Goal: Task Accomplishment & Management: Manage account settings

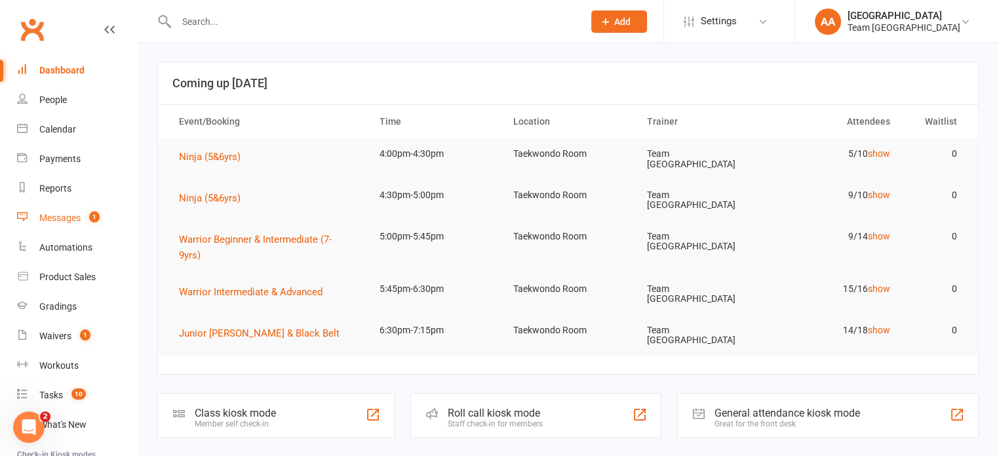
click at [62, 214] on div "Messages" at bounding box center [59, 217] width 41 height 10
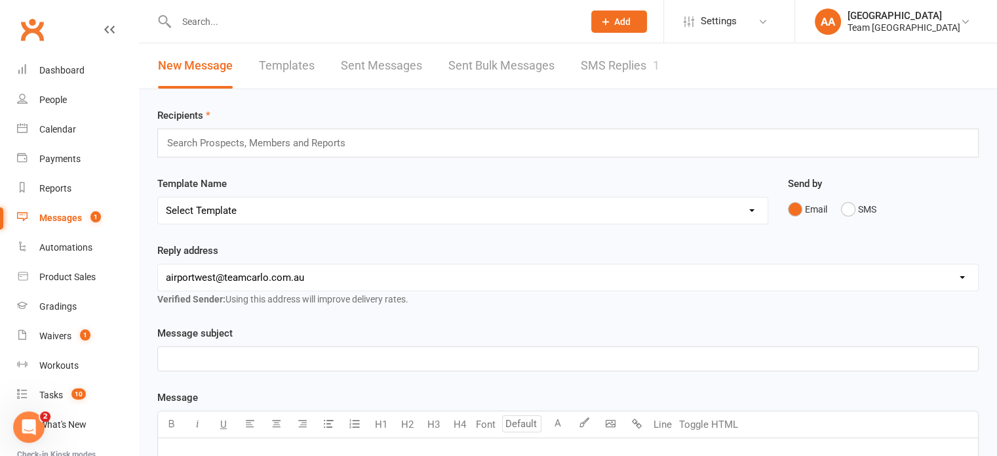
click at [621, 56] on link "SMS Replies 1" at bounding box center [620, 65] width 79 height 45
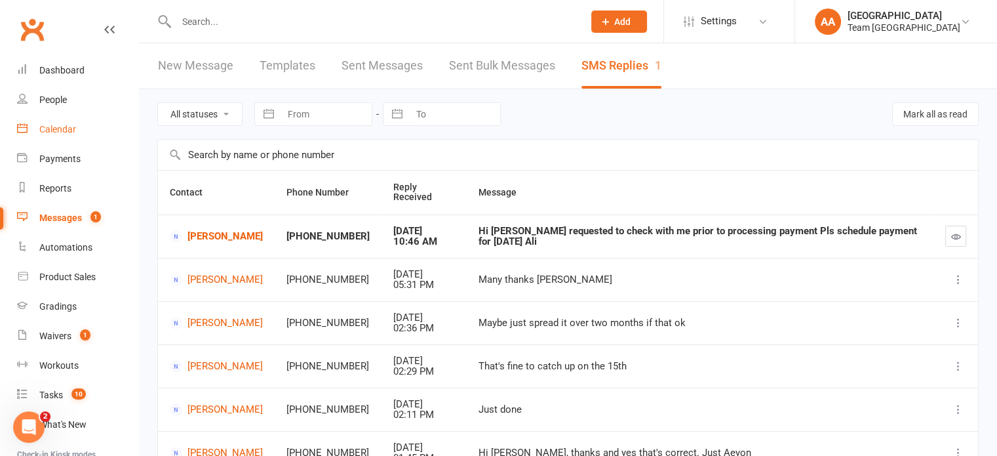
click at [66, 126] on div "Calendar" at bounding box center [57, 129] width 37 height 10
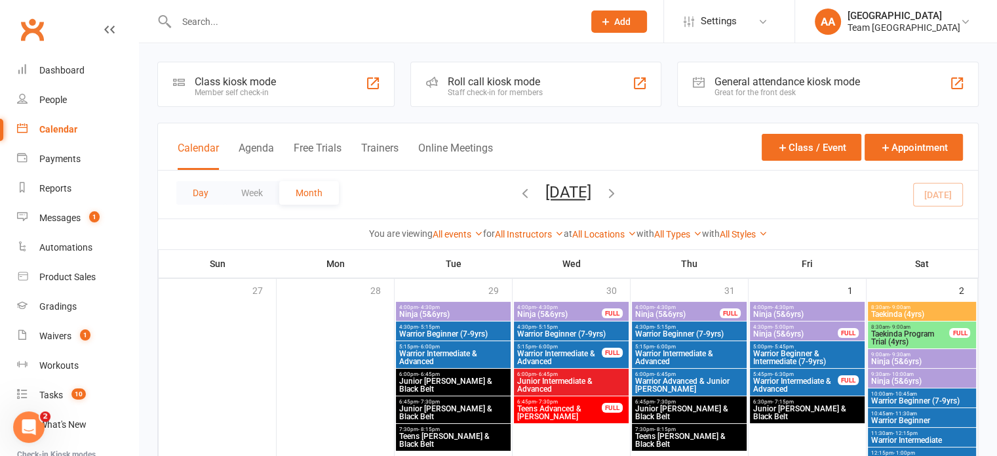
click at [200, 202] on button "Day" at bounding box center [200, 193] width 49 height 24
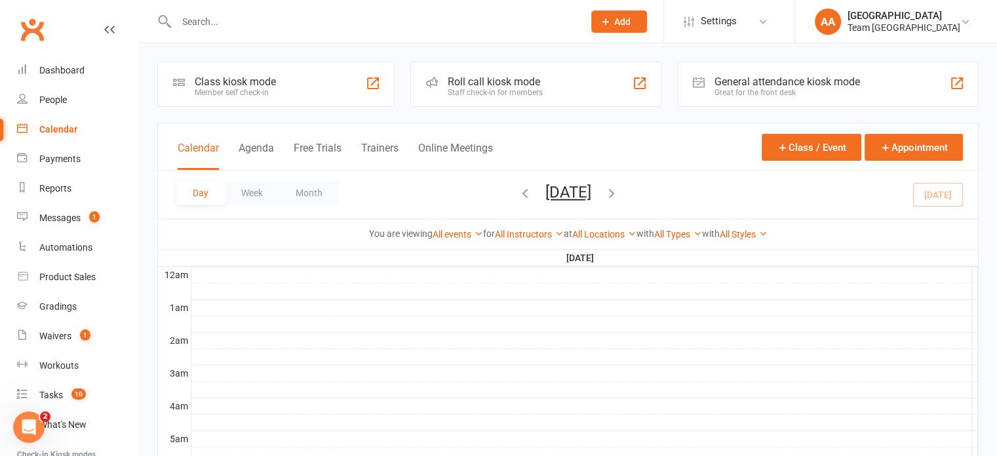
click at [572, 188] on button "Friday, Aug 15, 2025" at bounding box center [568, 192] width 46 height 18
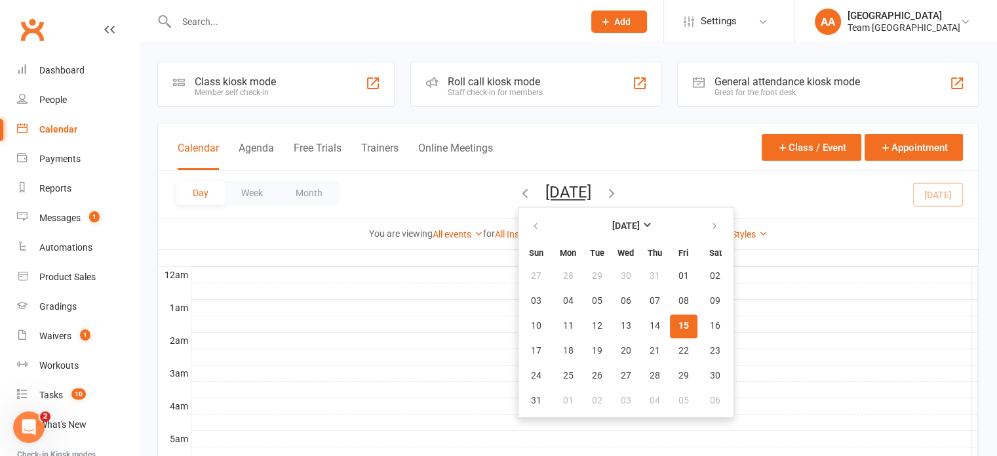
click at [678, 324] on span "15" at bounding box center [683, 326] width 10 height 10
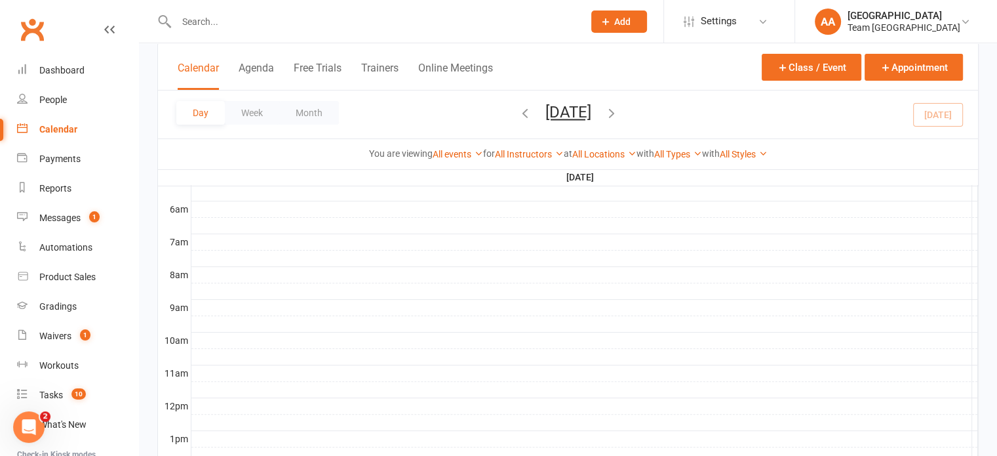
scroll to position [524, 0]
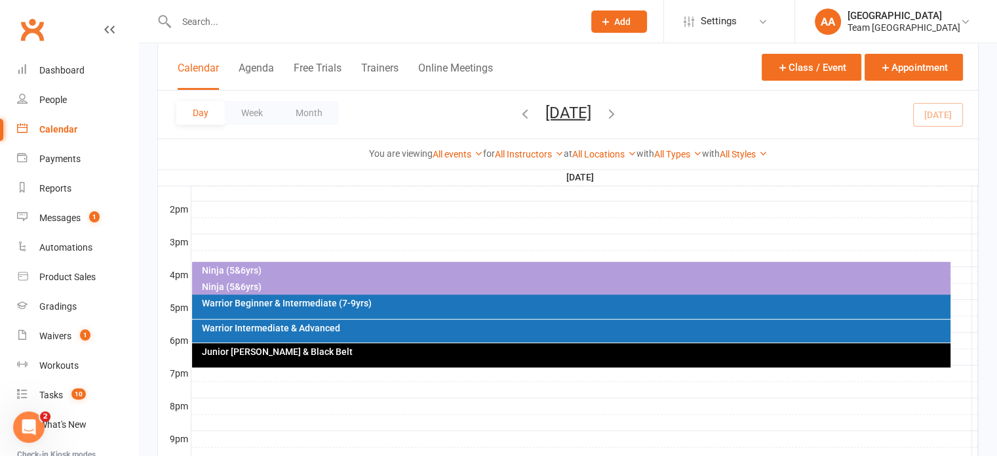
click at [279, 349] on div "Junior Cho Dan Bo & Black Belt" at bounding box center [574, 351] width 747 height 9
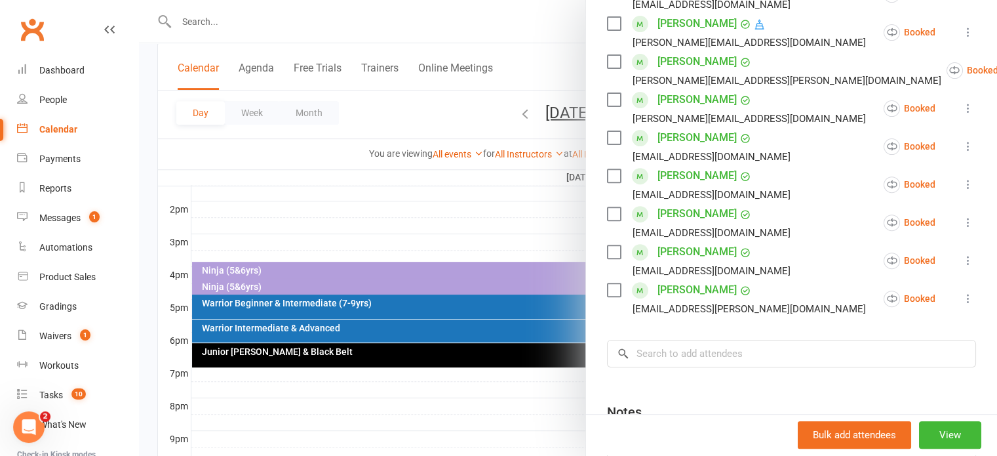
scroll to position [590, 0]
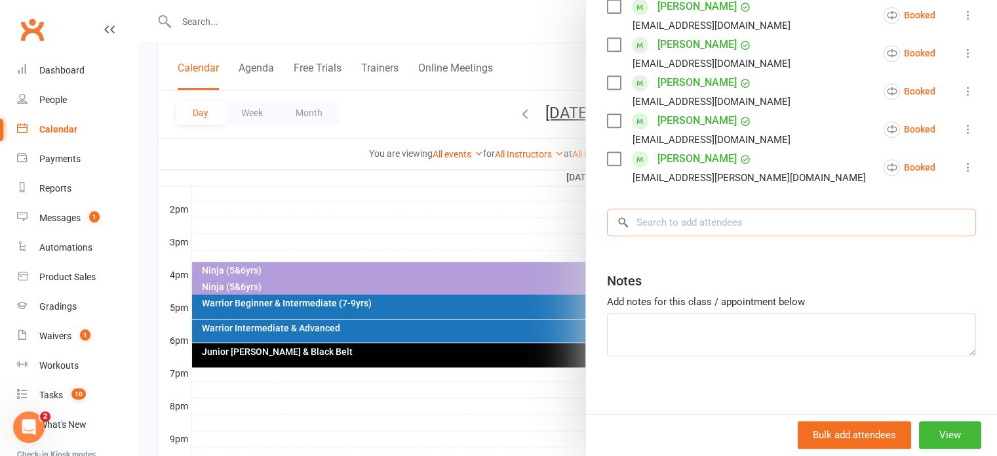
click at [659, 220] on input "search" at bounding box center [791, 222] width 369 height 28
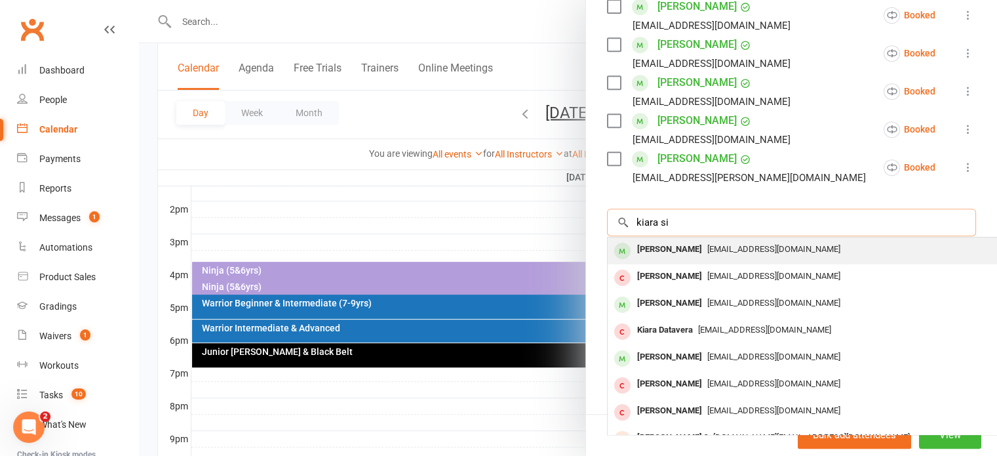
type input "kiara si"
click at [650, 247] on div "Kiara Sidhu" at bounding box center [669, 249] width 75 height 19
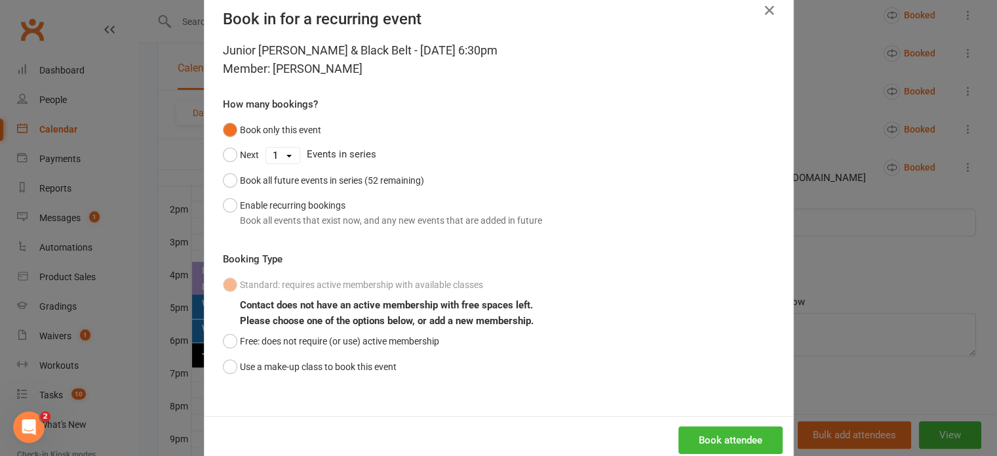
scroll to position [57, 0]
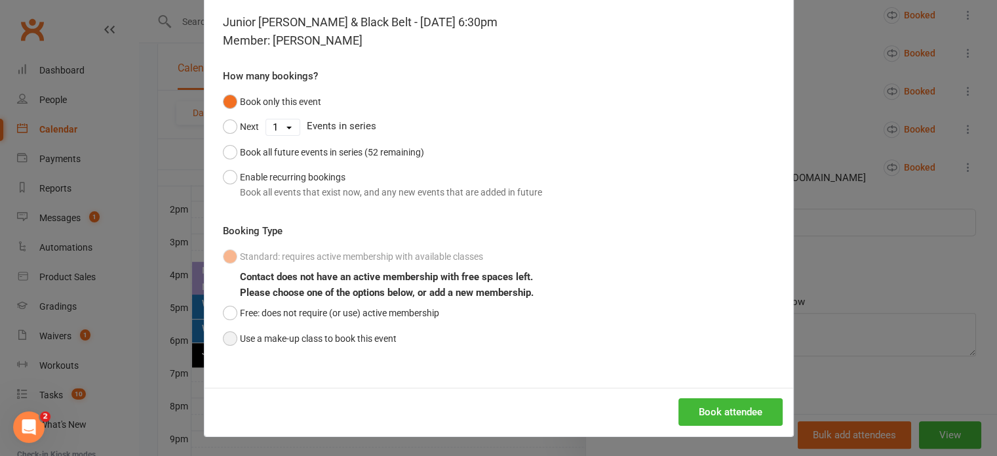
click at [223, 334] on button "Use a make-up class to book this event" at bounding box center [310, 338] width 174 height 25
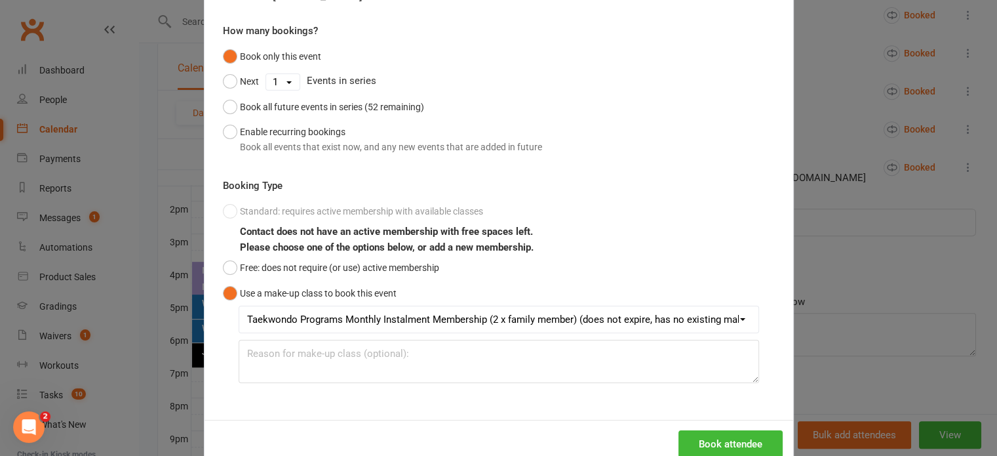
scroll to position [134, 0]
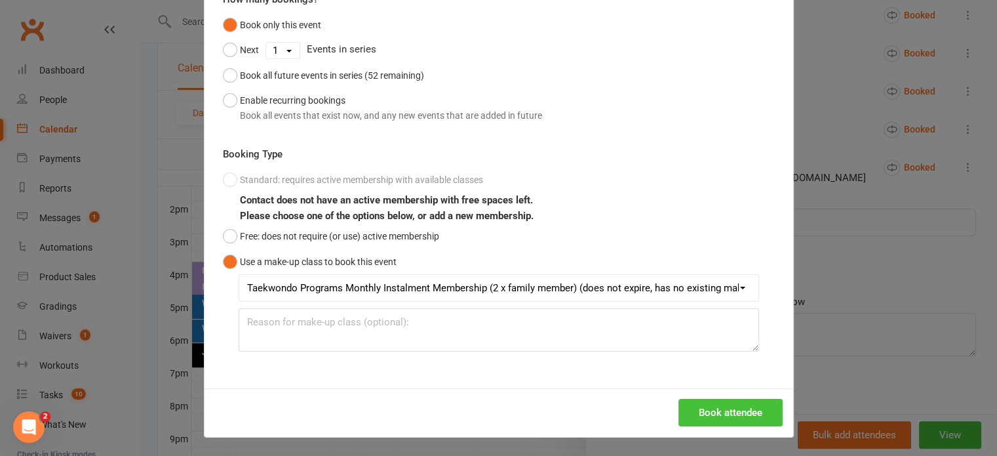
click at [735, 415] on button "Book attendee" at bounding box center [730, 413] width 104 height 28
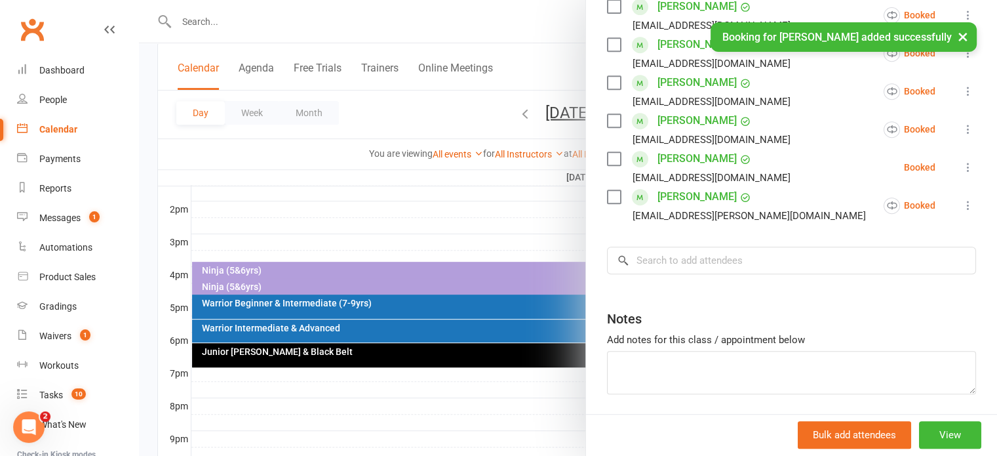
click at [435, 242] on div at bounding box center [568, 228] width 858 height 456
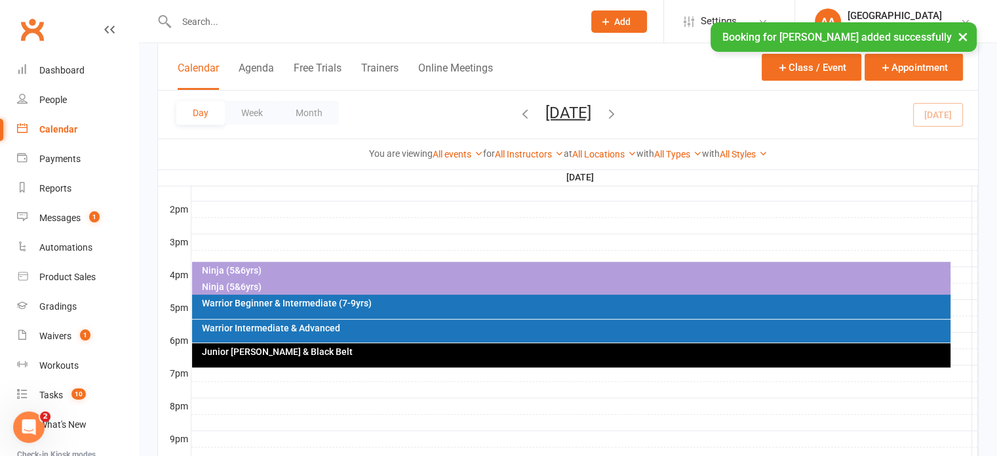
click at [396, 331] on div "Warrior Intermediate & Advanced" at bounding box center [574, 327] width 747 height 9
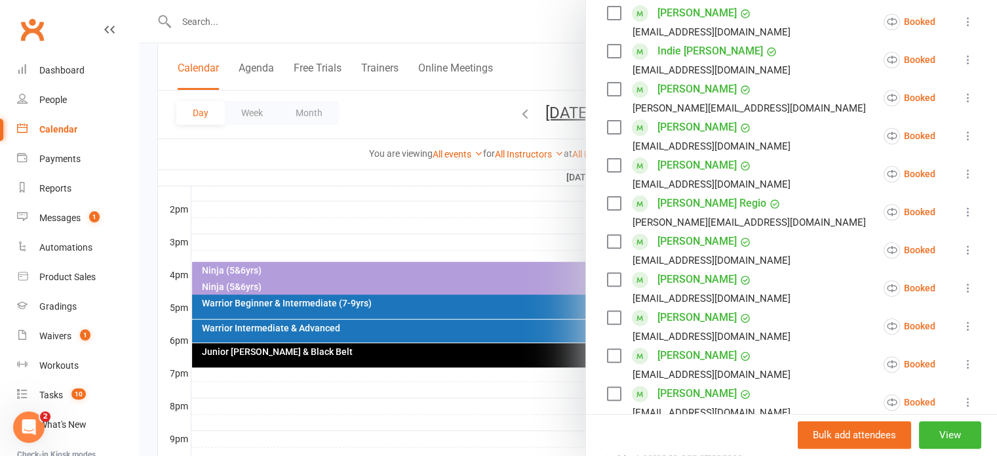
scroll to position [524, 0]
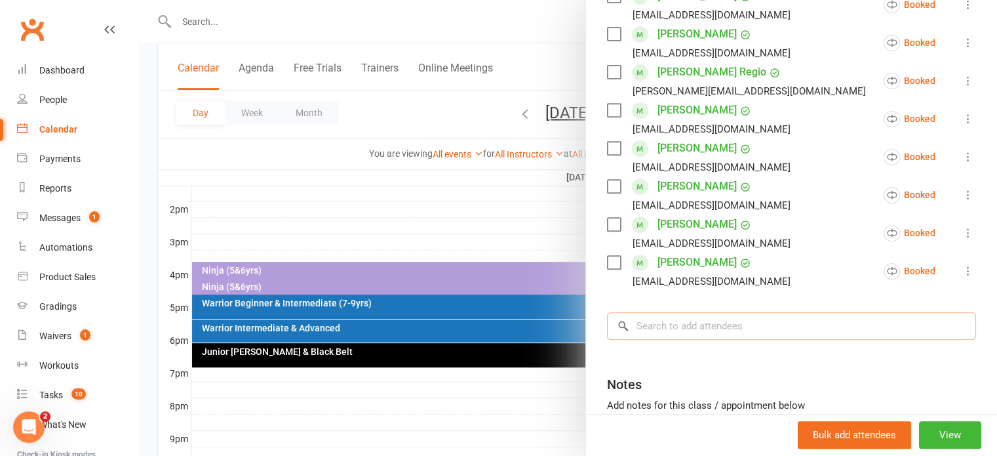
click at [663, 332] on input "search" at bounding box center [791, 326] width 369 height 28
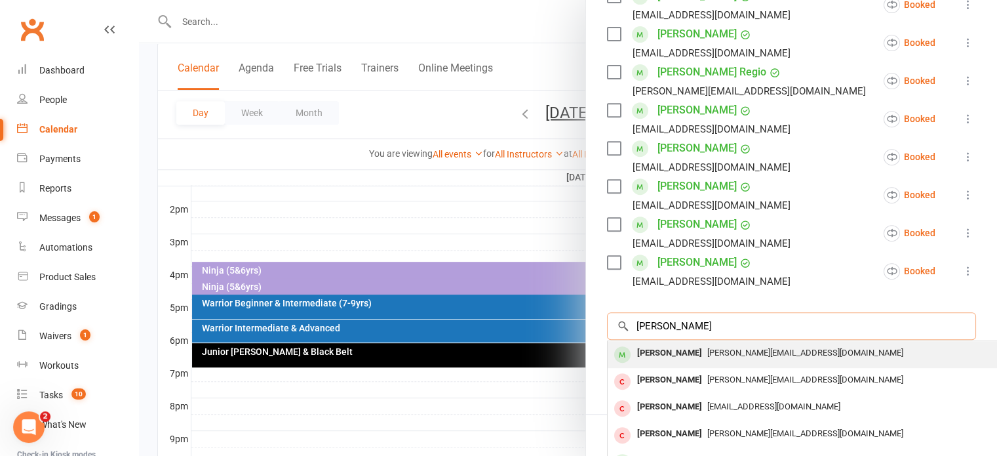
type input "babalis"
click at [668, 356] on div "Thomas Babalis" at bounding box center [669, 352] width 75 height 19
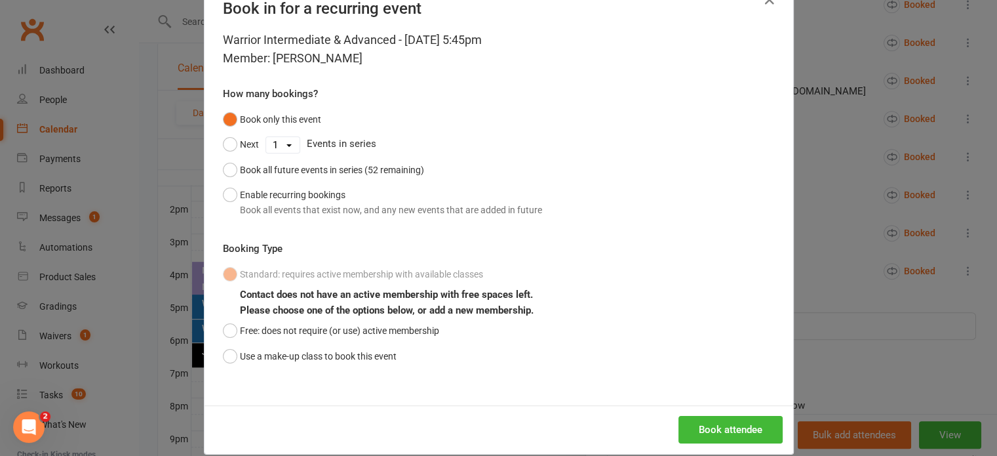
scroll to position [57, 0]
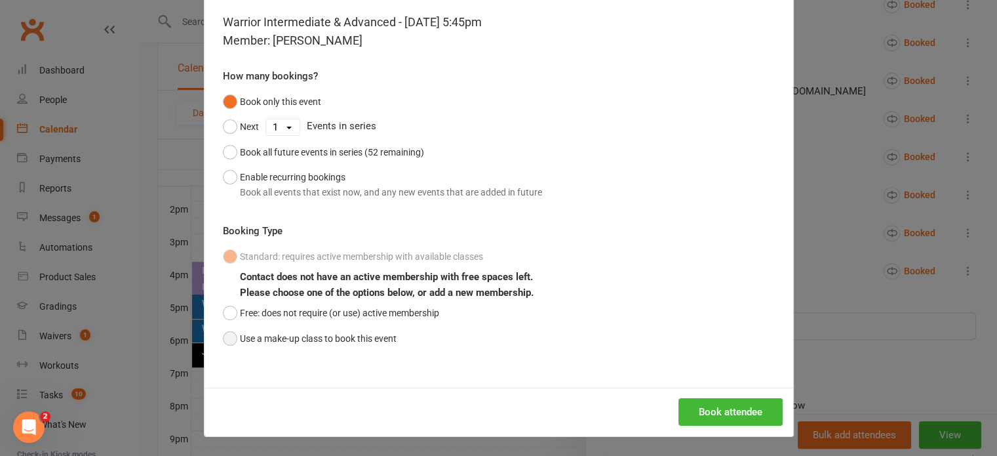
click at [227, 336] on button "Use a make-up class to book this event" at bounding box center [310, 338] width 174 height 25
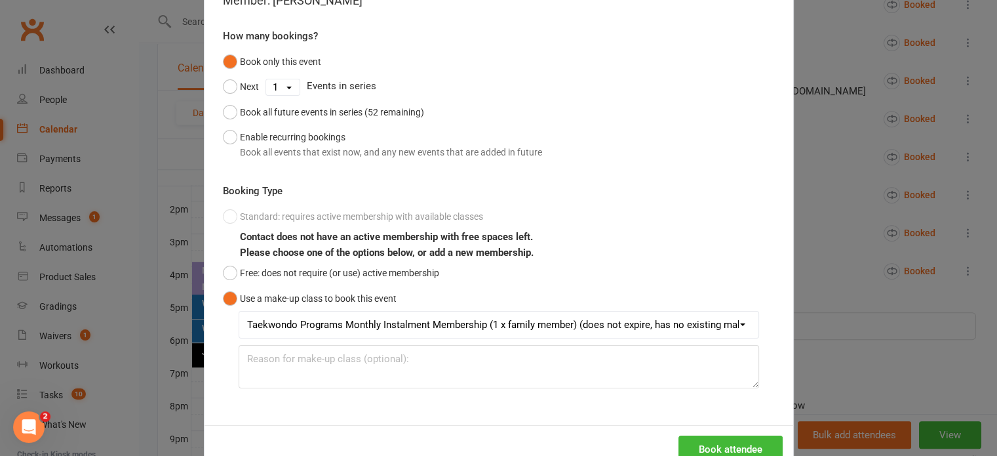
scroll to position [134, 0]
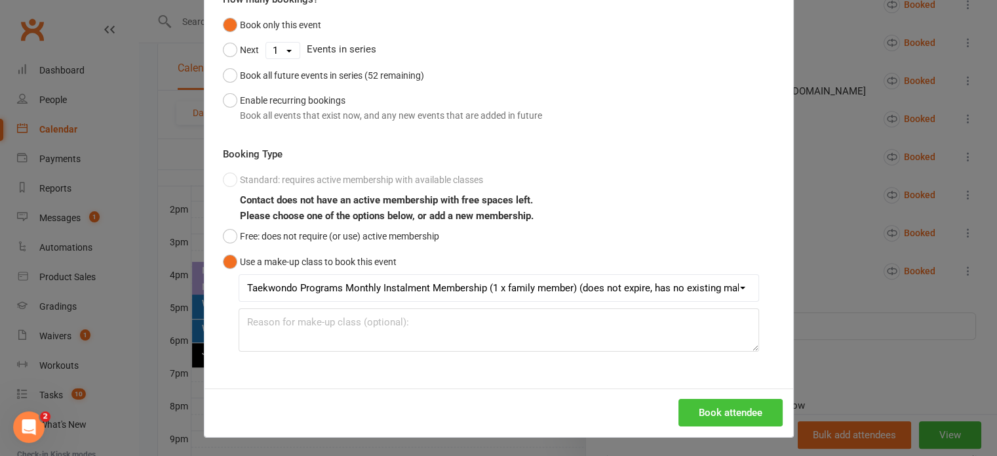
click at [729, 406] on button "Book attendee" at bounding box center [730, 413] width 104 height 28
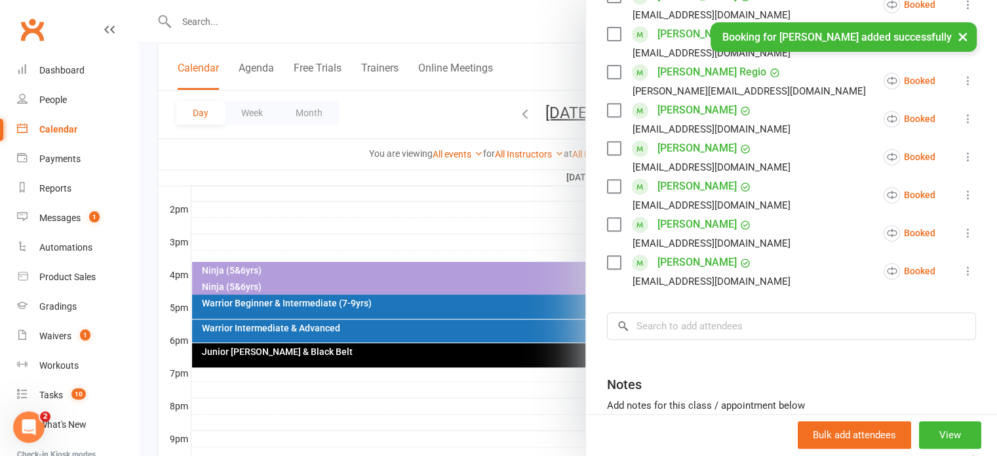
scroll to position [562, 0]
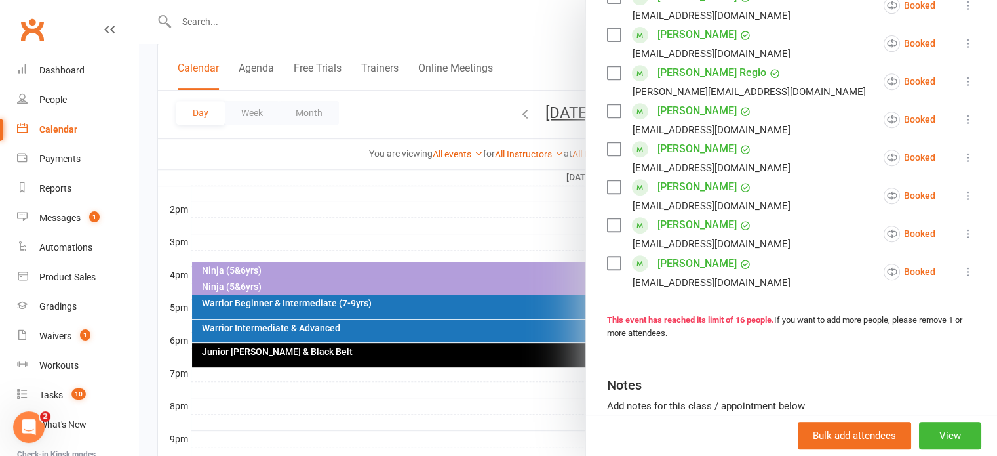
click at [419, 197] on div at bounding box center [568, 228] width 858 height 456
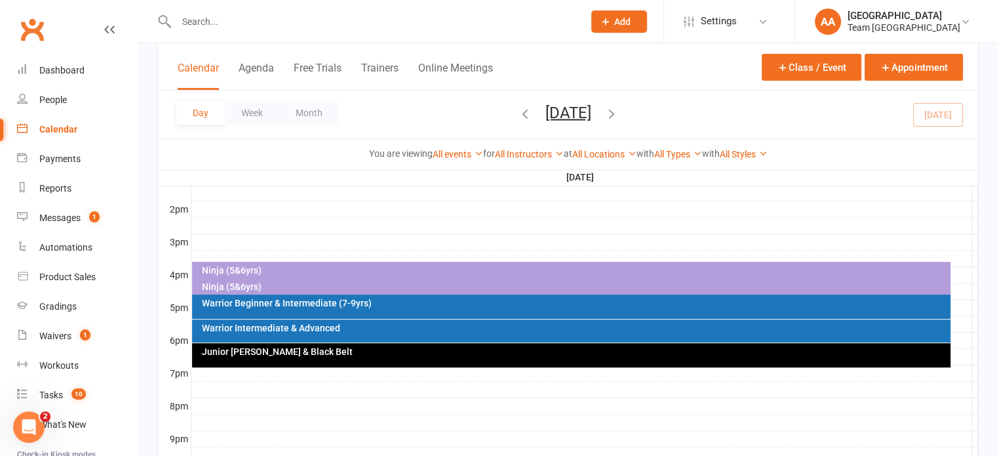
click at [545, 109] on button "Friday, Aug 15, 2025" at bounding box center [568, 112] width 46 height 18
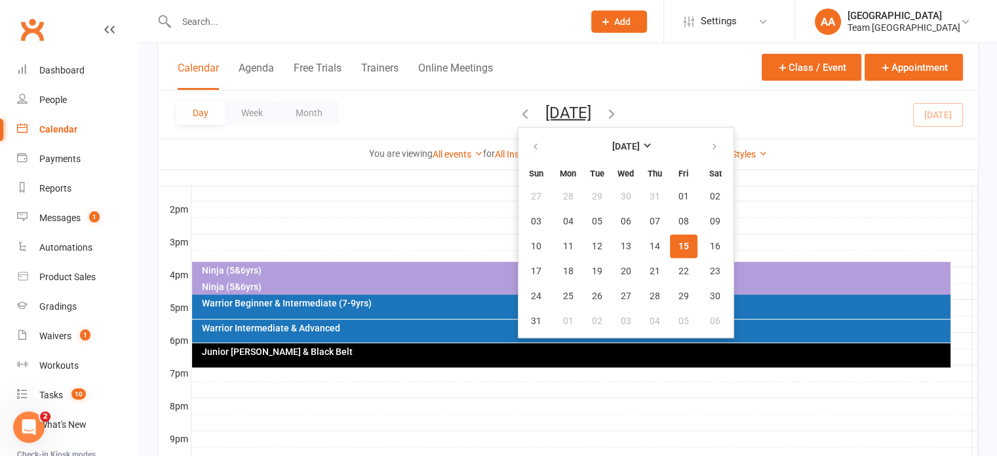
click at [678, 241] on span "15" at bounding box center [683, 246] width 10 height 10
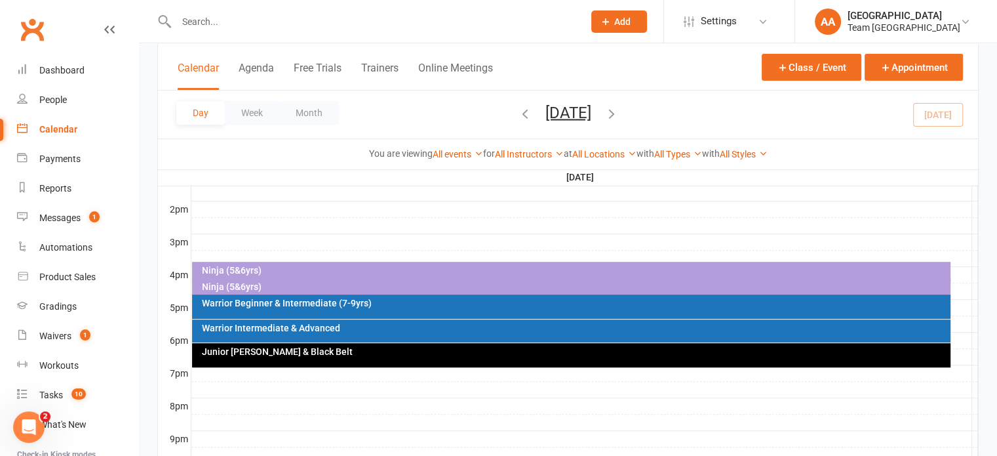
click at [535, 136] on div "Day Week Month Friday, Aug 15, 2025 August 2025 Sun Mon Tue Wed Thu Fri Sat 27 …" at bounding box center [568, 114] width 820 height 48
click at [545, 109] on button "Friday, Aug 15, 2025" at bounding box center [568, 112] width 46 height 18
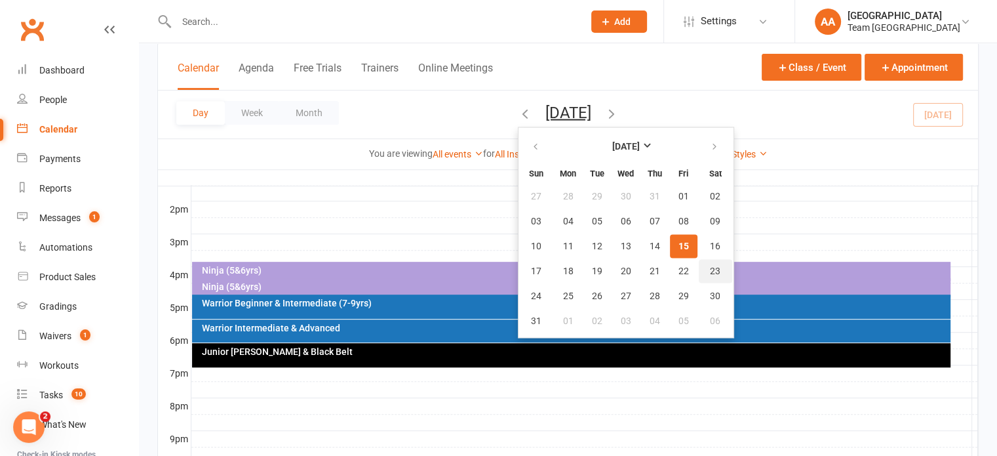
click at [710, 270] on span "23" at bounding box center [715, 270] width 10 height 10
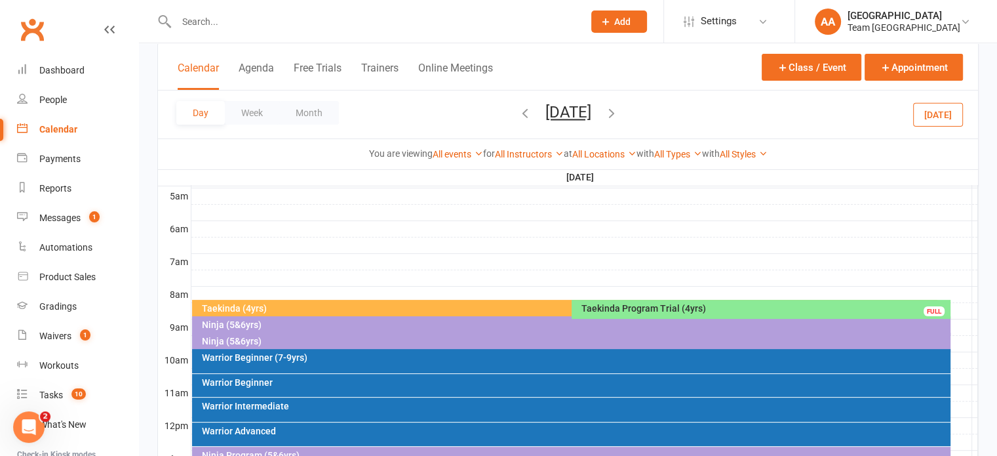
scroll to position [235, 0]
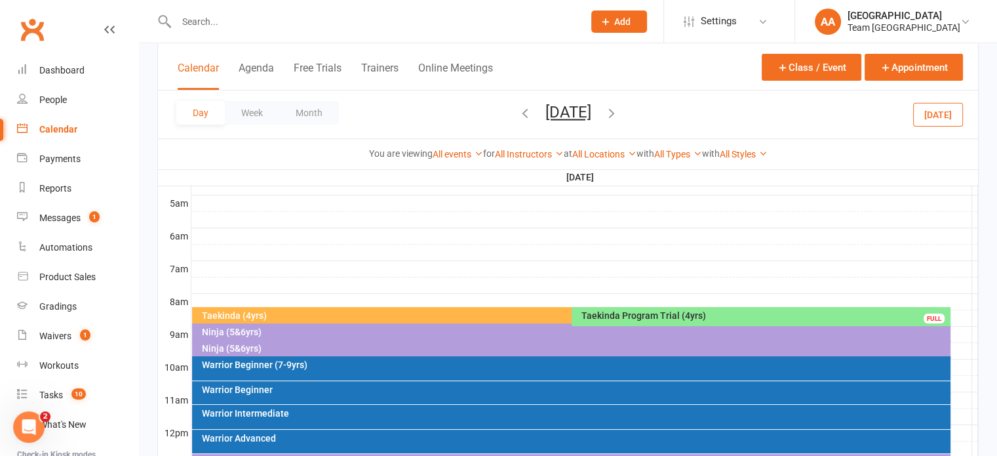
click at [265, 327] on div "Ninja (5&6yrs)" at bounding box center [574, 331] width 747 height 9
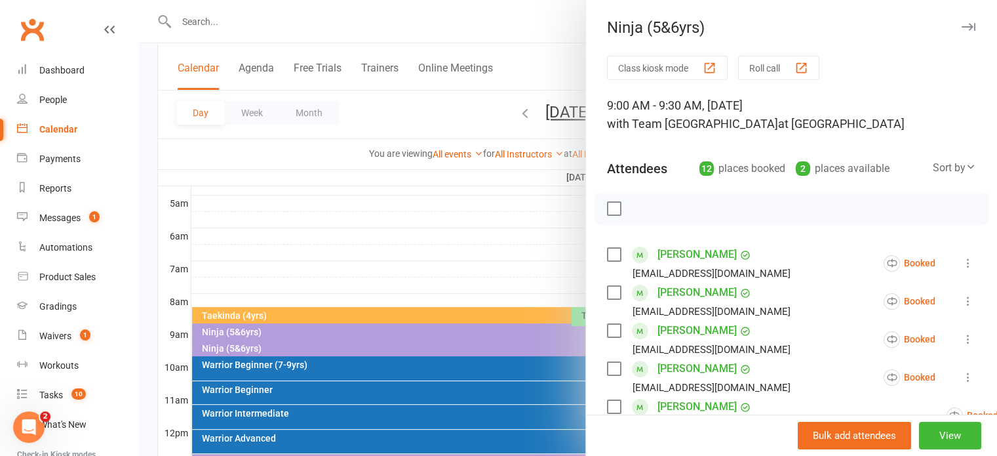
click at [409, 239] on div at bounding box center [568, 228] width 858 height 456
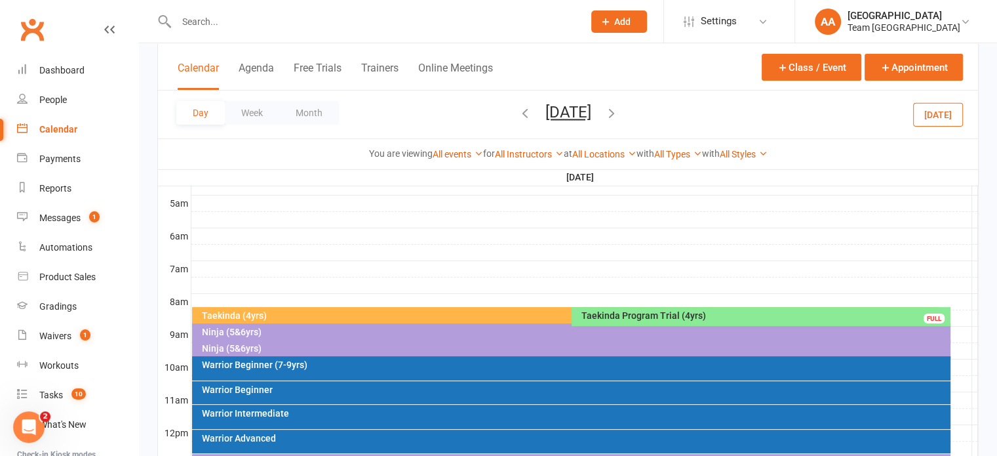
click at [257, 350] on div "Ninja (5&6yrs)" at bounding box center [574, 347] width 747 height 9
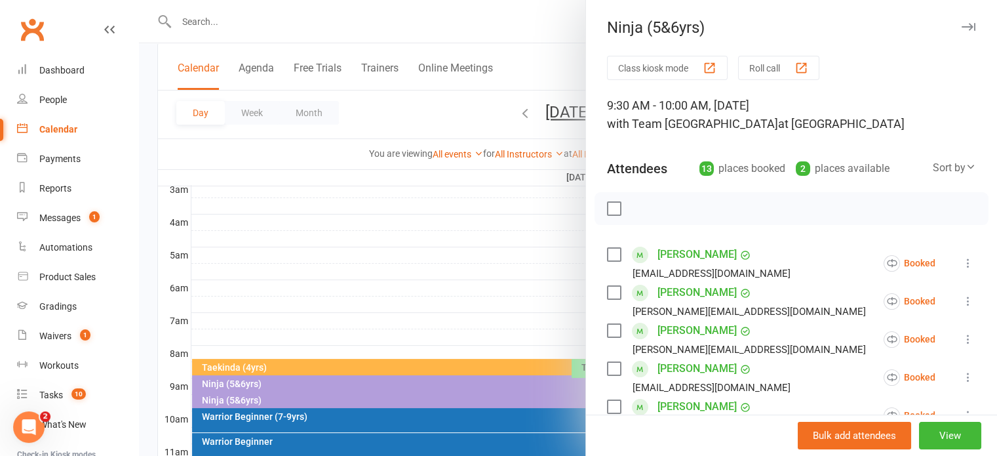
scroll to position [301, 0]
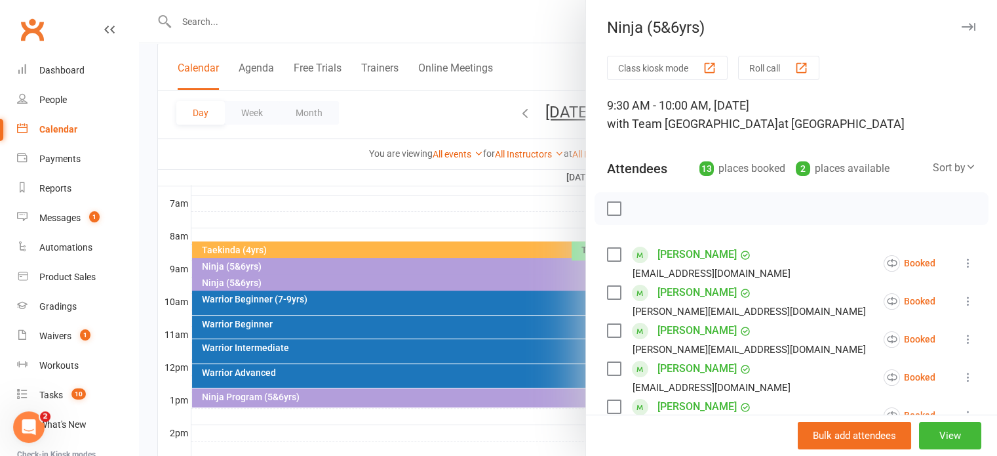
click at [249, 268] on div at bounding box center [568, 228] width 858 height 456
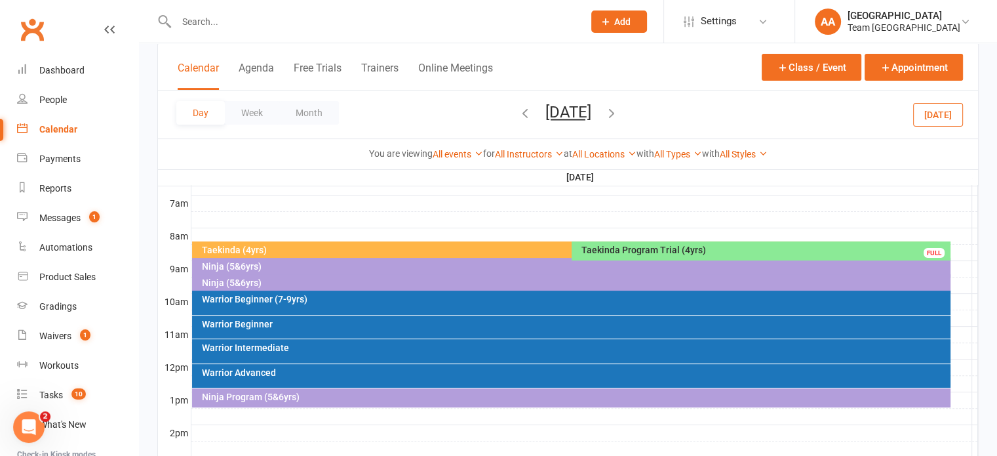
click at [218, 264] on div "Ninja (5&6yrs)" at bounding box center [574, 266] width 747 height 9
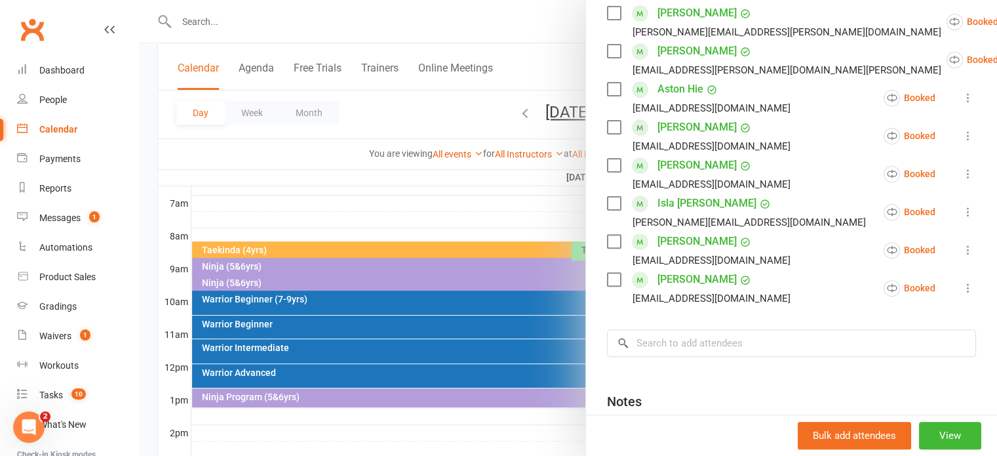
scroll to position [520, 0]
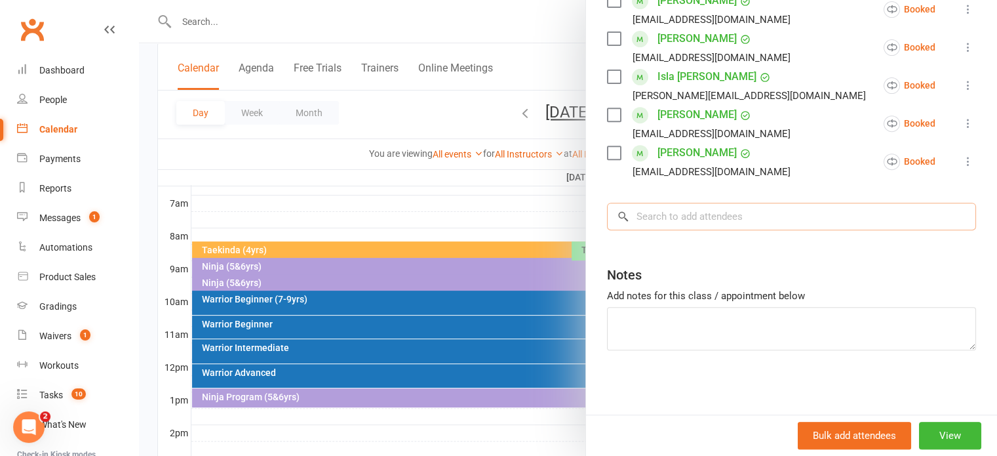
click at [671, 224] on input "search" at bounding box center [791, 217] width 369 height 28
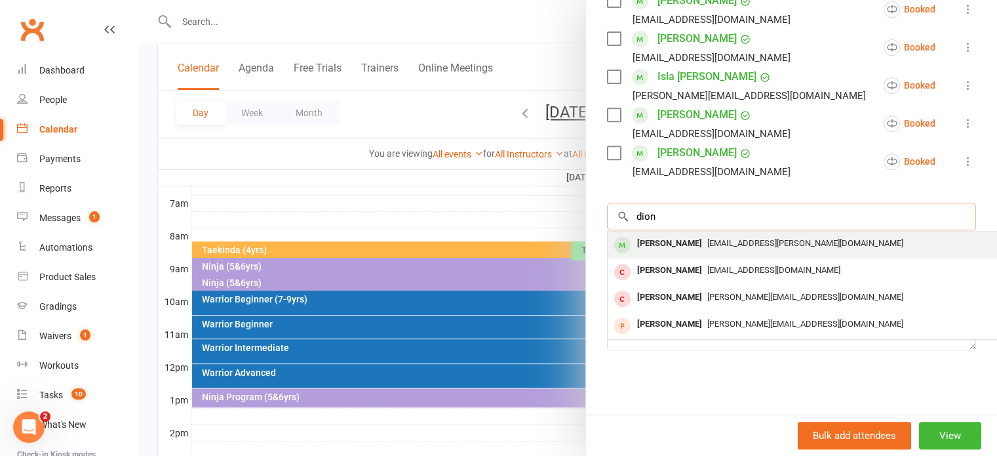
type input "dion"
click at [666, 236] on div "Dion Lanteri" at bounding box center [669, 243] width 75 height 19
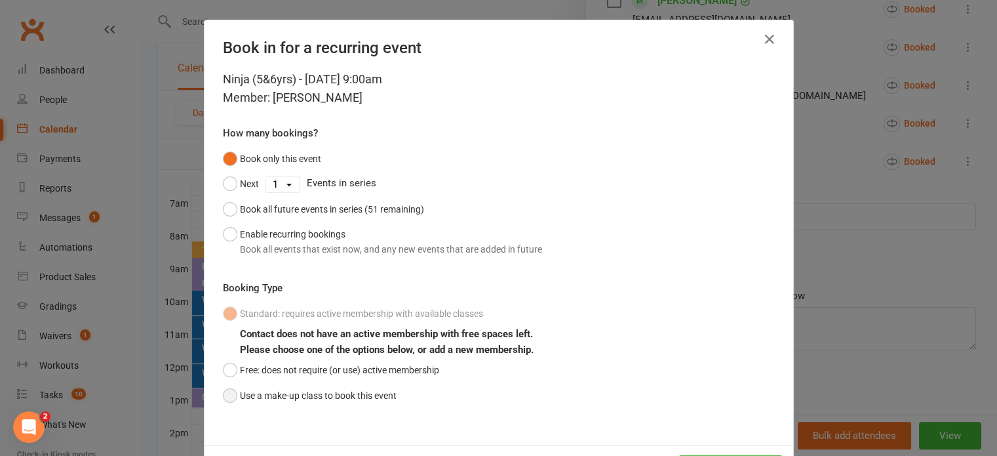
drag, startPoint x: 223, startPoint y: 397, endPoint x: 233, endPoint y: 394, distance: 11.0
click at [223, 397] on button "Use a make-up class to book this event" at bounding box center [310, 395] width 174 height 25
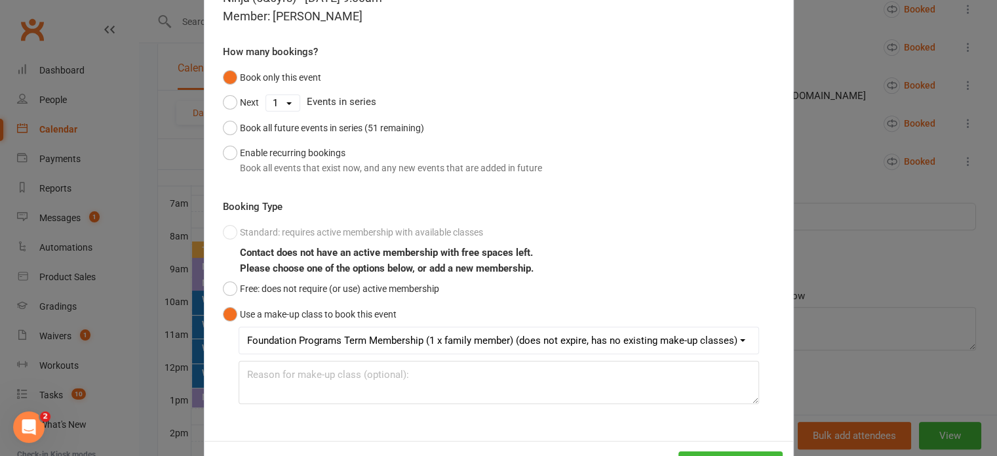
scroll to position [134, 0]
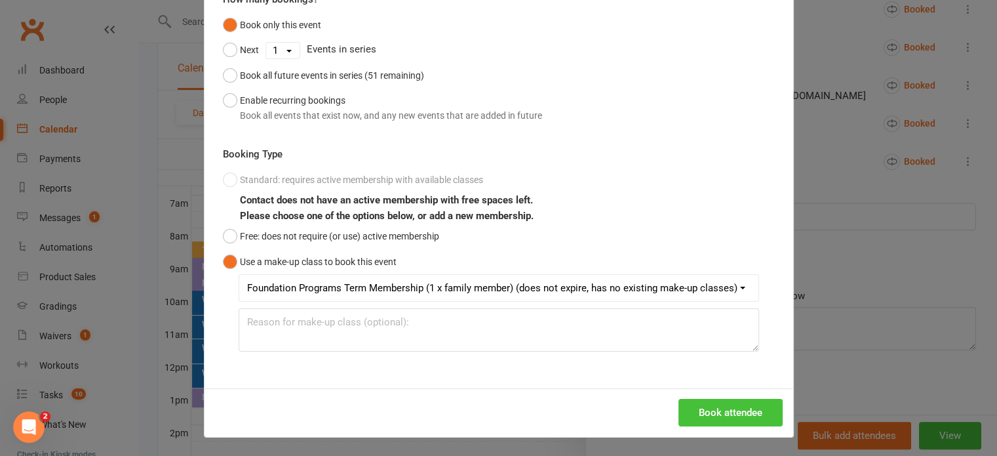
click at [745, 404] on button "Book attendee" at bounding box center [730, 413] width 104 height 28
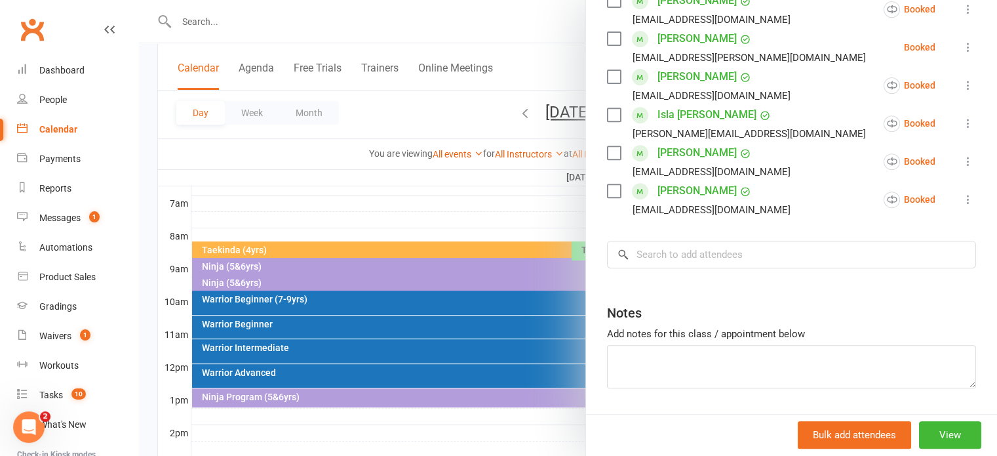
click at [529, 108] on div at bounding box center [568, 228] width 858 height 456
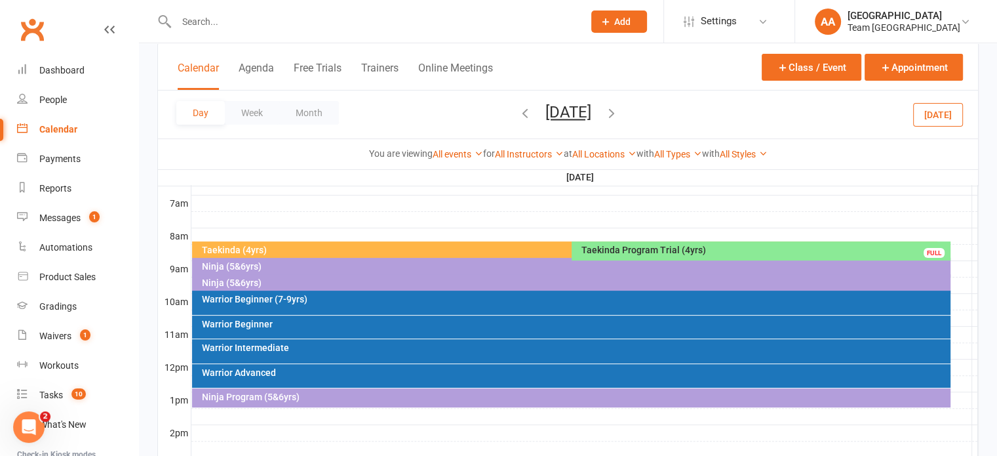
click at [566, 115] on button "Saturday, Aug 23, 2025" at bounding box center [568, 112] width 46 height 18
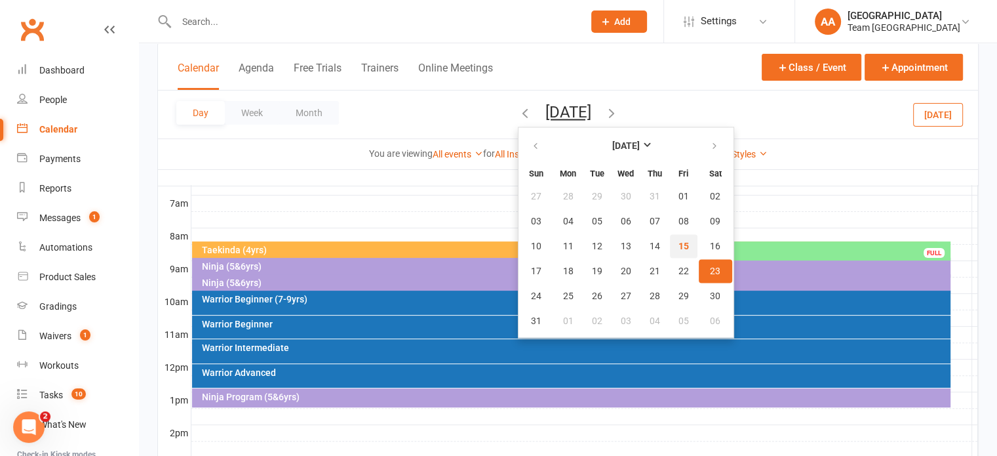
click at [678, 246] on span "15" at bounding box center [683, 246] width 10 height 10
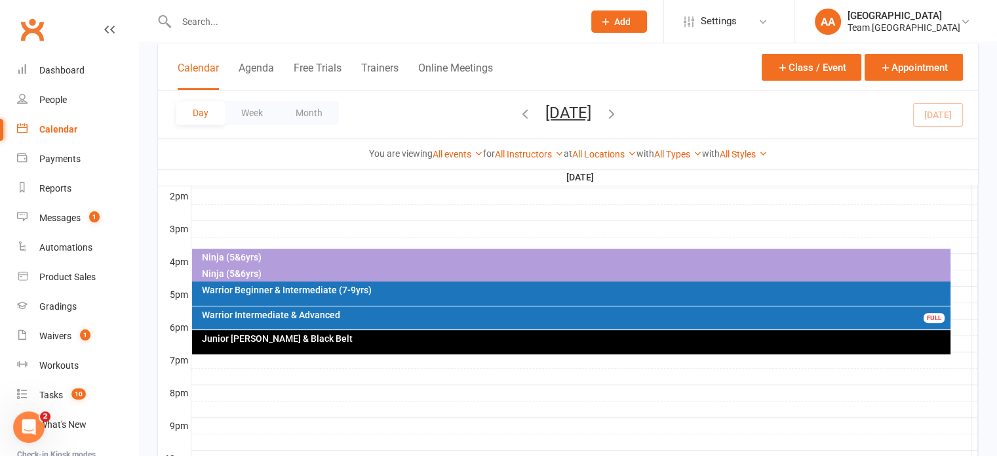
scroll to position [498, 0]
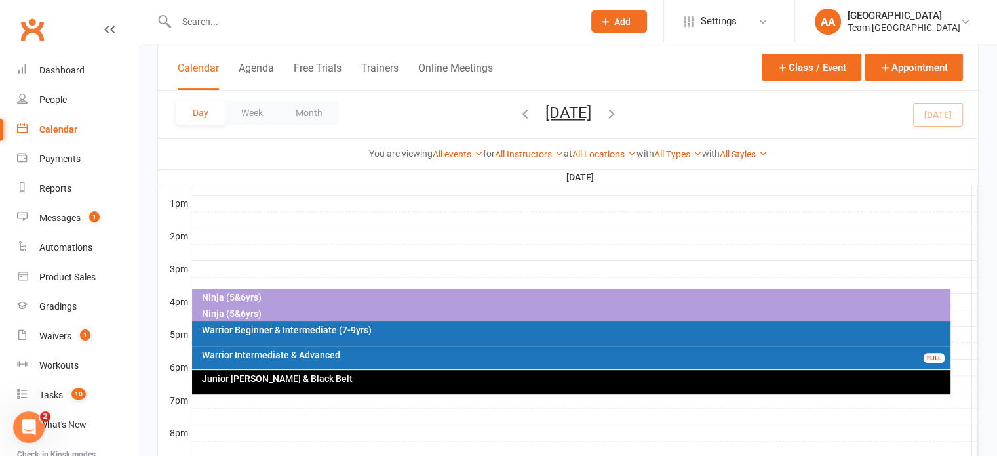
click at [342, 293] on div "Ninja (5&6yrs)" at bounding box center [574, 296] width 747 height 9
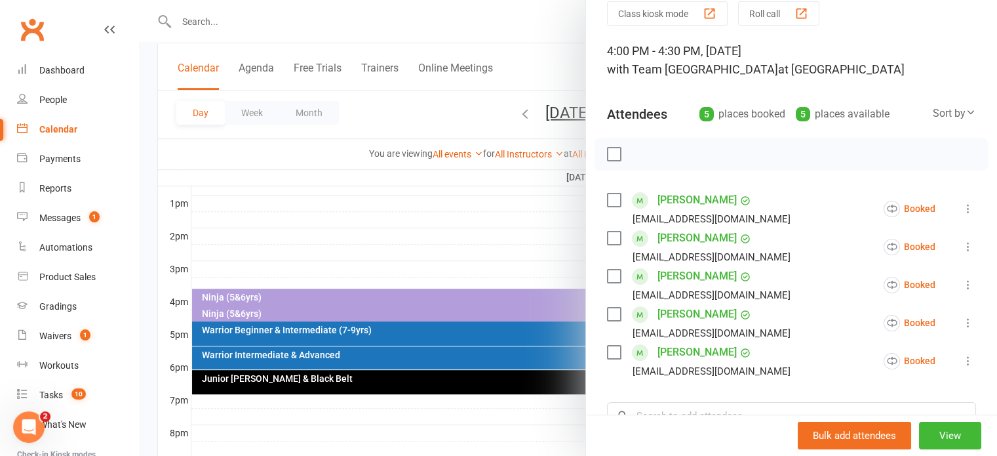
scroll to position [131, 0]
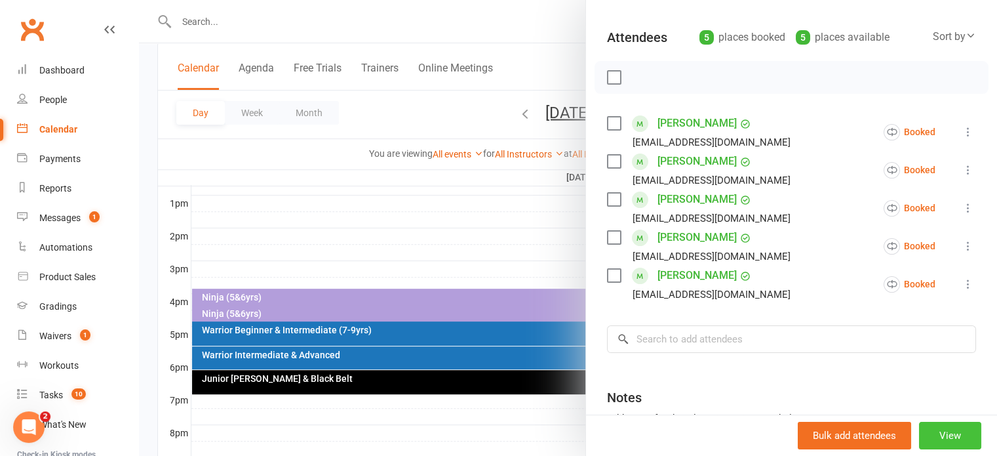
click at [938, 439] on button "View" at bounding box center [950, 436] width 62 height 28
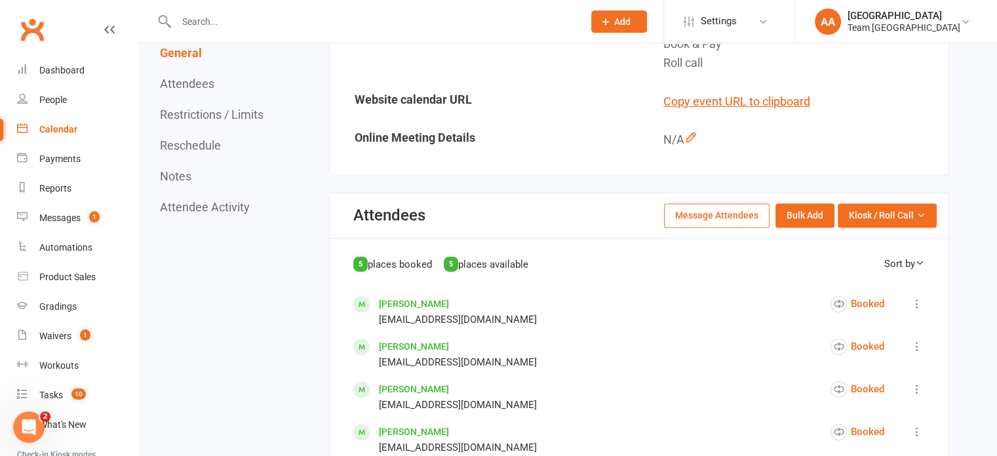
scroll to position [459, 0]
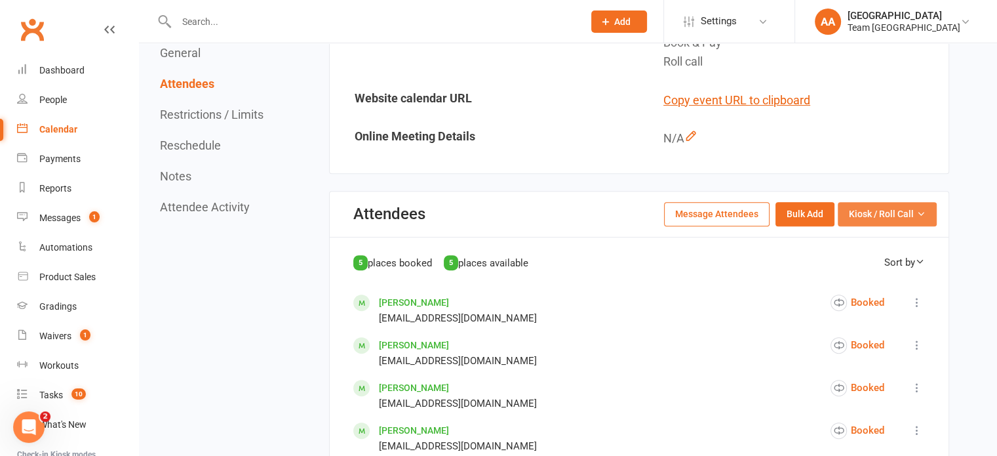
click at [893, 220] on button "Kiosk / Roll Call" at bounding box center [887, 214] width 99 height 24
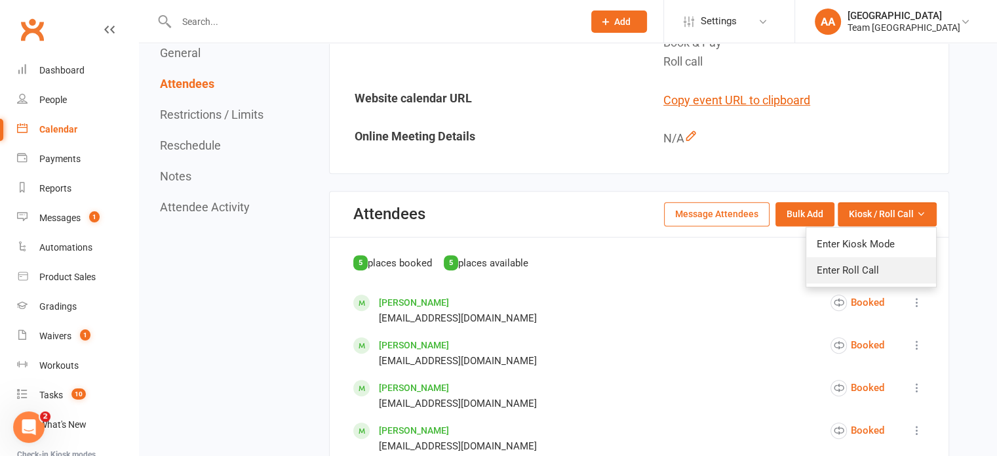
click at [883, 267] on link "Enter Roll Call" at bounding box center [871, 270] width 130 height 26
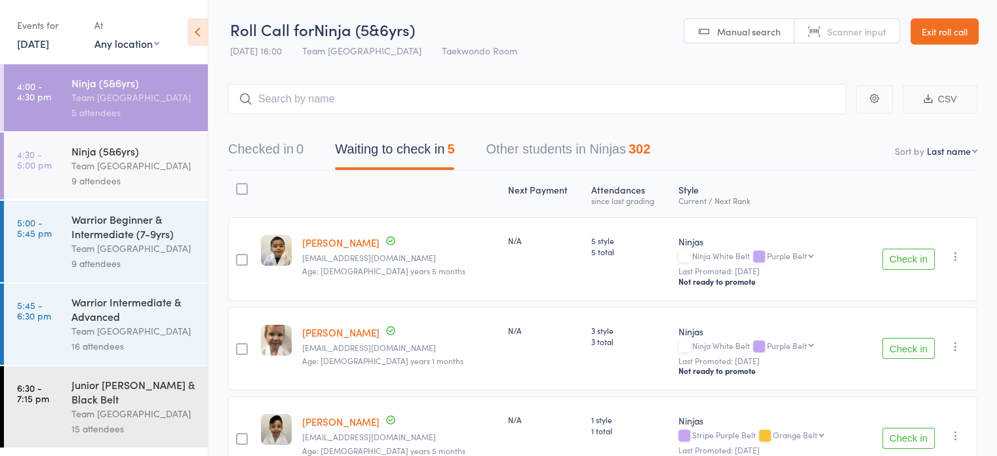
click at [952, 148] on select "First name Last name Birthday today? Behind on payments? Check in time Next pay…" at bounding box center [952, 150] width 50 height 13
select select "10"
click at [927, 144] on select "First name Last name Birthday today? Behind on payments? Check in time Next pay…" at bounding box center [952, 150] width 50 height 13
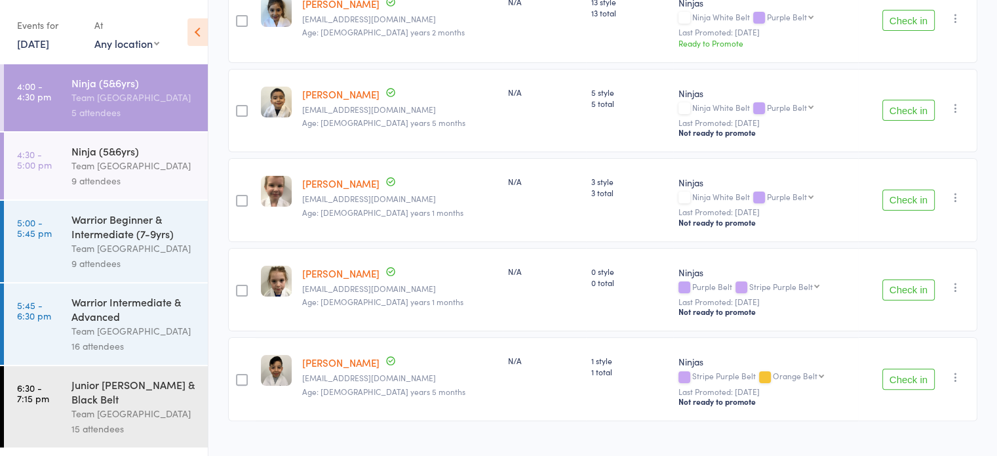
scroll to position [259, 0]
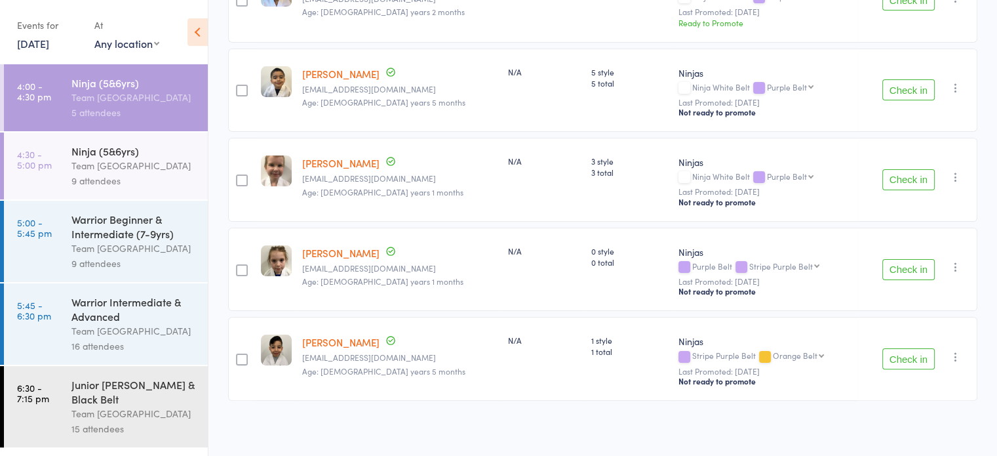
click at [955, 86] on icon "button" at bounding box center [955, 87] width 13 height 13
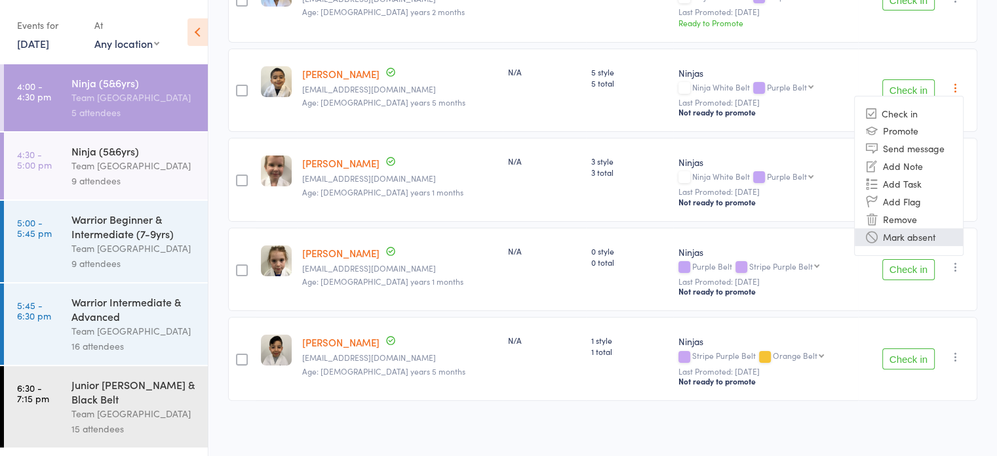
click at [932, 234] on li "Mark absent" at bounding box center [909, 237] width 108 height 18
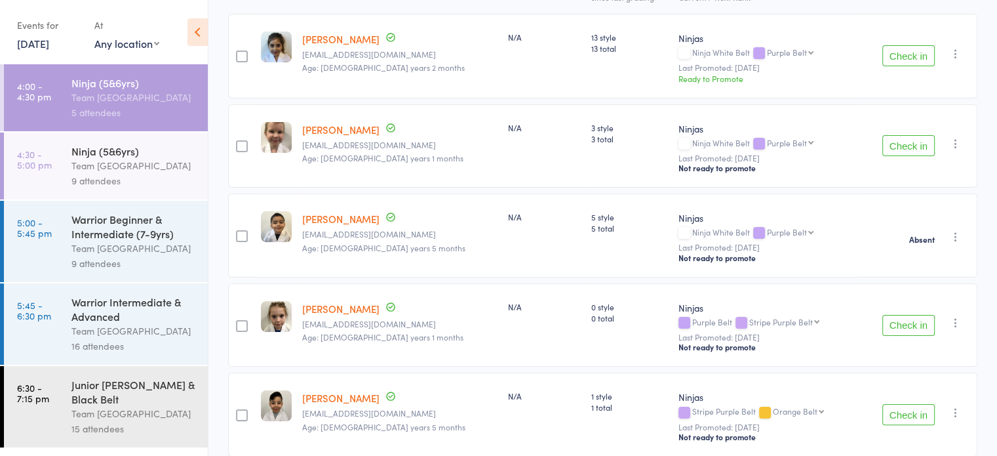
scroll to position [128, 0]
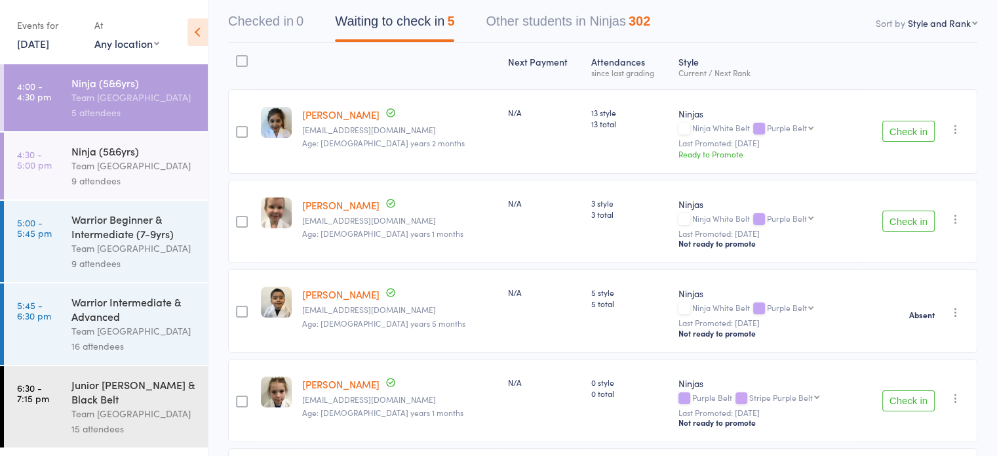
click at [142, 159] on div "Team [GEOGRAPHIC_DATA]" at bounding box center [133, 165] width 125 height 15
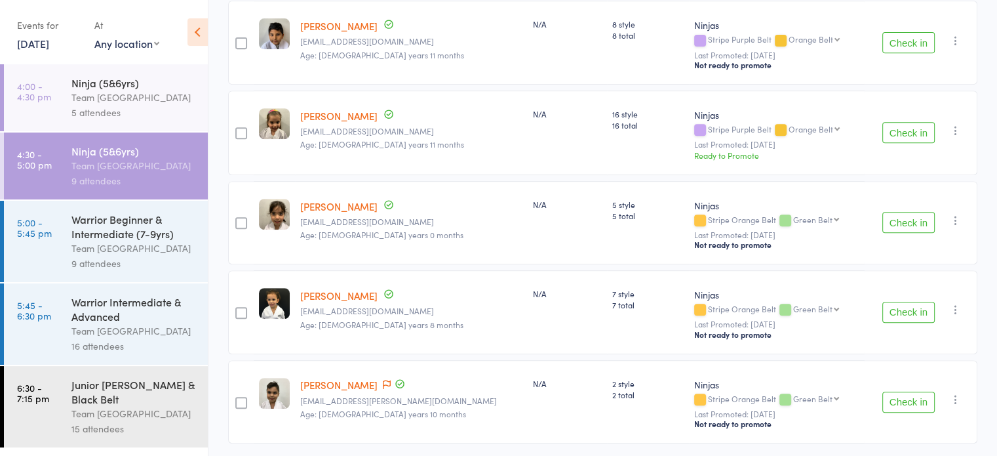
scroll to position [590, 0]
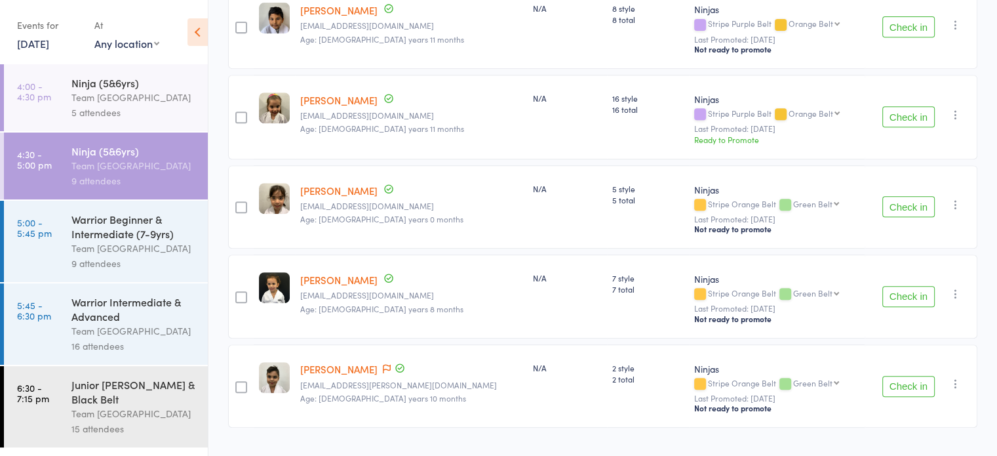
drag, startPoint x: 960, startPoint y: 370, endPoint x: 948, endPoint y: 374, distance: 12.2
click at [951, 376] on button "button" at bounding box center [956, 384] width 16 height 16
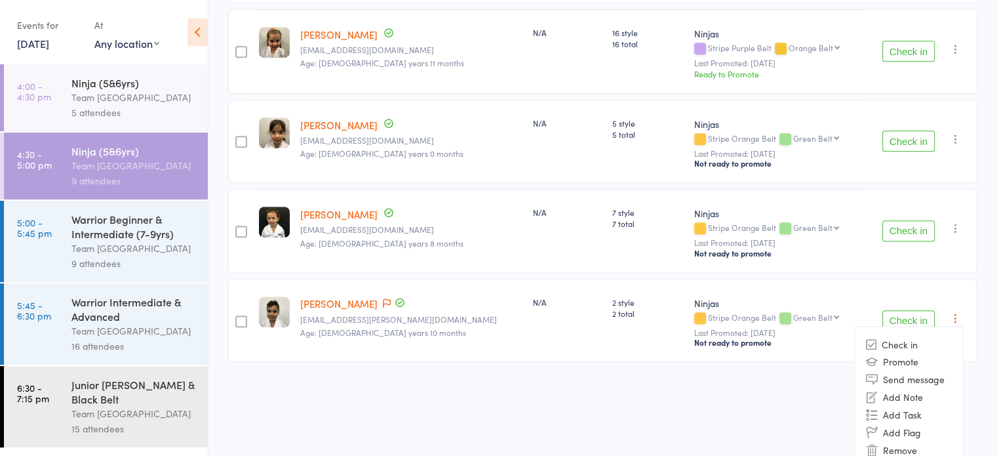
scroll to position [681, 0]
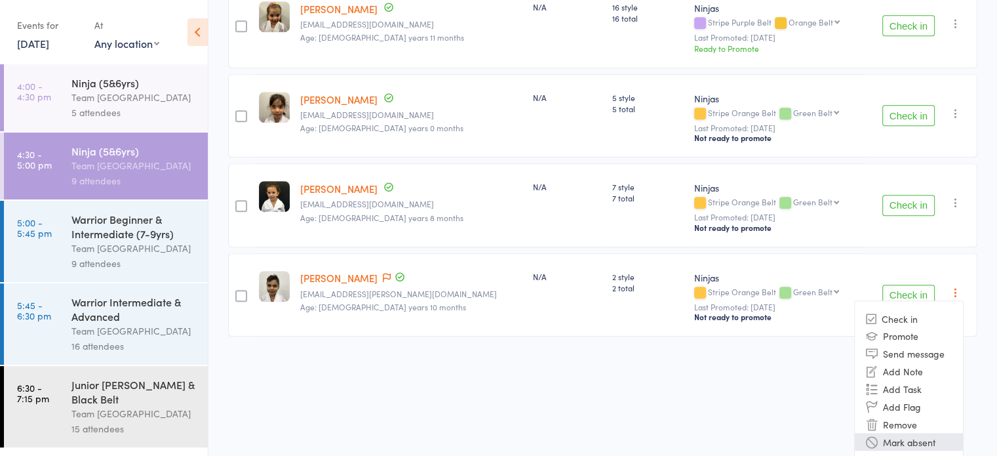
click at [930, 435] on li "Mark absent" at bounding box center [909, 442] width 108 height 18
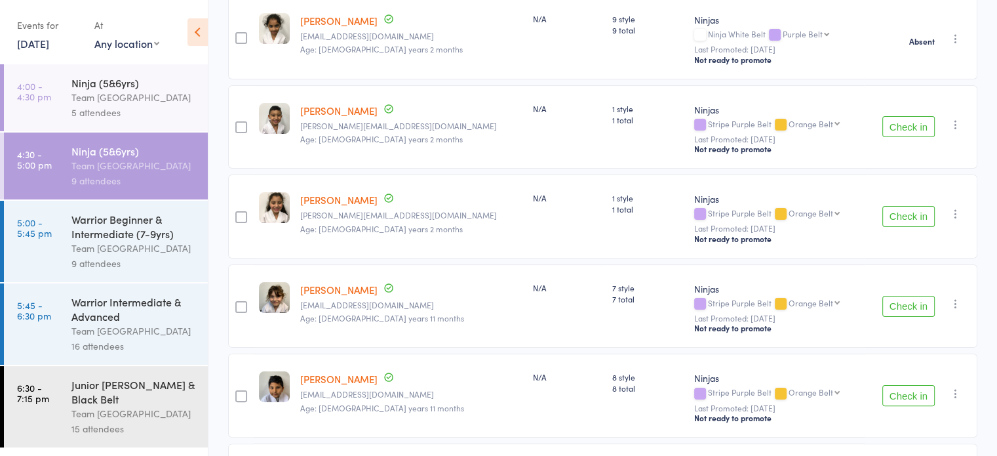
scroll to position [0, 0]
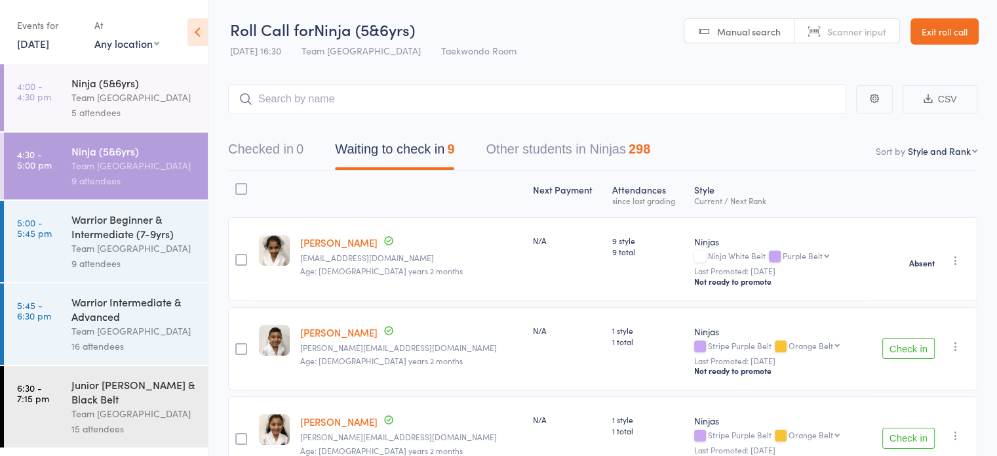
click at [105, 240] on div "Warrior Beginner & Intermediate (7-9yrs)" at bounding box center [133, 226] width 125 height 29
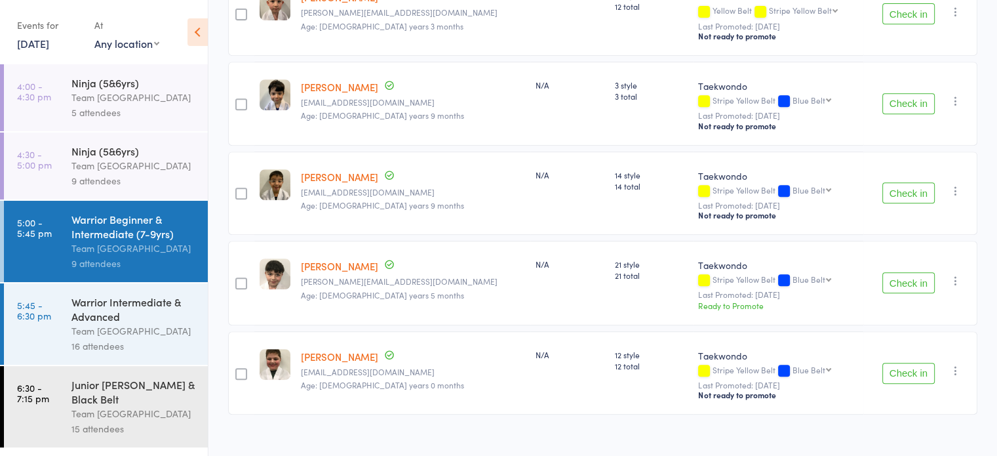
scroll to position [616, 0]
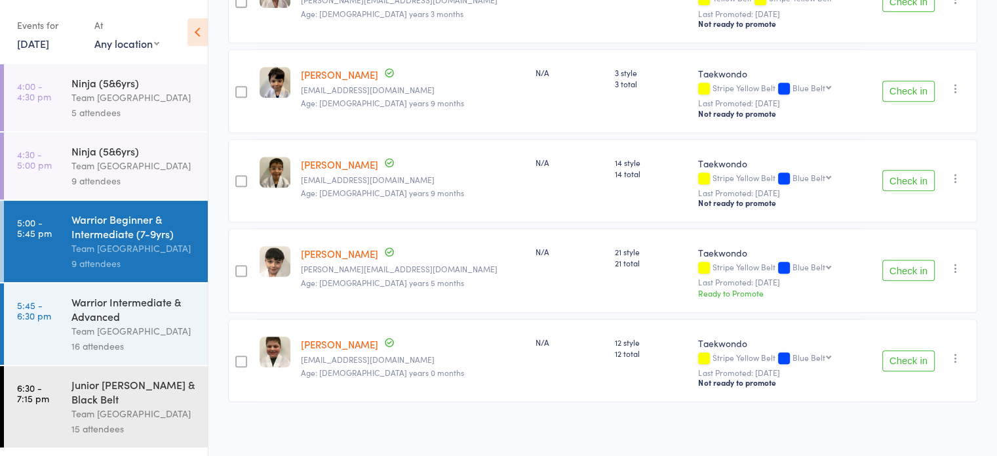
click at [955, 355] on icon "button" at bounding box center [955, 357] width 13 height 13
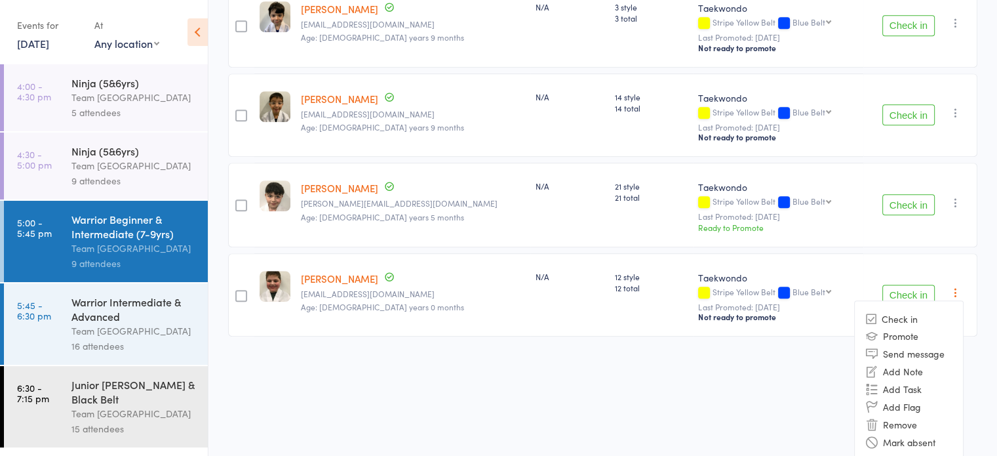
click at [941, 435] on li "Mark absent" at bounding box center [909, 442] width 108 height 18
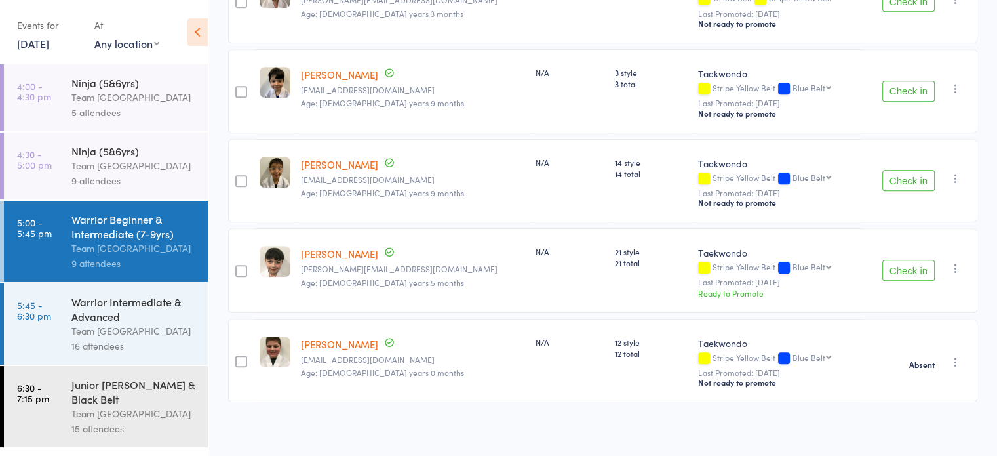
click at [327, 340] on link "[PERSON_NAME]" at bounding box center [339, 344] width 77 height 14
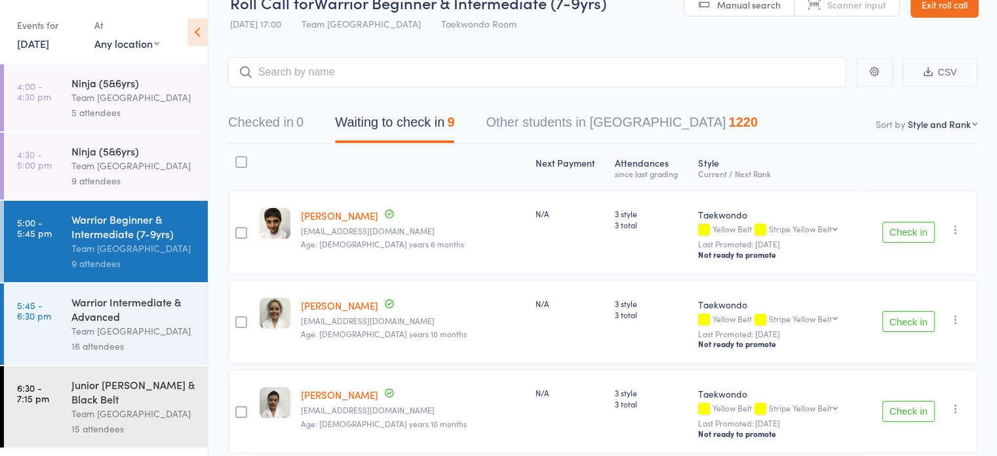
scroll to position [26, 0]
click at [84, 309] on div "Warrior Intermediate & Advanced" at bounding box center [133, 308] width 125 height 29
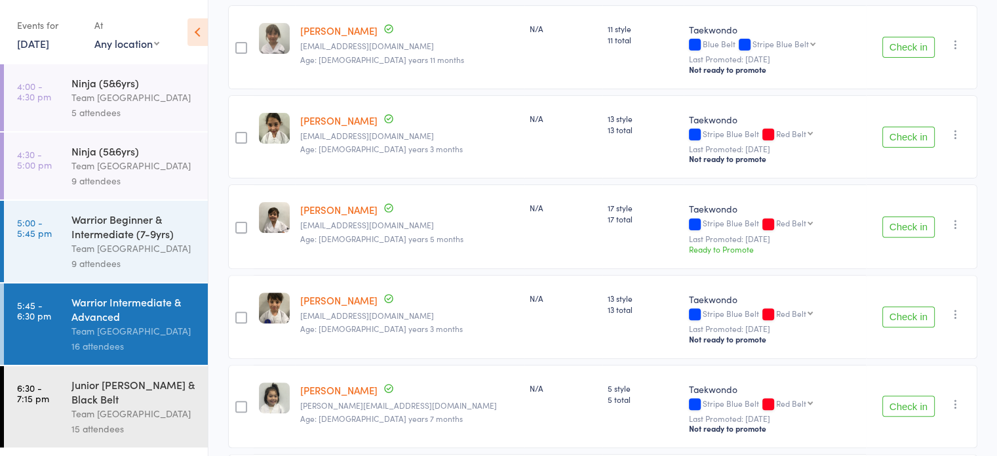
scroll to position [393, 0]
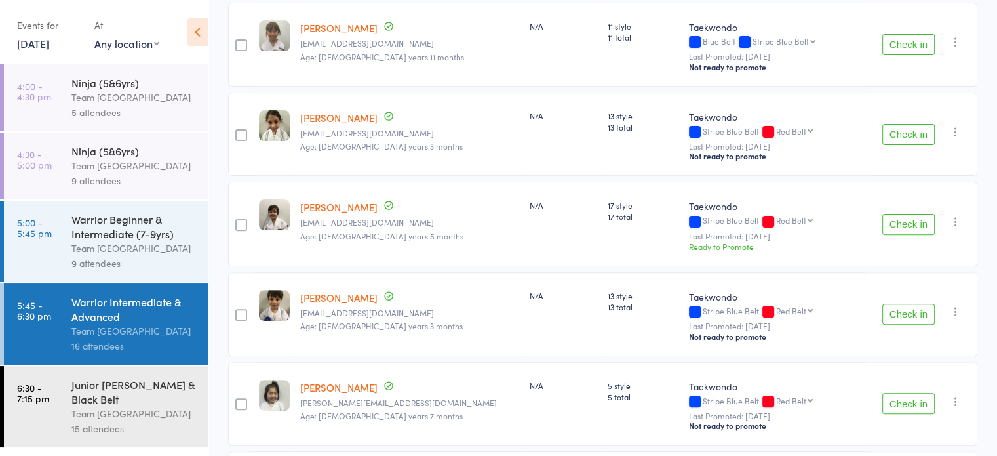
click at [340, 290] on link "[PERSON_NAME]" at bounding box center [338, 297] width 77 height 14
click at [317, 298] on link "[PERSON_NAME]" at bounding box center [338, 297] width 77 height 14
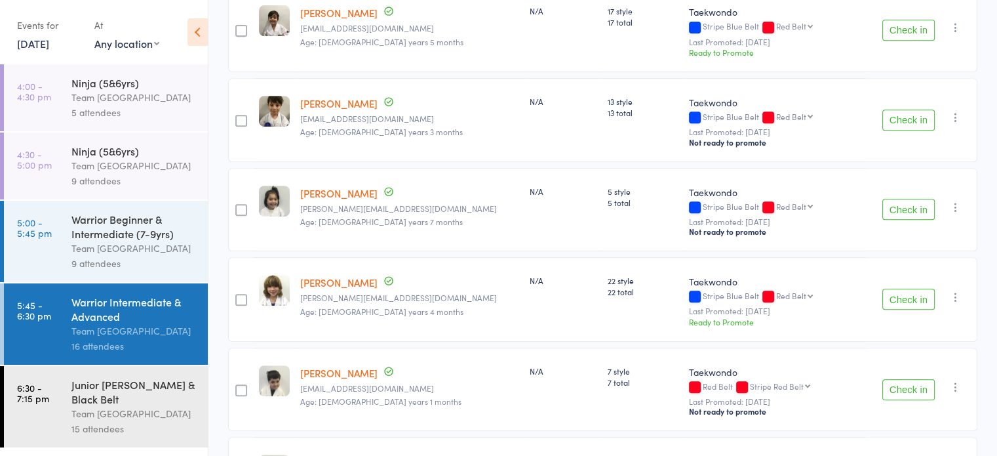
scroll to position [584, 0]
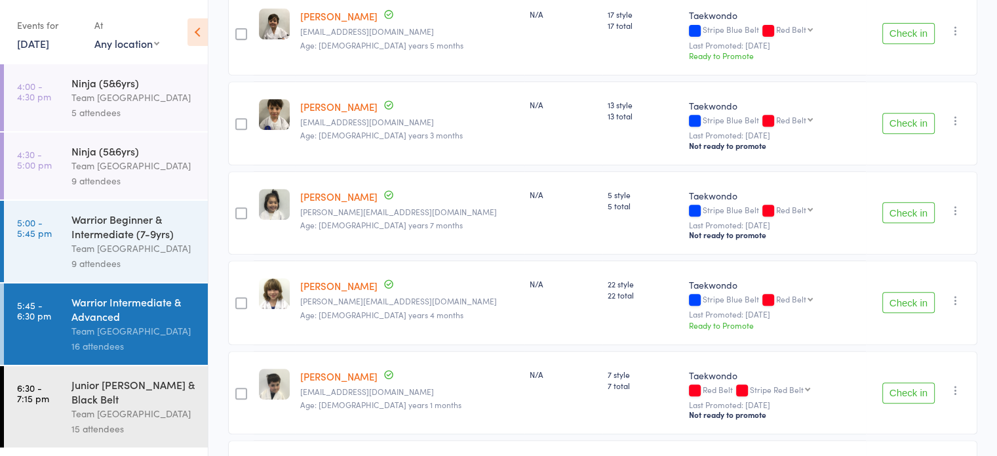
click at [111, 418] on div "Team [GEOGRAPHIC_DATA]" at bounding box center [133, 413] width 125 height 15
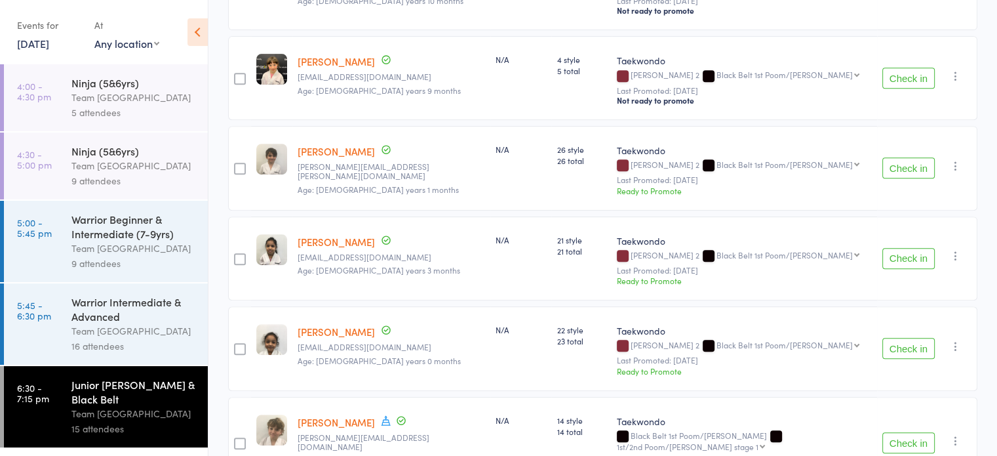
scroll to position [92, 0]
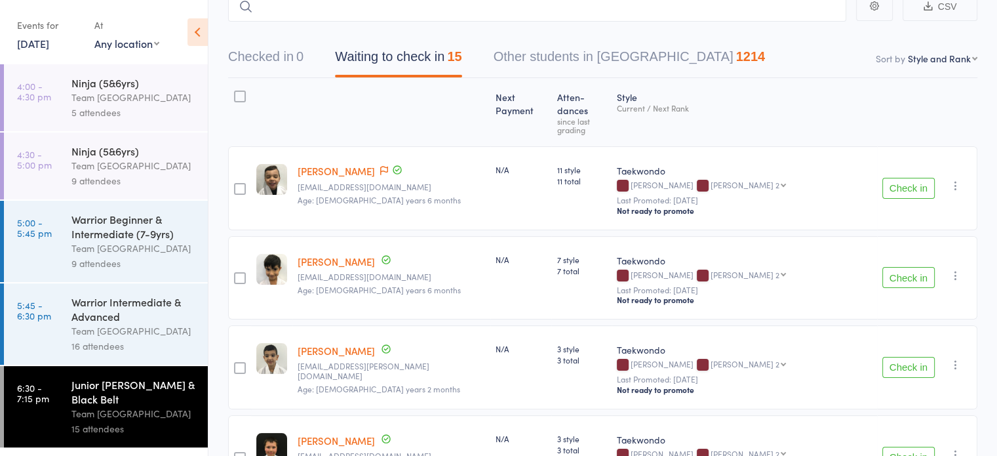
click at [35, 43] on link "15 Aug, 2025" at bounding box center [33, 43] width 32 height 14
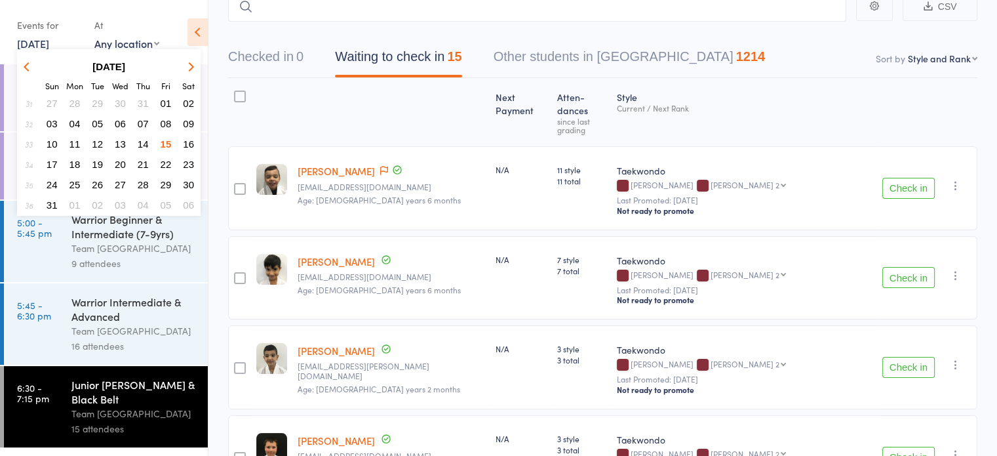
click at [191, 140] on span "16" at bounding box center [188, 143] width 11 height 11
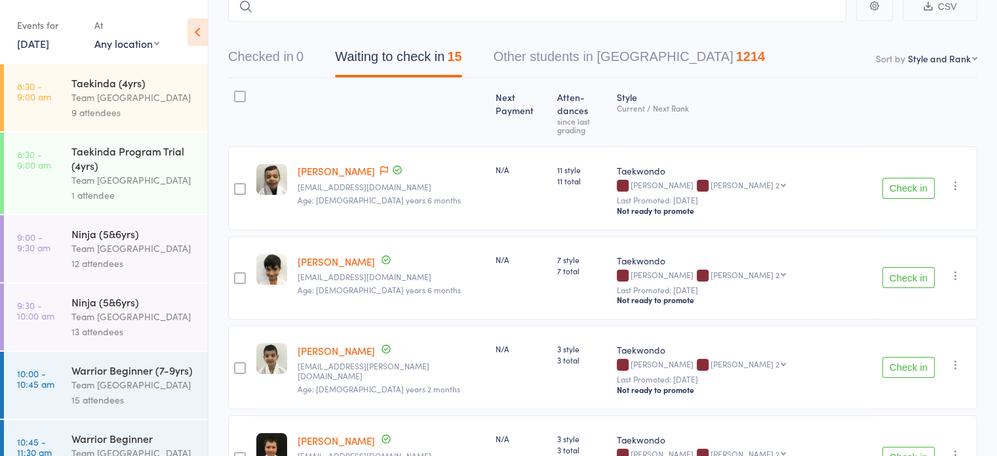
click at [168, 114] on div "9 attendees" at bounding box center [133, 112] width 125 height 15
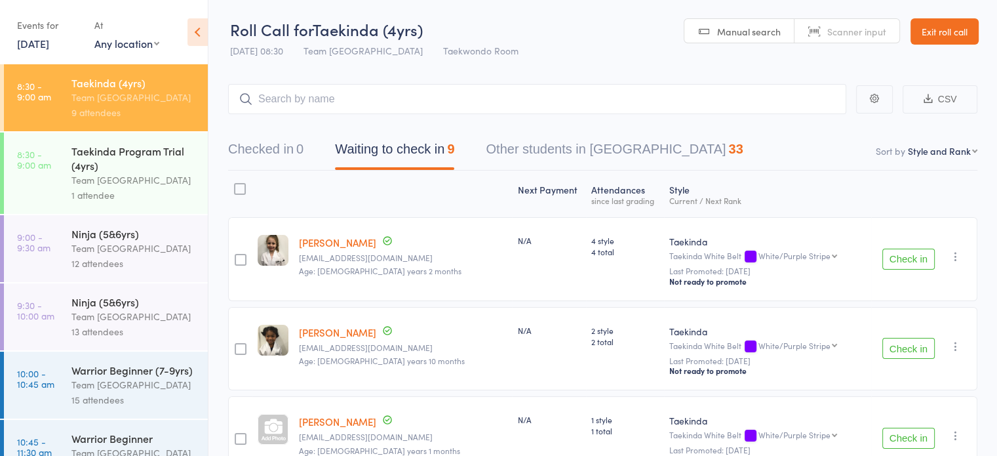
click at [61, 167] on link "8:30 - 9:00 am Taekinda Program Trial (4yrs) Team Carlo Airport West 1 attendee" at bounding box center [106, 172] width 204 height 81
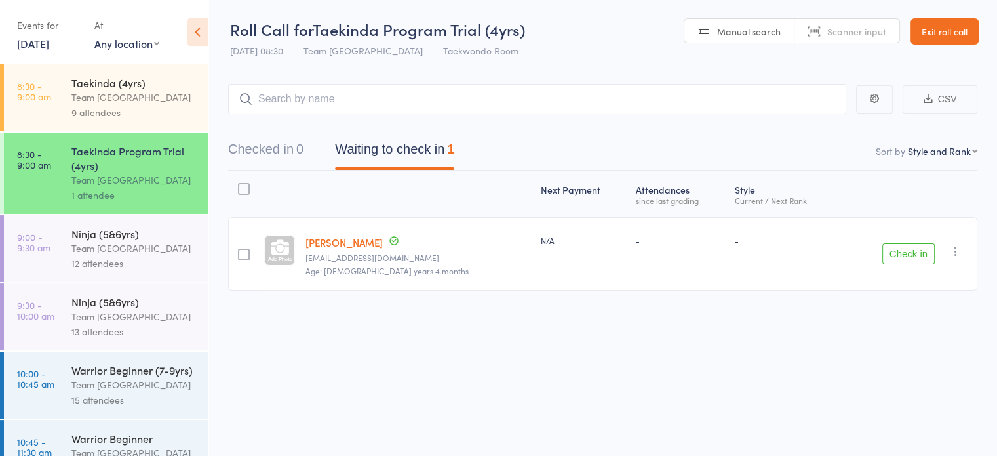
click at [343, 242] on link "Carter D'silva" at bounding box center [343, 242] width 77 height 14
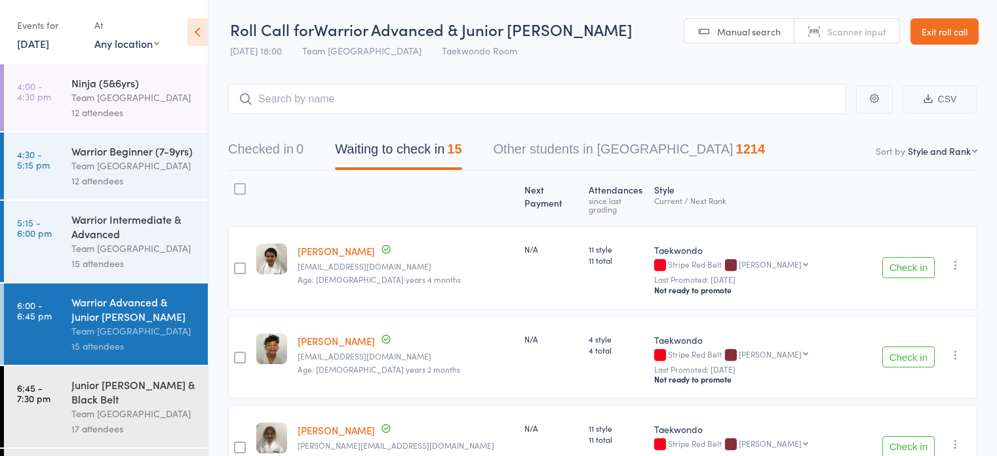
scroll to position [1150, 0]
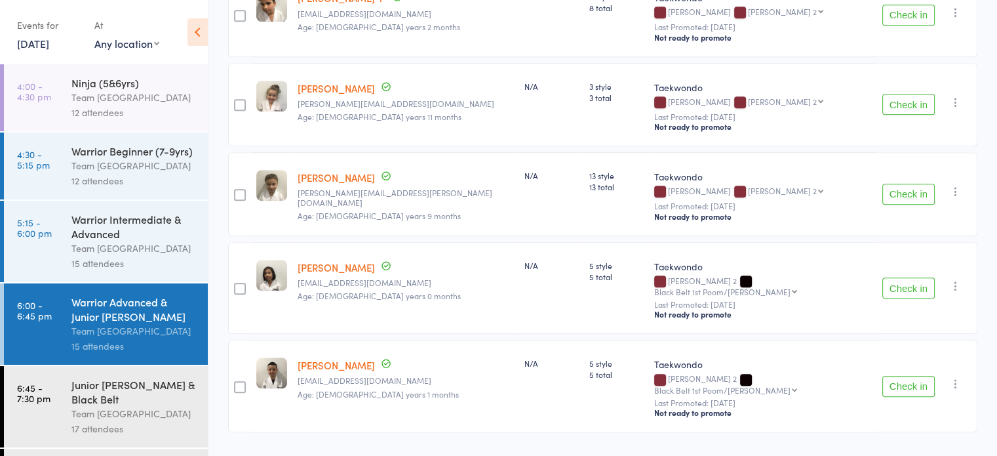
click at [194, 31] on icon at bounding box center [197, 32] width 20 height 28
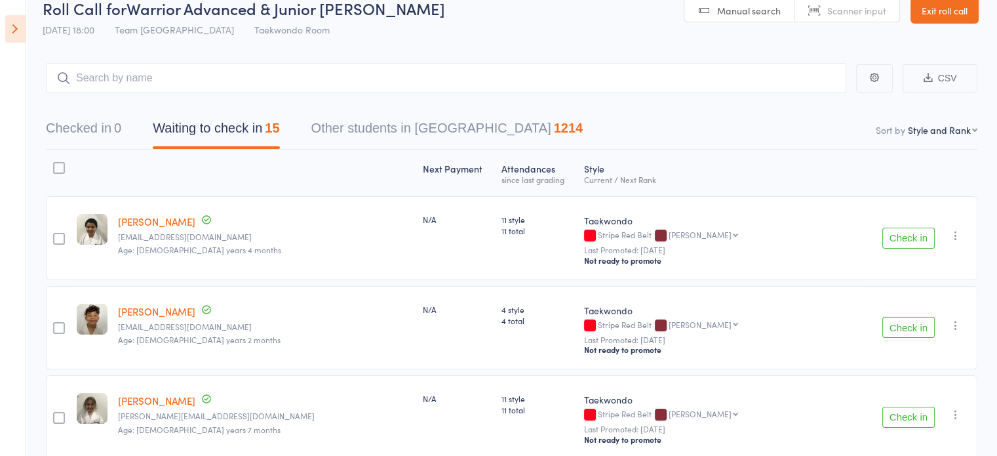
scroll to position [0, 0]
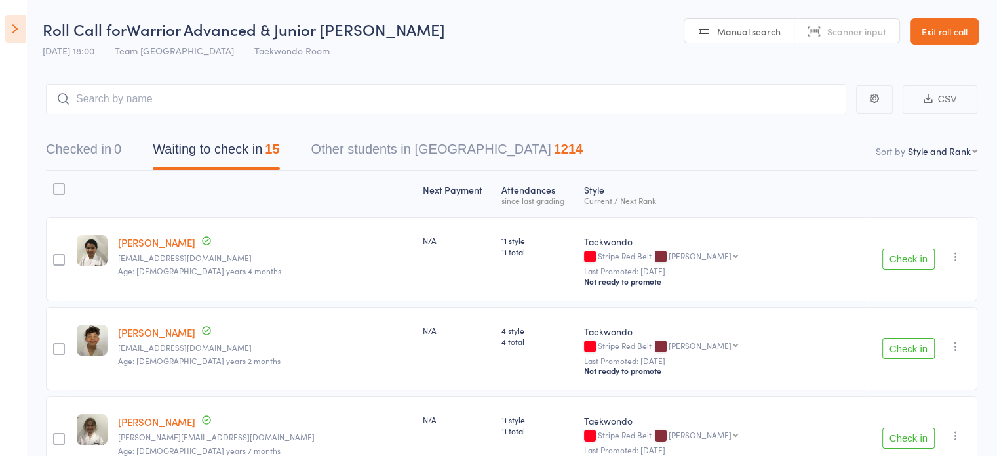
click at [926, 35] on link "Exit roll call" at bounding box center [945, 31] width 68 height 26
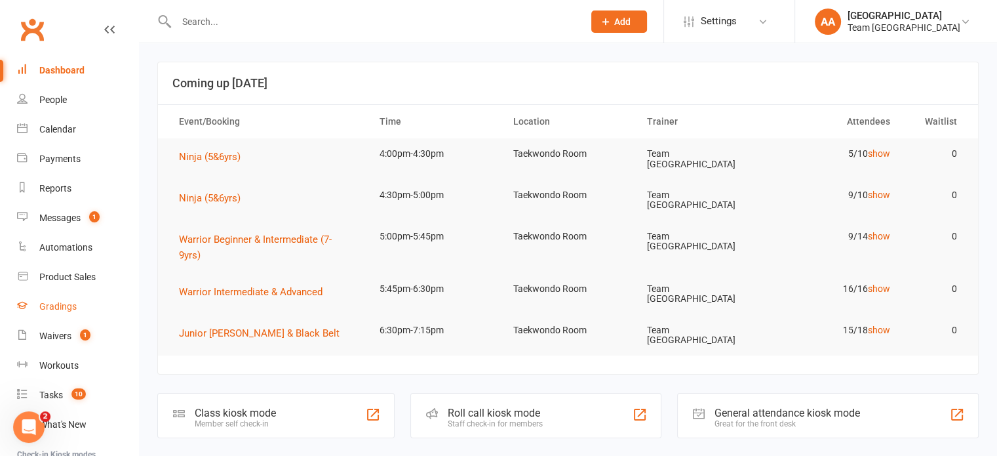
click at [52, 301] on div "Gradings" at bounding box center [57, 306] width 37 height 10
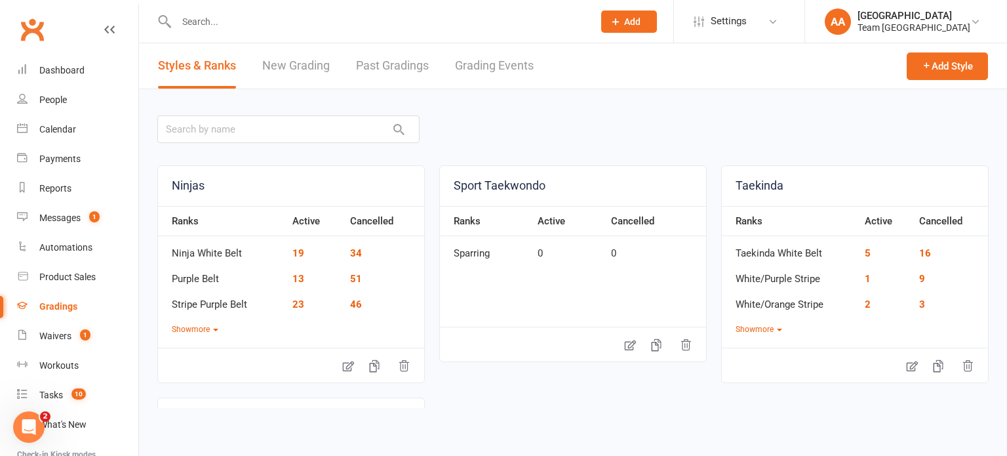
click at [485, 57] on link "Grading Events" at bounding box center [494, 65] width 79 height 45
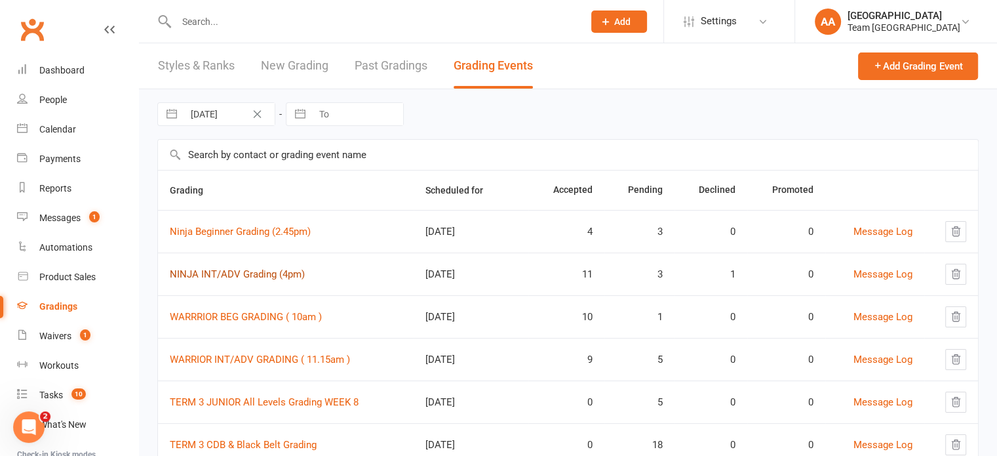
click at [272, 269] on link "NINJA INT/ADV Grading (4pm)" at bounding box center [237, 274] width 135 height 12
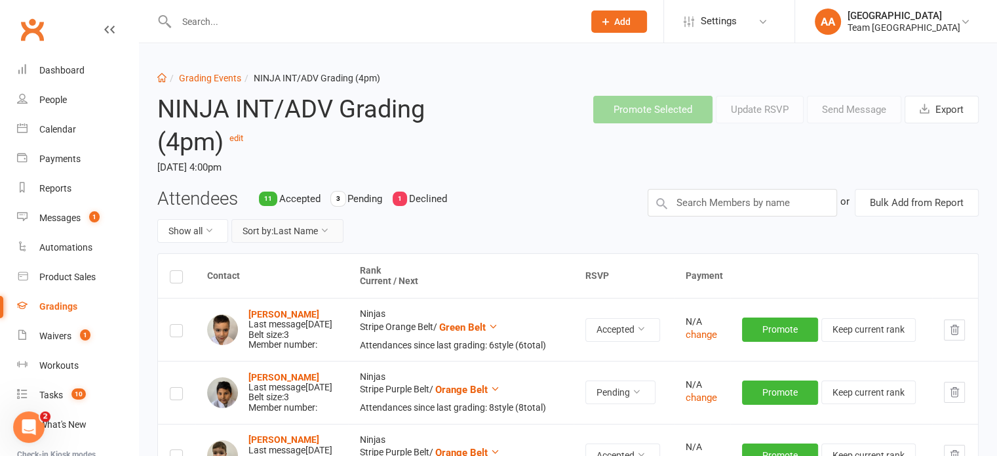
click at [317, 235] on button "Sort by: Last Name" at bounding box center [287, 231] width 112 height 24
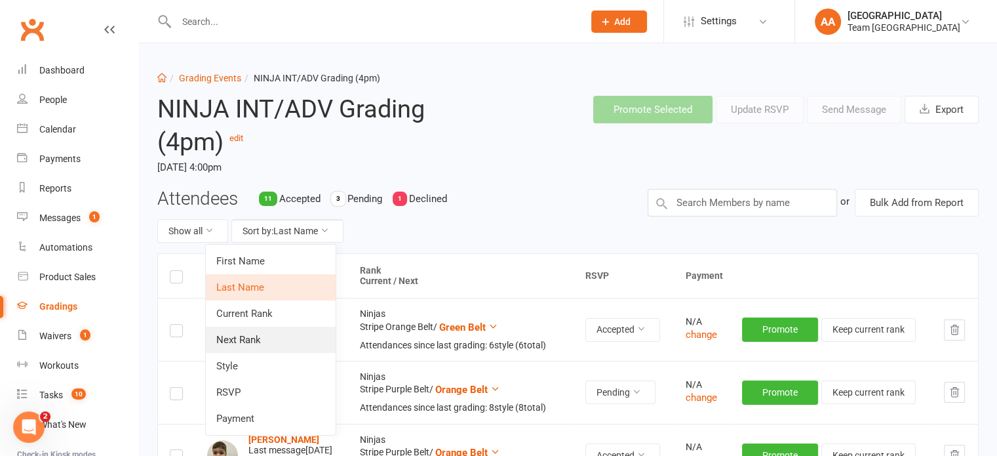
click at [280, 338] on link "Next Rank" at bounding box center [271, 339] width 130 height 26
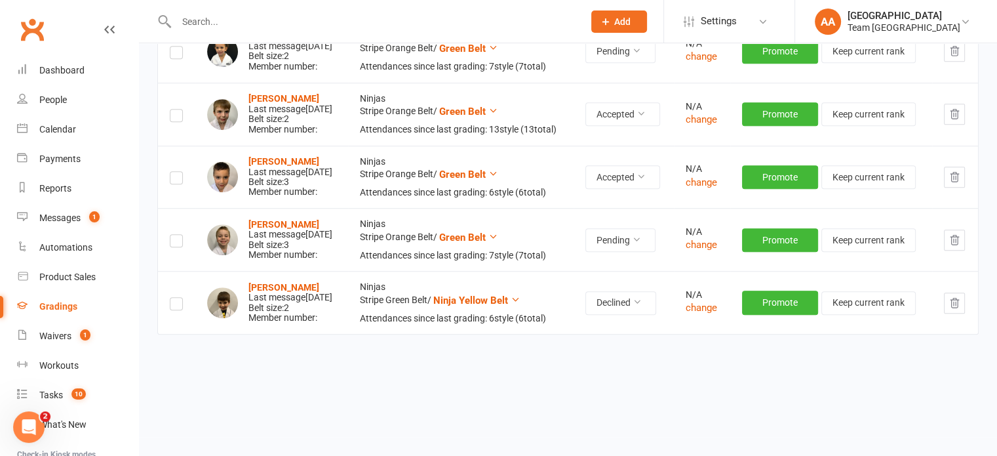
scroll to position [983, 0]
click at [956, 309] on icon "button" at bounding box center [955, 303] width 12 height 12
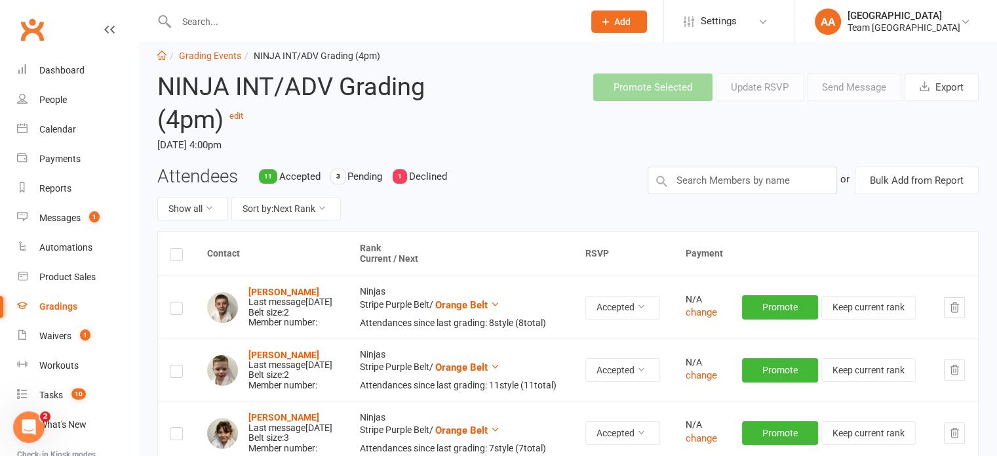
scroll to position [0, 0]
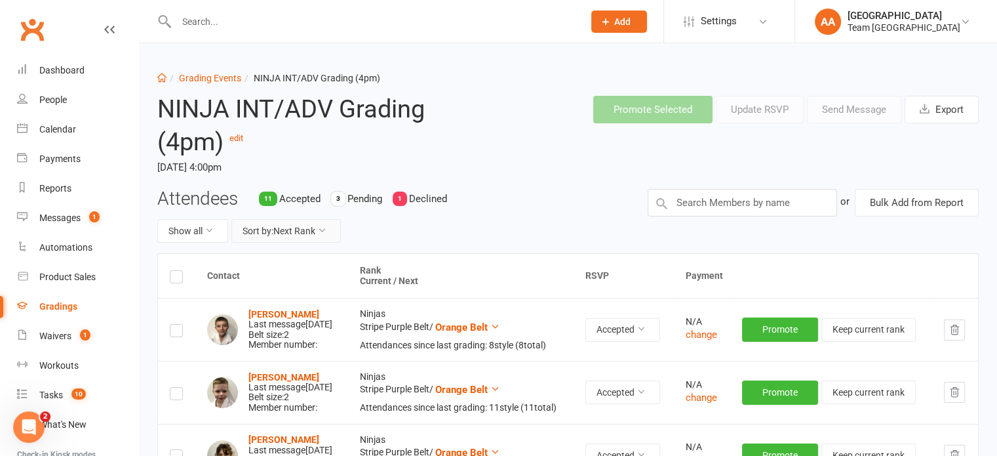
click at [312, 232] on button "Sort by: Next Rank" at bounding box center [285, 231] width 109 height 24
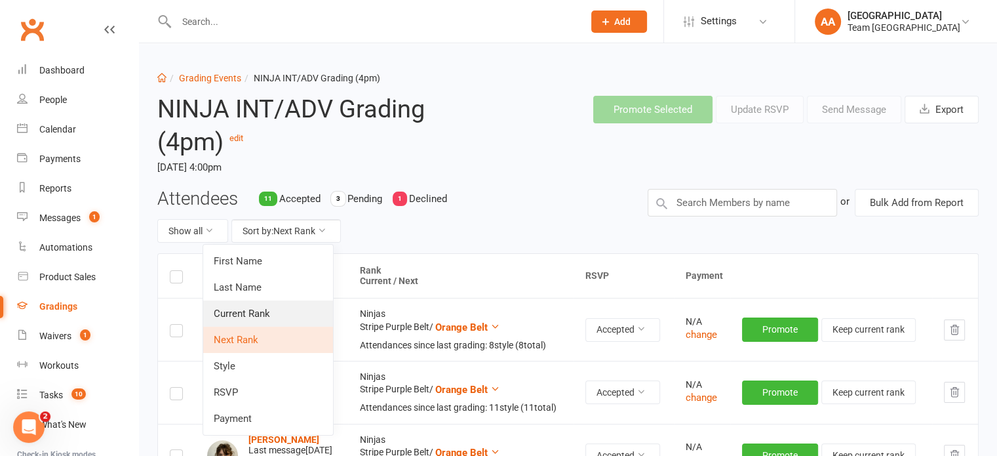
click at [264, 313] on link "Current Rank" at bounding box center [268, 313] width 130 height 26
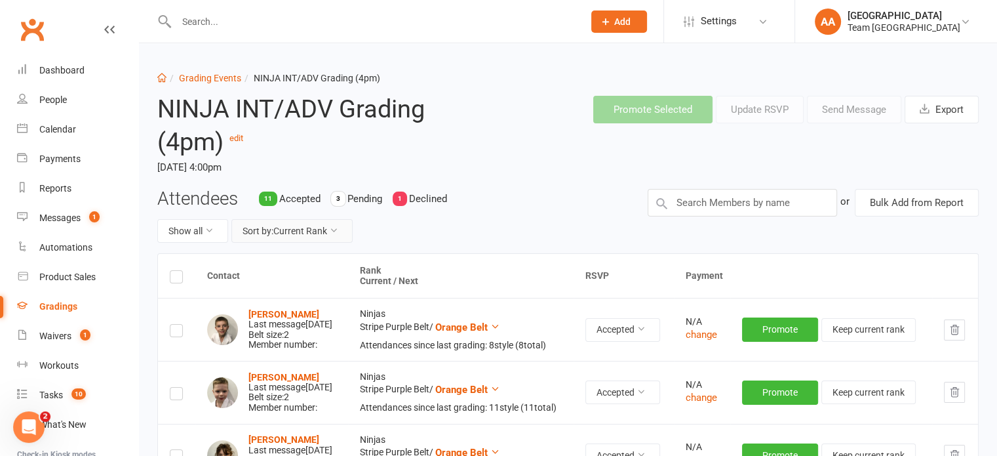
click at [307, 230] on button "Sort by: Current Rank" at bounding box center [291, 231] width 121 height 24
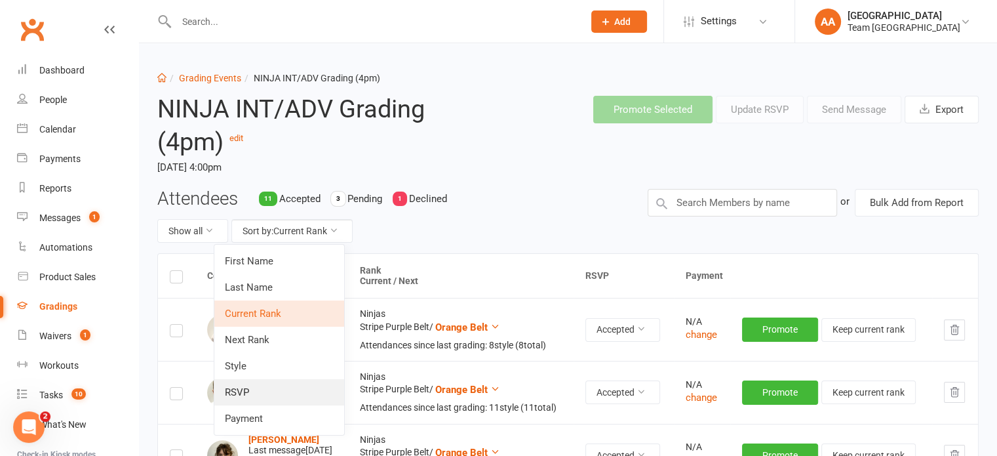
click at [234, 387] on link "RSVP" at bounding box center [279, 392] width 130 height 26
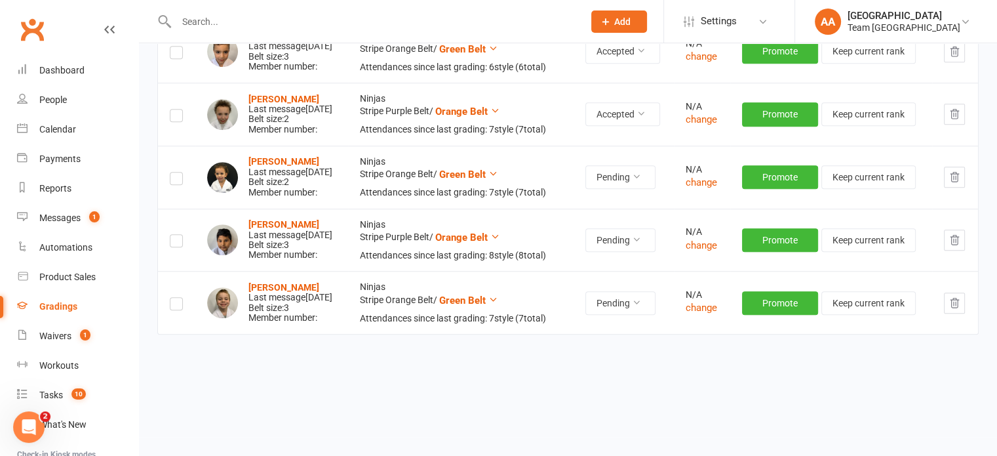
scroll to position [976, 0]
click at [174, 180] on label at bounding box center [176, 180] width 13 height 0
click at [174, 172] on input "checkbox" at bounding box center [176, 172] width 13 height 0
click at [168, 226] on td at bounding box center [176, 239] width 37 height 63
click at [173, 220] on td at bounding box center [176, 239] width 37 height 63
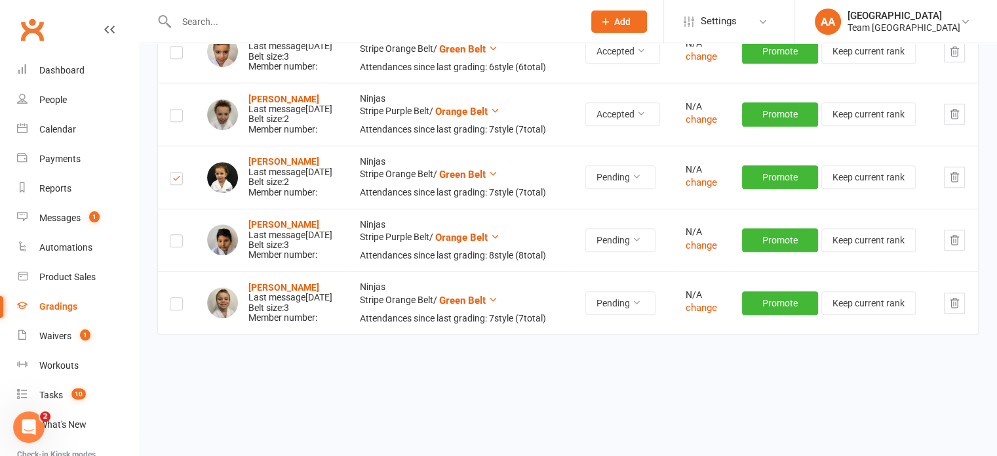
click at [176, 243] on label at bounding box center [176, 243] width 13 height 0
click at [176, 235] on input "checkbox" at bounding box center [176, 235] width 13 height 0
click at [178, 305] on label at bounding box center [176, 305] width 13 height 0
click at [178, 298] on input "checkbox" at bounding box center [176, 298] width 13 height 0
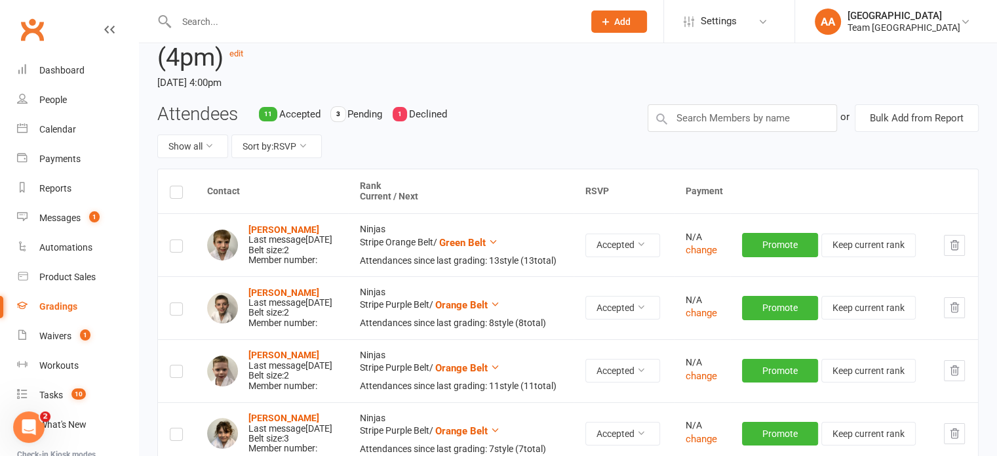
scroll to position [0, 0]
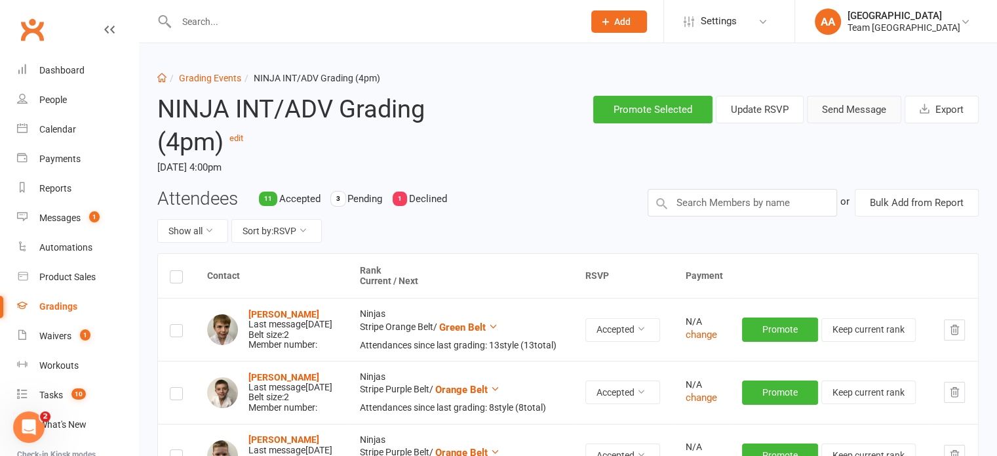
click at [838, 111] on button "Send Message" at bounding box center [854, 110] width 94 height 28
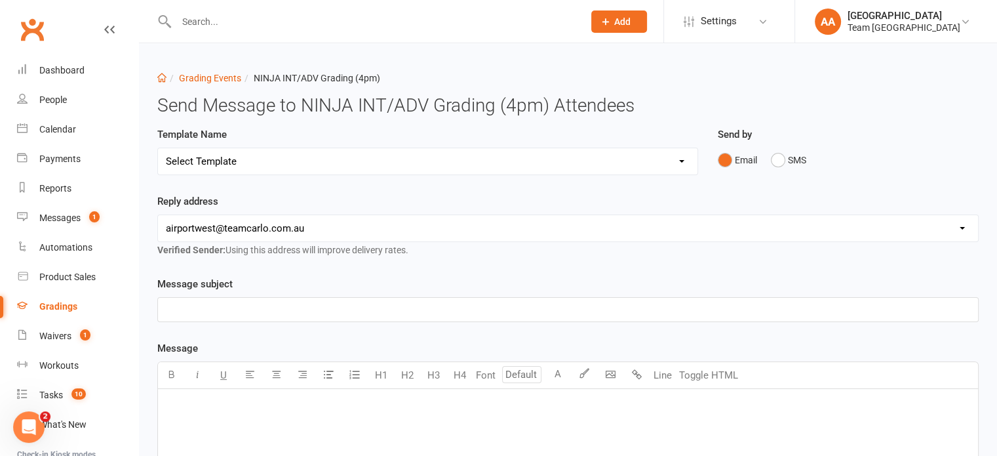
click at [496, 170] on select "Select Template [SMS] Black Belt Payment Advice (Black Belt & Kukkiwon) [SMS] B…" at bounding box center [428, 161] width 540 height 26
select select "18"
click at [158, 148] on select "Select Template [SMS] Black Belt Payment Advice (Black Belt & Kukkiwon) [SMS] B…" at bounding box center [428, 161] width 540 height 26
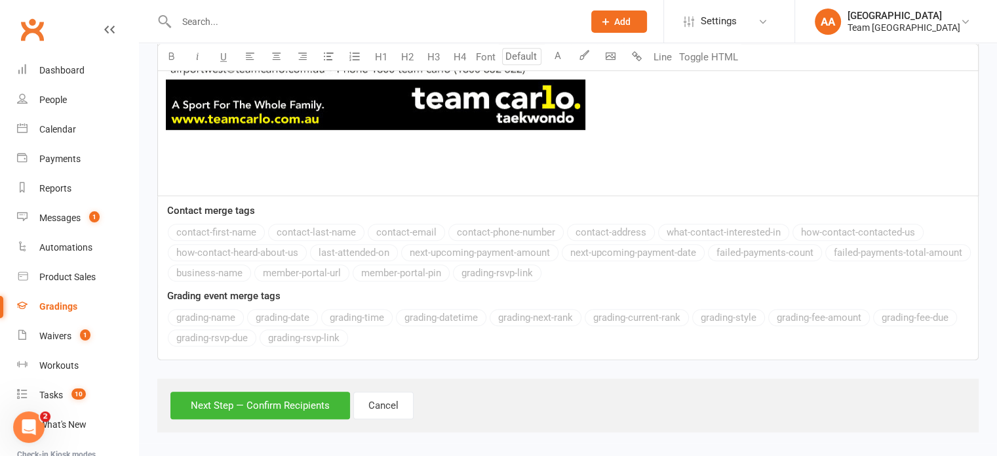
scroll to position [880, 0]
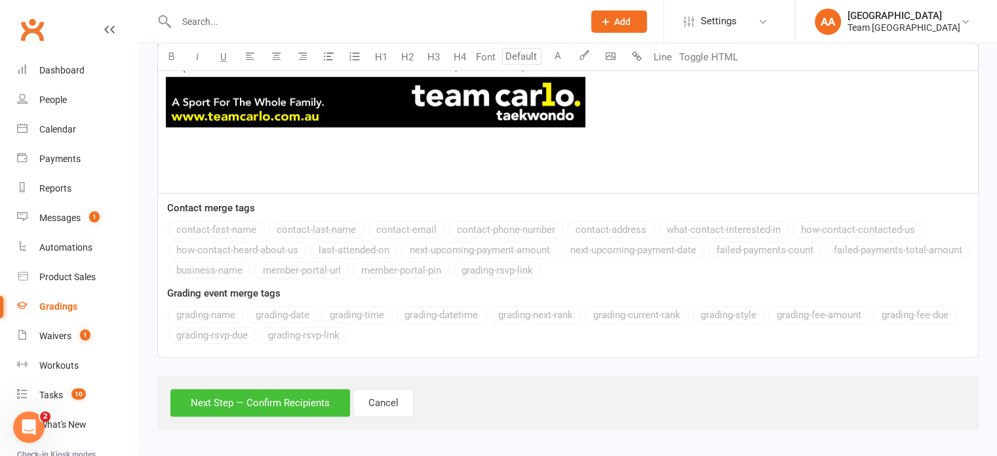
click at [262, 400] on button "Next Step — Confirm Recipients" at bounding box center [260, 403] width 180 height 28
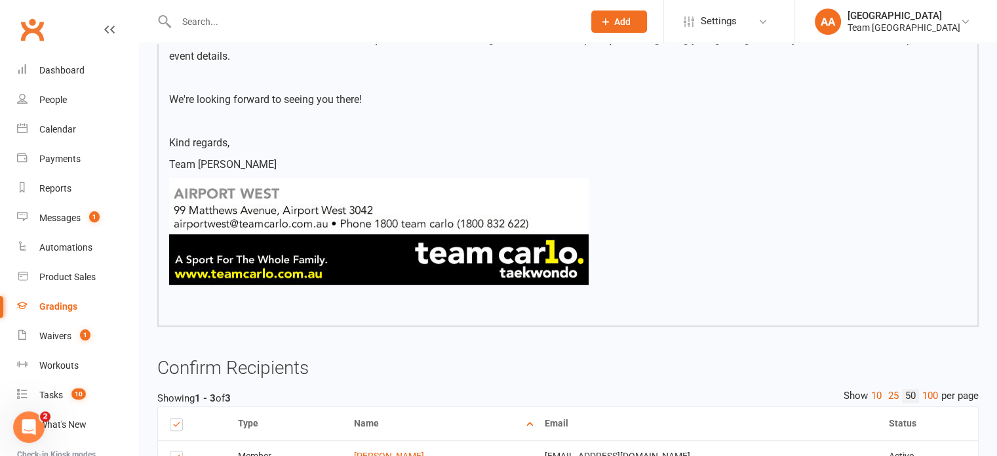
scroll to position [814, 0]
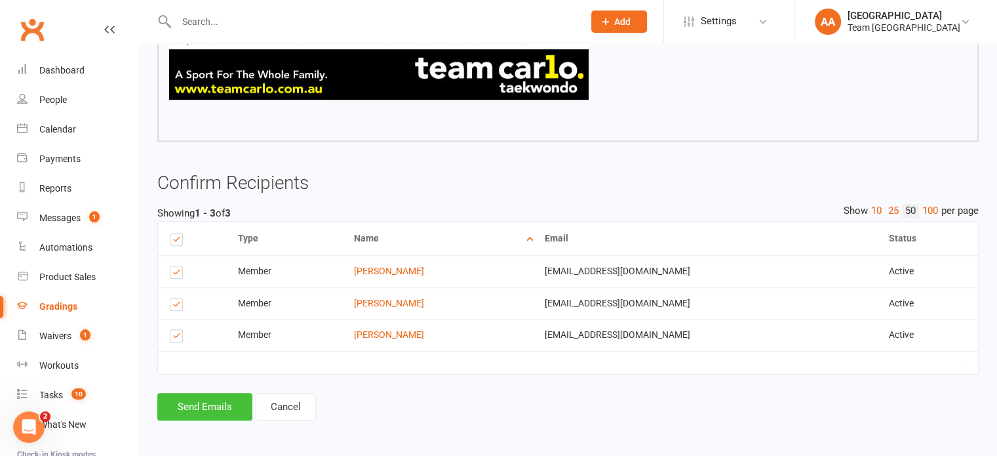
click at [209, 406] on button "Send Emails" at bounding box center [204, 407] width 95 height 28
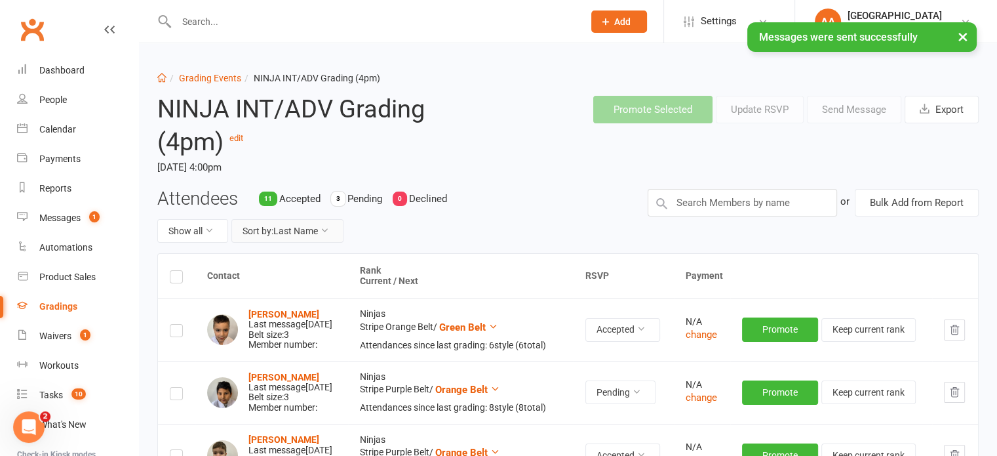
click at [287, 231] on button "Sort by: Last Name" at bounding box center [287, 231] width 112 height 24
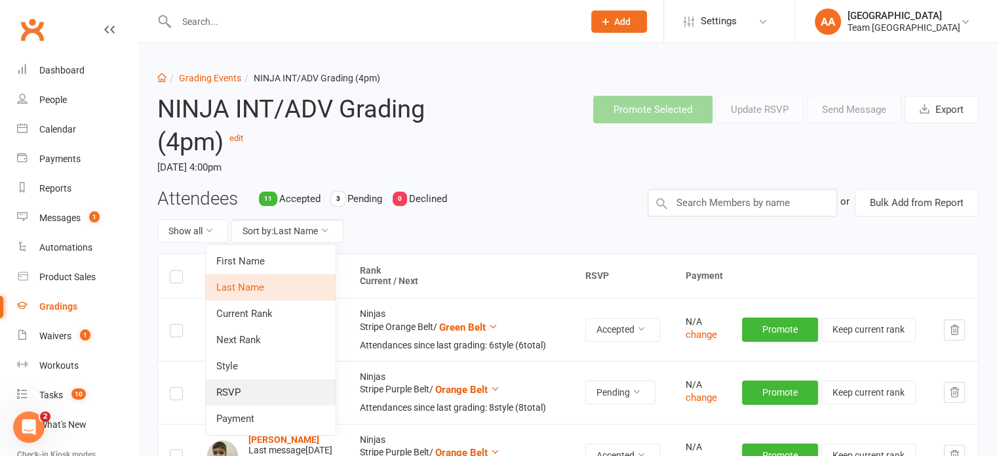
click at [243, 391] on link "RSVP" at bounding box center [271, 392] width 130 height 26
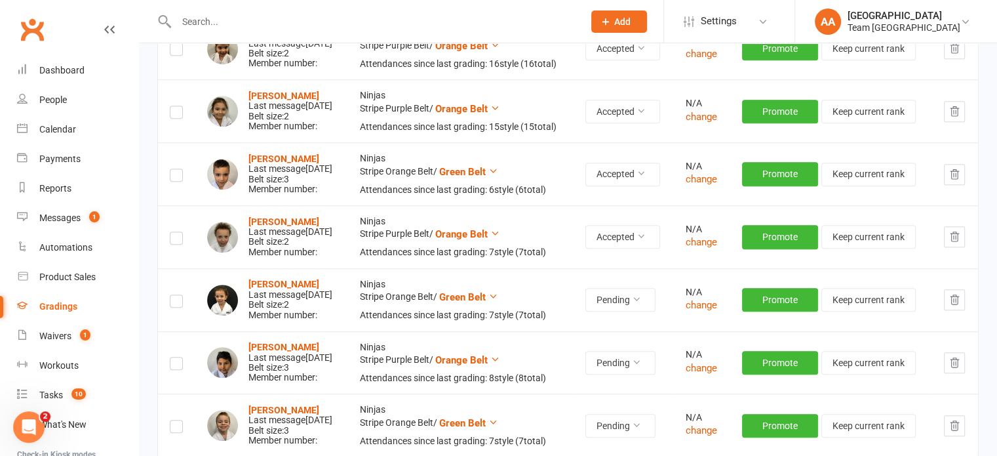
scroll to position [976, 0]
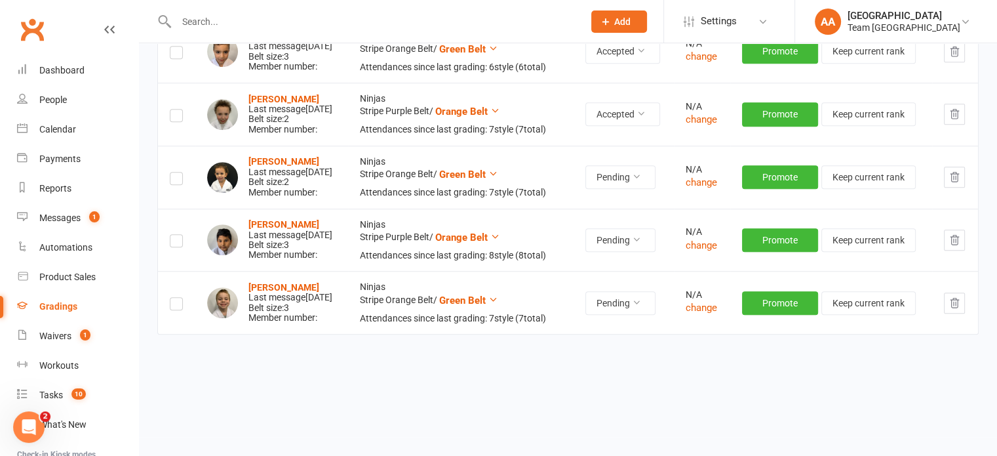
drag, startPoint x: 170, startPoint y: 151, endPoint x: 184, endPoint y: 209, distance: 59.3
click at [172, 180] on label at bounding box center [176, 180] width 13 height 0
click at [172, 172] on input "checkbox" at bounding box center [176, 172] width 13 height 0
drag, startPoint x: 181, startPoint y: 229, endPoint x: 189, endPoint y: 252, distance: 25.1
click at [184, 229] on td at bounding box center [176, 239] width 37 height 63
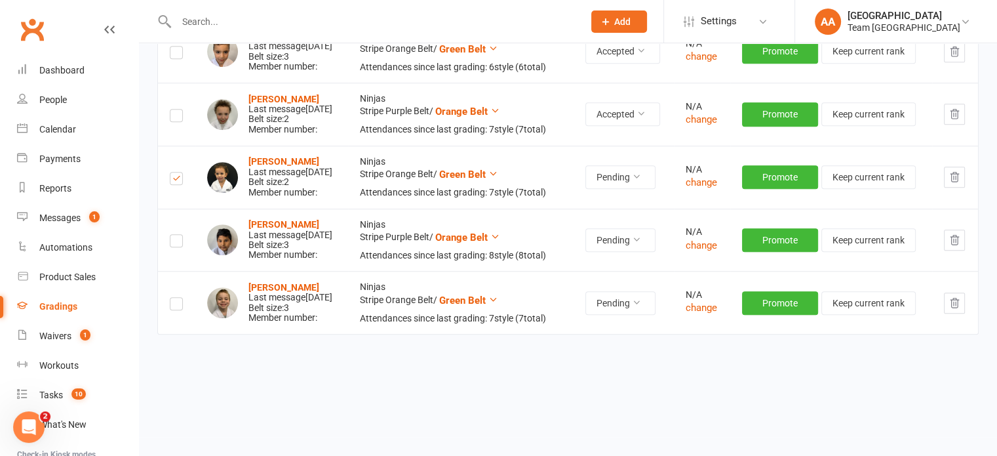
click at [176, 243] on label at bounding box center [176, 243] width 13 height 0
click at [176, 235] on input "checkbox" at bounding box center [176, 235] width 13 height 0
click at [180, 305] on label at bounding box center [176, 305] width 13 height 0
click at [180, 298] on input "checkbox" at bounding box center [176, 298] width 13 height 0
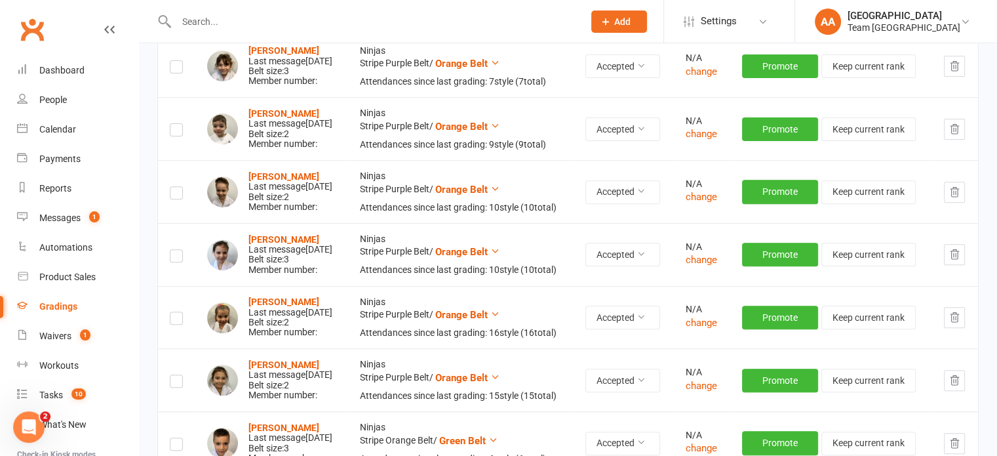
scroll to position [0, 0]
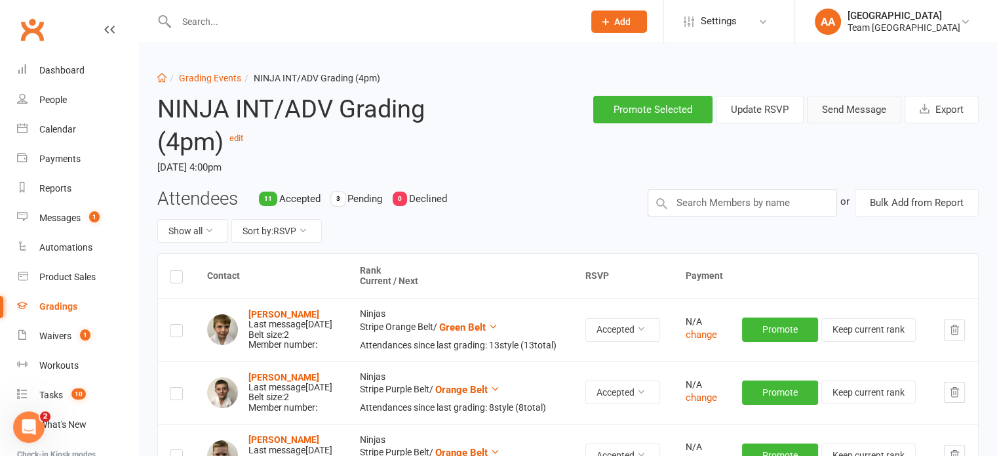
click at [842, 115] on button "Send Message" at bounding box center [854, 110] width 94 height 28
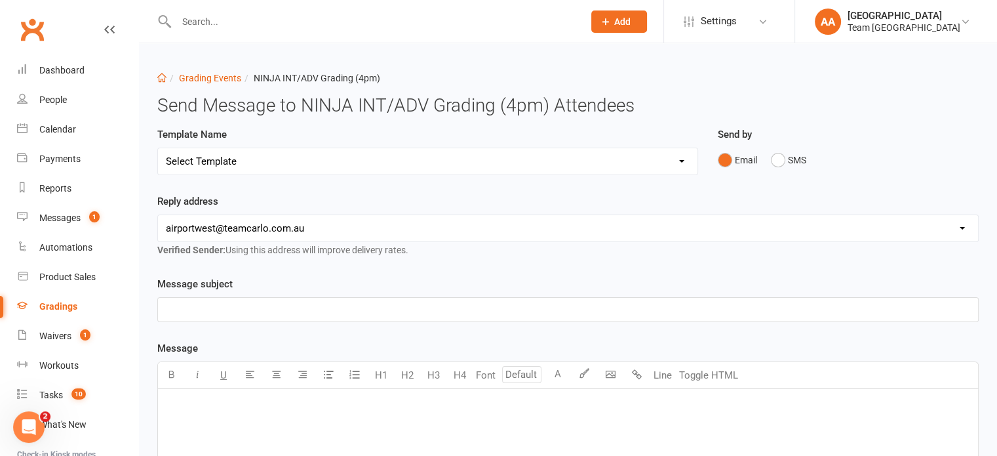
click at [434, 159] on select "Select Template [SMS] Black Belt Payment Advice (Black Belt & Kukkiwon) [SMS] B…" at bounding box center [428, 161] width 540 height 26
select select "20"
click at [158, 148] on select "Select Template [SMS] Black Belt Payment Advice (Black Belt & Kukkiwon) [SMS] B…" at bounding box center [428, 161] width 540 height 26
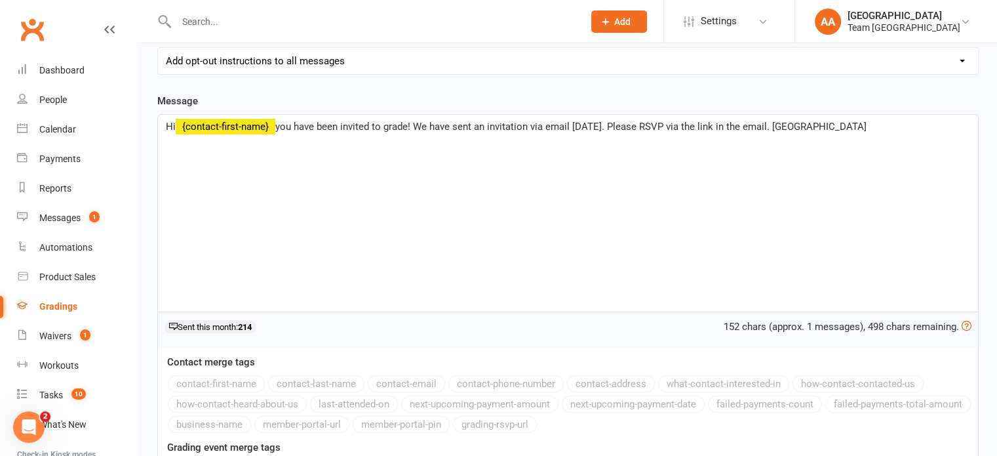
scroll to position [322, 0]
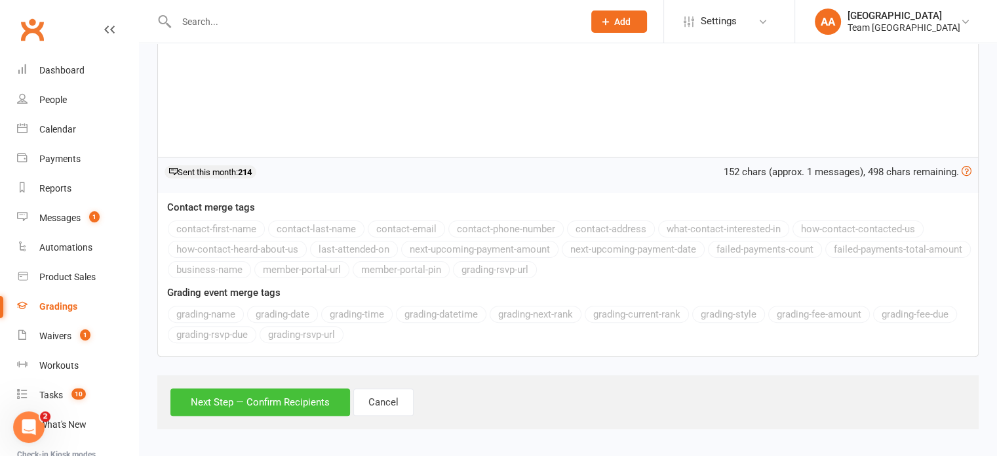
click at [241, 397] on button "Next Step — Confirm Recipients" at bounding box center [260, 402] width 180 height 28
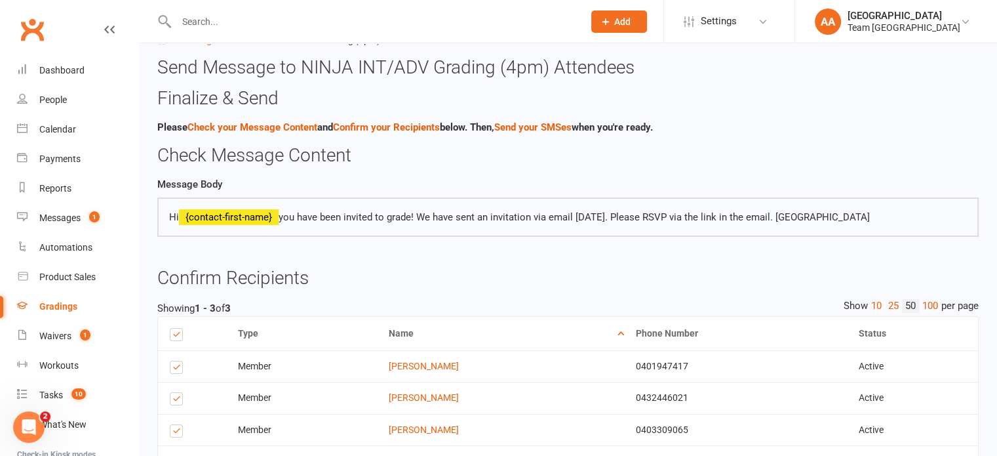
scroll to position [132, 0]
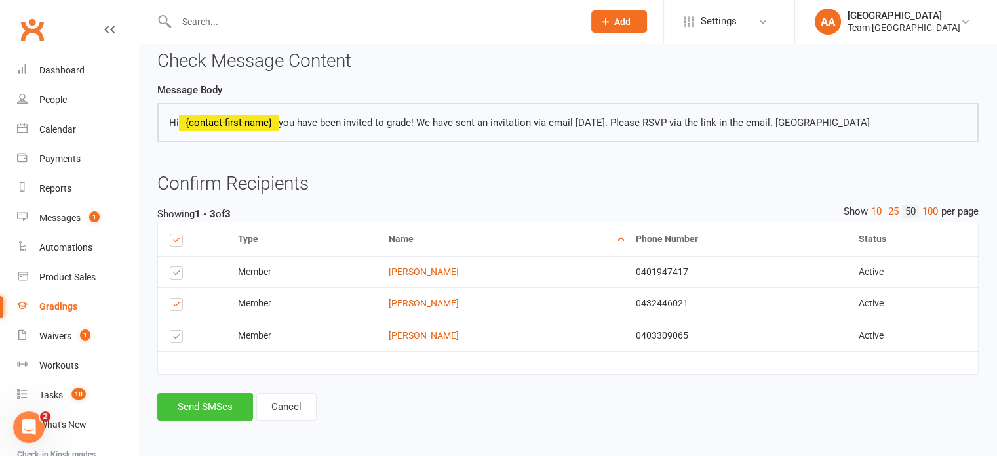
click at [206, 404] on button "Send SMSes" at bounding box center [205, 407] width 96 height 28
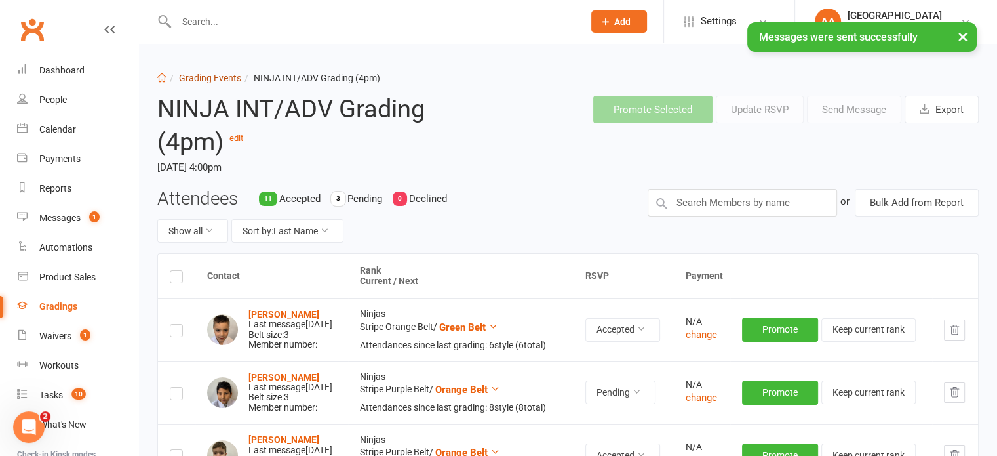
click at [226, 75] on link "Grading Events" at bounding box center [210, 78] width 62 height 10
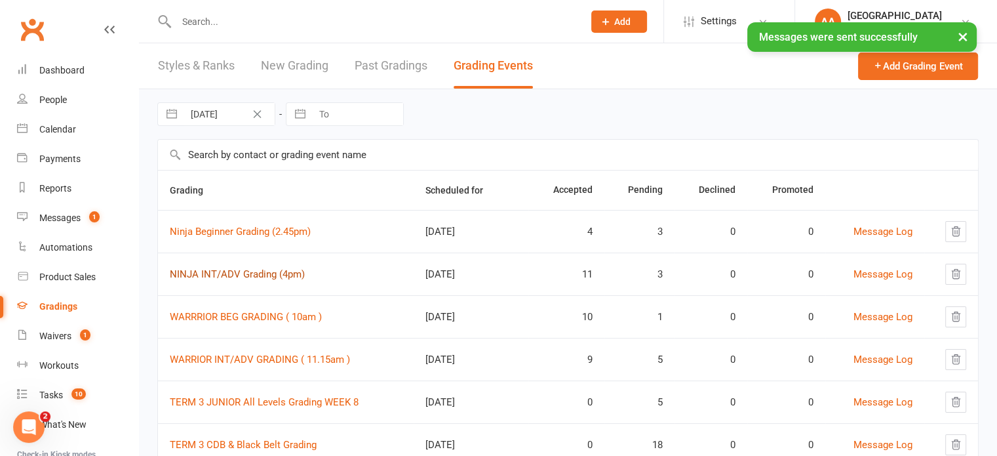
click at [247, 275] on link "NINJA INT/ADV Grading (4pm)" at bounding box center [237, 274] width 135 height 12
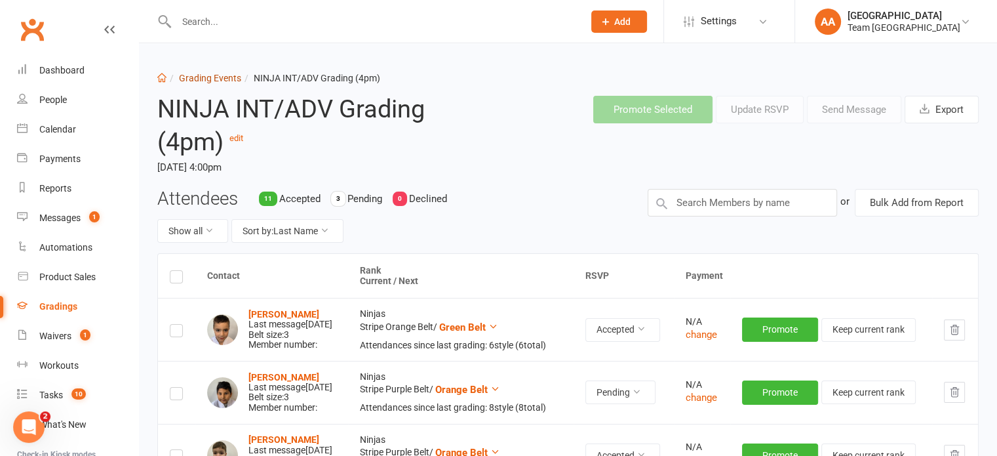
click at [210, 74] on link "Grading Events" at bounding box center [210, 78] width 62 height 10
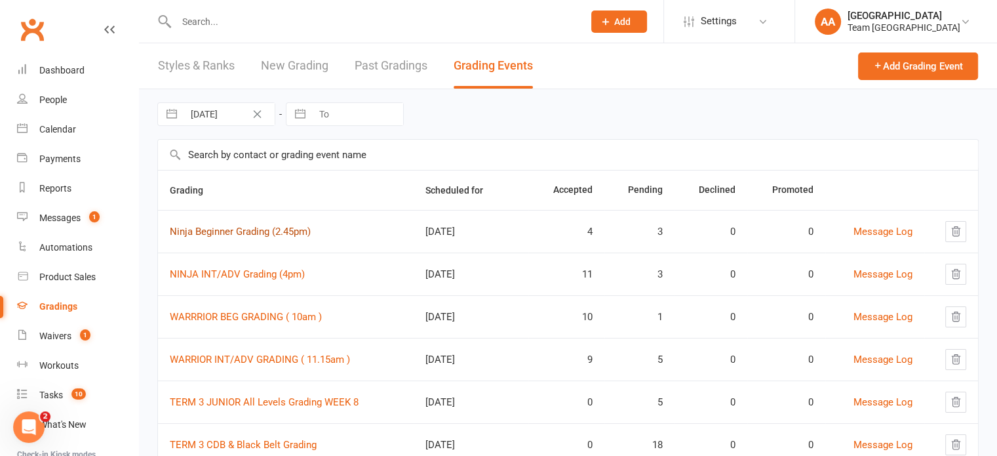
click at [235, 227] on link "Ninja Beginner Grading (2.45pm)" at bounding box center [240, 232] width 141 height 12
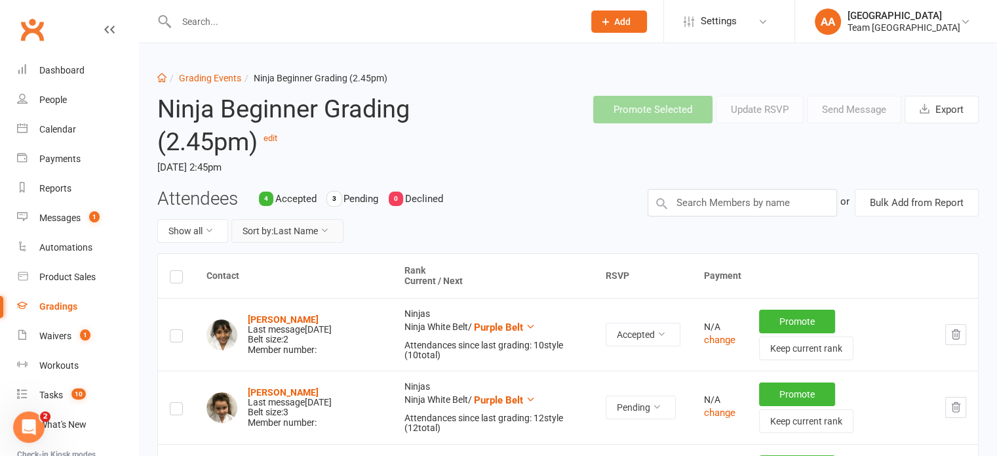
click at [286, 229] on button "Sort by: Last Name" at bounding box center [287, 231] width 112 height 24
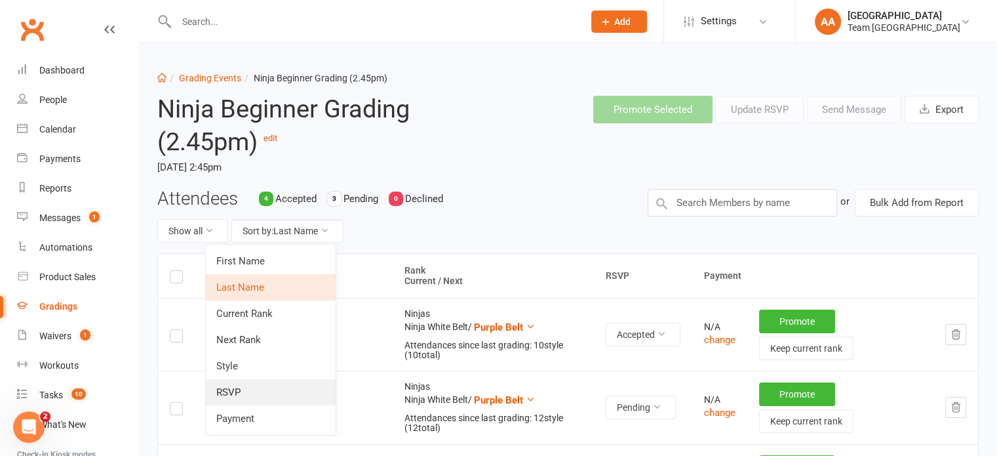
click at [233, 391] on link "RSVP" at bounding box center [271, 392] width 130 height 26
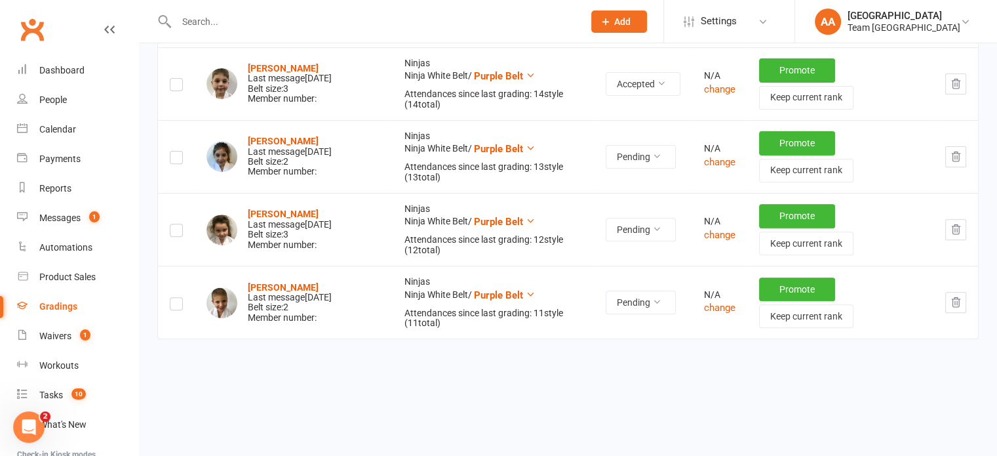
scroll to position [473, 0]
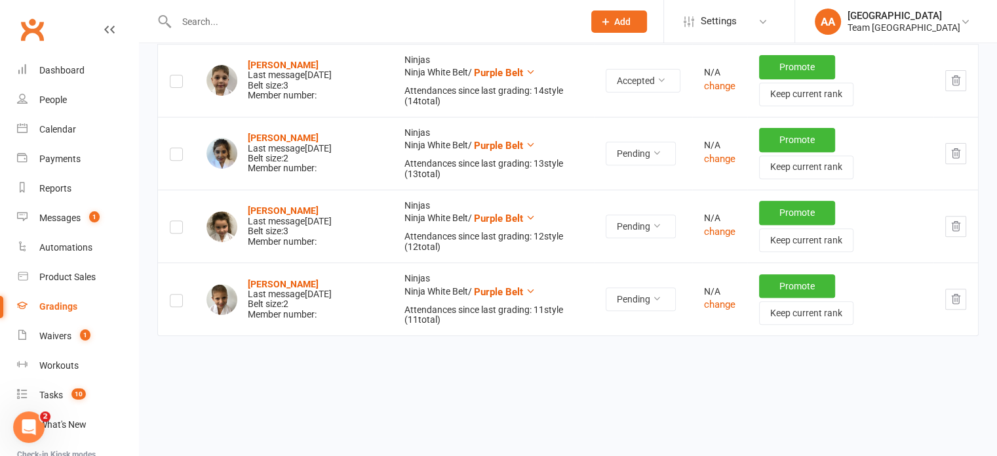
click at [176, 156] on label at bounding box center [176, 156] width 13 height 0
click at [176, 148] on input "checkbox" at bounding box center [176, 148] width 13 height 0
click at [178, 229] on label at bounding box center [176, 229] width 13 height 0
click at [178, 221] on input "checkbox" at bounding box center [176, 221] width 13 height 0
click at [176, 302] on label at bounding box center [176, 302] width 13 height 0
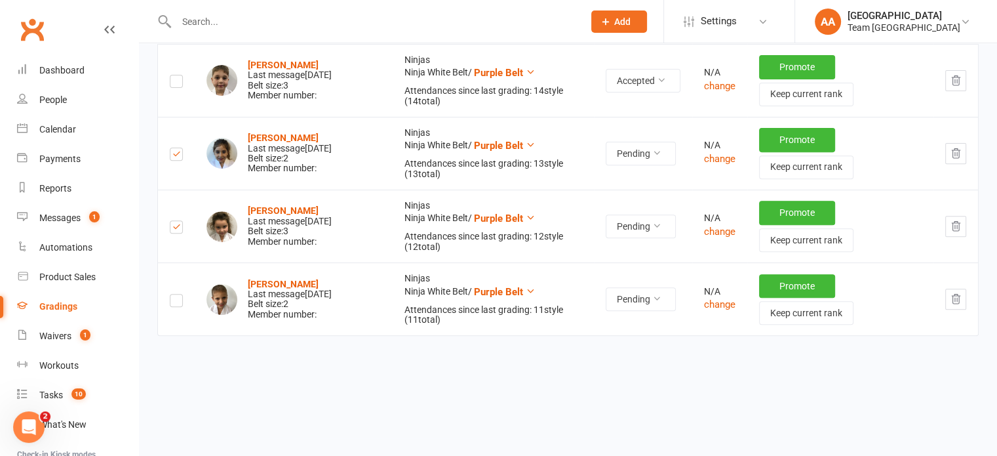
click at [176, 294] on input "checkbox" at bounding box center [176, 294] width 13 height 0
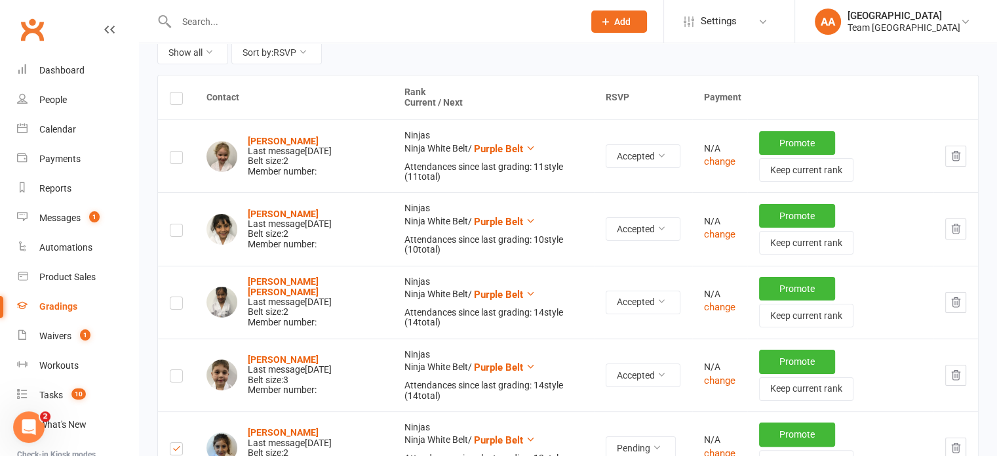
scroll to position [0, 0]
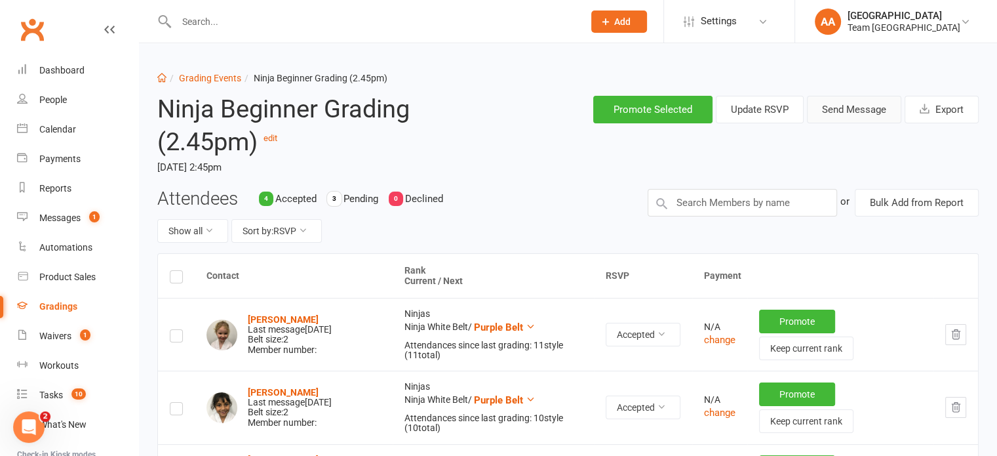
click at [853, 102] on button "Send Message" at bounding box center [854, 110] width 94 height 28
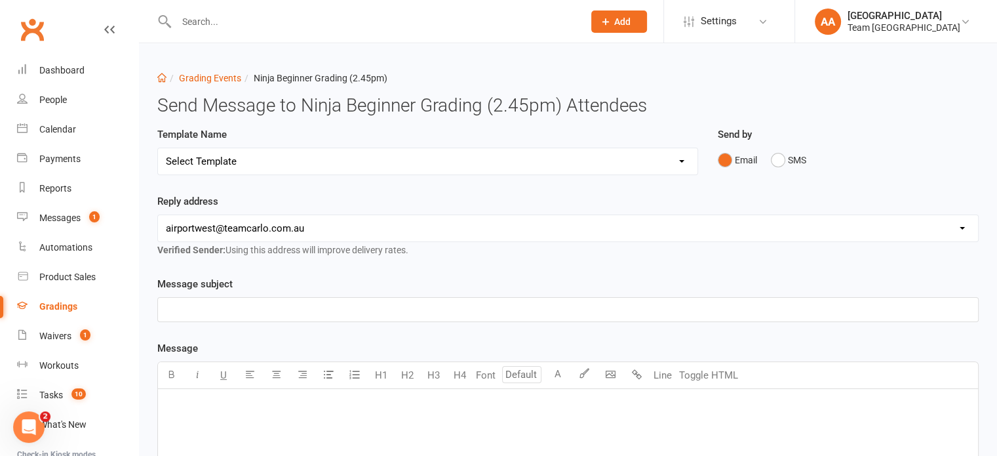
click at [415, 163] on select "Select Template [SMS] Black Belt Payment Advice (Black Belt & Kukkiwon) [SMS] B…" at bounding box center [428, 161] width 540 height 26
select select "18"
click at [158, 148] on select "Select Template [SMS] Black Belt Payment Advice (Black Belt & Kukkiwon) [SMS] B…" at bounding box center [428, 161] width 540 height 26
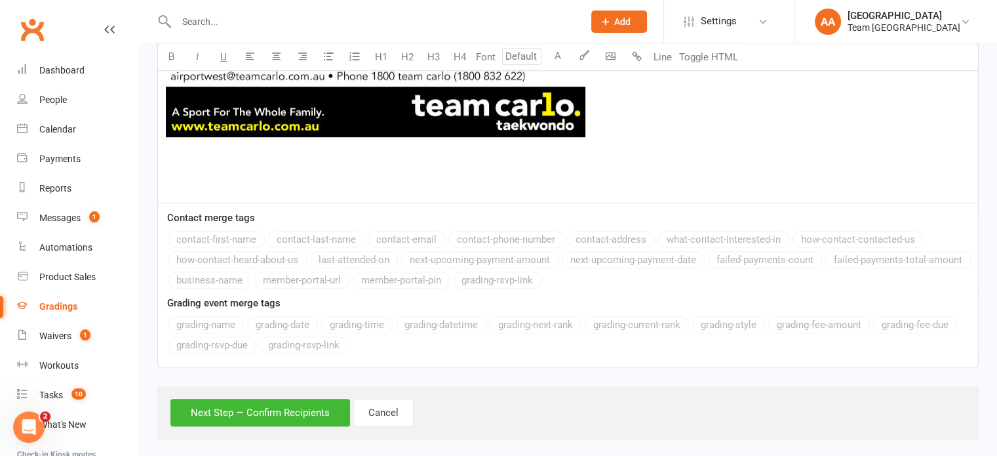
scroll to position [880, 0]
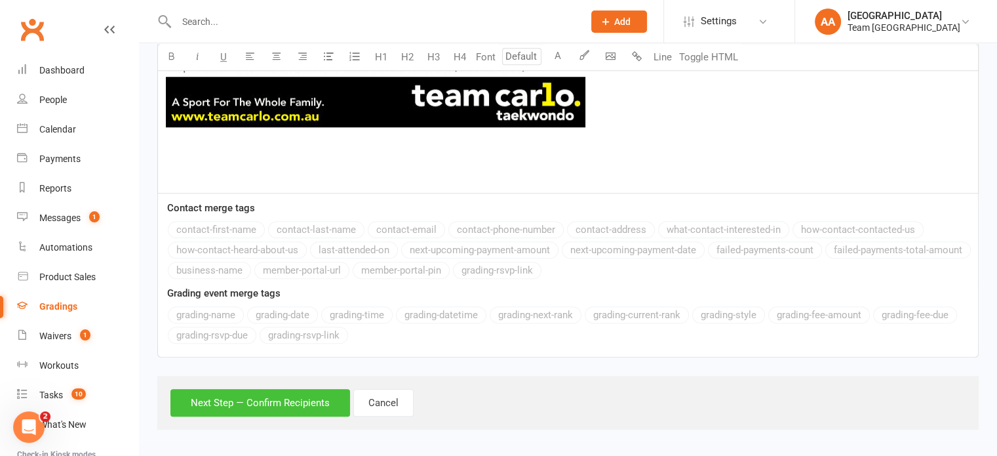
click at [257, 401] on button "Next Step — Confirm Recipients" at bounding box center [260, 403] width 180 height 28
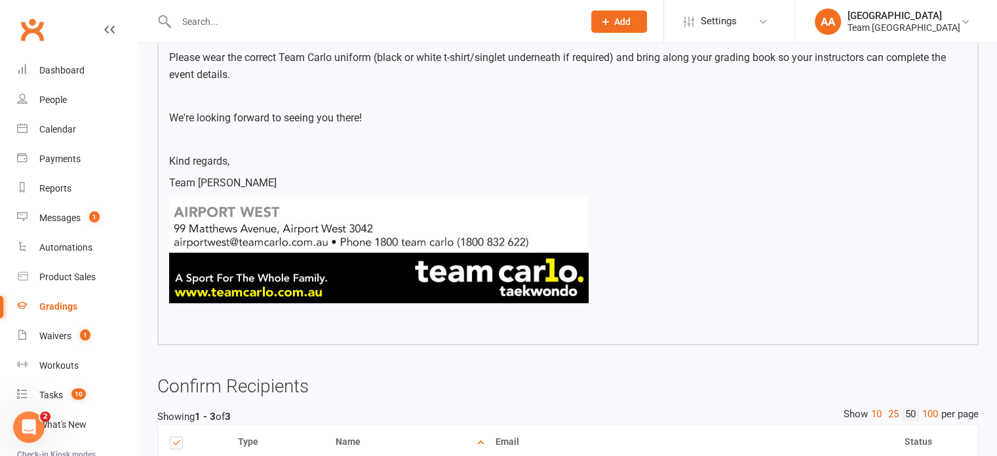
scroll to position [814, 0]
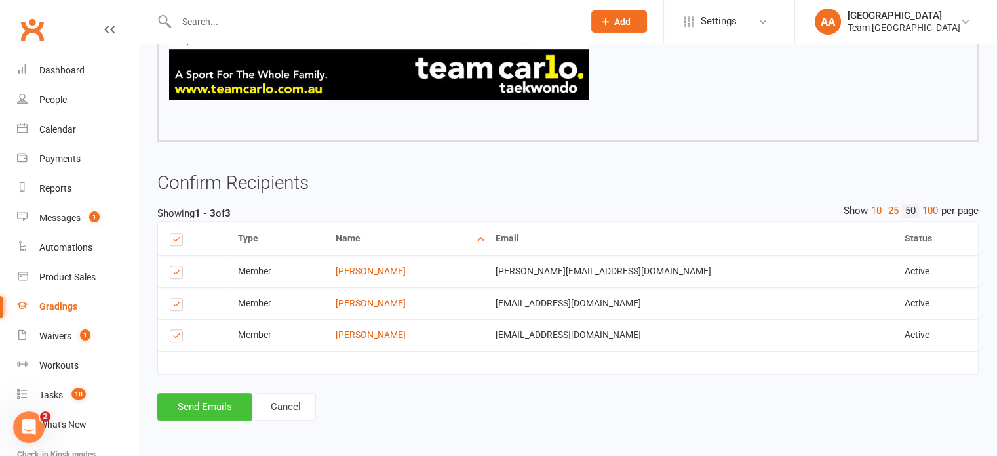
click at [214, 408] on button "Send Emails" at bounding box center [204, 407] width 95 height 28
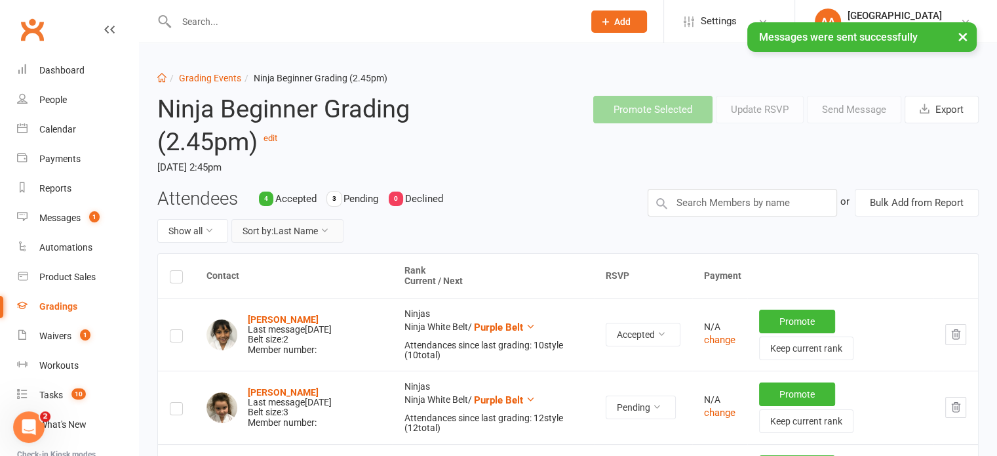
click at [290, 231] on button "Sort by: Last Name" at bounding box center [287, 231] width 112 height 24
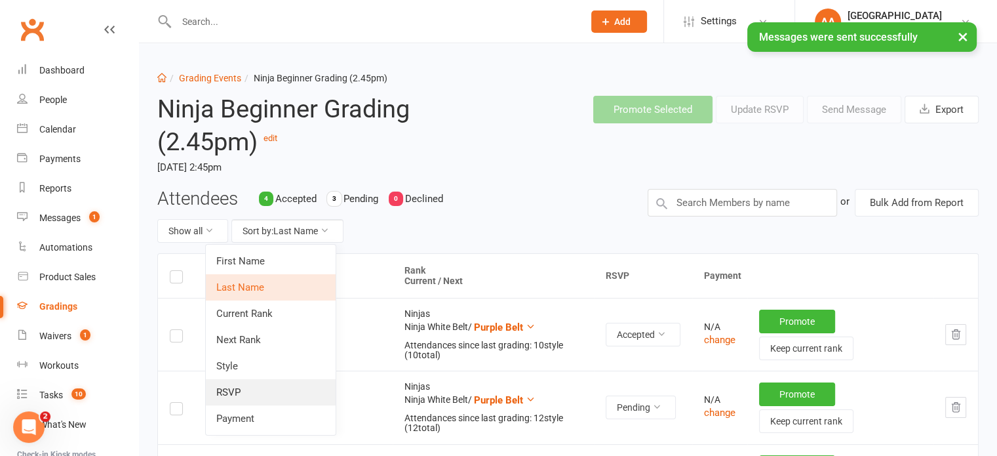
click at [242, 394] on link "RSVP" at bounding box center [271, 392] width 130 height 26
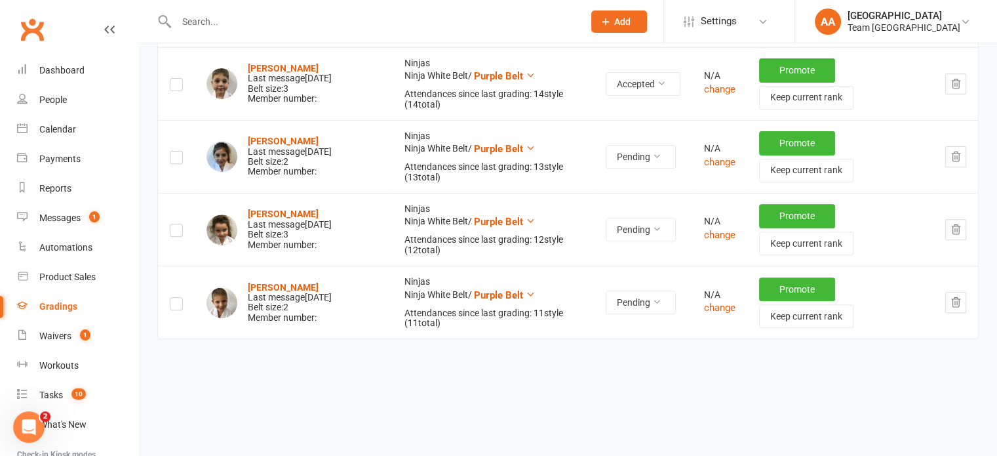
scroll to position [473, 0]
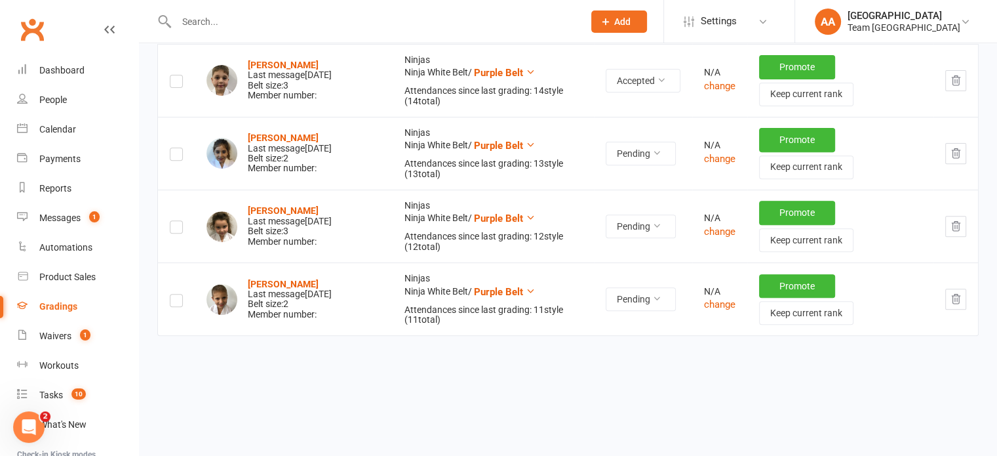
click at [170, 156] on label at bounding box center [176, 156] width 13 height 0
click at [170, 148] on input "checkbox" at bounding box center [176, 148] width 13 height 0
click at [173, 229] on label at bounding box center [176, 229] width 13 height 0
click at [173, 221] on input "checkbox" at bounding box center [176, 221] width 13 height 0
click at [176, 302] on label at bounding box center [176, 302] width 13 height 0
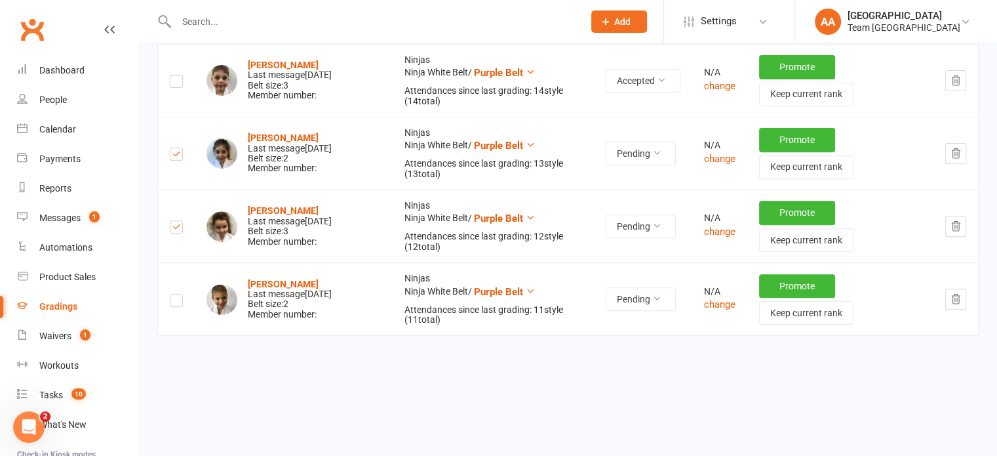
click at [176, 294] on input "checkbox" at bounding box center [176, 294] width 13 height 0
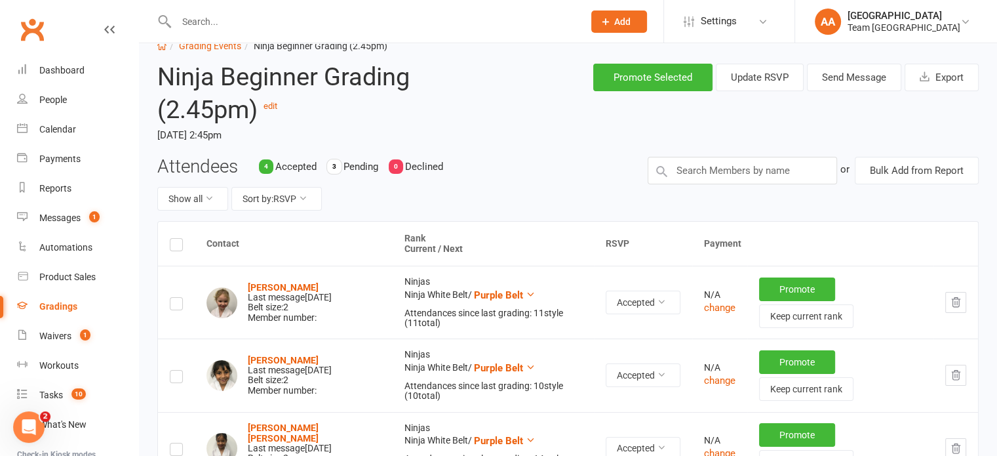
scroll to position [0, 0]
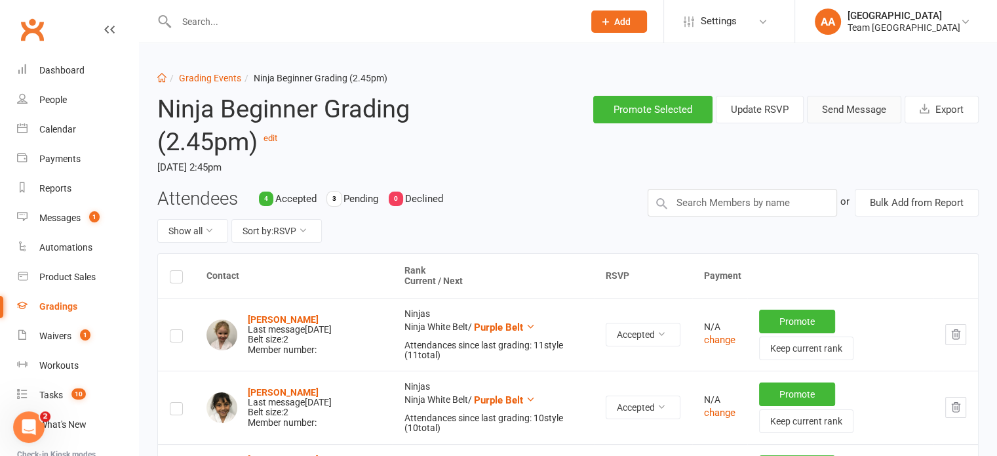
click at [834, 110] on button "Send Message" at bounding box center [854, 110] width 94 height 28
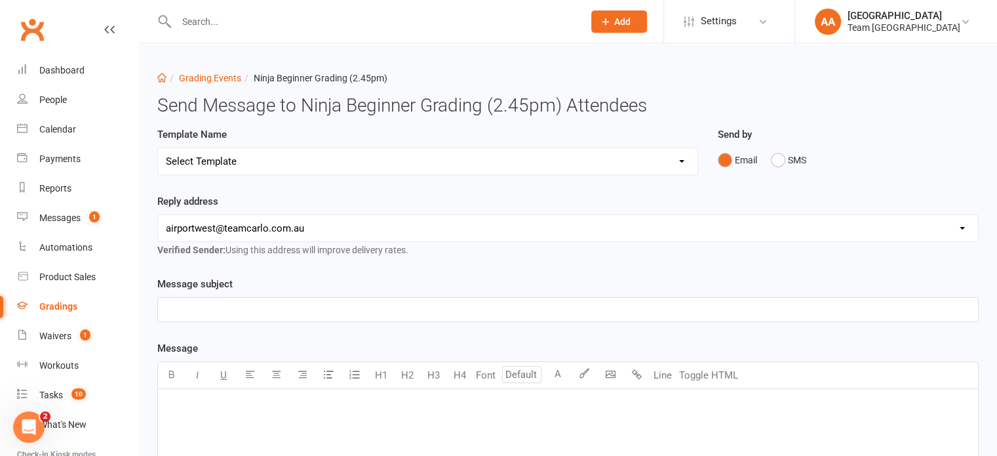
click at [471, 165] on select "Select Template [SMS] Black Belt Payment Advice (Black Belt & Kukkiwon) [SMS] B…" at bounding box center [428, 161] width 540 height 26
select select "20"
click at [158, 148] on select "Select Template [SMS] Black Belt Payment Advice (Black Belt & Kukkiwon) [SMS] B…" at bounding box center [428, 161] width 540 height 26
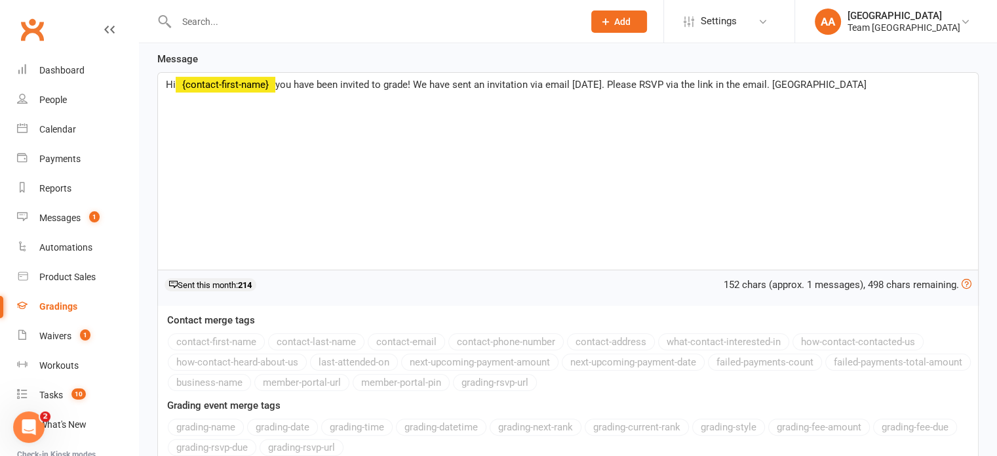
scroll to position [322, 0]
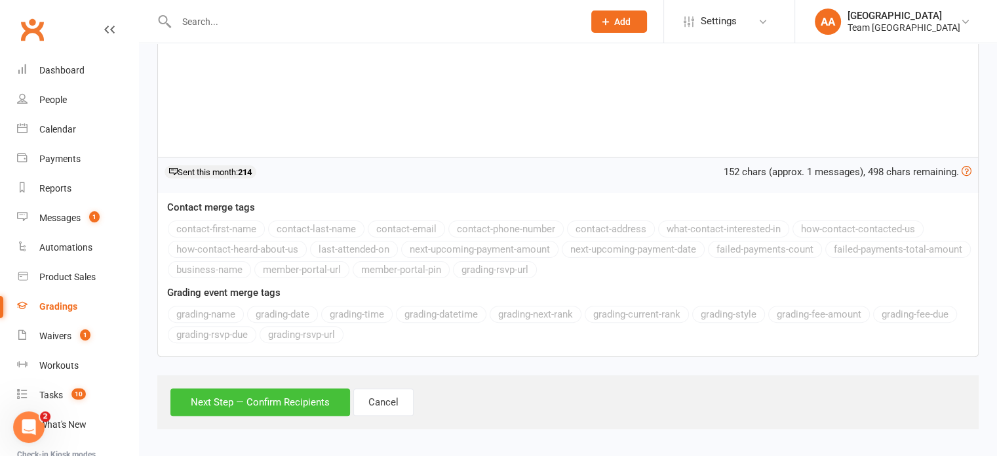
click at [268, 403] on button "Next Step — Confirm Recipients" at bounding box center [260, 402] width 180 height 28
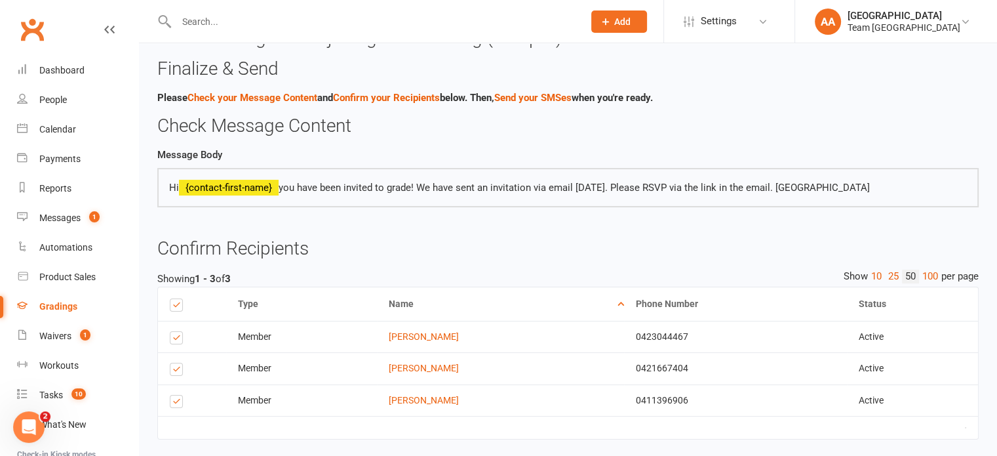
scroll to position [132, 0]
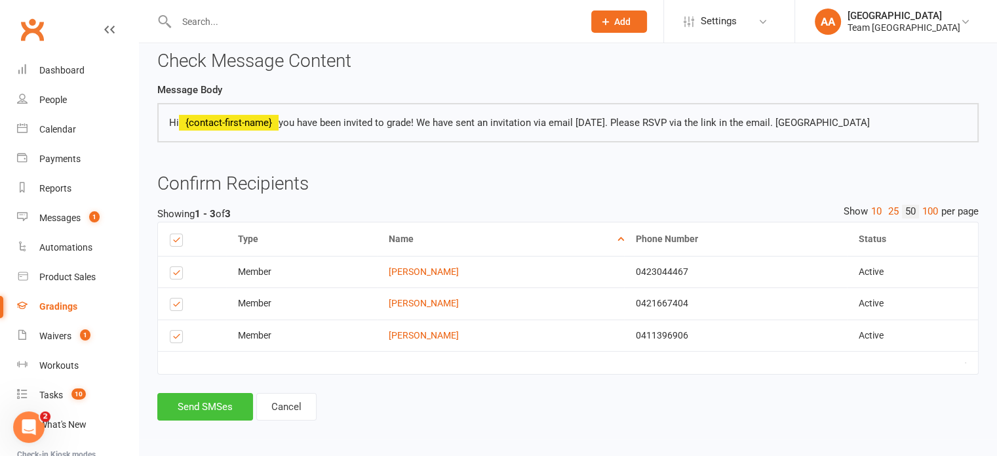
click at [205, 410] on button "Send SMSes" at bounding box center [205, 407] width 96 height 28
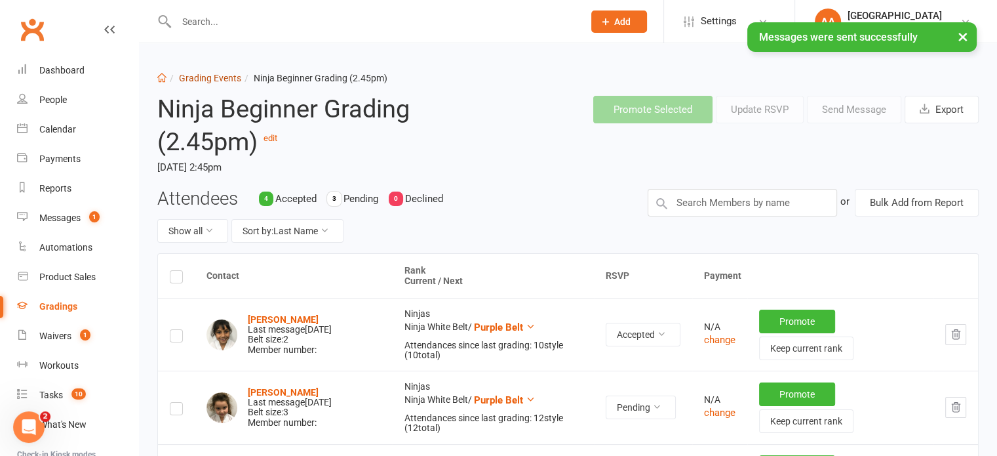
click at [211, 77] on link "Grading Events" at bounding box center [210, 78] width 62 height 10
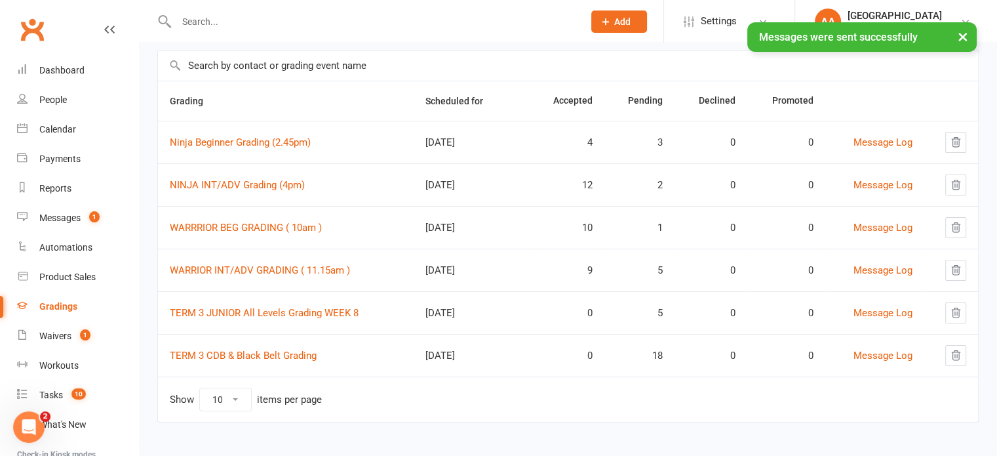
scroll to position [91, 0]
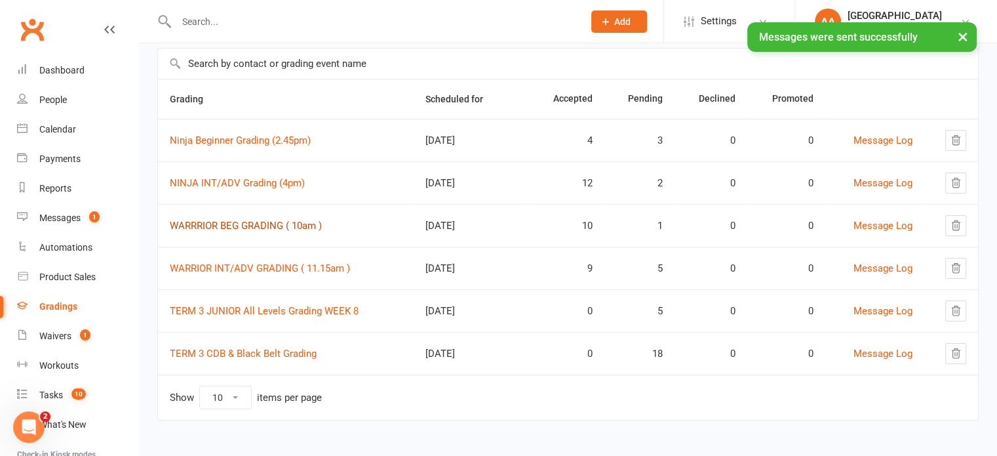
click at [246, 226] on link "WARRRIOR BEG GRADING ( 10am )" at bounding box center [246, 226] width 152 height 12
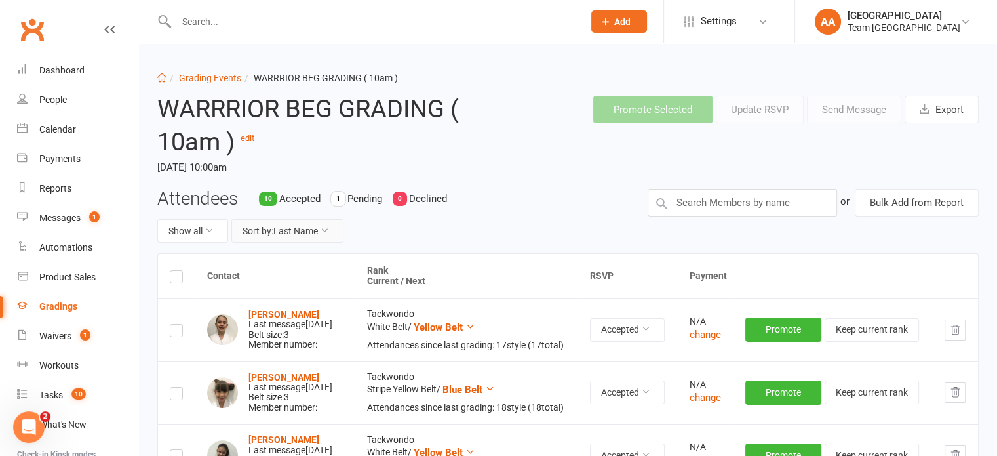
click at [309, 230] on button "Sort by: Last Name" at bounding box center [287, 231] width 112 height 24
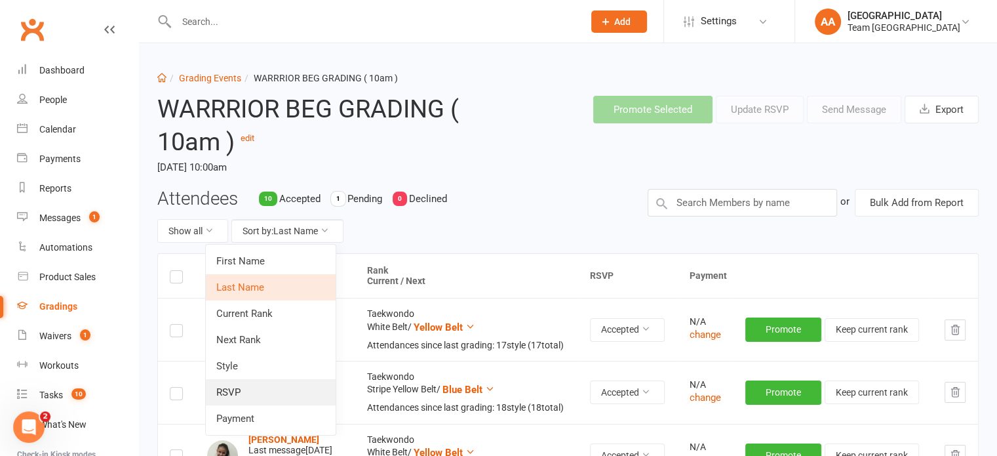
click at [228, 391] on link "RSVP" at bounding box center [271, 392] width 130 height 26
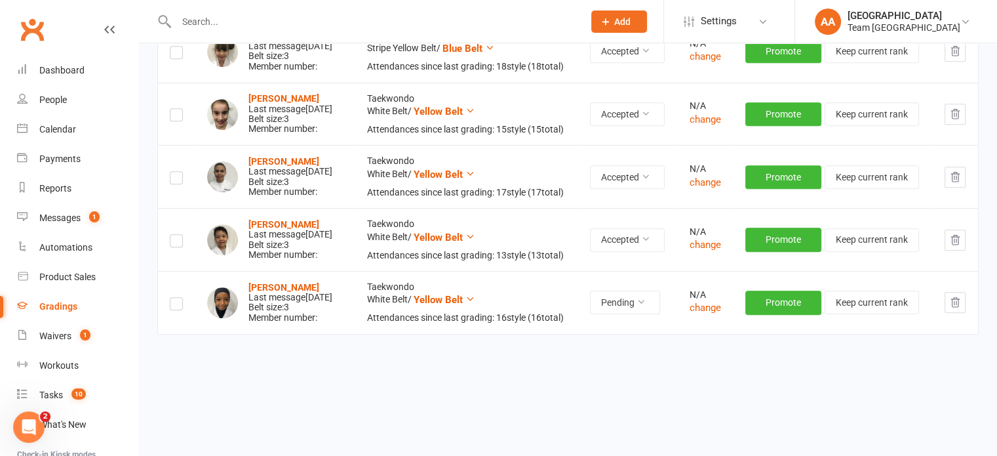
scroll to position [764, 0]
click at [178, 305] on label at bounding box center [176, 305] width 13 height 0
click at [178, 298] on input "checkbox" at bounding box center [176, 298] width 13 height 0
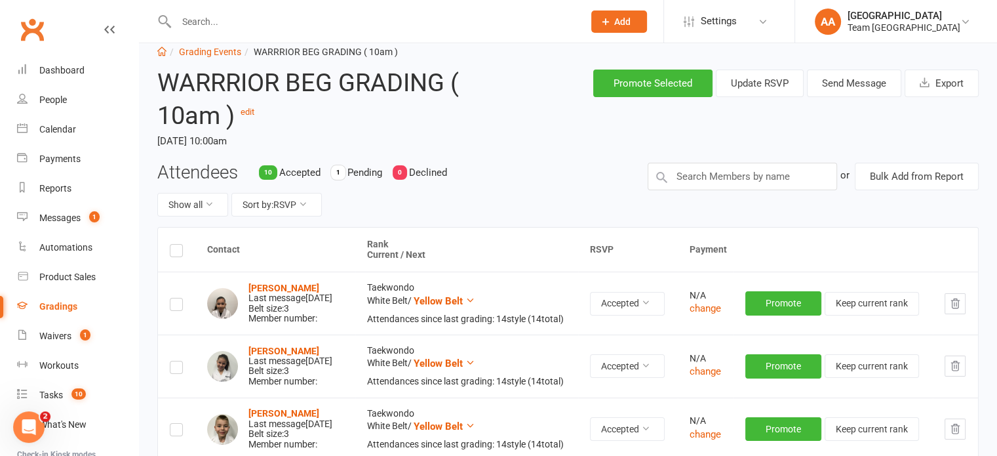
scroll to position [0, 0]
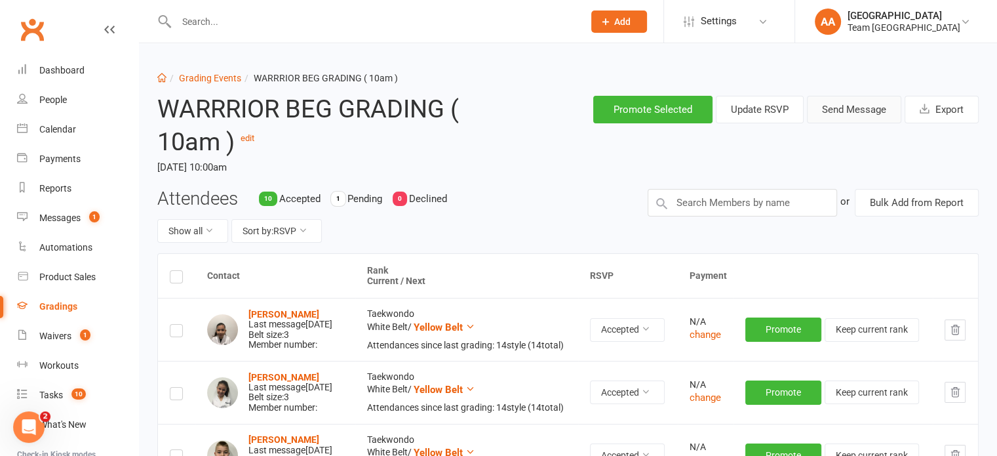
click at [863, 115] on button "Send Message" at bounding box center [854, 110] width 94 height 28
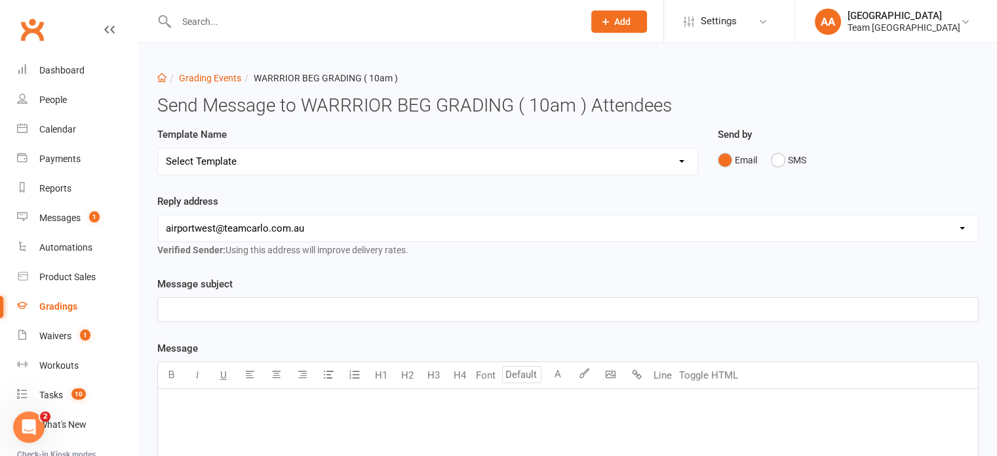
click at [387, 160] on select "Select Template [SMS] Black Belt Payment Advice (Black Belt & Kukkiwon) [SMS] B…" at bounding box center [428, 161] width 540 height 26
select select "18"
click at [158, 148] on select "Select Template [SMS] Black Belt Payment Advice (Black Belt & Kukkiwon) [SMS] B…" at bounding box center [428, 161] width 540 height 26
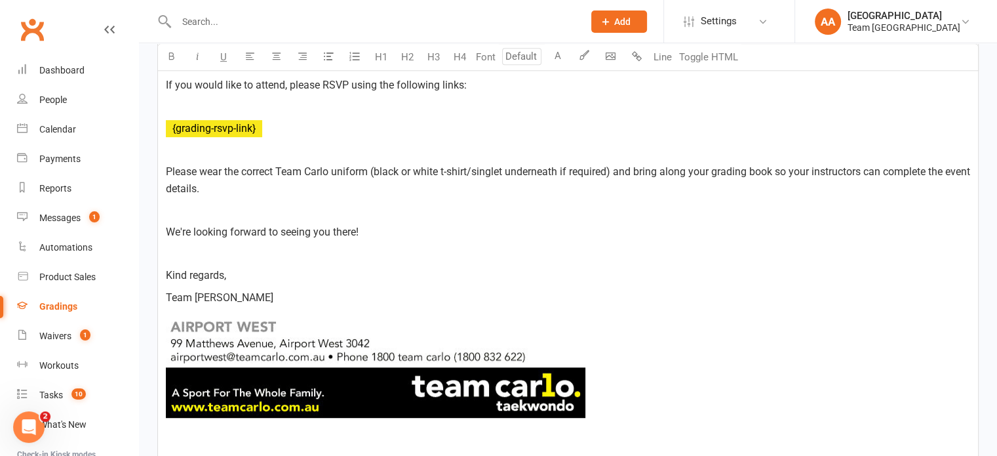
scroll to position [880, 0]
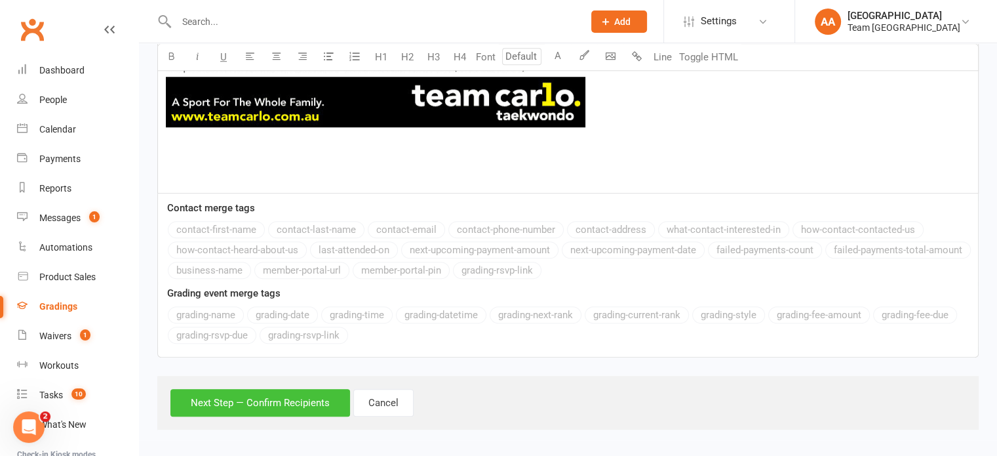
click at [265, 398] on button "Next Step — Confirm Recipients" at bounding box center [260, 403] width 180 height 28
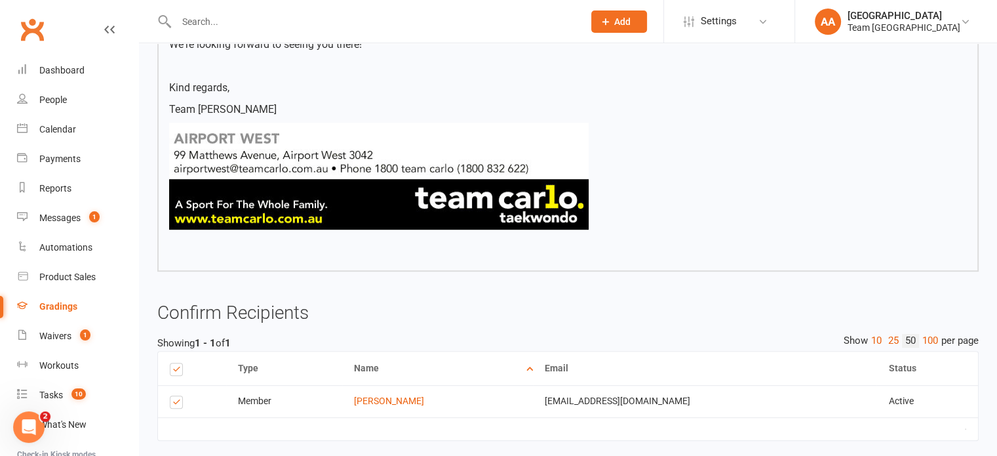
scroll to position [750, 0]
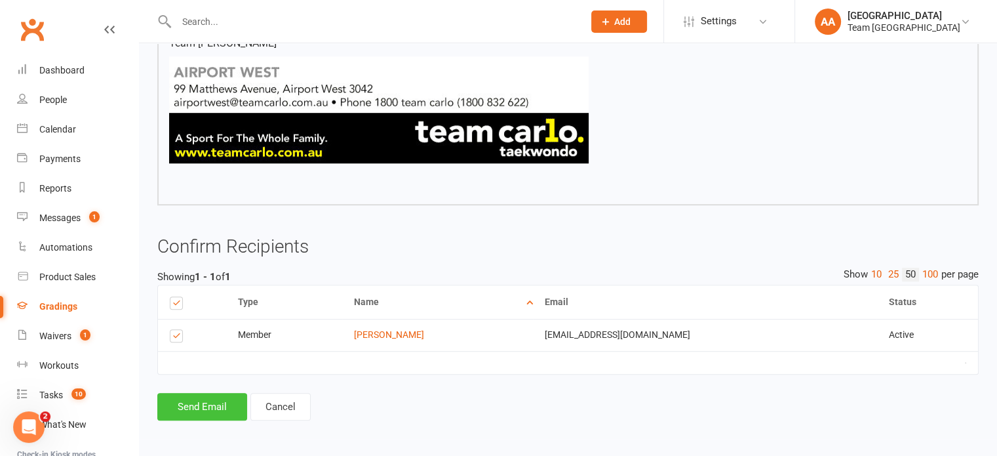
click at [191, 406] on button "Send Email" at bounding box center [202, 407] width 90 height 28
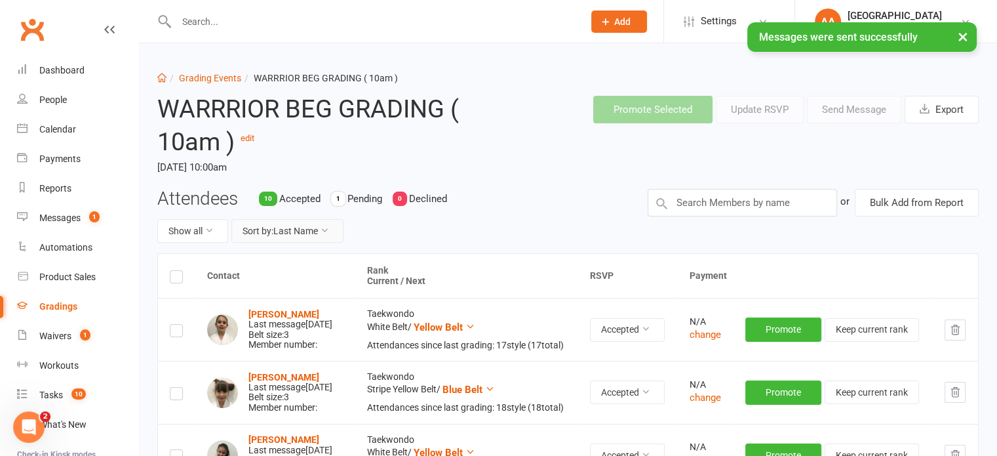
click at [292, 227] on button "Sort by: Last Name" at bounding box center [287, 231] width 112 height 24
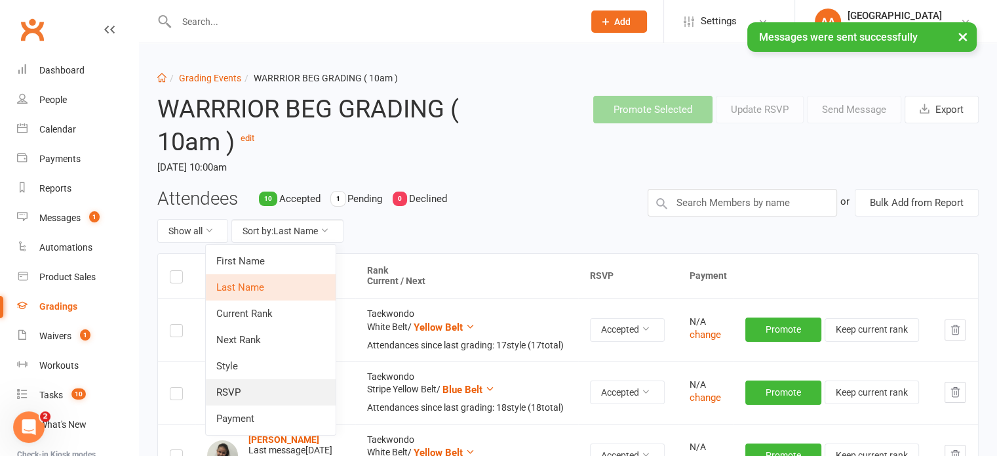
click at [235, 385] on link "RSVP" at bounding box center [271, 392] width 130 height 26
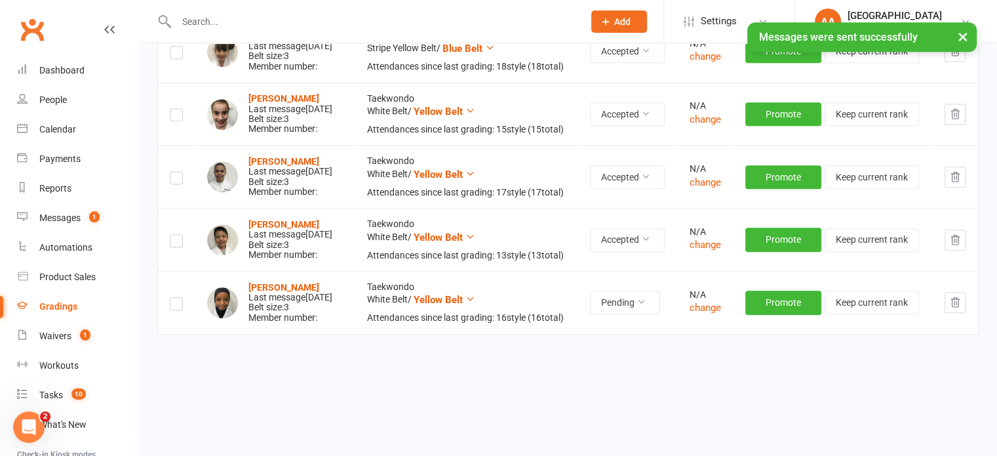
scroll to position [764, 0]
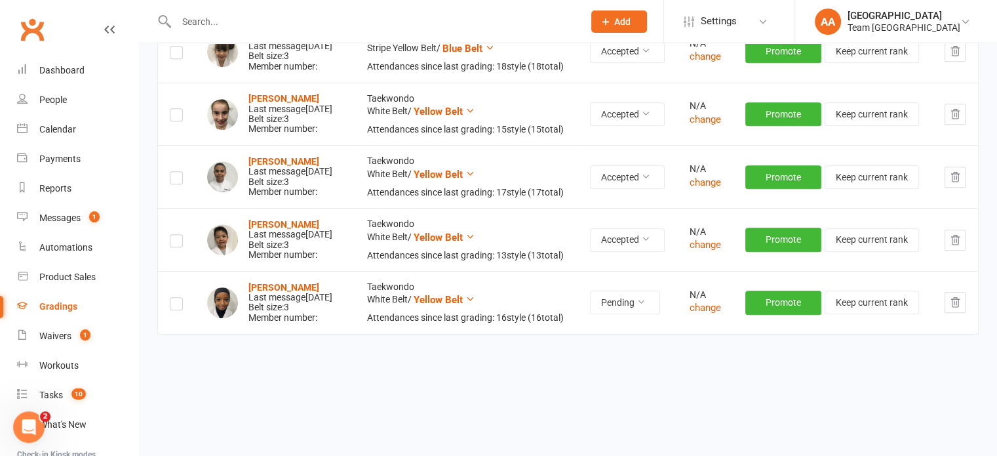
click at [176, 305] on label at bounding box center [176, 305] width 13 height 0
click at [176, 298] on input "checkbox" at bounding box center [176, 298] width 13 height 0
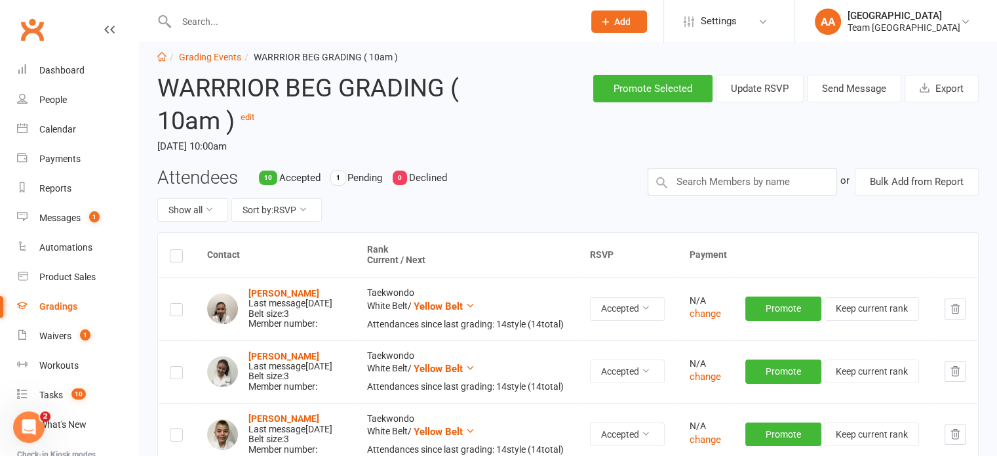
scroll to position [0, 0]
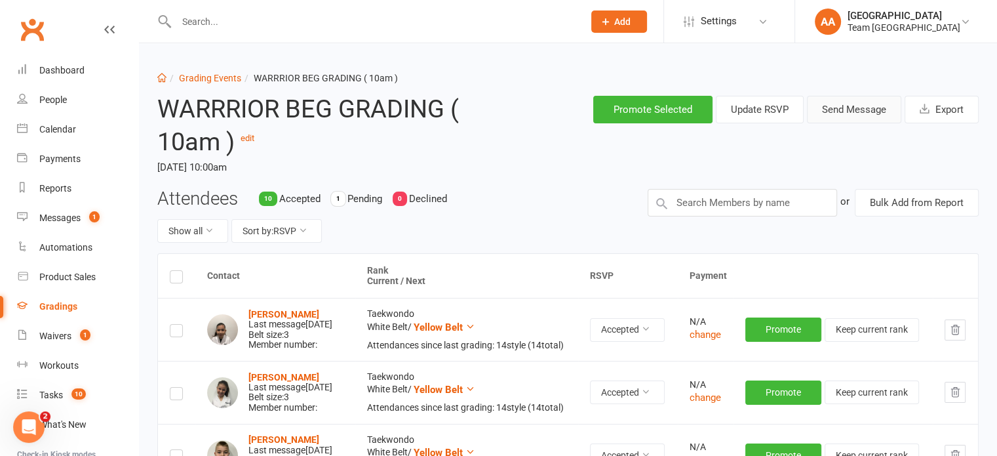
click at [840, 117] on button "Send Message" at bounding box center [854, 110] width 94 height 28
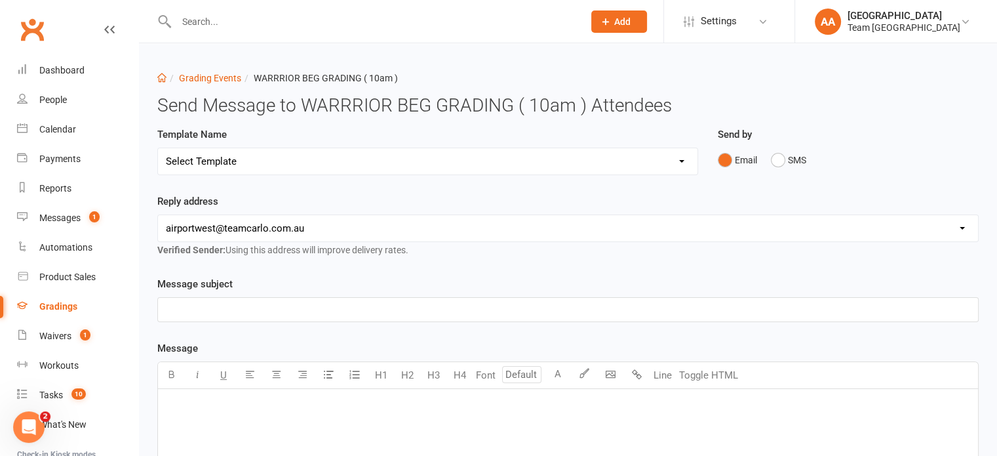
click at [424, 157] on select "Select Template [SMS] Black Belt Payment Advice (Black Belt & Kukkiwon) [SMS] B…" at bounding box center [428, 161] width 540 height 26
select select "20"
click at [158, 148] on select "Select Template [SMS] Black Belt Payment Advice (Black Belt & Kukkiwon) [SMS] B…" at bounding box center [428, 161] width 540 height 26
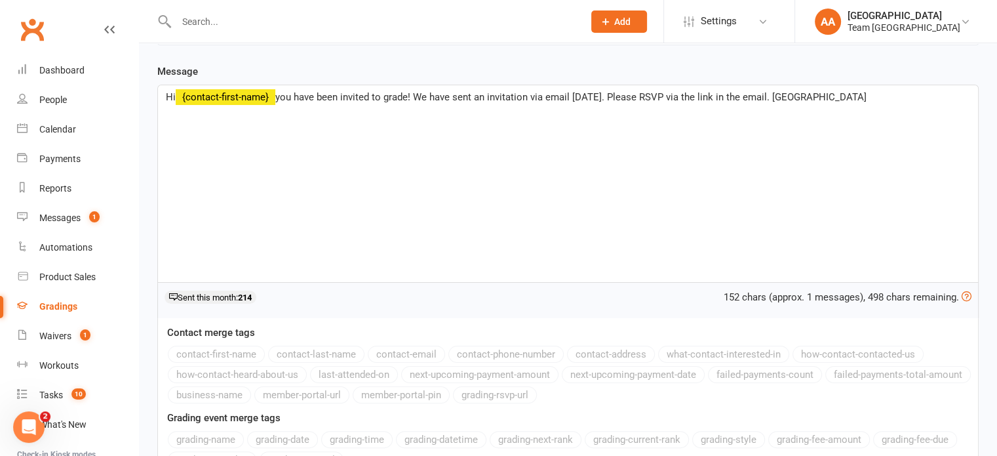
scroll to position [322, 0]
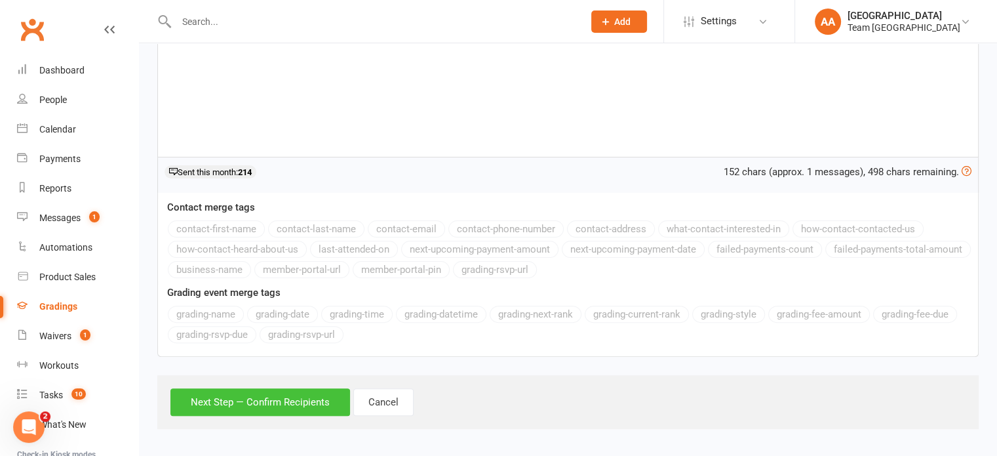
click at [261, 406] on button "Next Step — Confirm Recipients" at bounding box center [260, 402] width 180 height 28
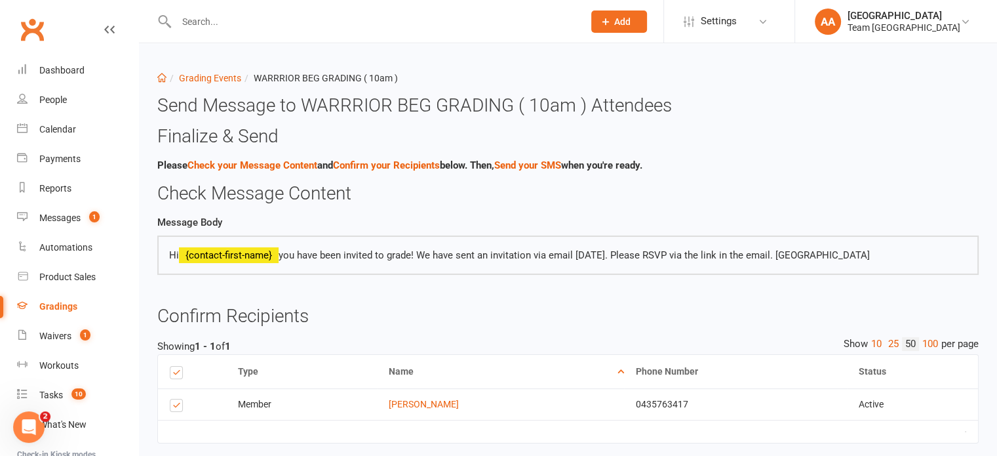
scroll to position [69, 0]
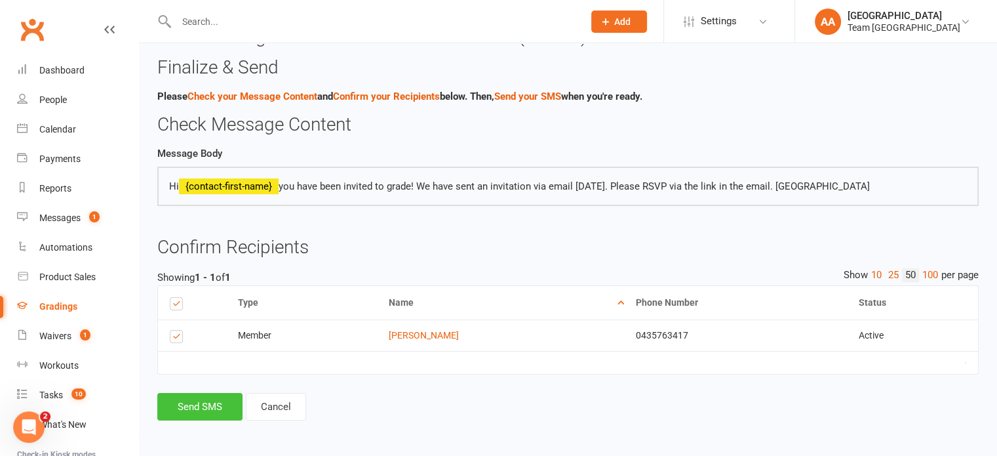
click at [184, 406] on button "Send SMS" at bounding box center [199, 407] width 85 height 28
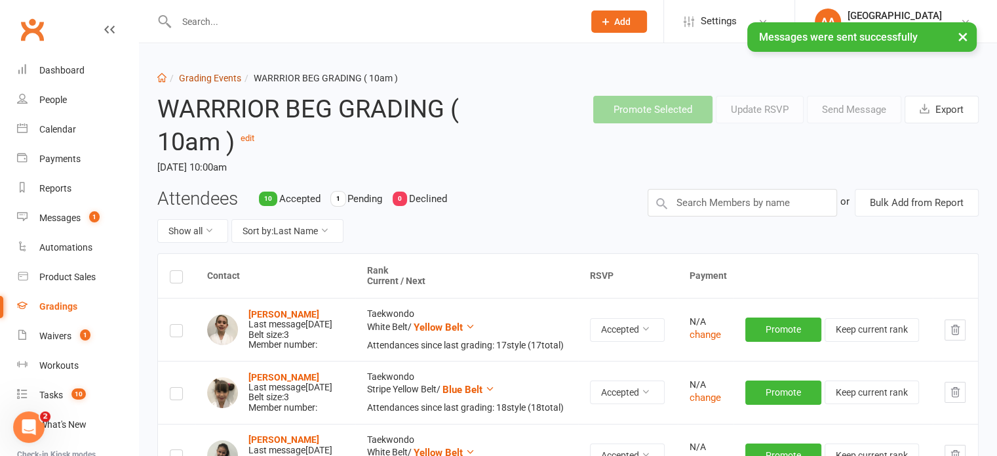
click at [206, 75] on link "Grading Events" at bounding box center [210, 78] width 62 height 10
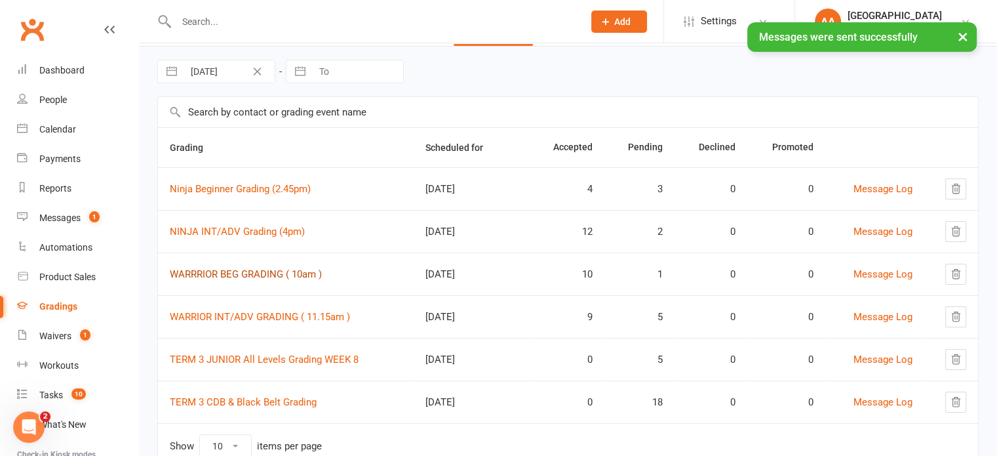
scroll to position [91, 0]
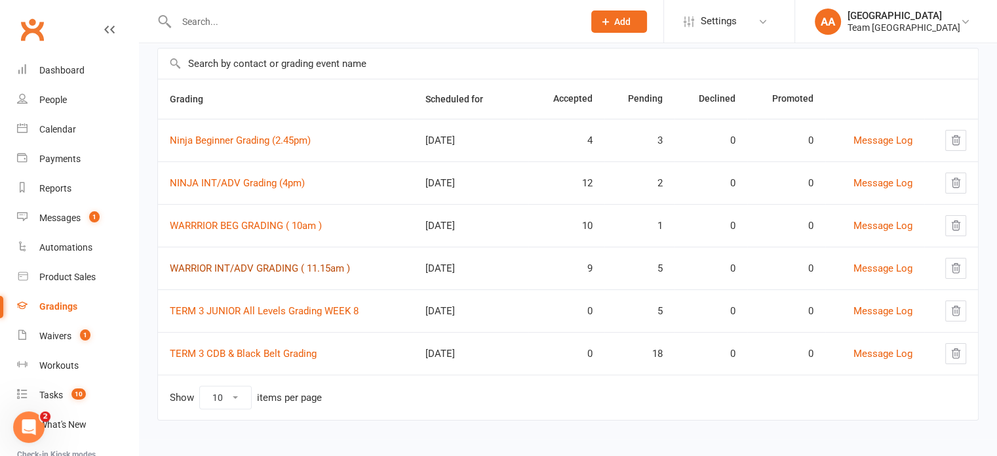
click at [248, 265] on link "WARRIOR INT/ADV GRADING ( 11.15am )" at bounding box center [260, 268] width 180 height 12
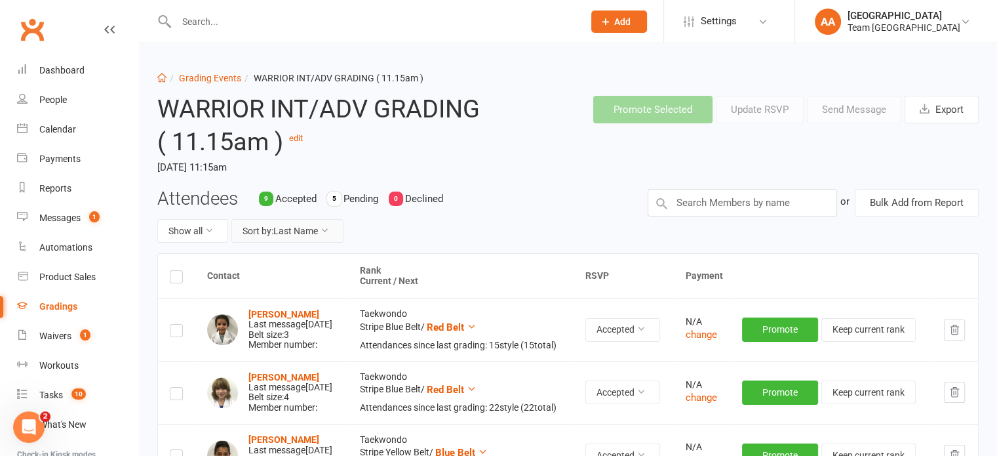
click at [305, 230] on button "Sort by: Last Name" at bounding box center [287, 231] width 112 height 24
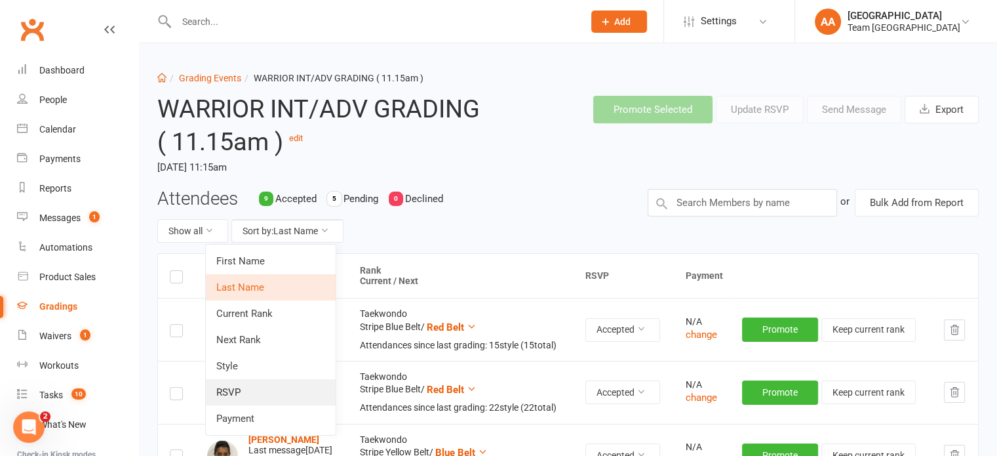
click at [244, 388] on link "RSVP" at bounding box center [271, 392] width 130 height 26
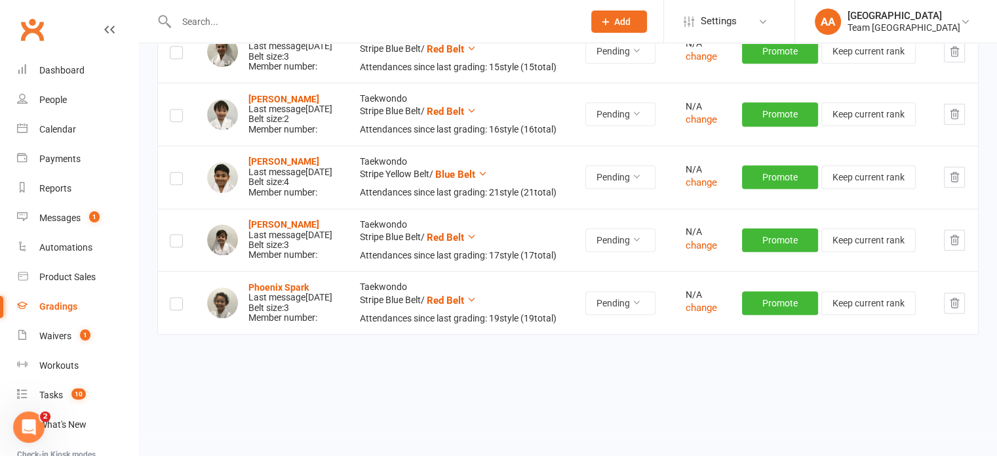
scroll to position [852, 0]
click at [175, 54] on label at bounding box center [176, 54] width 13 height 0
click at [175, 47] on input "checkbox" at bounding box center [176, 47] width 13 height 0
click at [174, 117] on label at bounding box center [176, 117] width 13 height 0
click at [174, 109] on input "checkbox" at bounding box center [176, 109] width 13 height 0
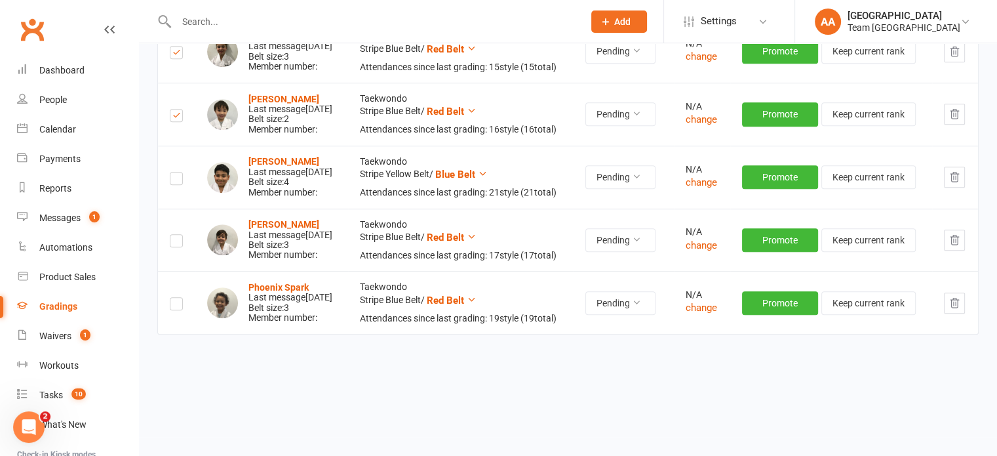
click at [176, 180] on label at bounding box center [176, 180] width 13 height 0
click at [176, 172] on input "checkbox" at bounding box center [176, 172] width 13 height 0
click at [175, 243] on label at bounding box center [176, 243] width 13 height 0
click at [175, 235] on input "checkbox" at bounding box center [176, 235] width 13 height 0
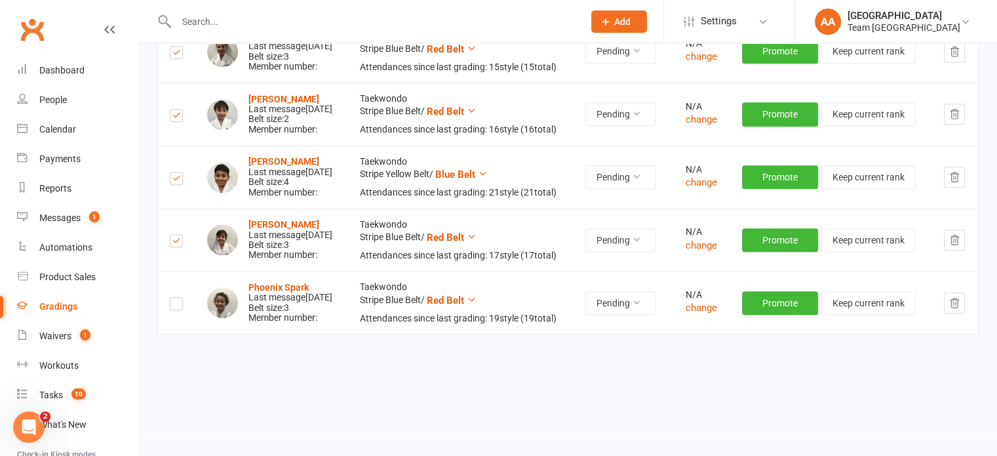
click at [174, 305] on label at bounding box center [176, 305] width 13 height 0
click at [174, 298] on input "checkbox" at bounding box center [176, 298] width 13 height 0
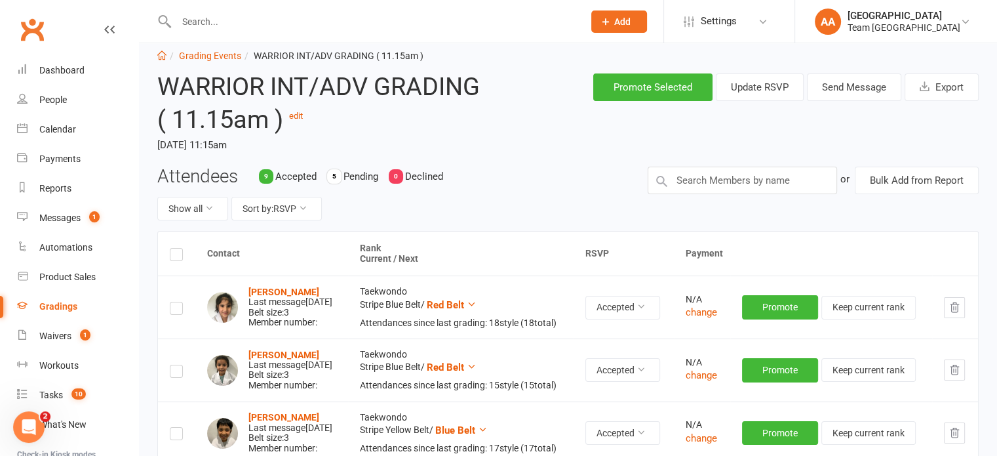
scroll to position [0, 0]
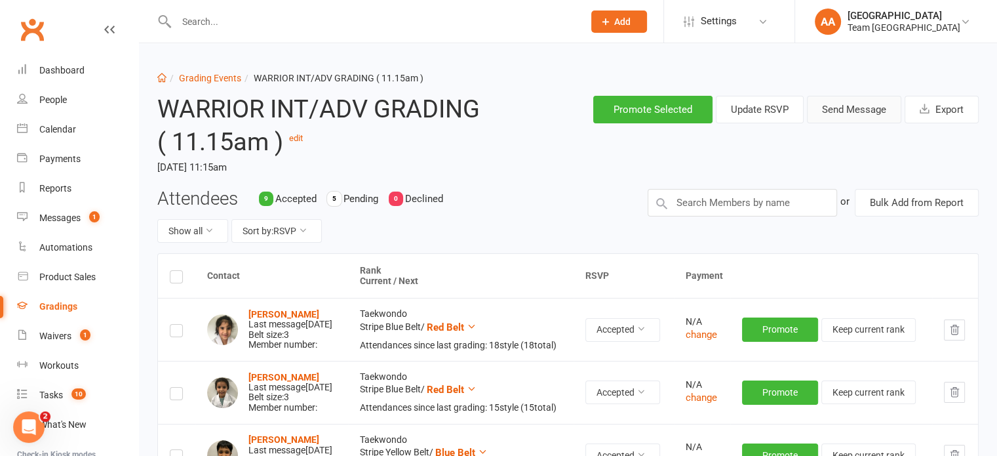
drag, startPoint x: 853, startPoint y: 111, endPoint x: 857, endPoint y: 124, distance: 13.3
click at [857, 124] on div "Promote Selected Update RSVP Send Message Export" at bounding box center [743, 109] width 490 height 49
click at [839, 109] on button "Send Message" at bounding box center [854, 110] width 94 height 28
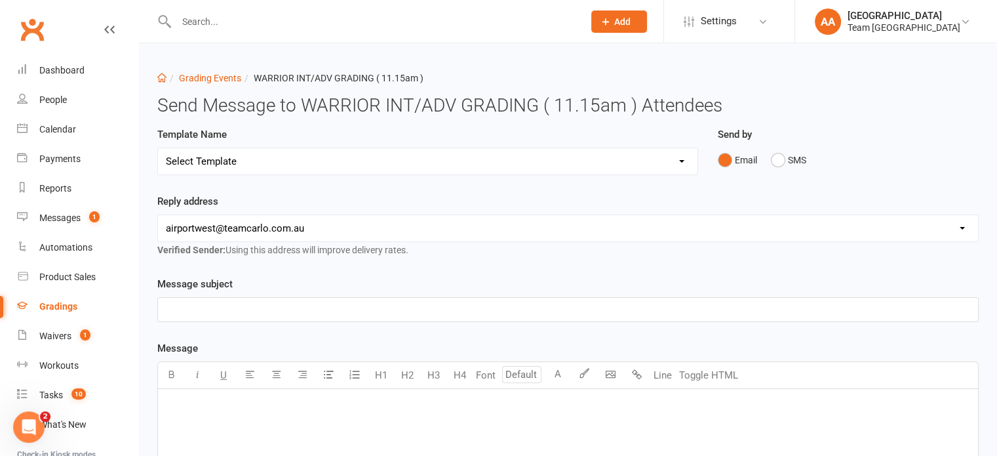
click at [388, 163] on select "Select Template [SMS] Black Belt Payment Advice (Black Belt & Kukkiwon) [SMS] B…" at bounding box center [428, 161] width 540 height 26
select select "18"
click at [158, 148] on select "Select Template [SMS] Black Belt Payment Advice (Black Belt & Kukkiwon) [SMS] B…" at bounding box center [428, 161] width 540 height 26
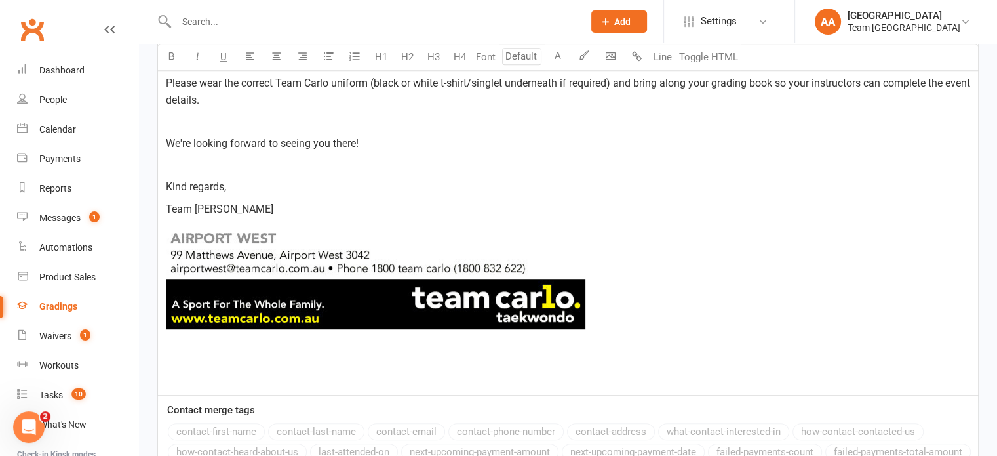
scroll to position [880, 0]
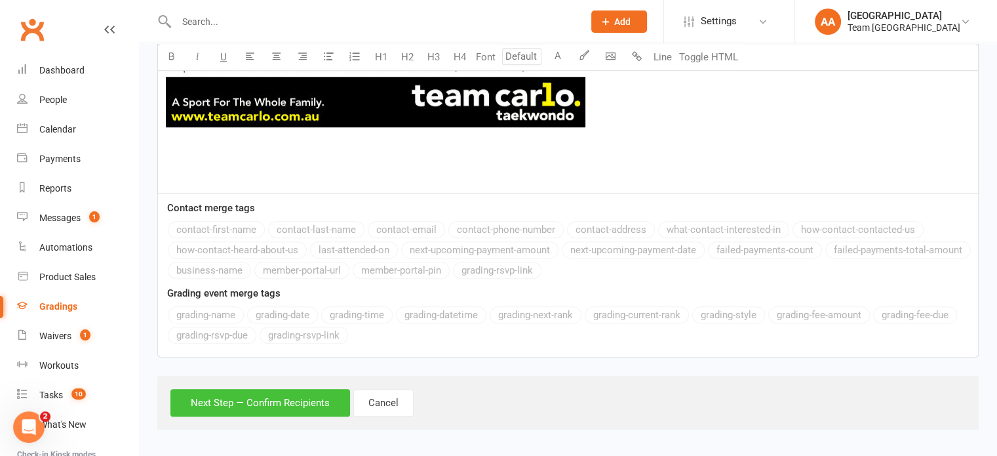
click at [278, 405] on button "Next Step — Confirm Recipients" at bounding box center [260, 403] width 180 height 28
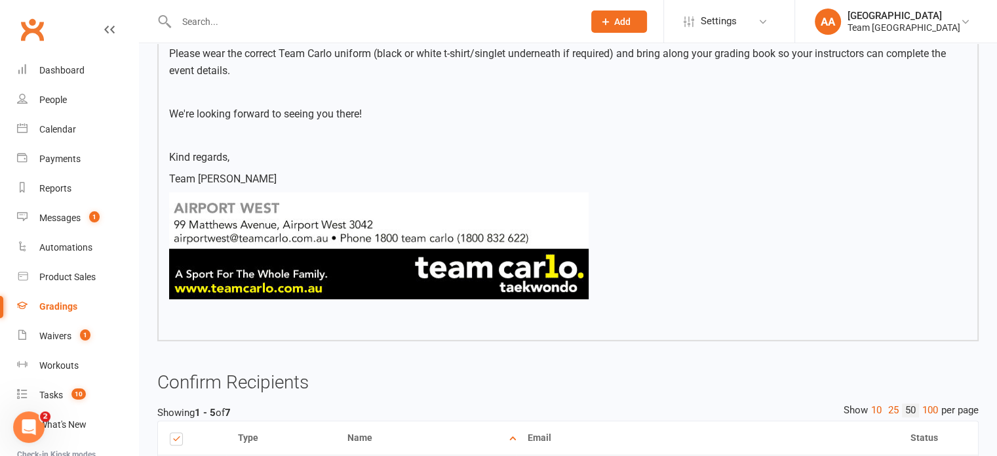
scroll to position [940, 0]
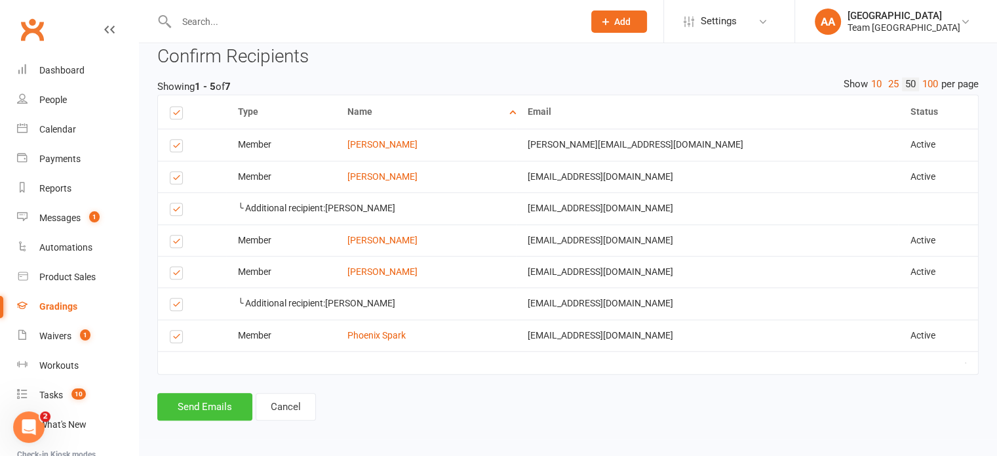
click at [196, 404] on button "Send Emails" at bounding box center [204, 407] width 95 height 28
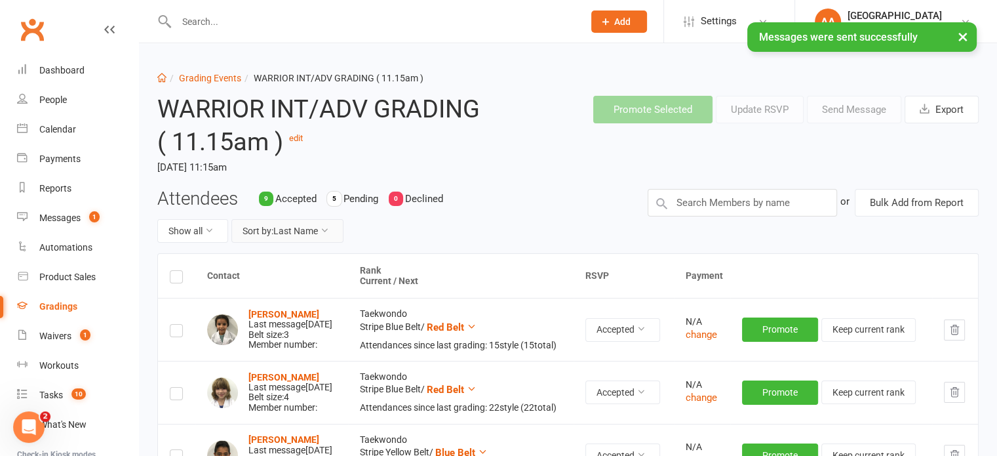
click at [294, 237] on button "Sort by: Last Name" at bounding box center [287, 231] width 112 height 24
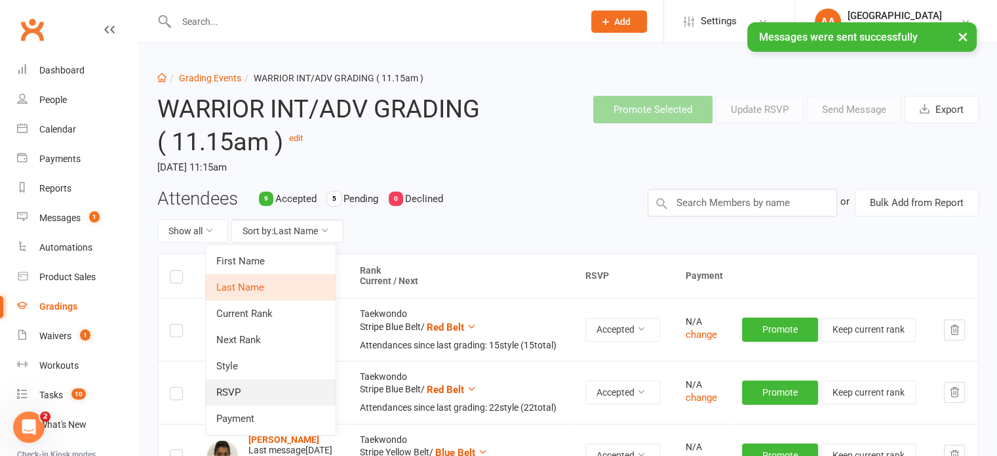
click at [229, 393] on link "RSVP" at bounding box center [271, 392] width 130 height 26
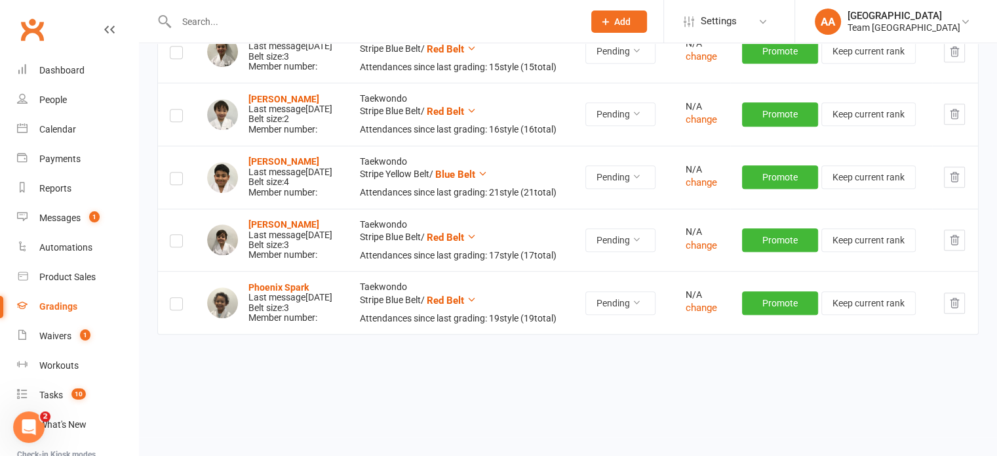
scroll to position [918, 0]
click at [180, 54] on label at bounding box center [176, 54] width 13 height 0
click at [180, 47] on input "checkbox" at bounding box center [176, 47] width 13 height 0
click at [175, 117] on label at bounding box center [176, 117] width 13 height 0
click at [175, 109] on input "checkbox" at bounding box center [176, 109] width 13 height 0
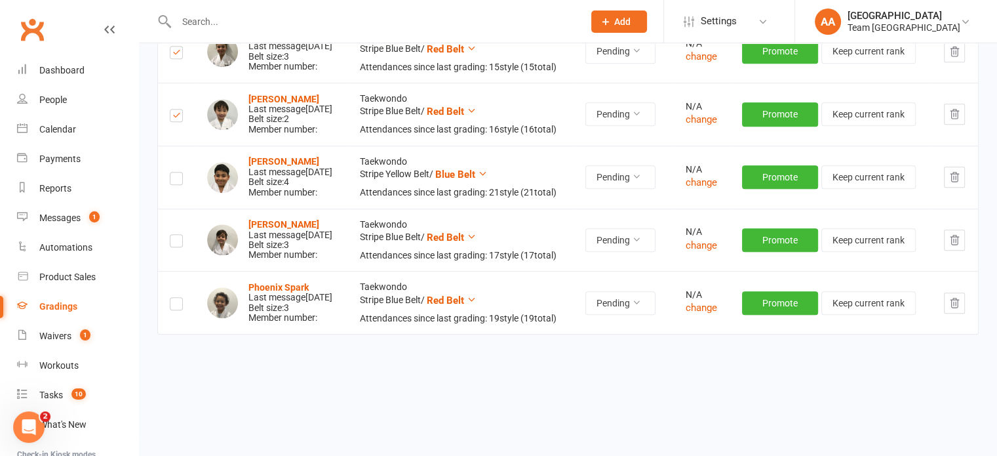
click at [174, 180] on label at bounding box center [176, 180] width 13 height 0
click at [174, 172] on input "checkbox" at bounding box center [176, 172] width 13 height 0
click at [174, 243] on label at bounding box center [176, 243] width 13 height 0
click at [174, 235] on input "checkbox" at bounding box center [176, 235] width 13 height 0
click at [172, 305] on label at bounding box center [176, 305] width 13 height 0
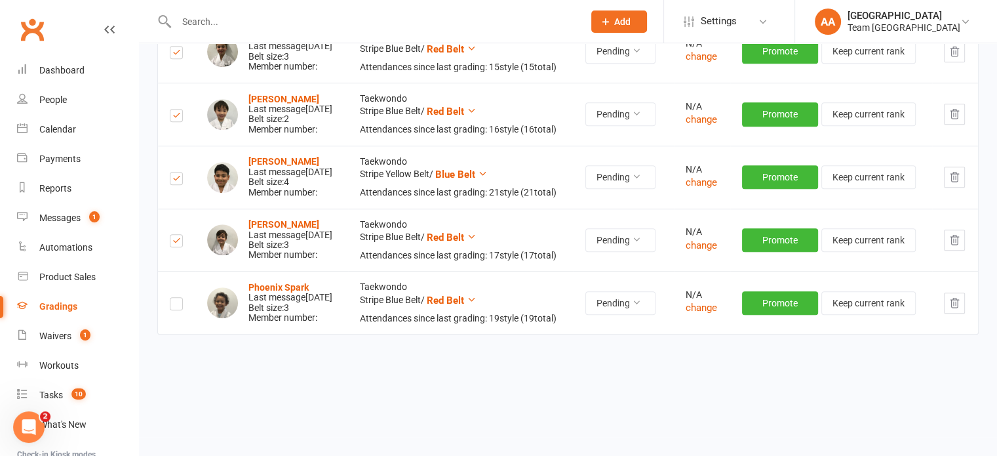
click at [172, 298] on input "checkbox" at bounding box center [176, 298] width 13 height 0
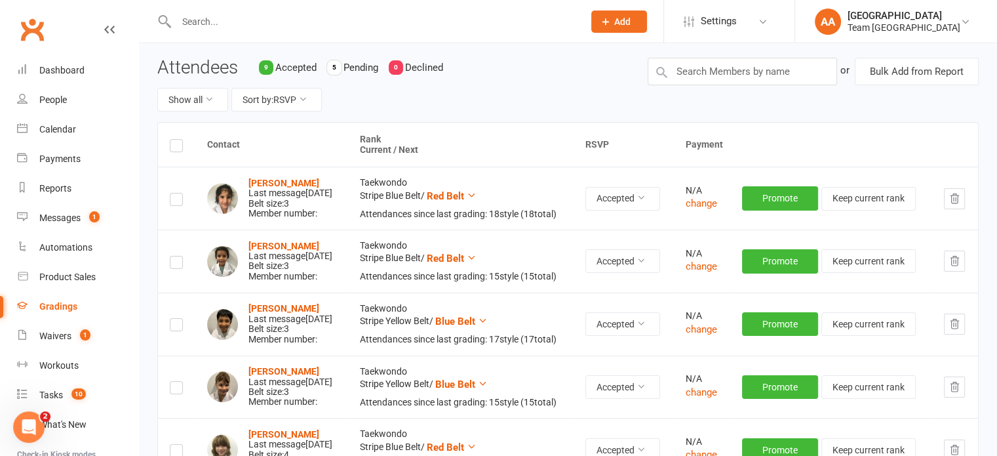
scroll to position [0, 0]
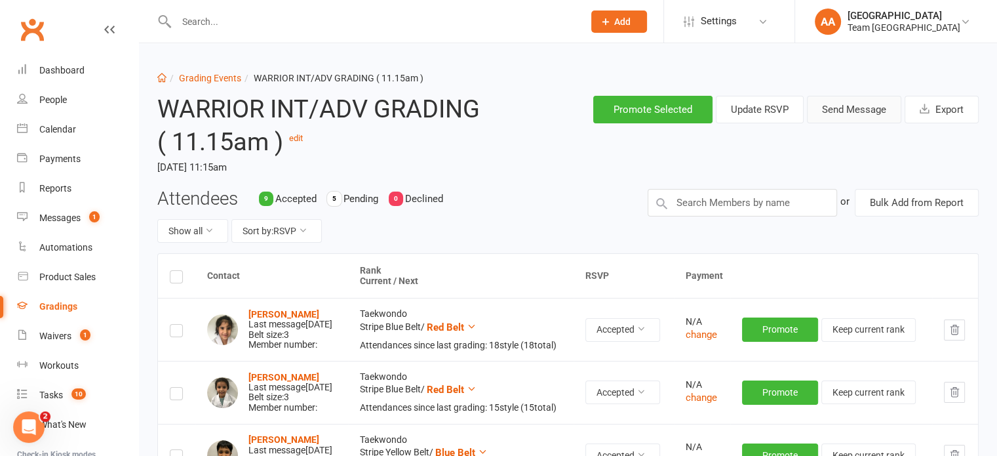
click at [852, 106] on button "Send Message" at bounding box center [854, 110] width 94 height 28
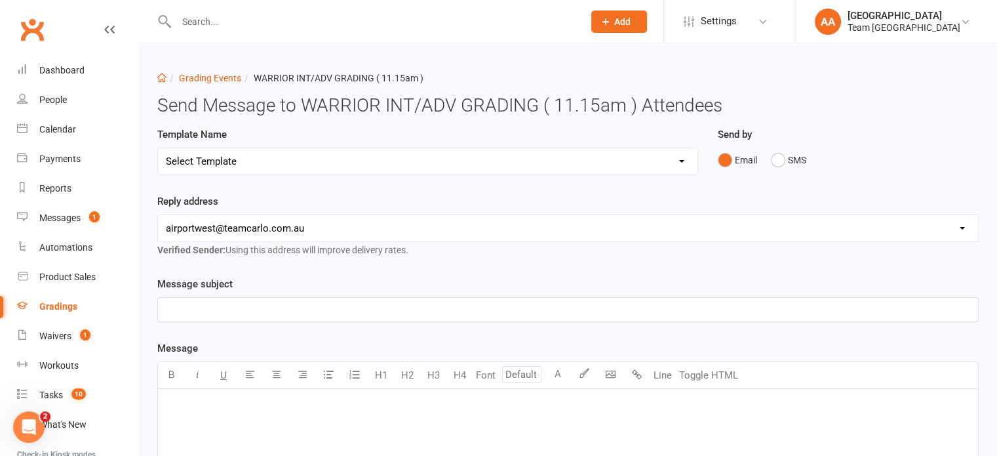
click at [413, 161] on select "Select Template [SMS] Black Belt Payment Advice (Black Belt & Kukkiwon) [SMS] B…" at bounding box center [428, 161] width 540 height 26
select select "20"
click at [158, 148] on select "Select Template [SMS] Black Belt Payment Advice (Black Belt & Kukkiwon) [SMS] B…" at bounding box center [428, 161] width 540 height 26
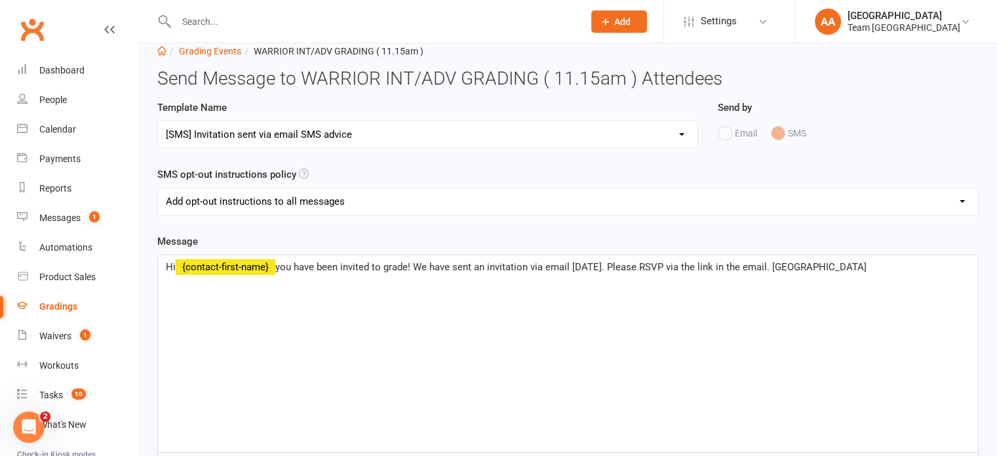
scroll to position [322, 0]
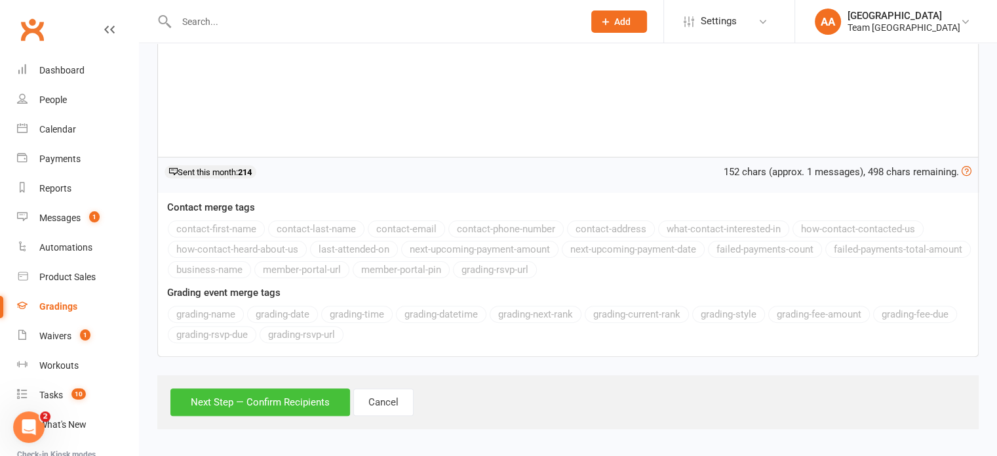
click at [260, 402] on button "Next Step — Confirm Recipients" at bounding box center [260, 402] width 180 height 28
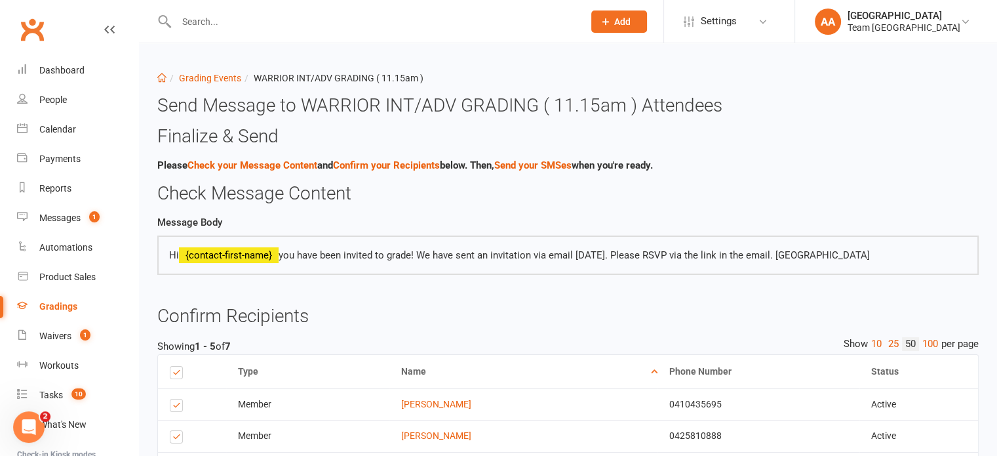
scroll to position [259, 0]
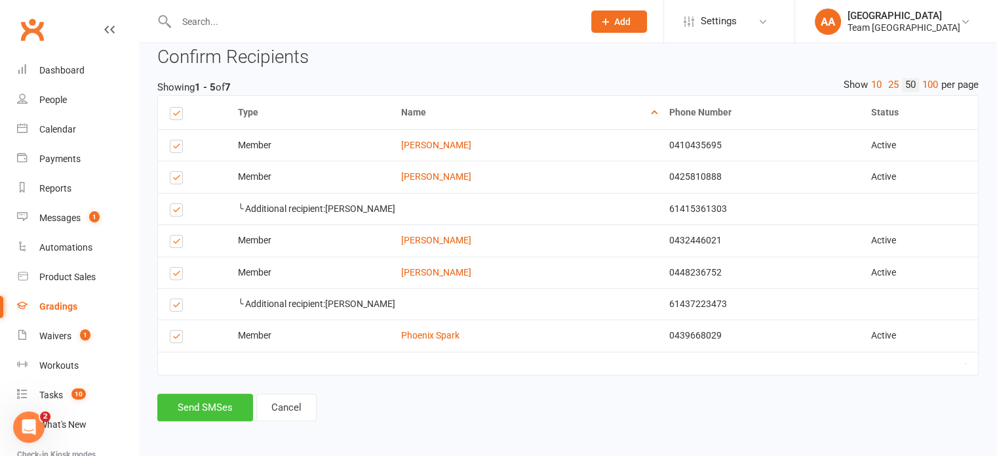
click at [195, 406] on button "Send SMSes" at bounding box center [205, 407] width 96 height 28
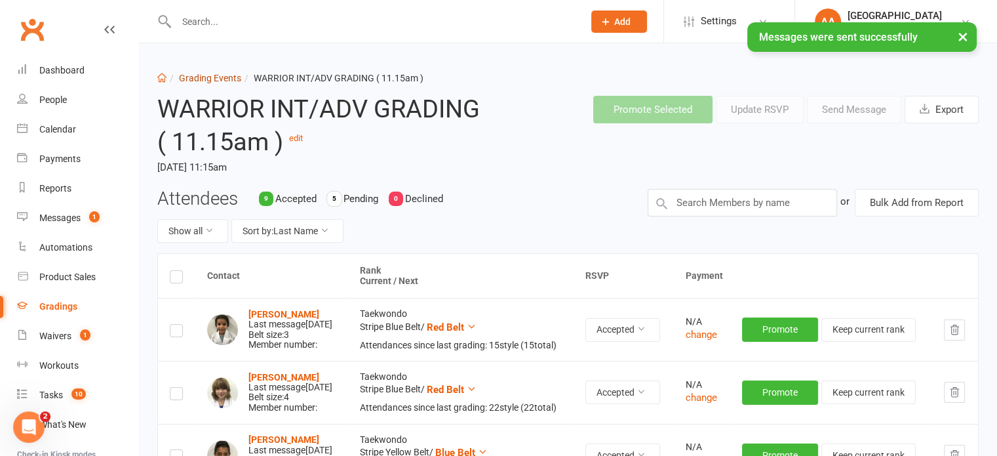
click at [202, 73] on link "Grading Events" at bounding box center [210, 78] width 62 height 10
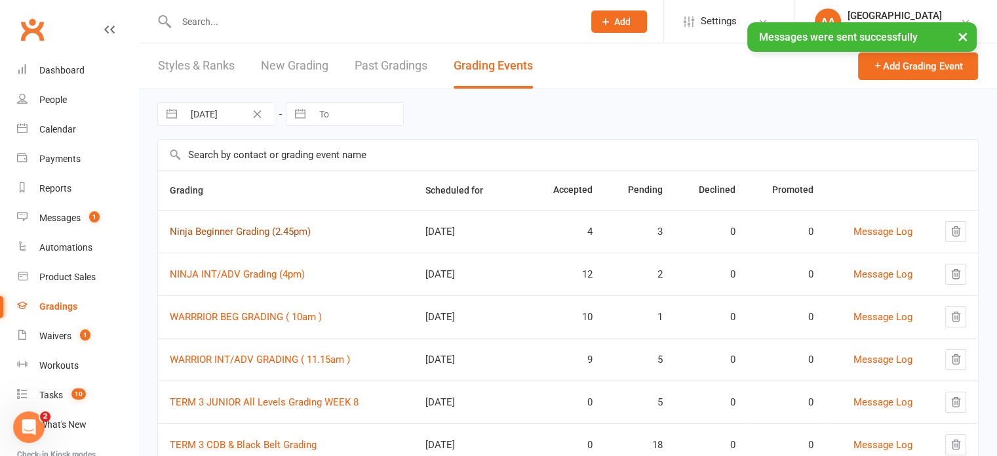
click at [229, 229] on link "Ninja Beginner Grading (2.45pm)" at bounding box center [240, 232] width 141 height 12
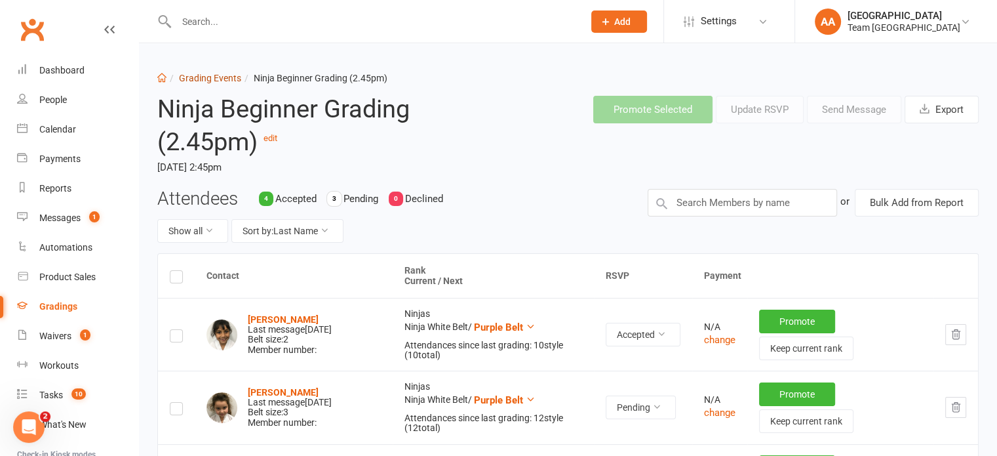
click at [206, 80] on link "Grading Events" at bounding box center [210, 78] width 62 height 10
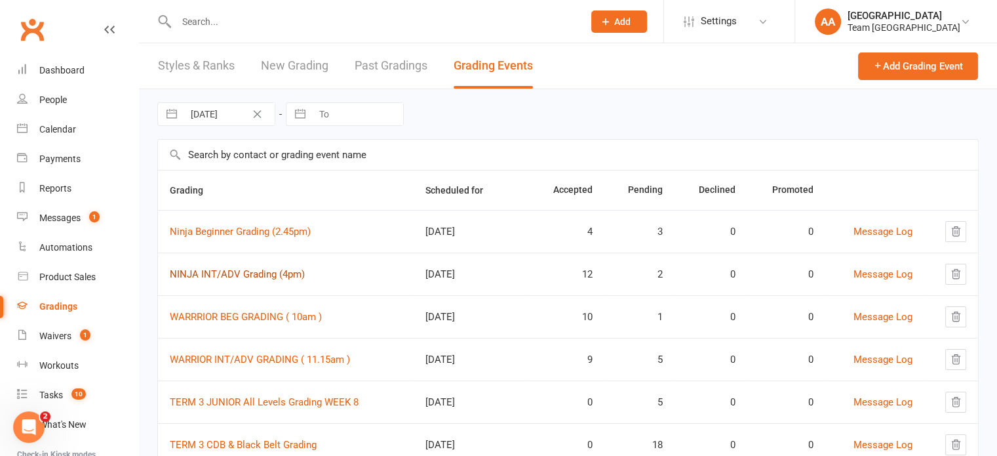
click at [243, 274] on link "NINJA INT/ADV Grading (4pm)" at bounding box center [237, 274] width 135 height 12
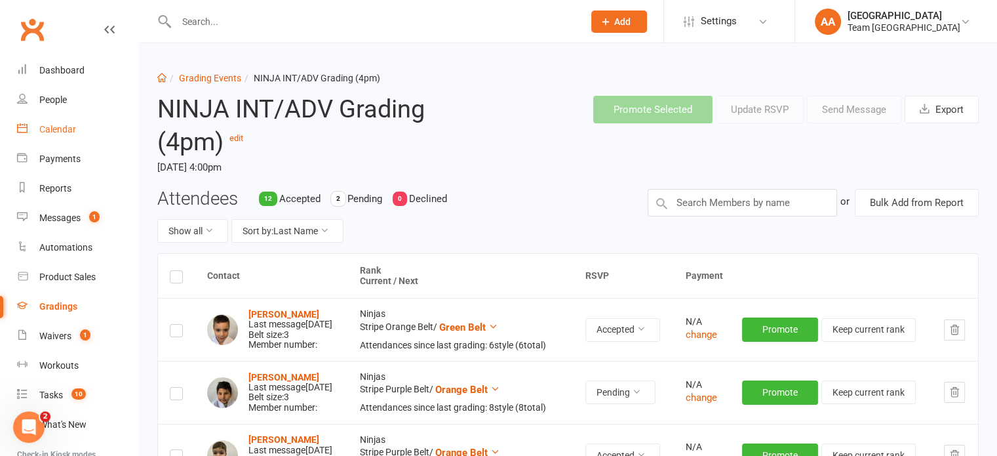
click at [50, 126] on div "Calendar" at bounding box center [57, 129] width 37 height 10
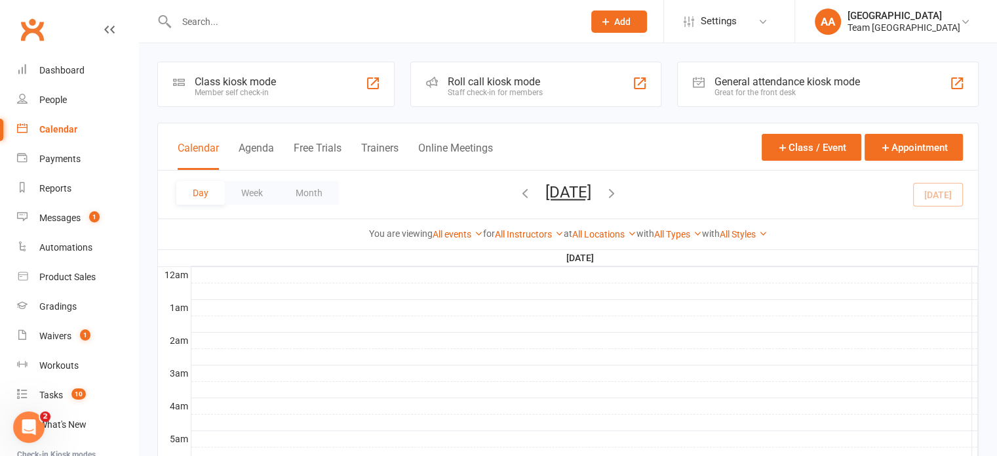
click at [574, 188] on button "Friday, Aug 15, 2025" at bounding box center [568, 192] width 46 height 18
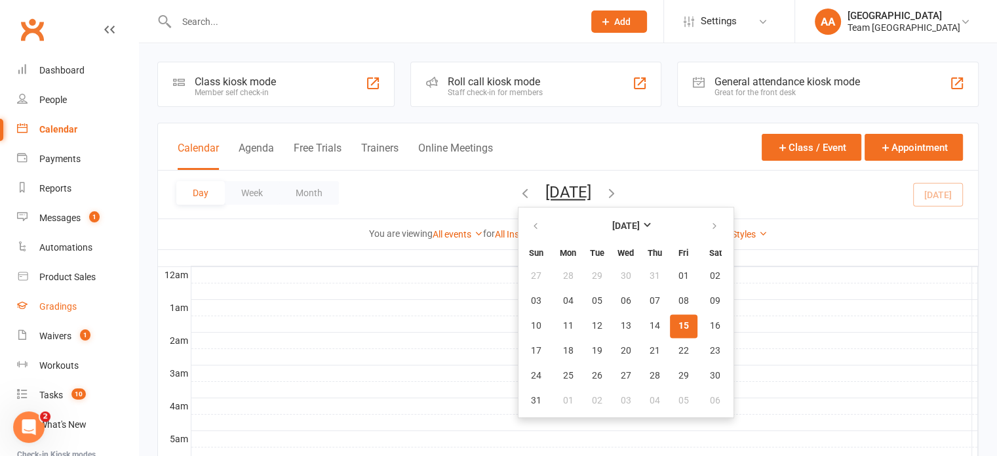
click at [60, 298] on link "Gradings" at bounding box center [77, 306] width 121 height 29
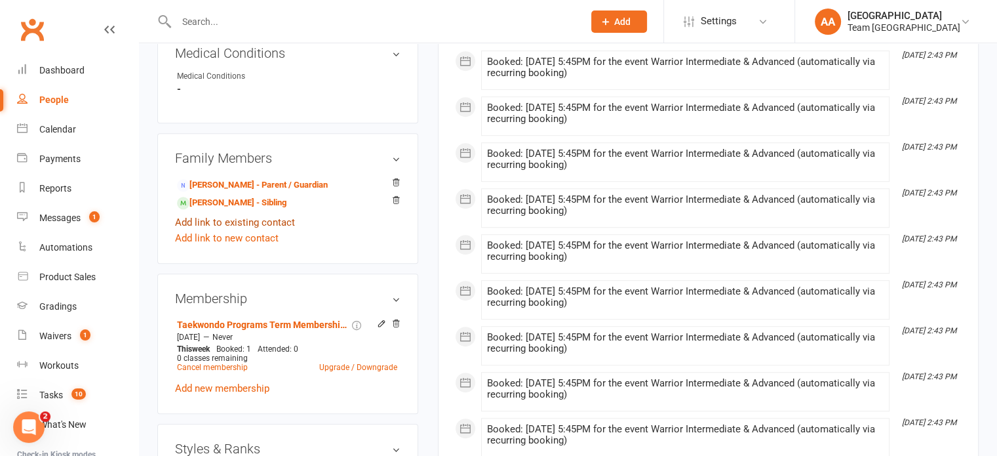
scroll to position [721, 0]
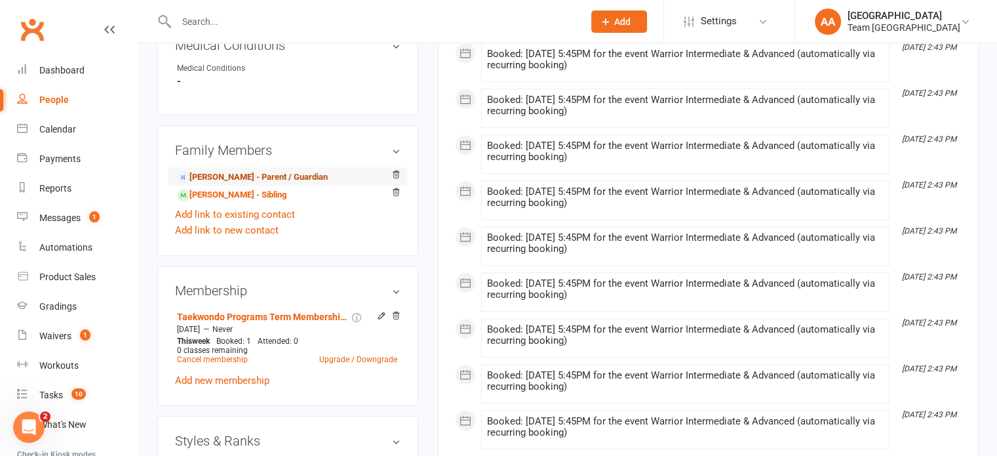
click at [248, 178] on link "[PERSON_NAME] - Parent / Guardian" at bounding box center [252, 177] width 151 height 14
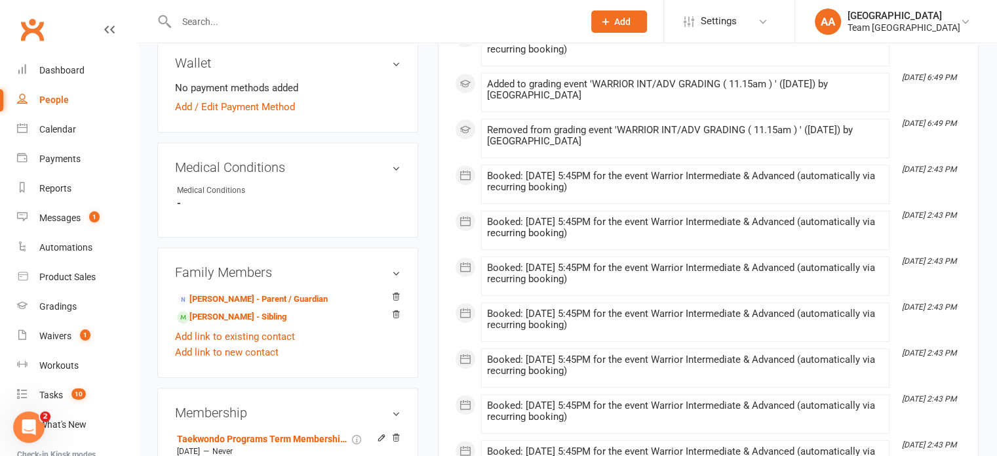
scroll to position [656, 0]
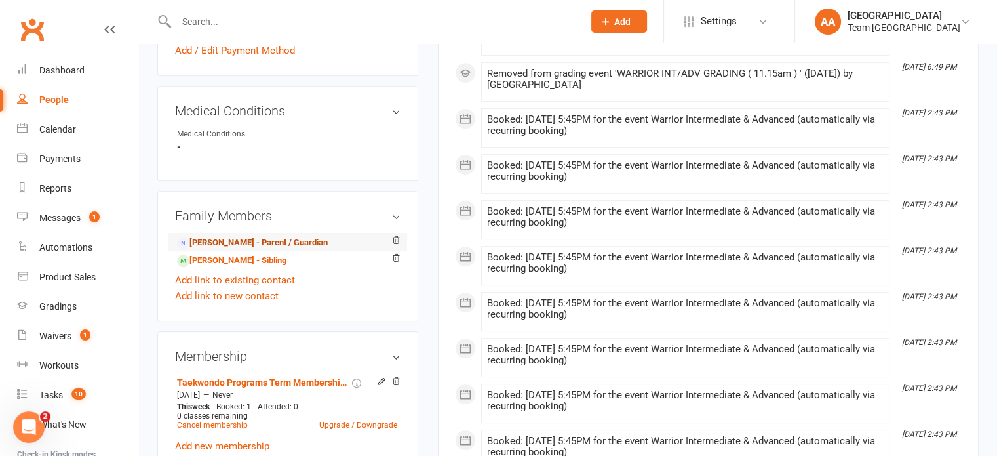
click at [243, 245] on link "[PERSON_NAME] - Parent / Guardian" at bounding box center [252, 243] width 151 height 14
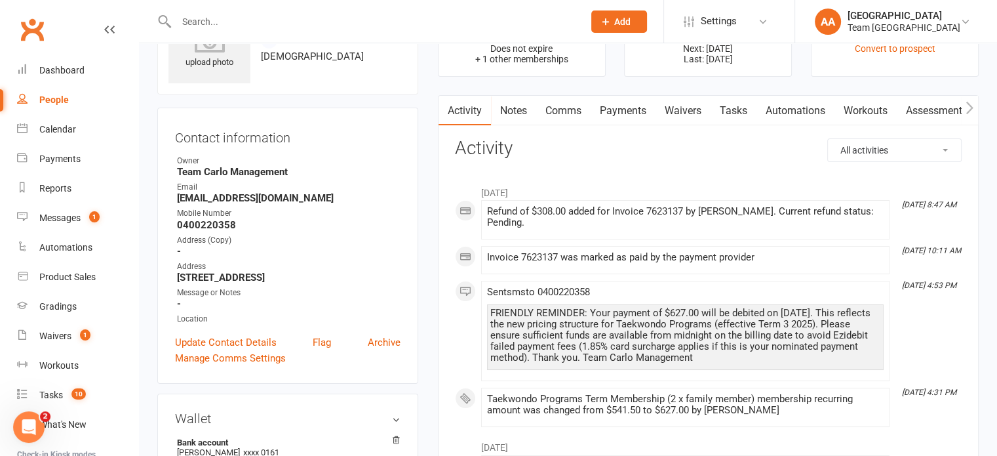
scroll to position [66, 0]
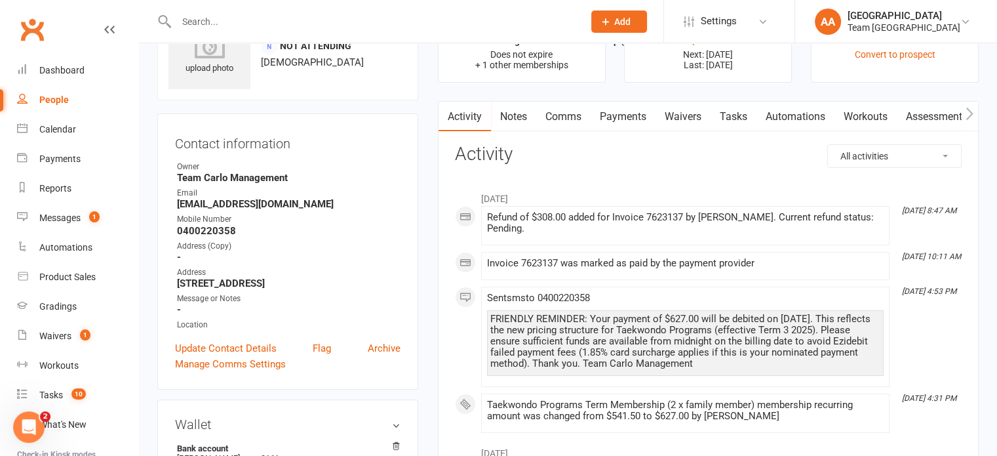
click at [629, 115] on link "Payments" at bounding box center [623, 117] width 65 height 30
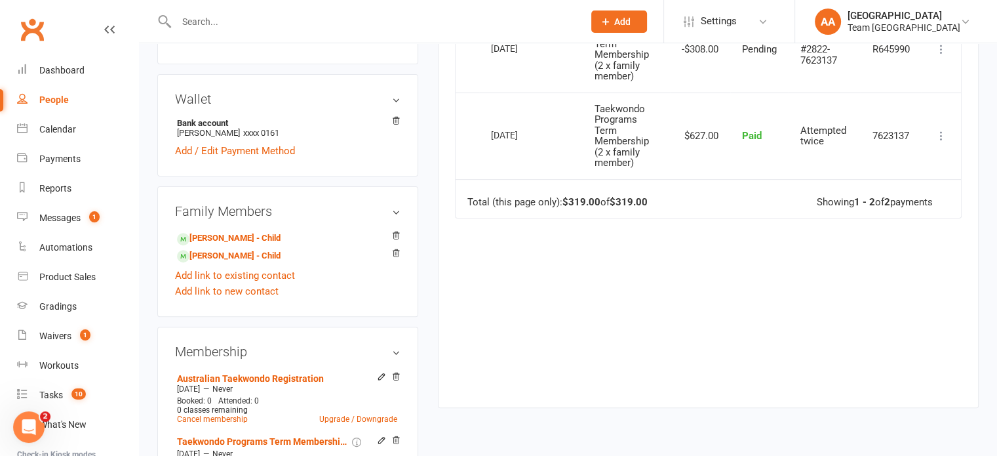
scroll to position [459, 0]
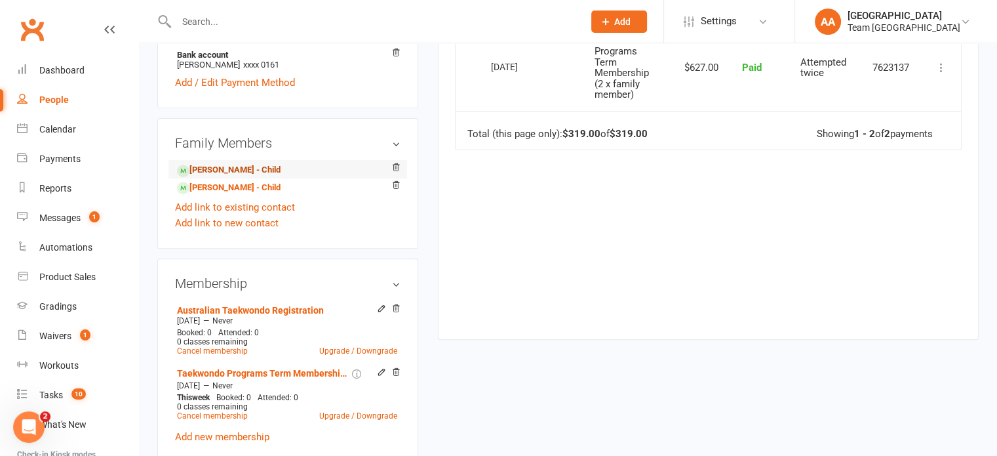
click at [218, 171] on link "[PERSON_NAME] - Child" at bounding box center [229, 170] width 104 height 14
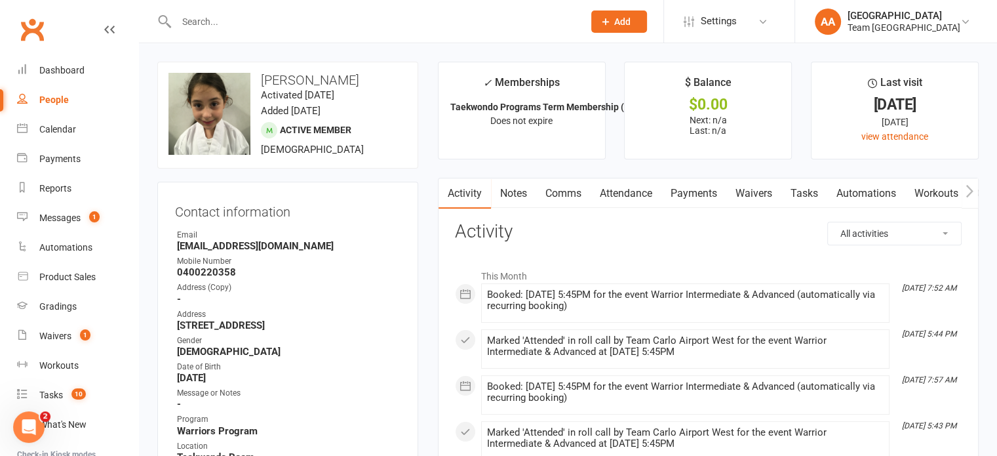
click at [557, 191] on link "Comms" at bounding box center [563, 193] width 54 height 30
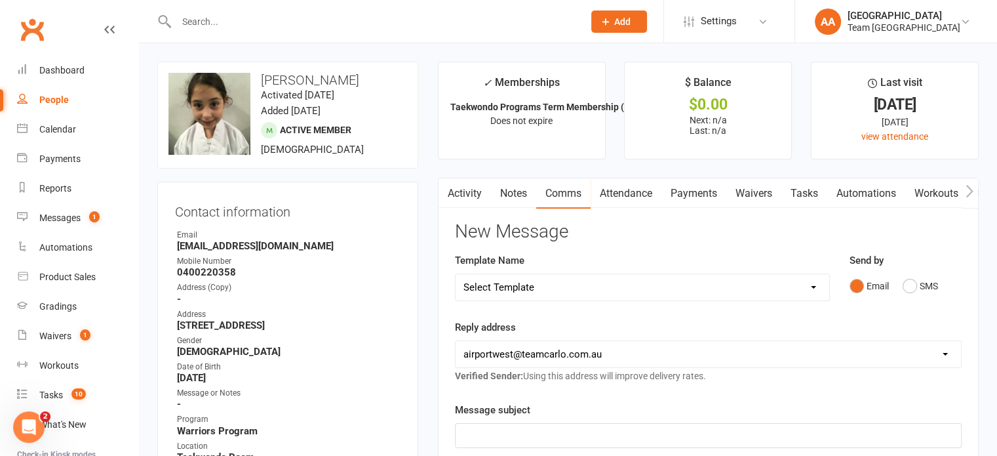
click at [461, 188] on link "Activity" at bounding box center [465, 193] width 52 height 30
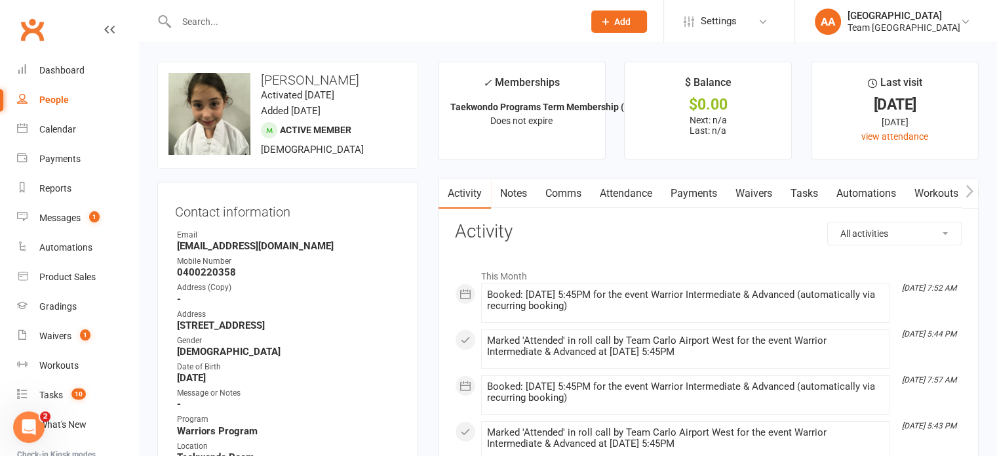
click at [884, 232] on select "All activities Bookings / Attendances Communications Notes Failed SMSes Grading…" at bounding box center [894, 233] width 133 height 22
select select "ConversationLogEntry"
click at [828, 222] on select "All activities Bookings / Attendances Communications Notes Failed SMSes Grading…" at bounding box center [894, 233] width 133 height 22
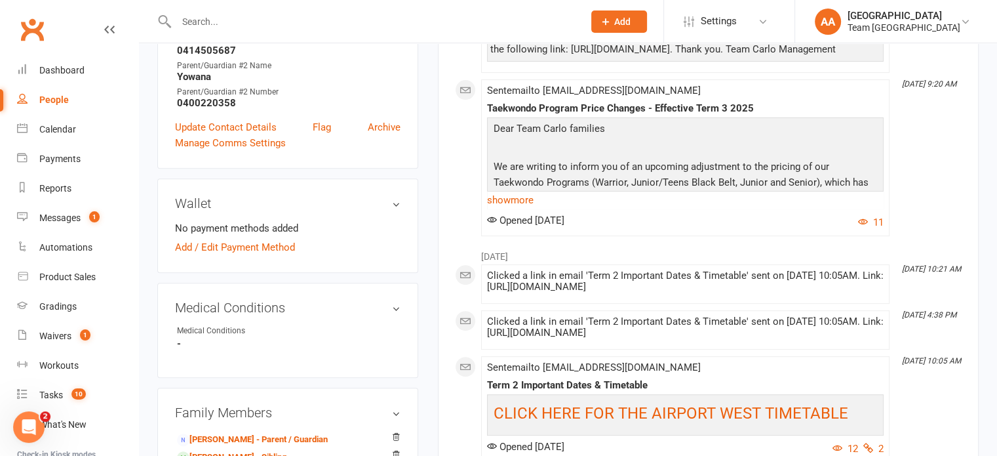
scroll to position [656, 0]
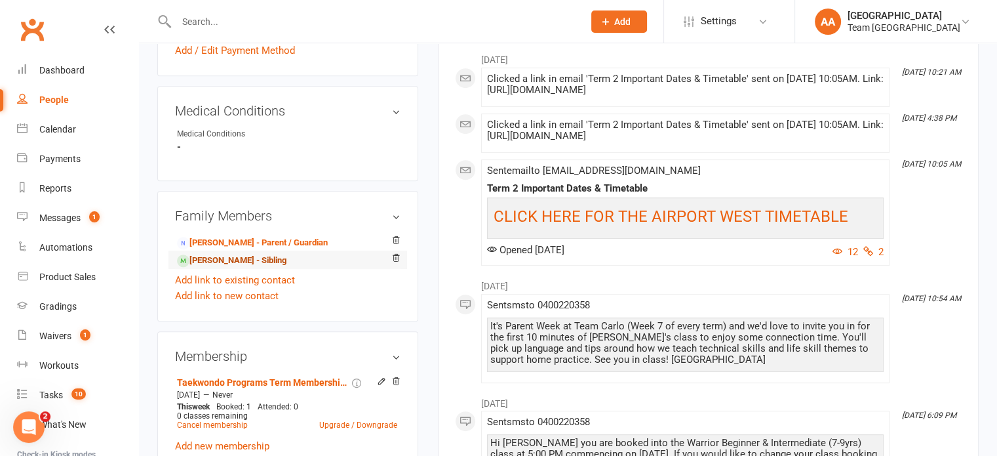
click at [213, 262] on link "[PERSON_NAME] - Sibling" at bounding box center [231, 261] width 109 height 14
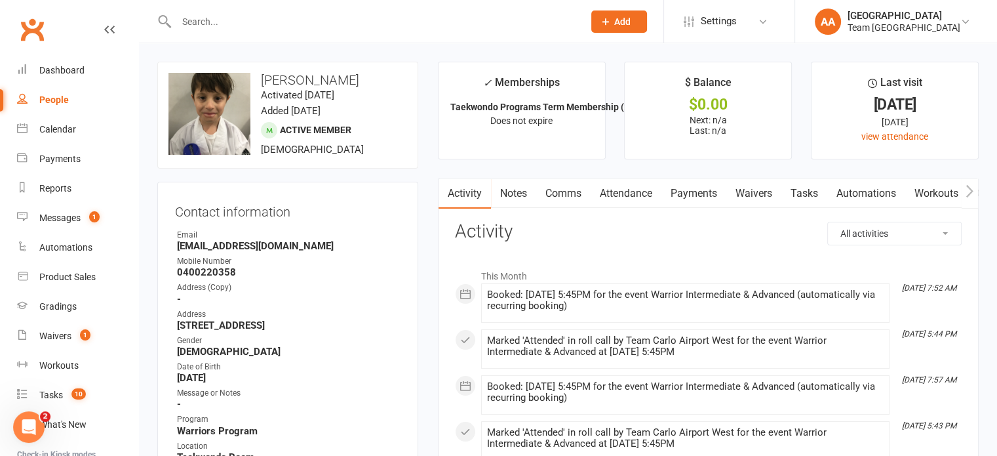
click at [892, 236] on select "All activities Bookings / Attendances Communications Notes Failed SMSes Grading…" at bounding box center [894, 233] width 133 height 22
select select "ConversationLogEntry"
click at [828, 222] on select "All activities Bookings / Attendances Communications Notes Failed SMSes Grading…" at bounding box center [894, 233] width 133 height 22
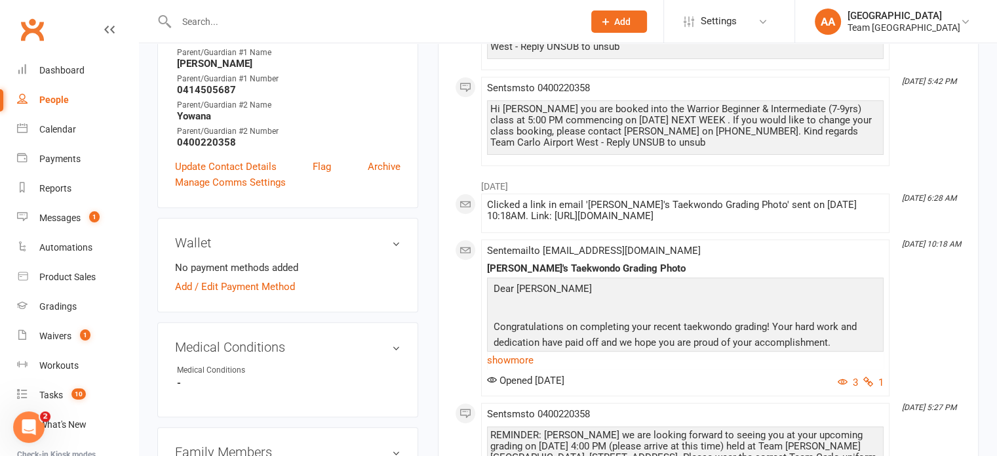
scroll to position [656, 0]
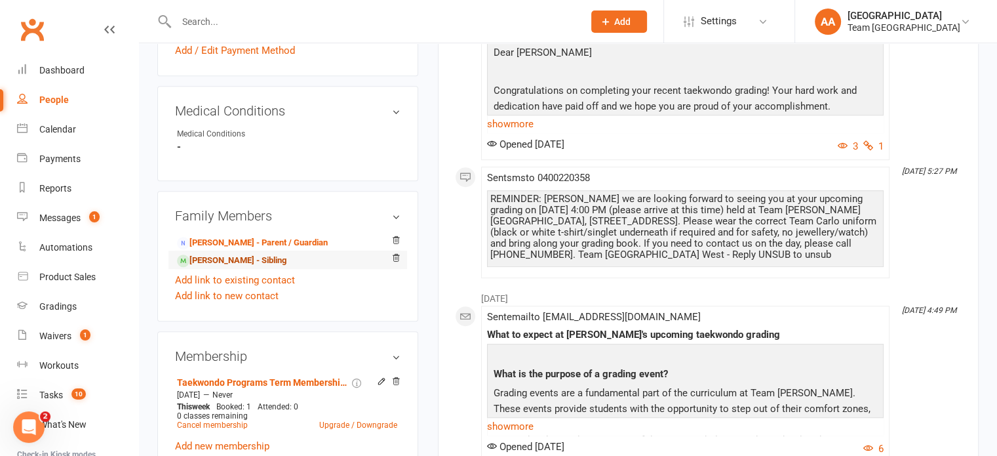
click at [232, 260] on link "[PERSON_NAME] - Sibling" at bounding box center [231, 261] width 109 height 14
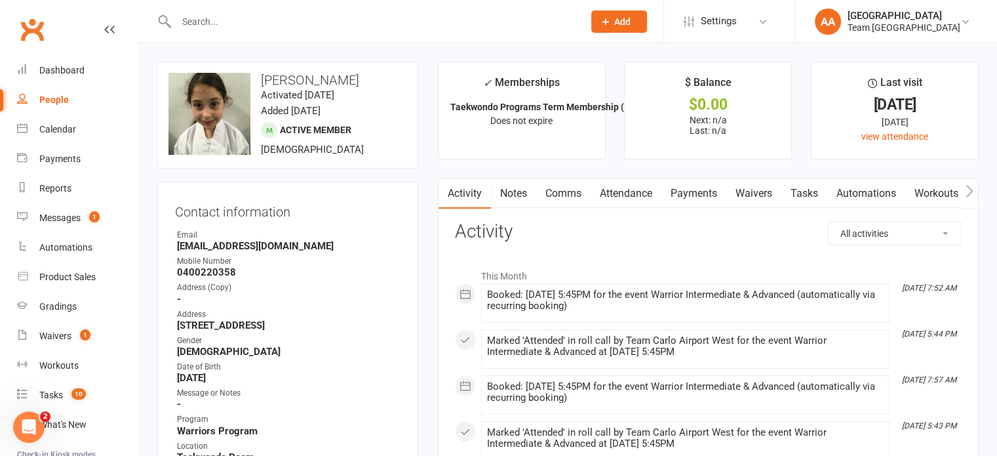
click at [614, 189] on link "Attendance" at bounding box center [626, 193] width 71 height 30
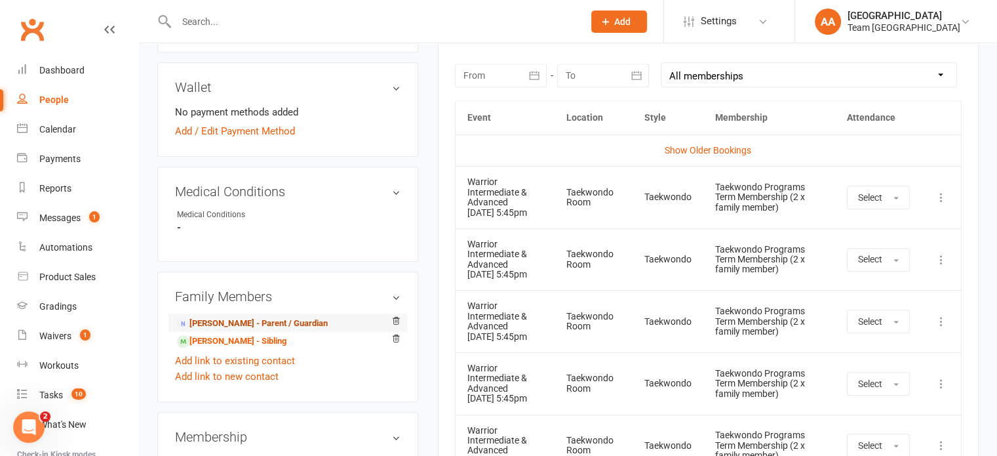
scroll to position [656, 0]
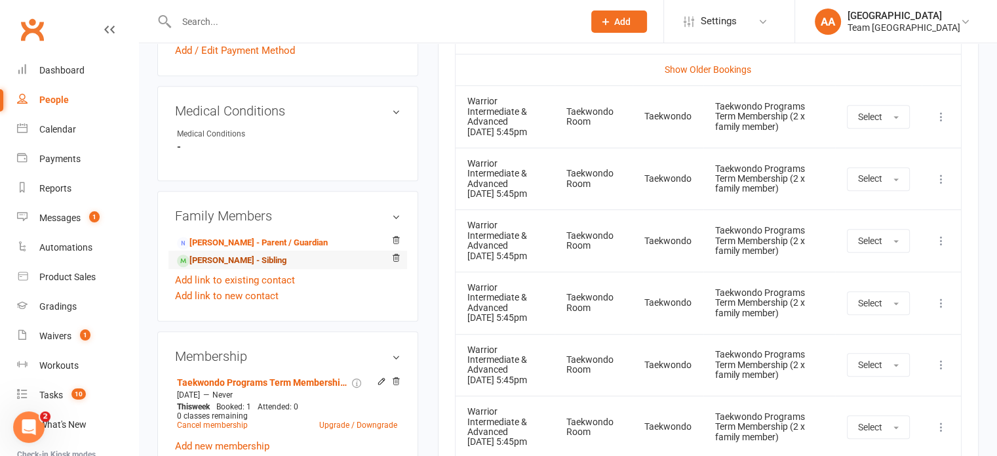
click at [261, 264] on link "[PERSON_NAME] - Sibling" at bounding box center [231, 261] width 109 height 14
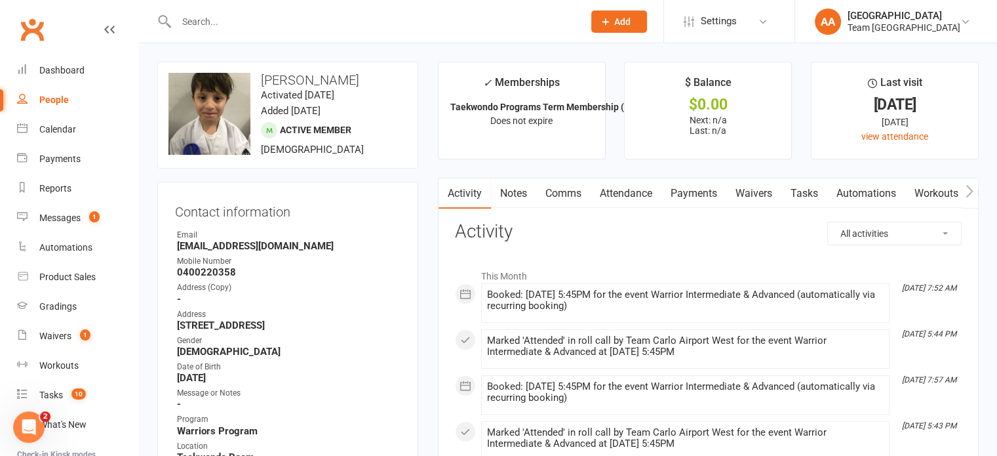
click at [621, 194] on link "Attendance" at bounding box center [626, 193] width 71 height 30
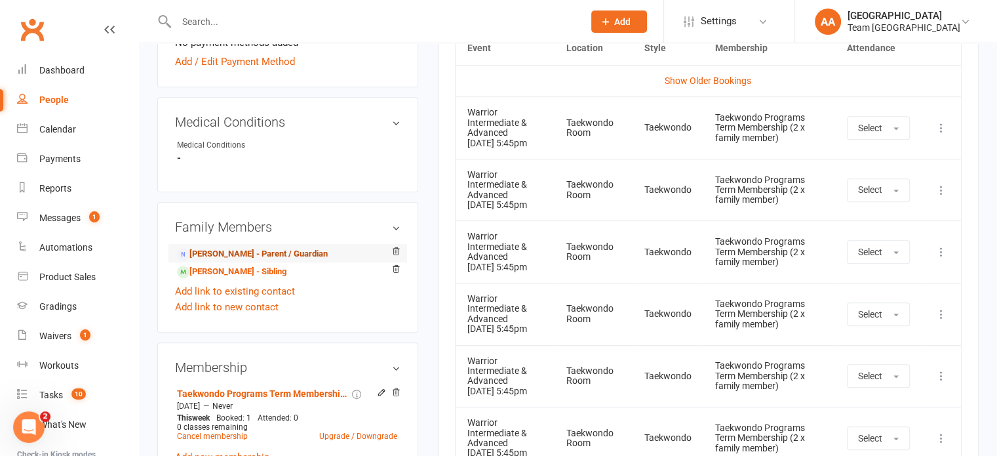
scroll to position [721, 0]
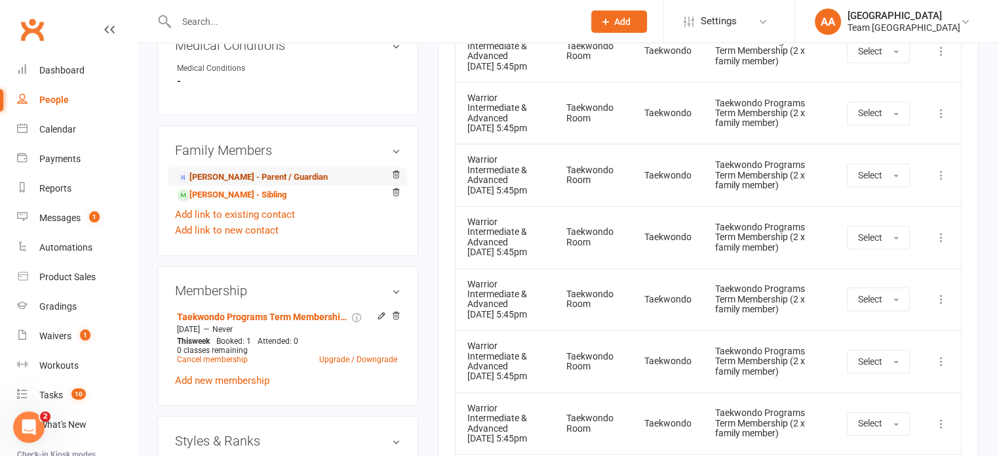
click at [224, 181] on link "[PERSON_NAME] - Parent / Guardian" at bounding box center [252, 177] width 151 height 14
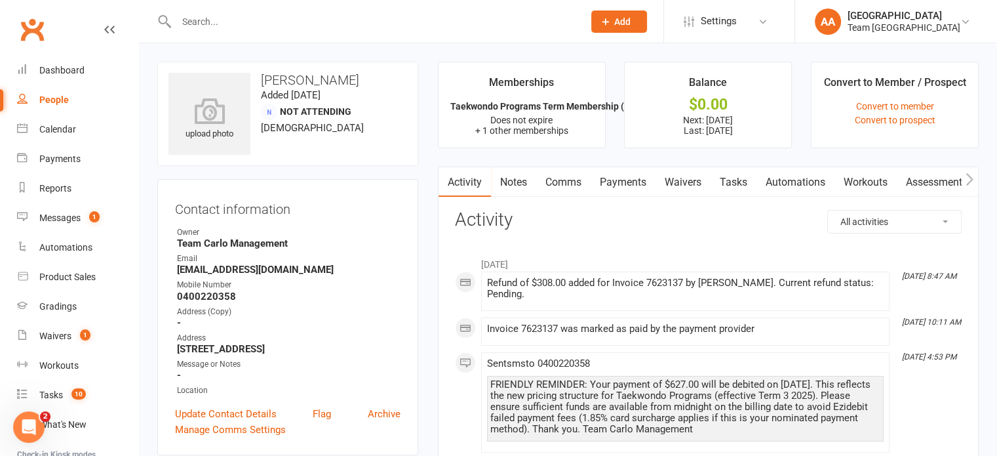
click at [632, 182] on link "Payments" at bounding box center [623, 182] width 65 height 30
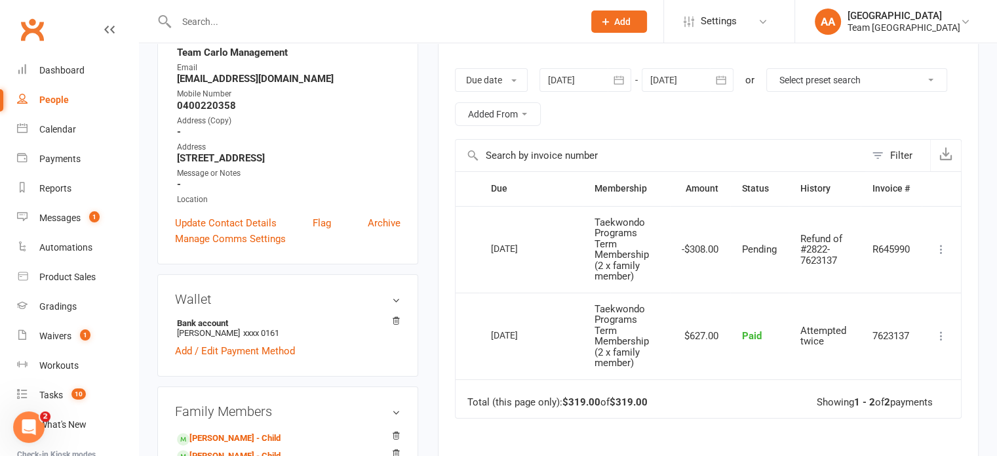
scroll to position [197, 0]
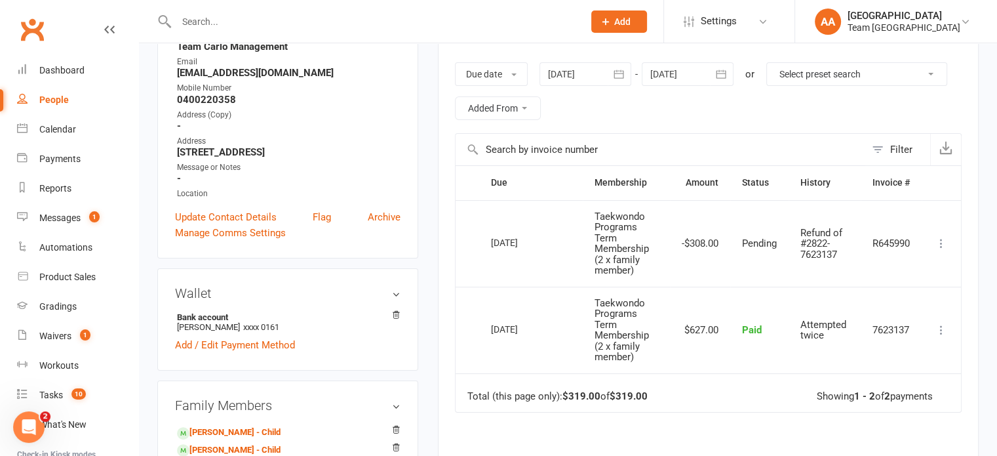
click at [682, 76] on div at bounding box center [688, 74] width 92 height 24
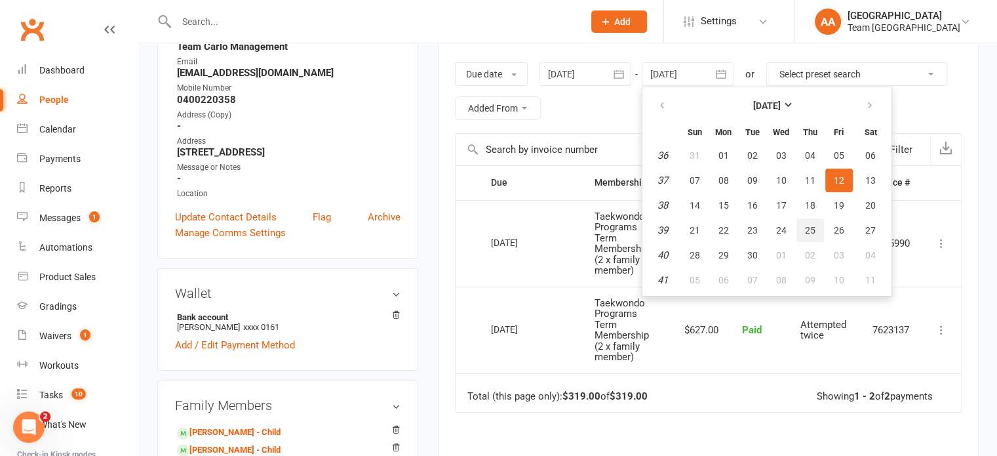
click at [809, 225] on span "25" at bounding box center [810, 230] width 10 height 10
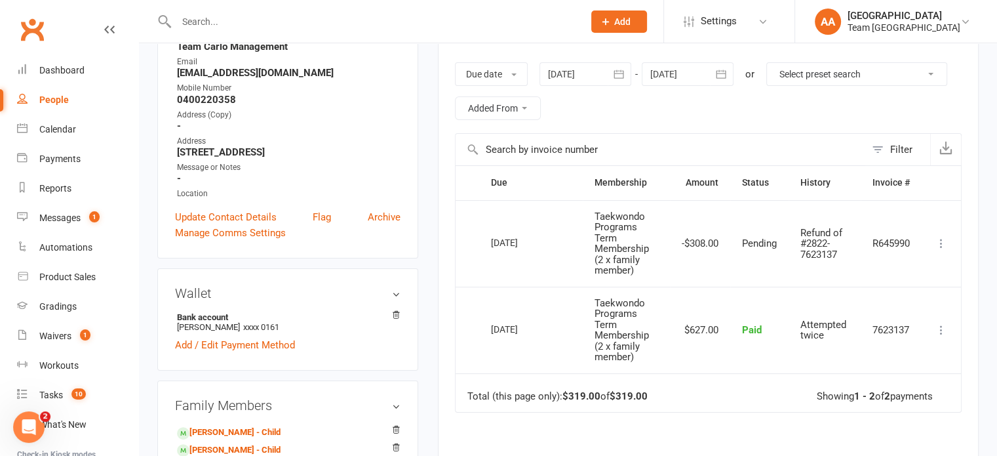
click at [682, 79] on div at bounding box center [688, 74] width 92 height 24
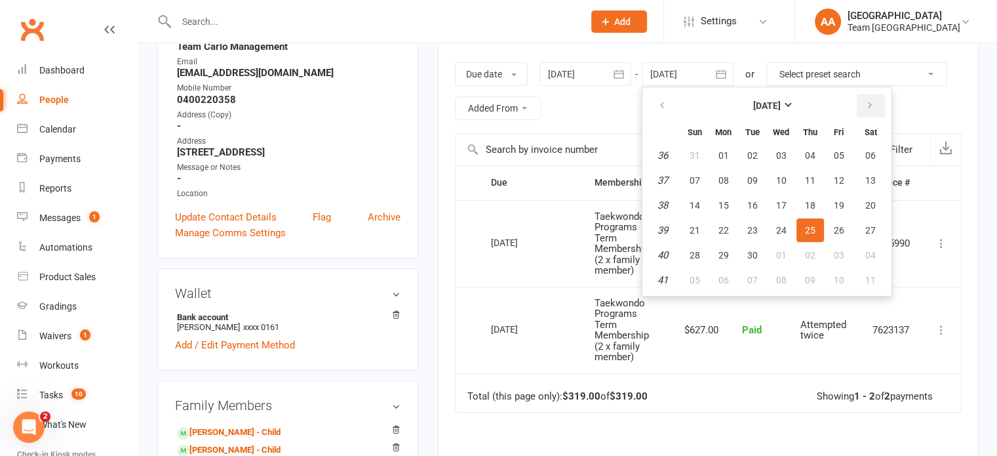
click at [869, 108] on icon "button" at bounding box center [869, 105] width 9 height 10
click at [840, 281] on span "07" at bounding box center [839, 280] width 10 height 10
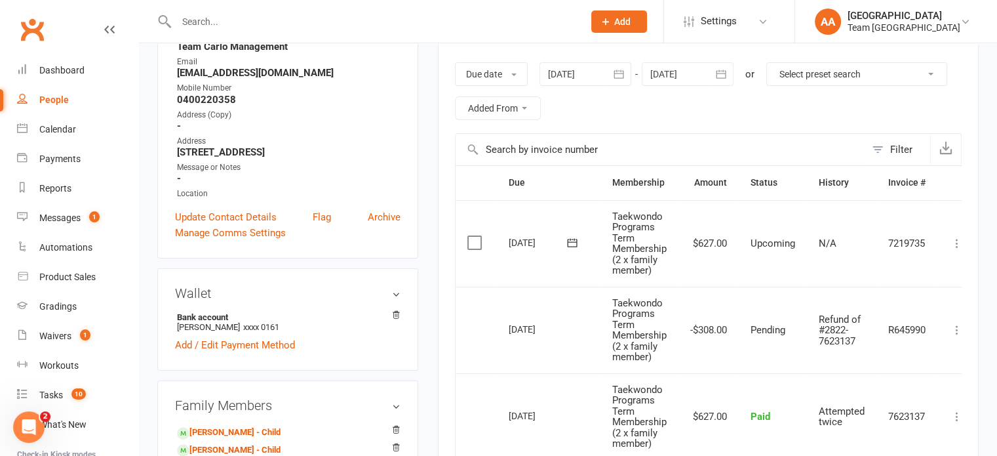
click at [690, 75] on div at bounding box center [688, 74] width 92 height 24
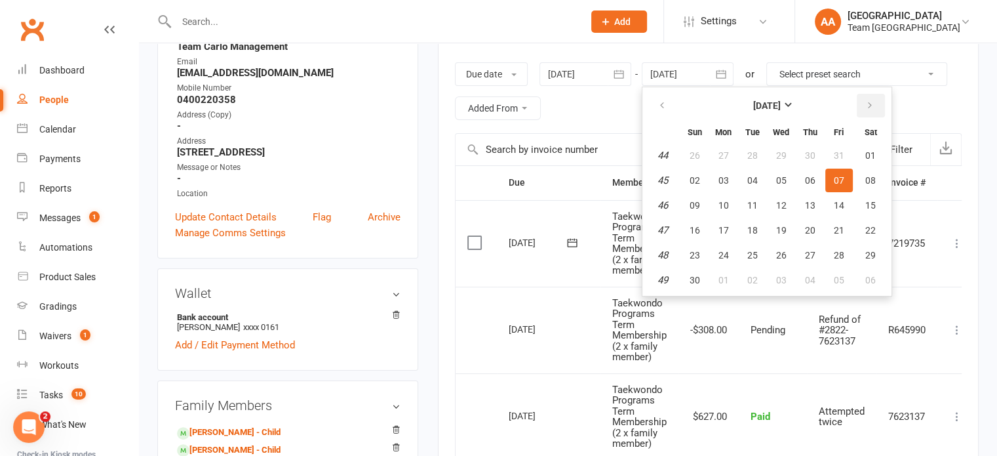
click at [867, 104] on icon "button" at bounding box center [869, 105] width 9 height 10
click at [806, 229] on span "22" at bounding box center [810, 230] width 10 height 10
type input "[DATE]"
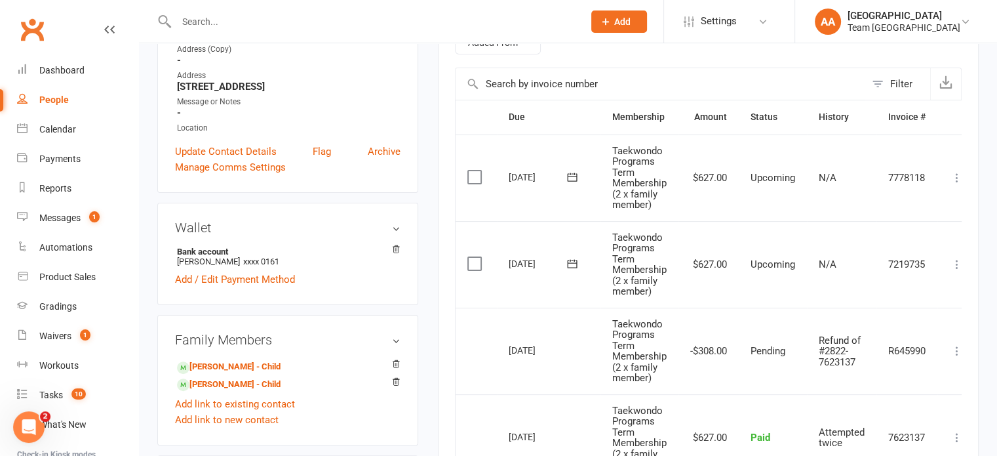
scroll to position [262, 0]
click at [69, 130] on div "Calendar" at bounding box center [57, 129] width 37 height 10
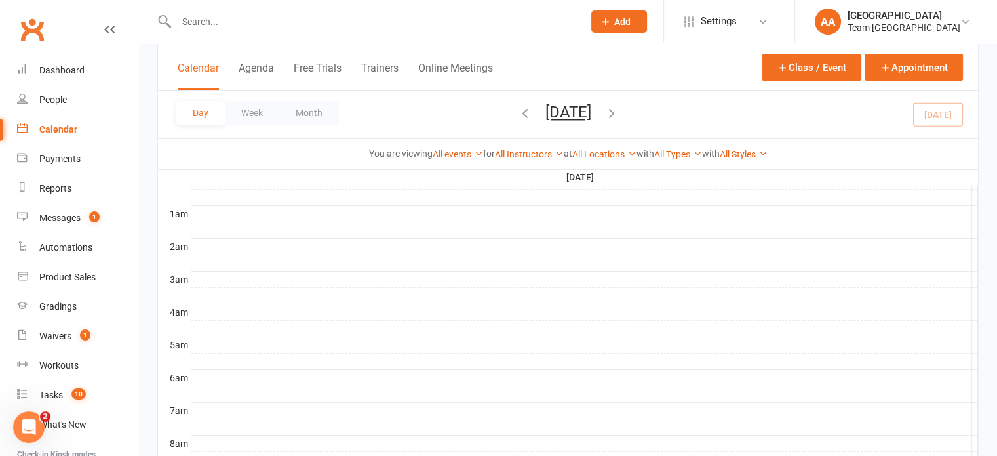
scroll to position [131, 0]
click at [58, 66] on div "Dashboard" at bounding box center [61, 70] width 45 height 10
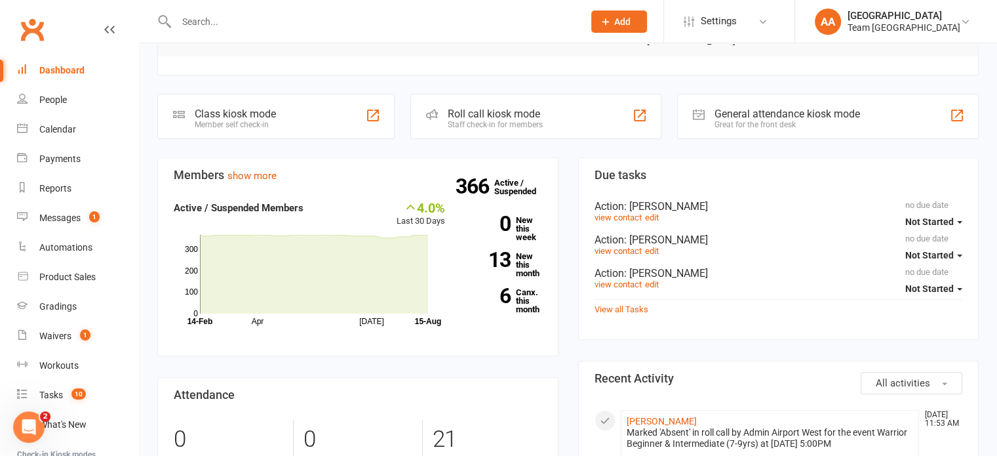
scroll to position [328, 0]
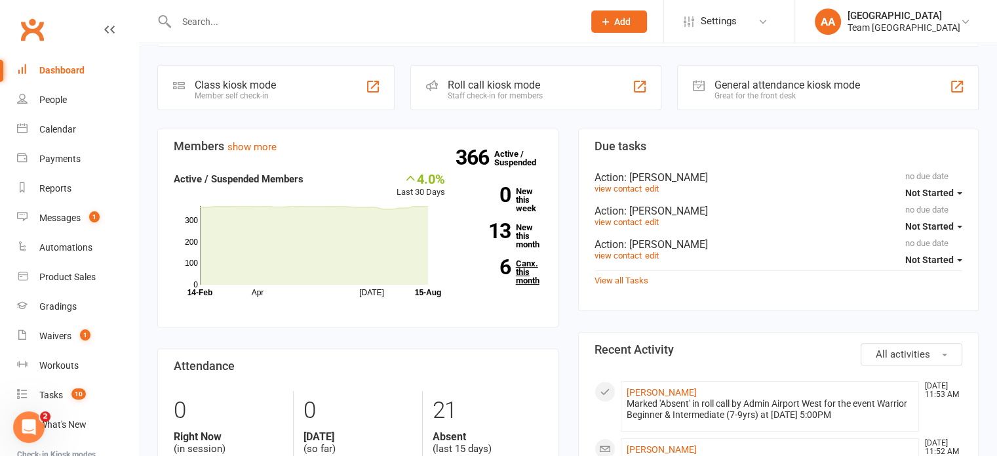
click at [518, 259] on link "6 Canx. this month" at bounding box center [503, 272] width 77 height 26
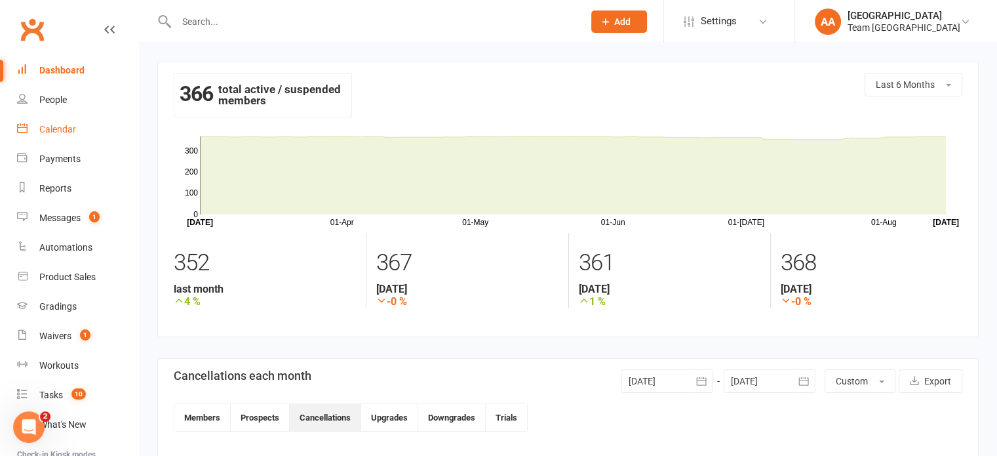
click at [61, 123] on link "Calendar" at bounding box center [77, 129] width 121 height 29
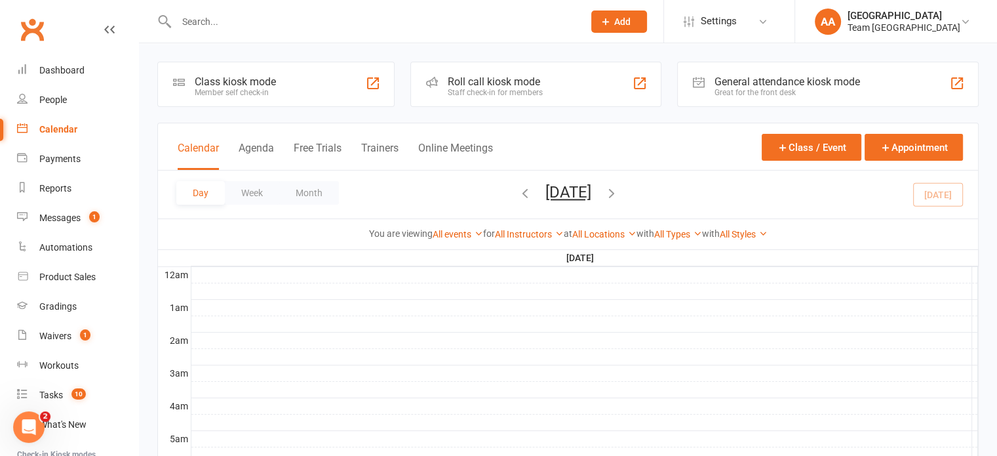
click at [584, 193] on button "[DATE]" at bounding box center [568, 192] width 46 height 18
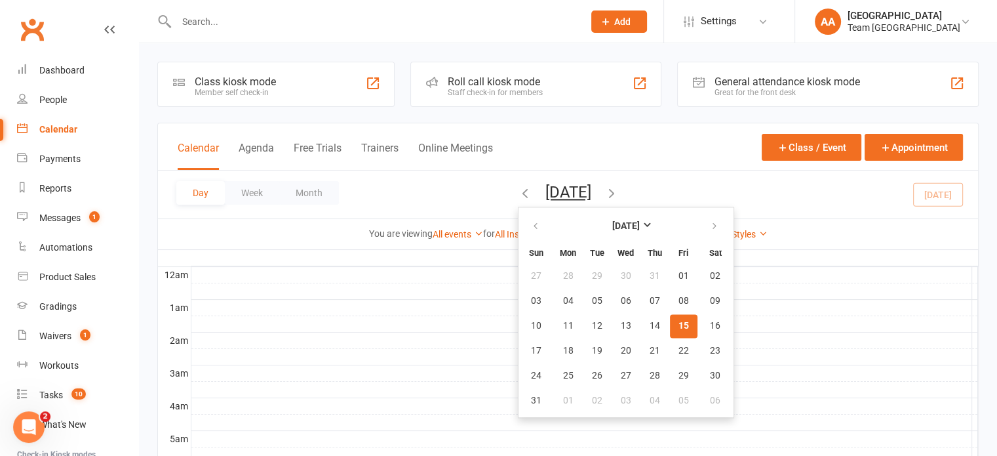
click at [678, 327] on span "15" at bounding box center [683, 326] width 10 height 10
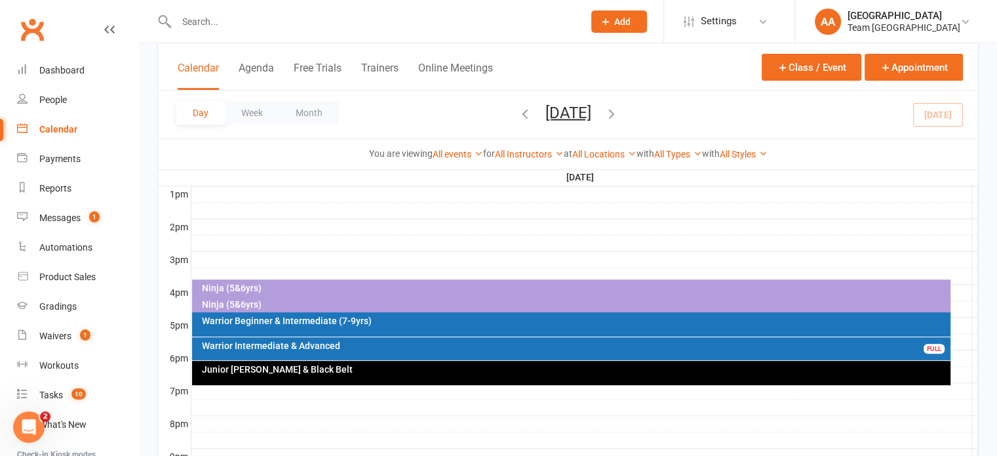
scroll to position [524, 0]
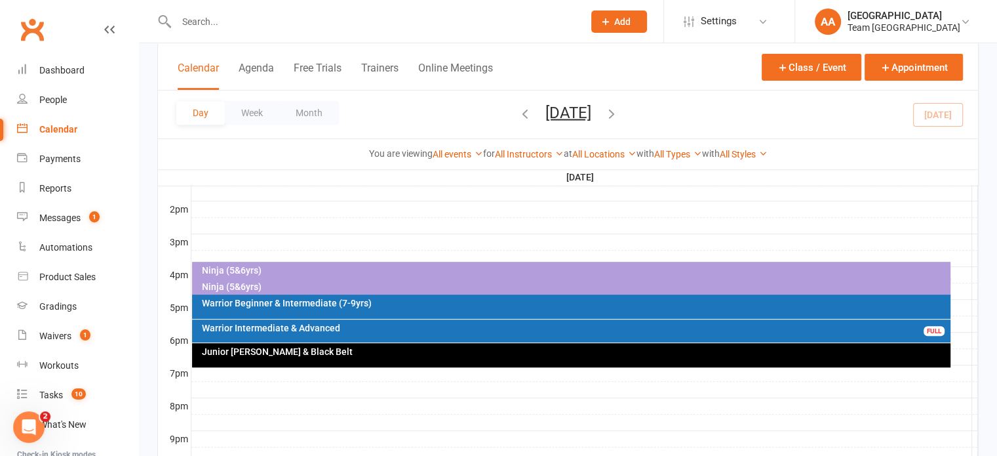
click at [364, 327] on div "Warrior Intermediate & Advanced" at bounding box center [574, 327] width 747 height 9
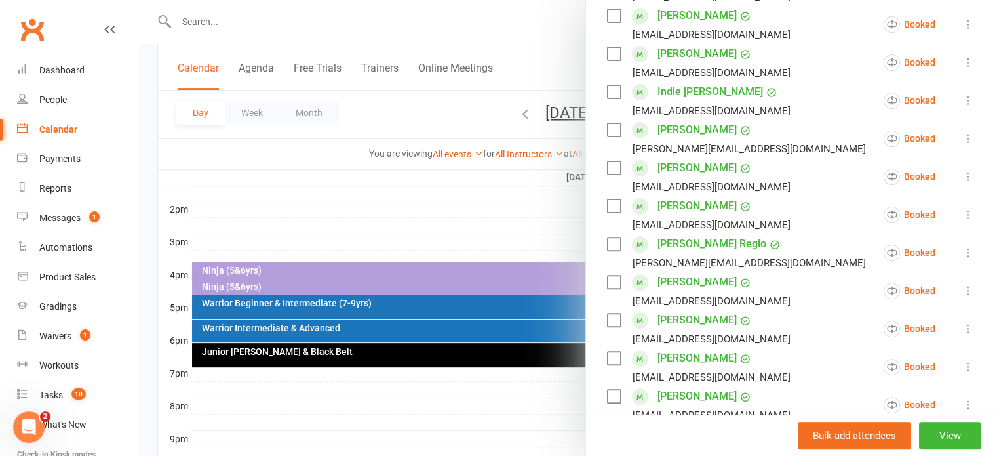
scroll to position [393, 0]
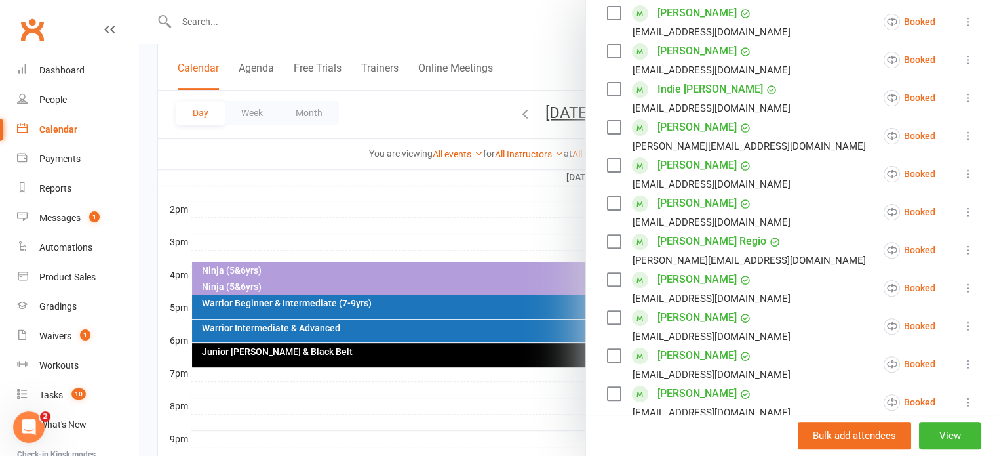
click at [674, 390] on link "[PERSON_NAME]" at bounding box center [696, 393] width 79 height 21
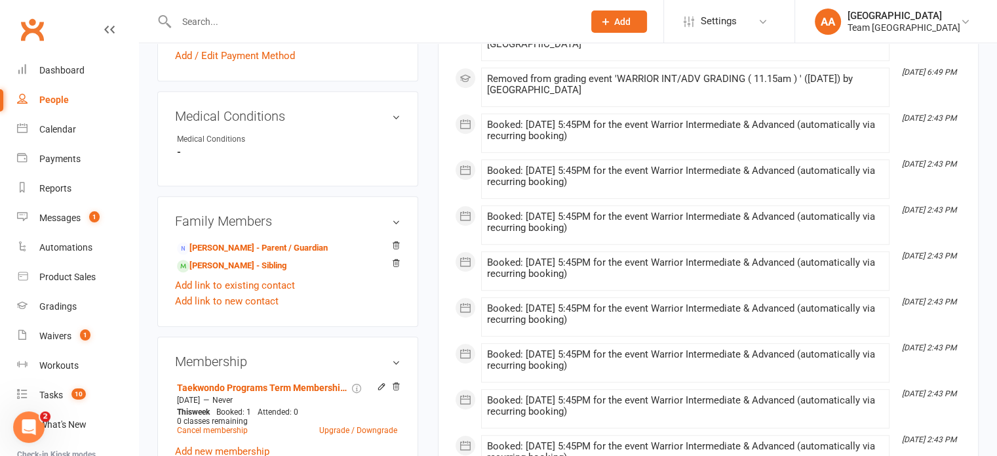
scroll to position [721, 0]
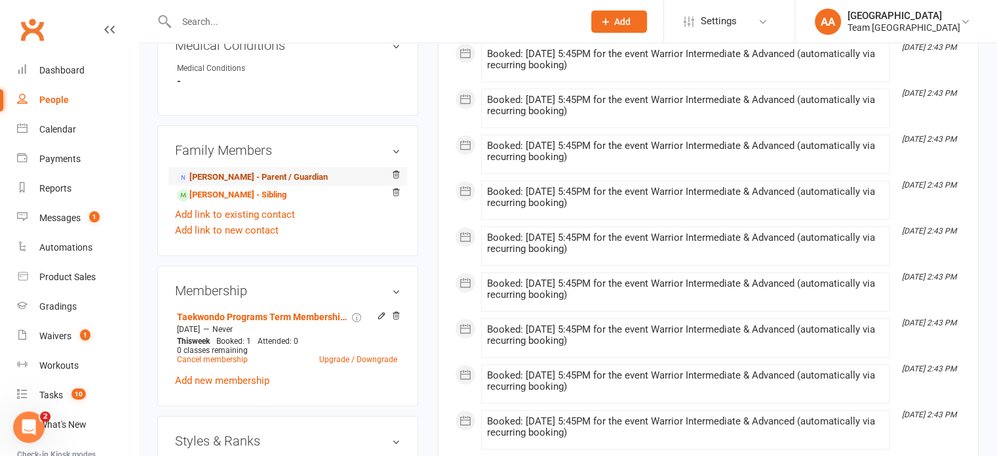
click at [217, 173] on link "[PERSON_NAME] - Parent / Guardian" at bounding box center [252, 177] width 151 height 14
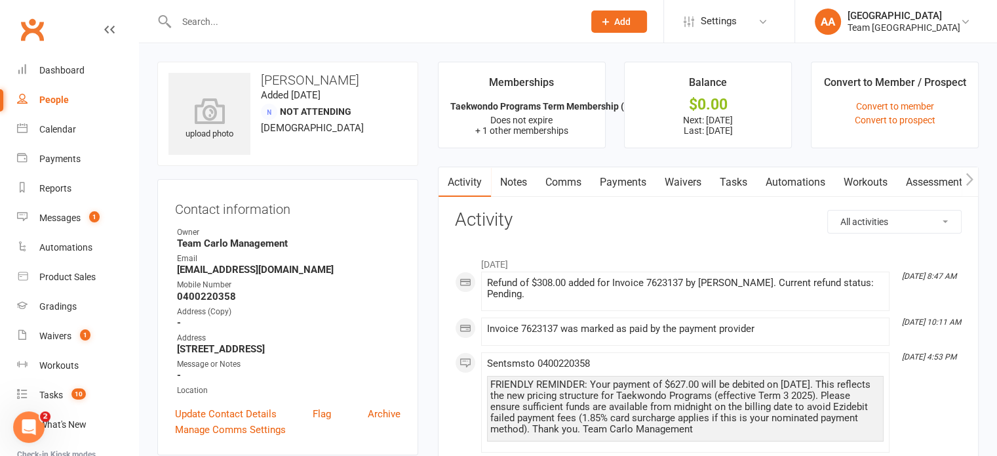
click at [634, 182] on link "Payments" at bounding box center [623, 182] width 65 height 30
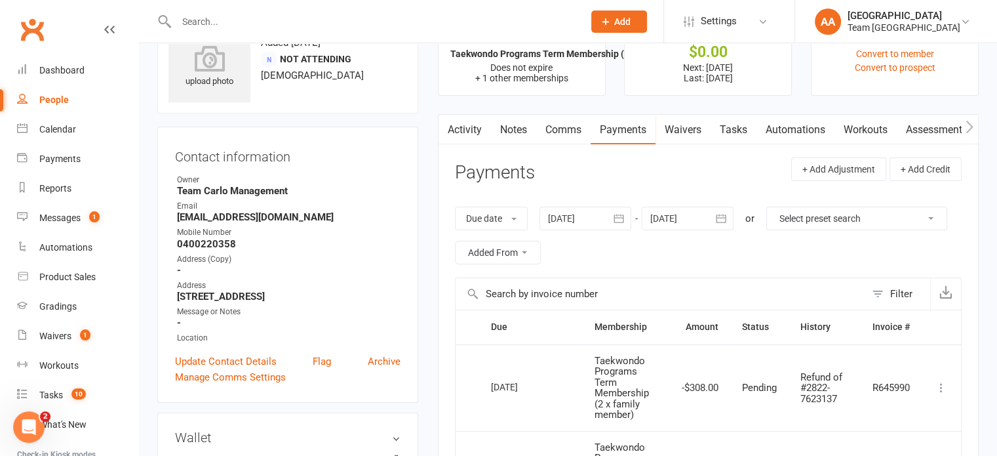
scroll to position [197, 0]
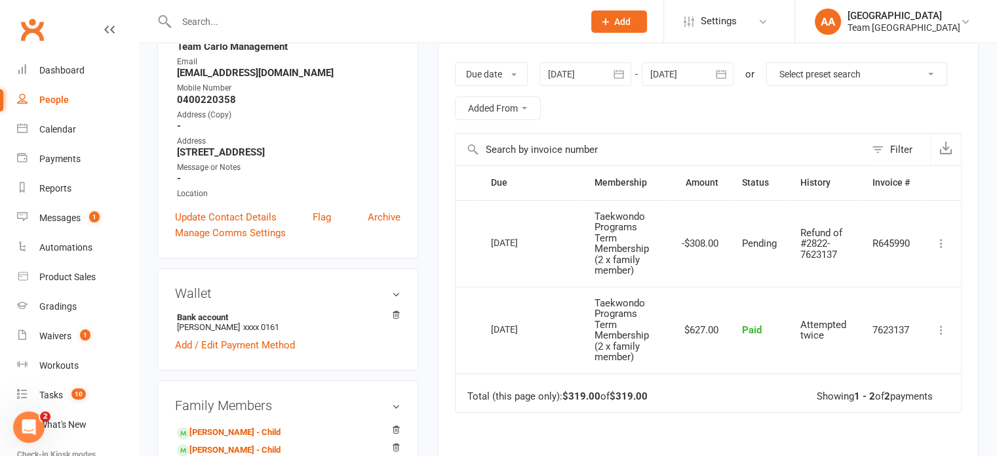
click at [574, 73] on div at bounding box center [586, 74] width 92 height 24
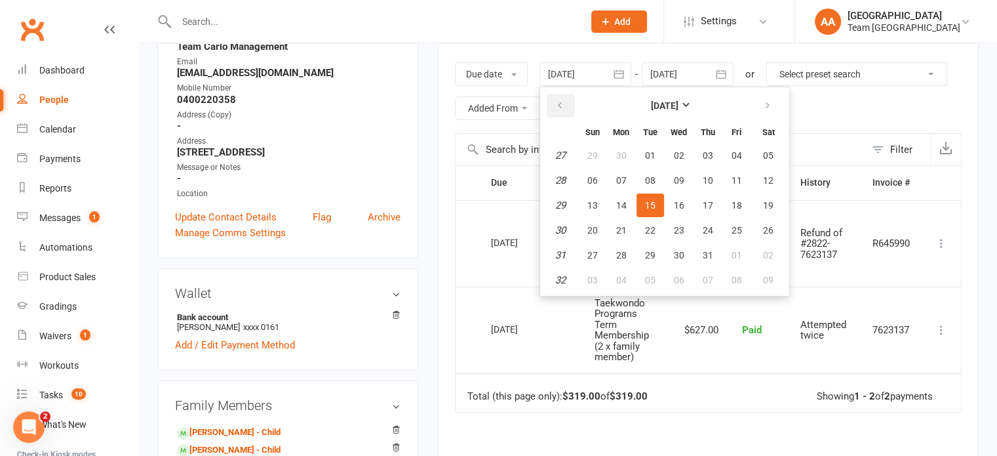
click at [557, 106] on icon "button" at bounding box center [559, 105] width 9 height 10
click at [631, 197] on button "16" at bounding box center [622, 205] width 28 height 24
type input "[DATE]"
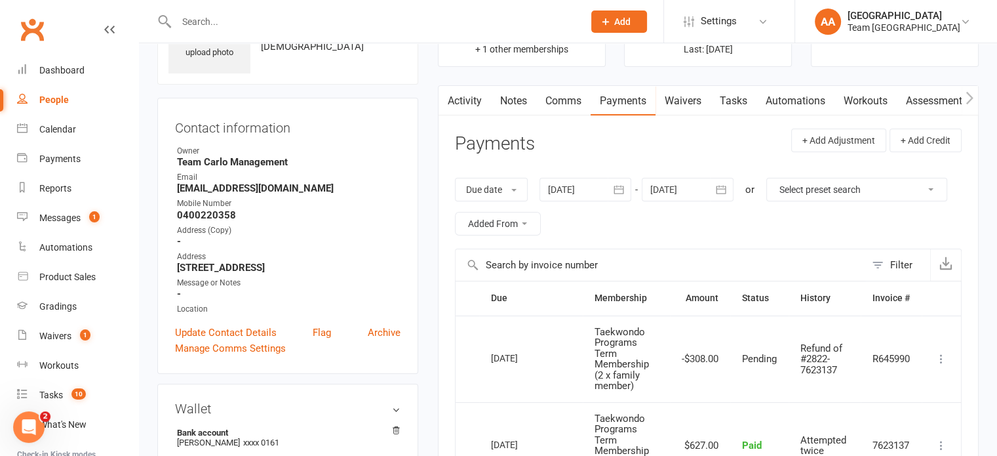
scroll to position [0, 0]
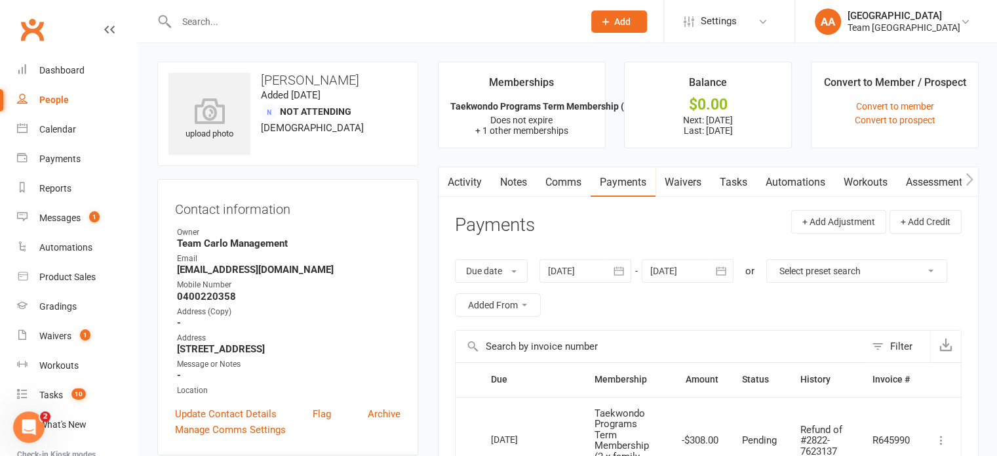
click at [508, 183] on link "Notes" at bounding box center [513, 182] width 45 height 30
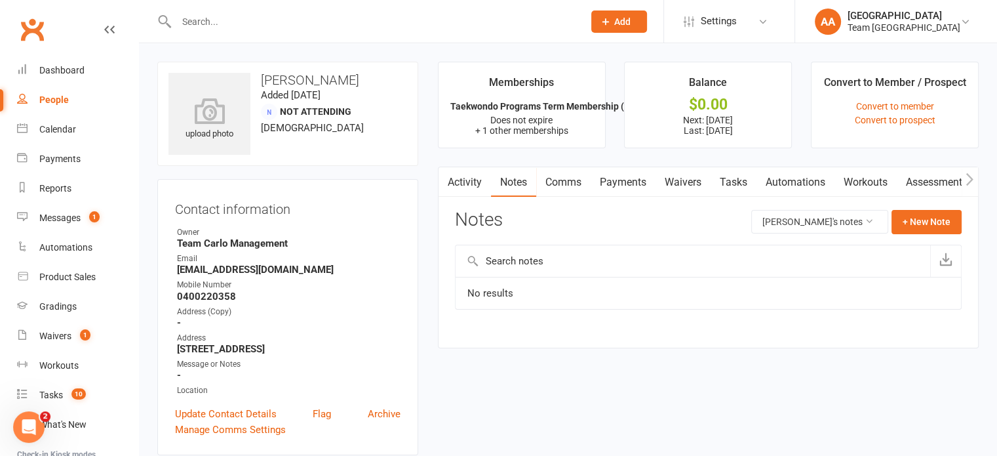
click at [471, 177] on link "Activity" at bounding box center [465, 182] width 52 height 30
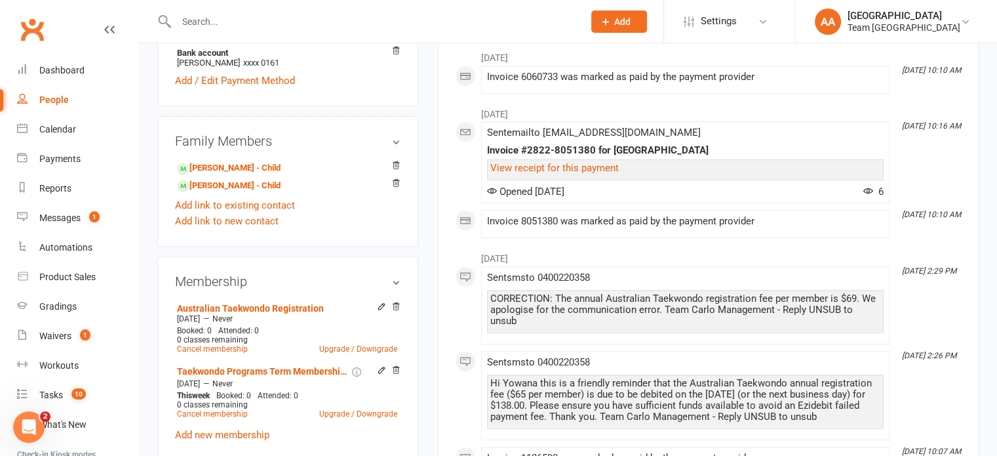
scroll to position [524, 0]
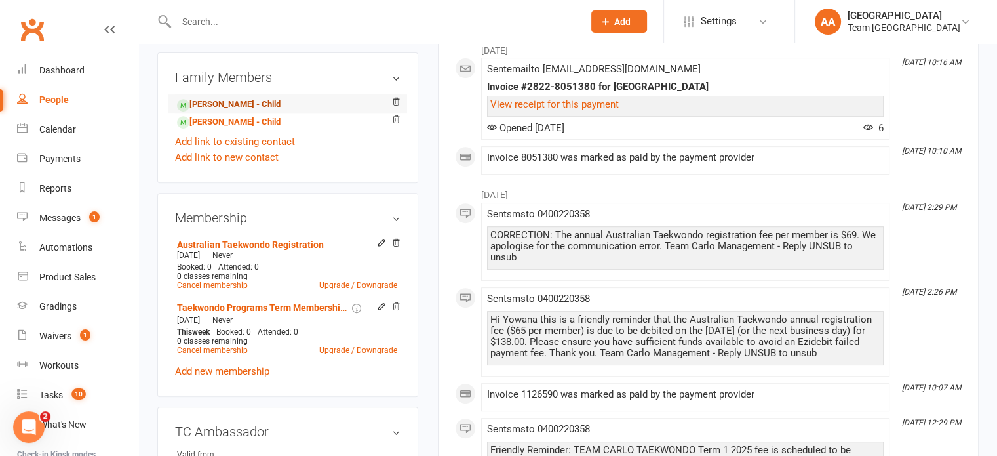
click at [222, 102] on link "[PERSON_NAME] - Child" at bounding box center [229, 105] width 104 height 14
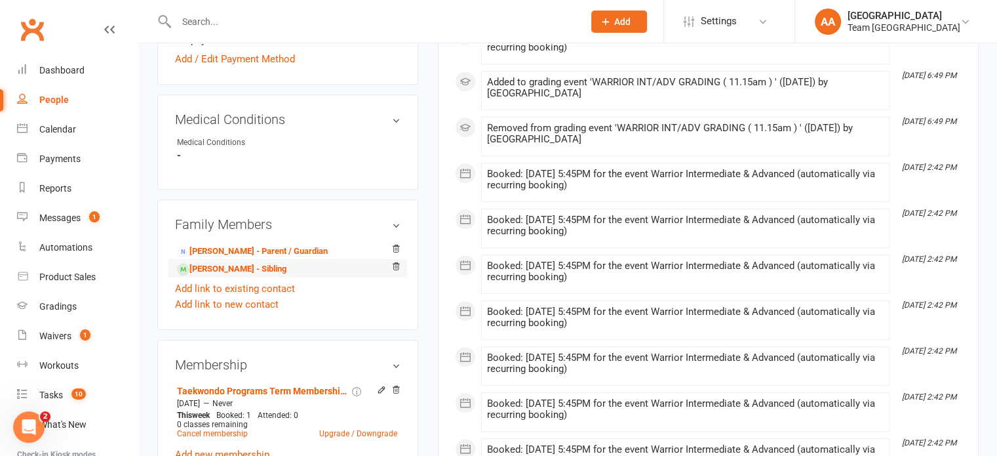
scroll to position [656, 0]
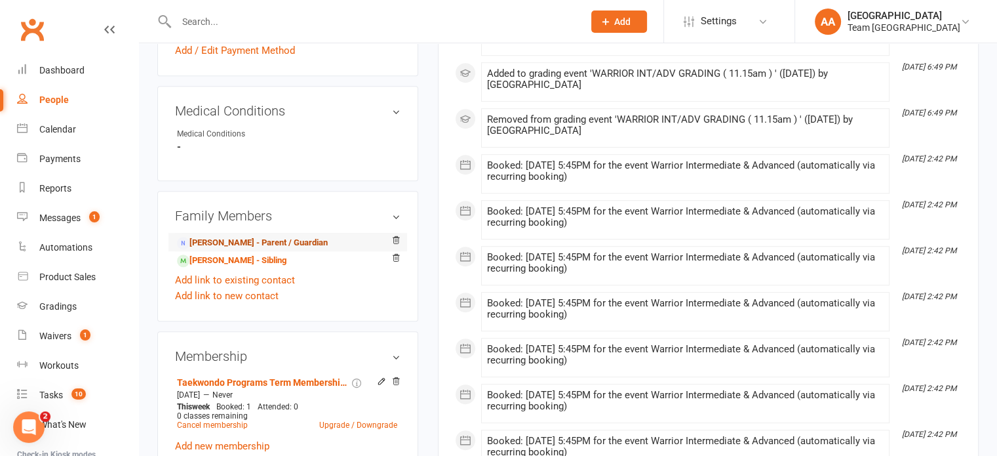
click at [238, 246] on link "[PERSON_NAME] - Parent / Guardian" at bounding box center [252, 243] width 151 height 14
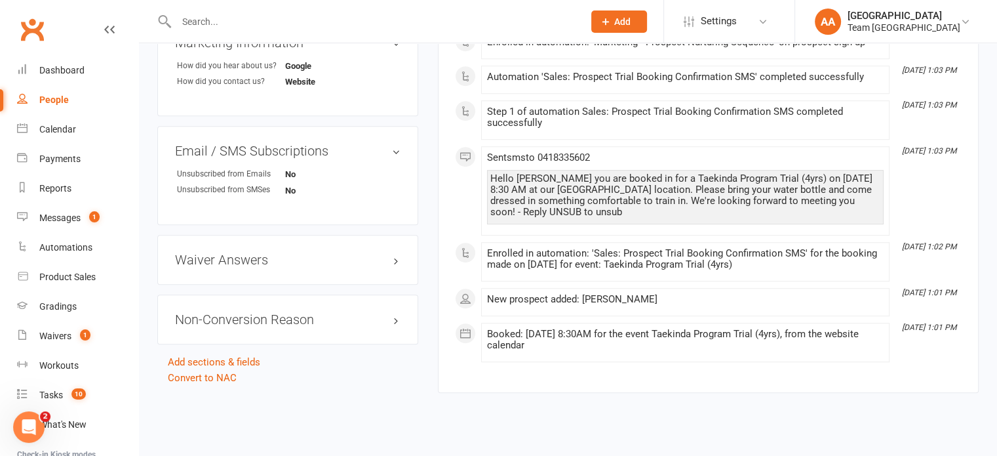
scroll to position [885, 0]
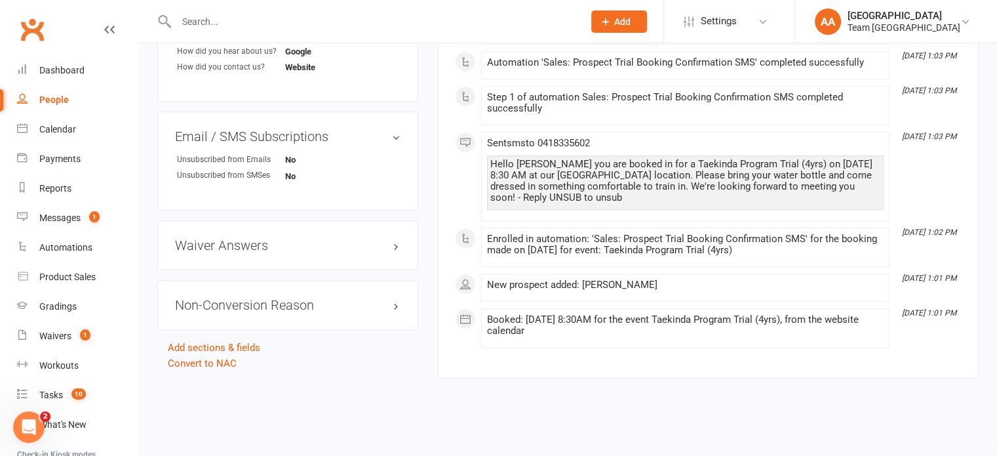
click at [311, 261] on div "Waiver Answers edit" at bounding box center [287, 245] width 261 height 50
click at [314, 251] on h3 "Waiver Answers edit" at bounding box center [288, 245] width 226 height 14
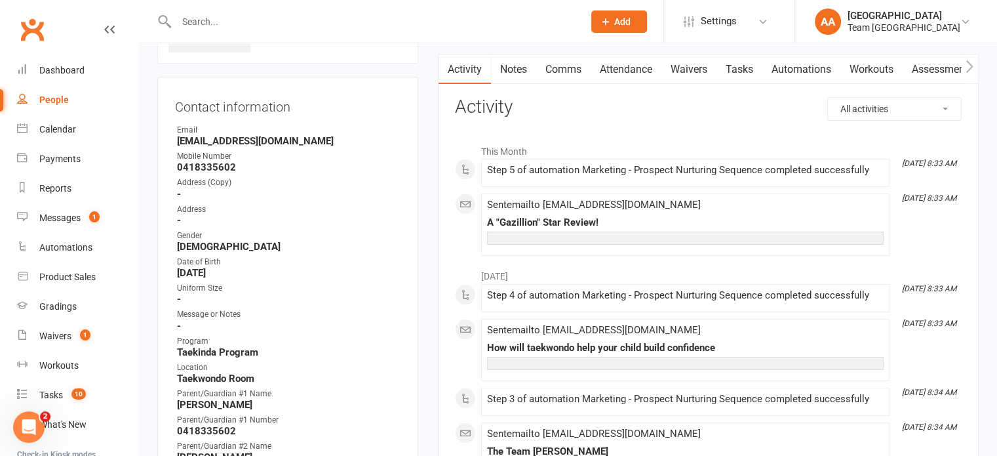
scroll to position [0, 0]
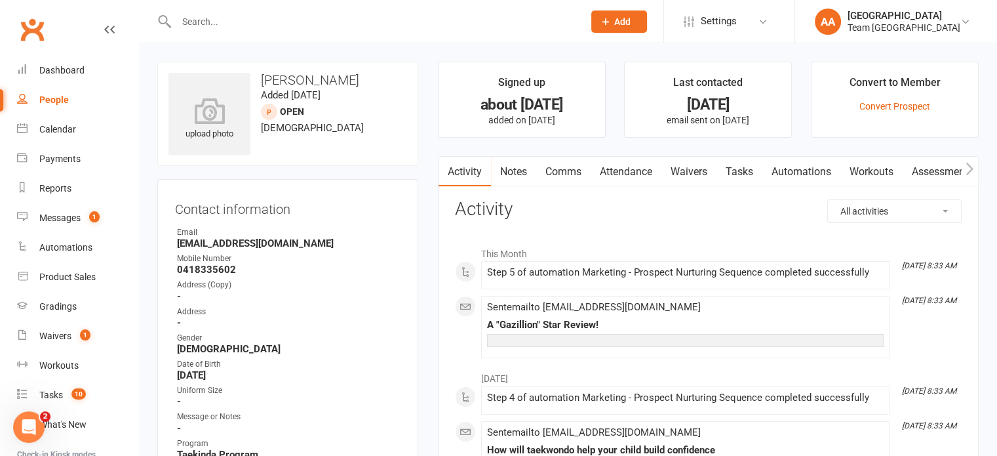
click at [513, 170] on link "Notes" at bounding box center [513, 172] width 45 height 30
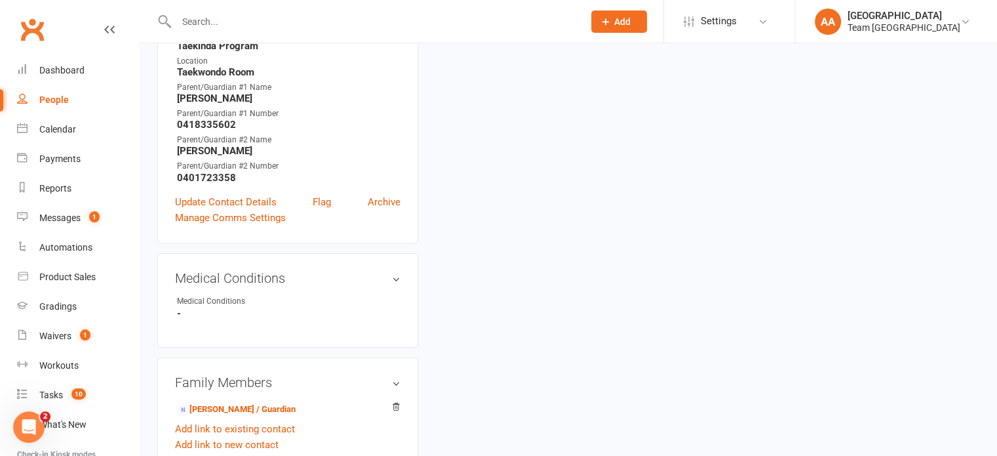
scroll to position [524, 0]
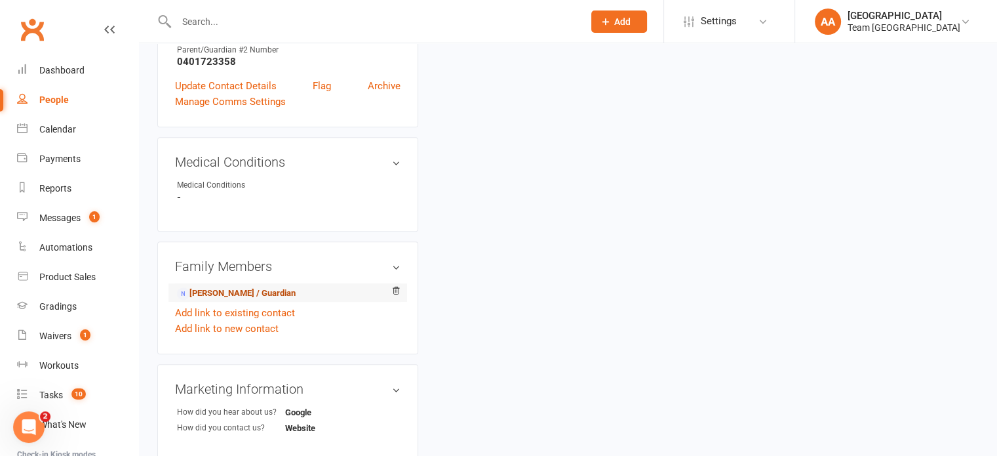
click at [241, 300] on link "Kristy D'silva - Parent / Guardian" at bounding box center [236, 293] width 119 height 14
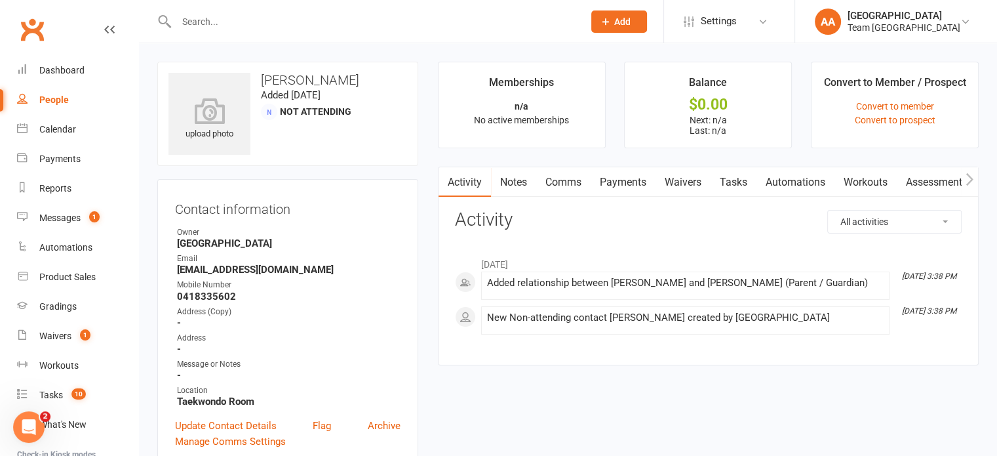
click at [683, 180] on link "Waivers" at bounding box center [683, 182] width 55 height 30
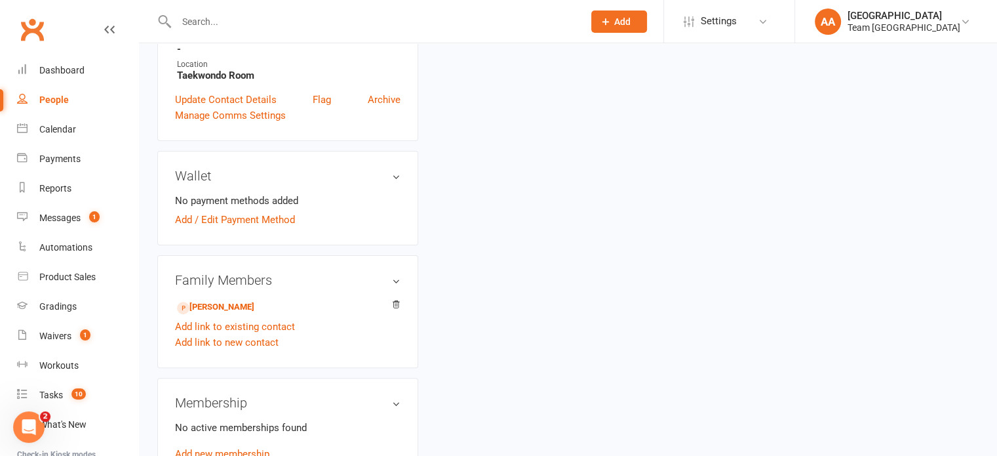
scroll to position [328, 0]
click at [226, 304] on link "Carter D'silva - Child" at bounding box center [215, 305] width 77 height 14
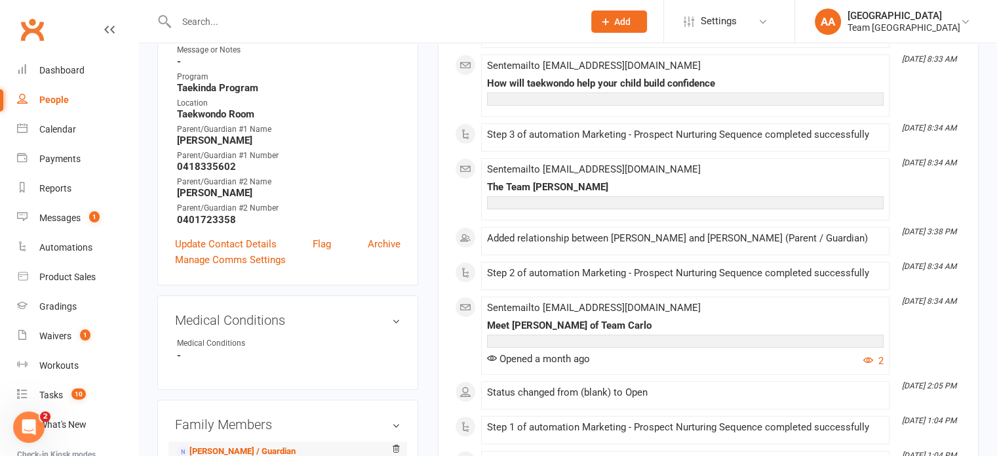
scroll to position [590, 0]
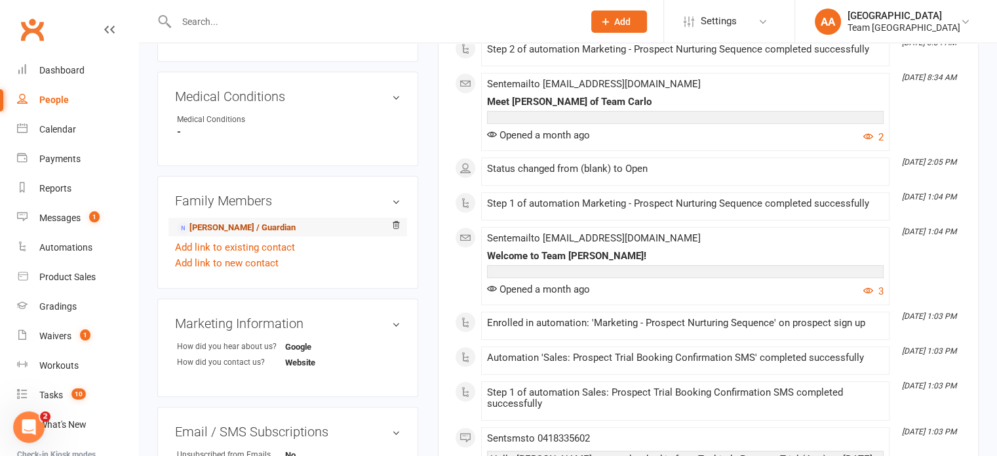
click at [257, 228] on link "[PERSON_NAME] / Guardian" at bounding box center [236, 228] width 119 height 14
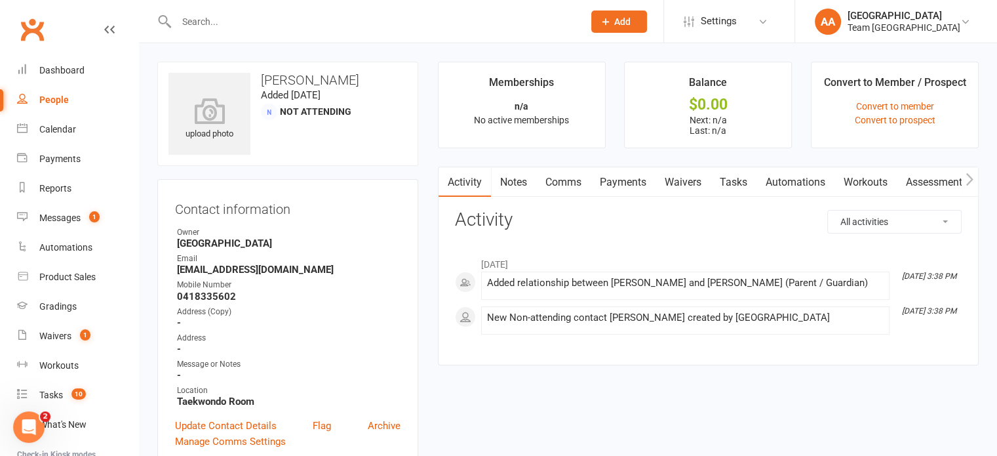
click at [684, 180] on link "Waivers" at bounding box center [683, 182] width 55 height 30
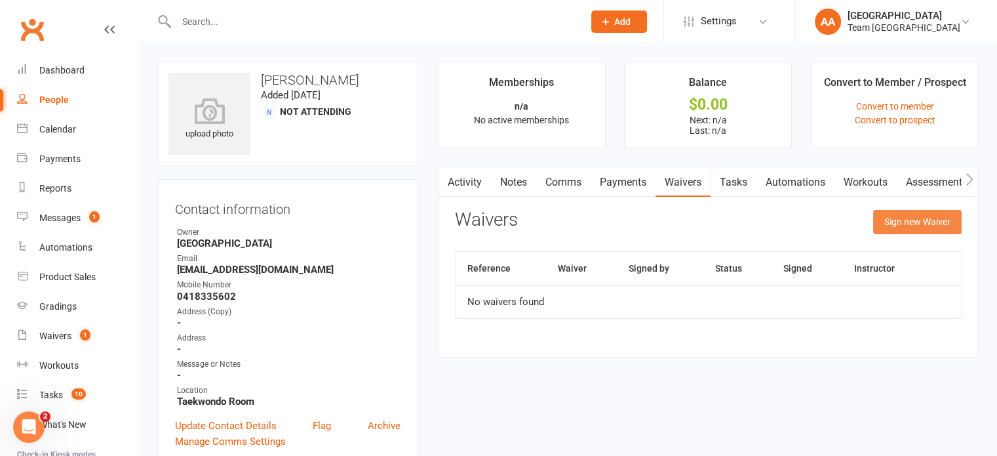
click at [892, 220] on button "Sign new Waiver" at bounding box center [917, 222] width 88 height 24
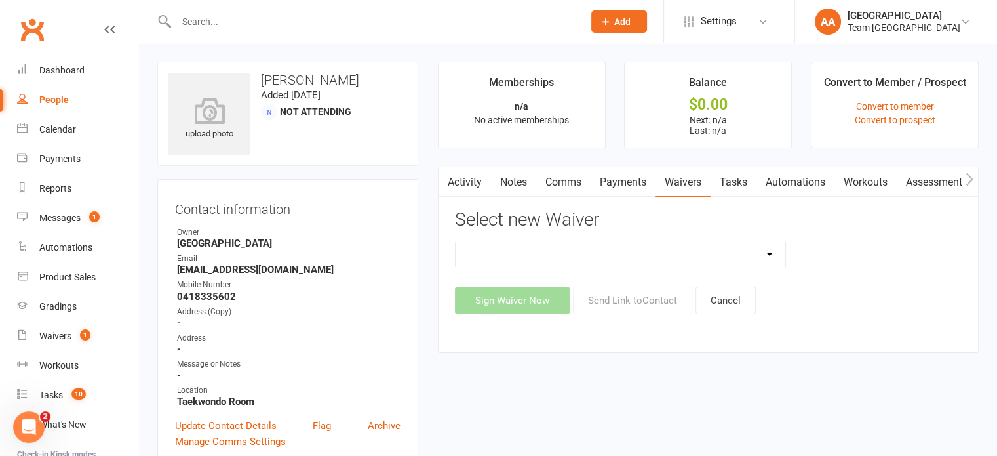
click at [770, 258] on select "Family Program Combination Member Waiver (3+ Family Members) Family Program Com…" at bounding box center [621, 254] width 330 height 26
select select "1512"
click at [456, 241] on select "Family Program Combination Member Waiver (3+ Family Members) Family Program Com…" at bounding box center [621, 254] width 330 height 26
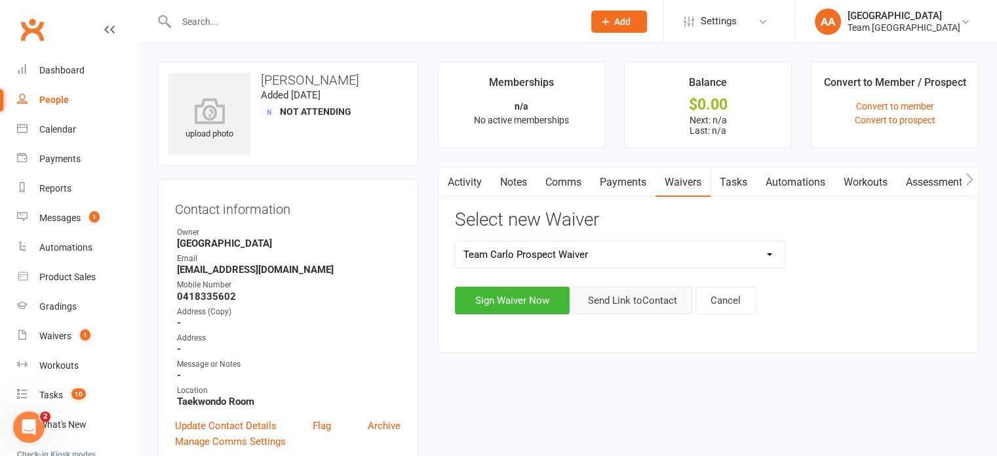
click at [661, 298] on button "Send Link to Contact" at bounding box center [632, 300] width 119 height 28
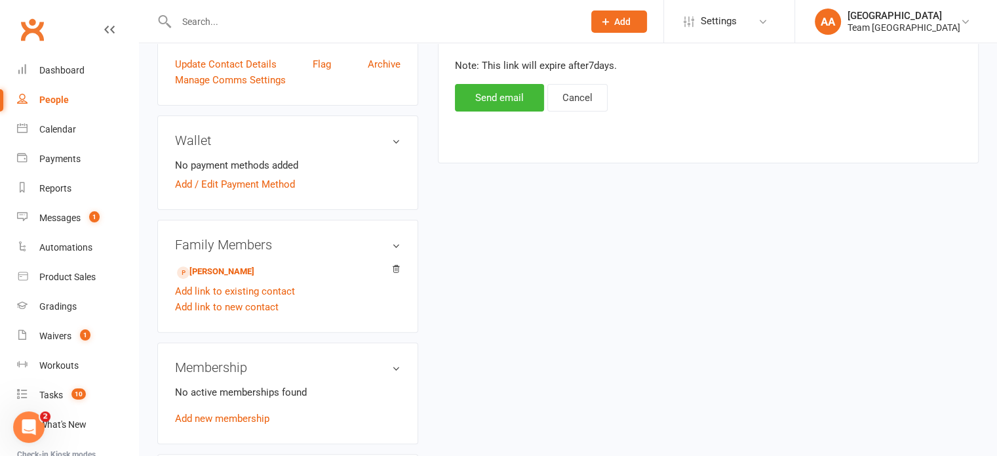
scroll to position [393, 0]
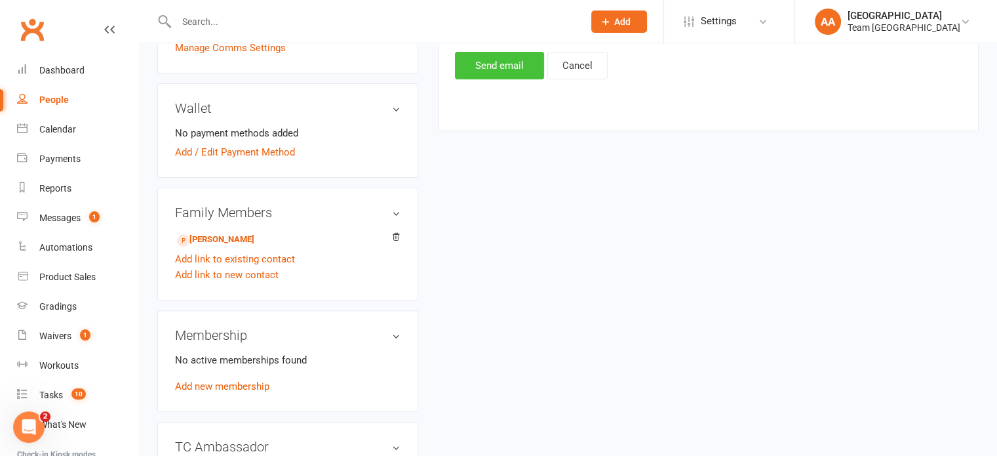
click at [522, 64] on button "Send email" at bounding box center [499, 66] width 89 height 28
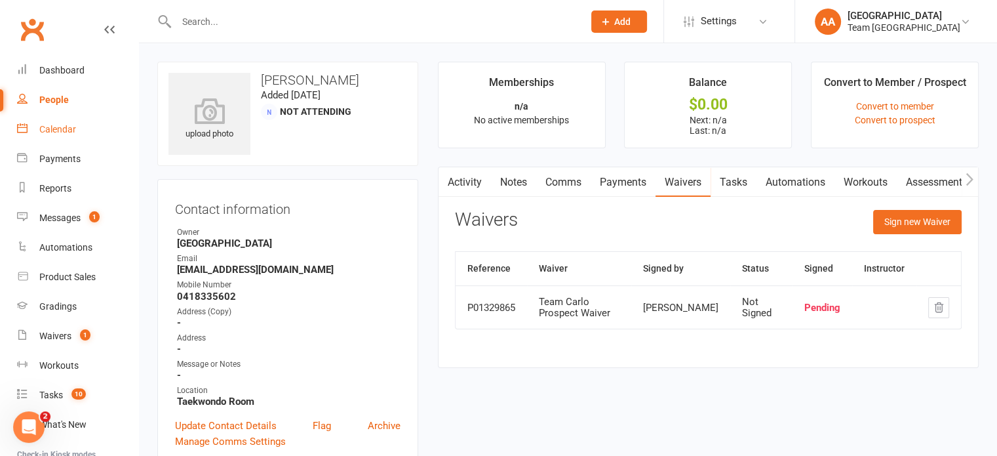
click at [77, 127] on link "Calendar" at bounding box center [77, 129] width 121 height 29
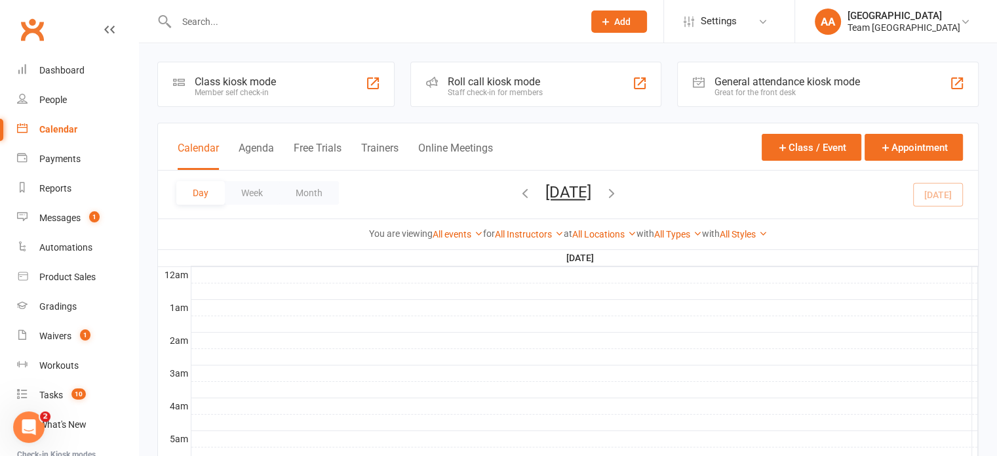
click at [591, 193] on button "Friday, Aug 15, 2025" at bounding box center [568, 192] width 46 height 18
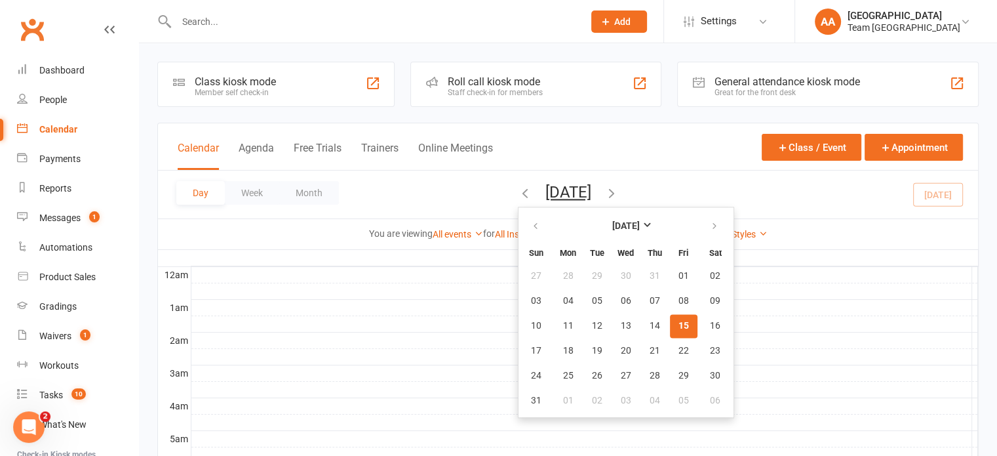
click at [670, 314] on button "15" at bounding box center [684, 326] width 28 height 24
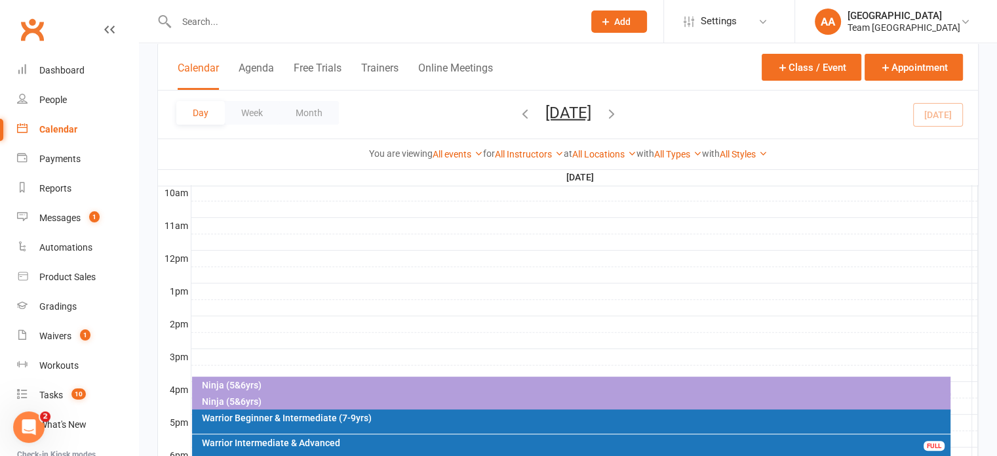
scroll to position [524, 0]
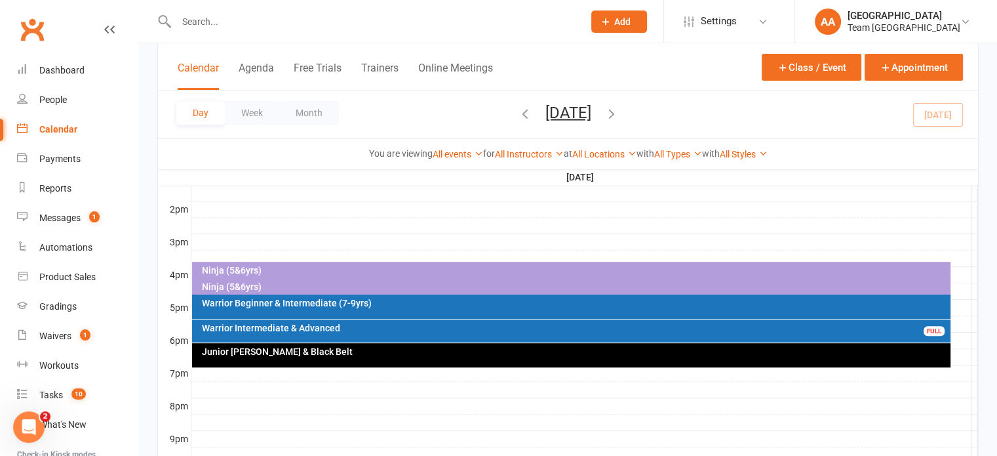
click at [274, 267] on div "Ninja (5&6yrs)" at bounding box center [574, 269] width 747 height 9
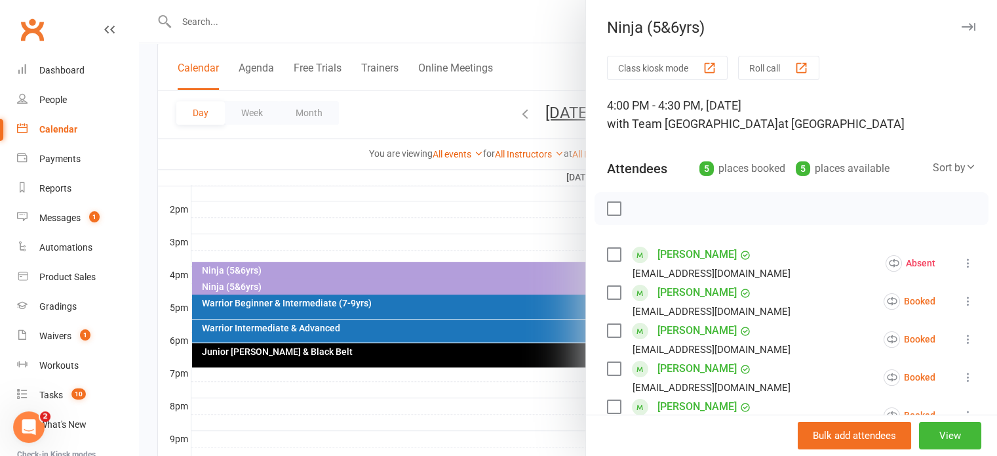
click at [536, 120] on div at bounding box center [568, 228] width 858 height 456
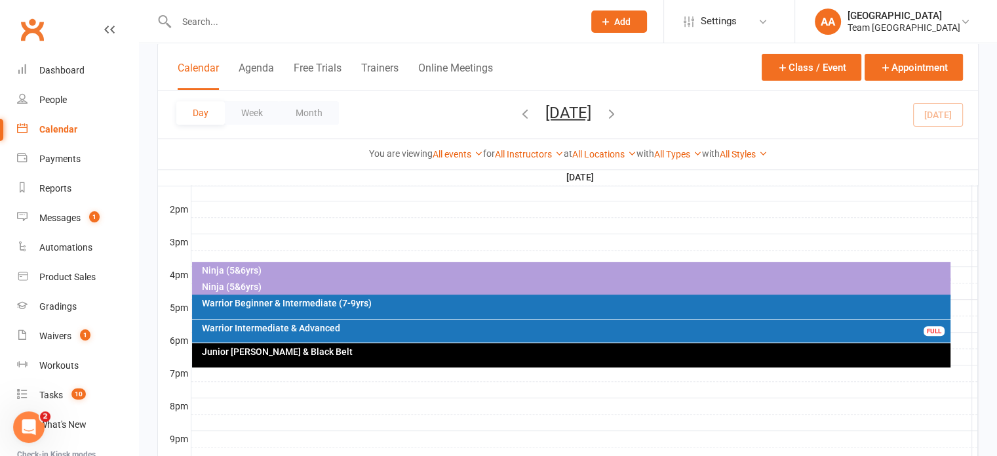
click at [619, 108] on icon "button" at bounding box center [611, 113] width 14 height 14
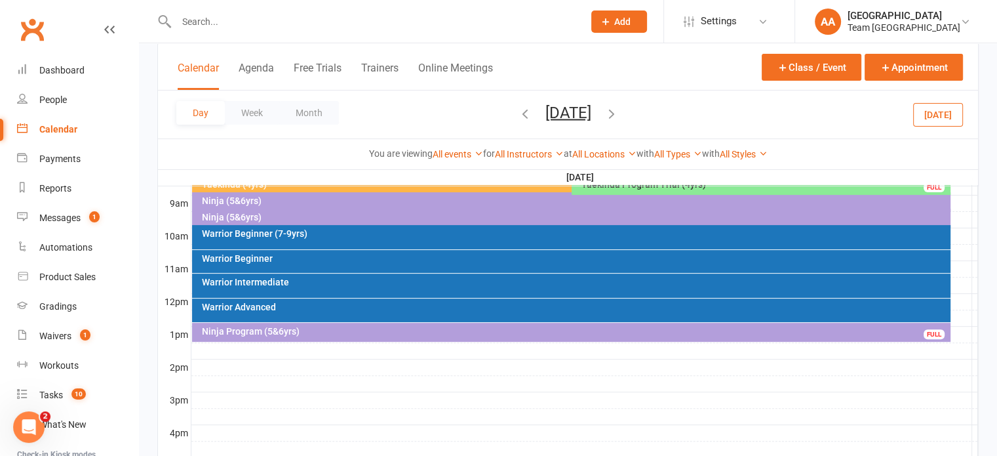
scroll to position [301, 0]
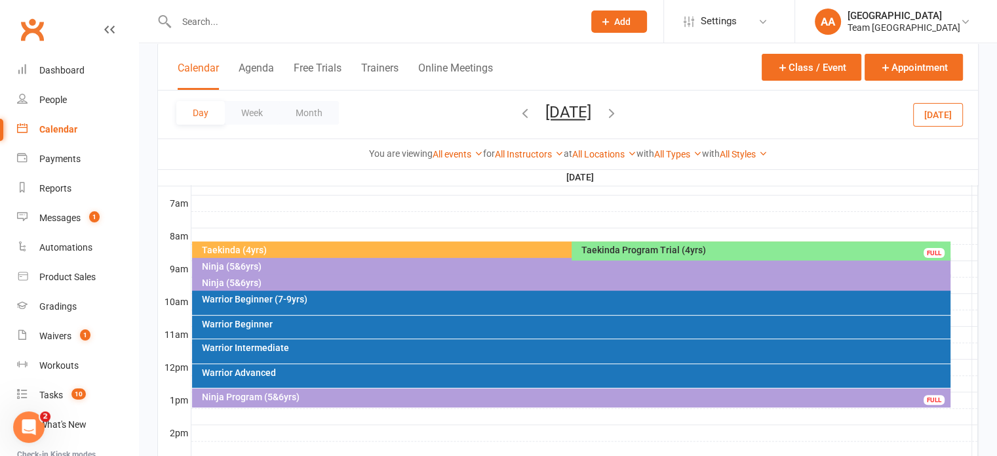
click at [283, 246] on div "Taekinda (4yrs)" at bounding box center [568, 249] width 734 height 9
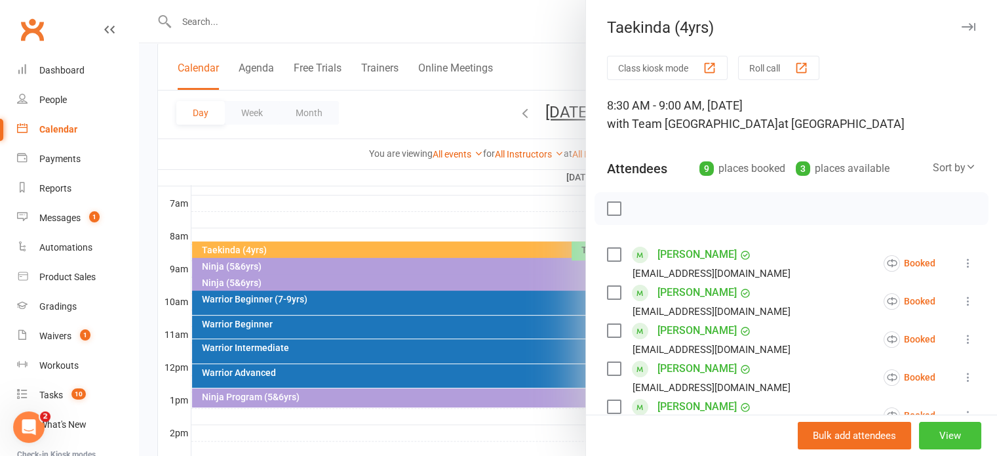
click at [919, 431] on button "View" at bounding box center [950, 436] width 62 height 28
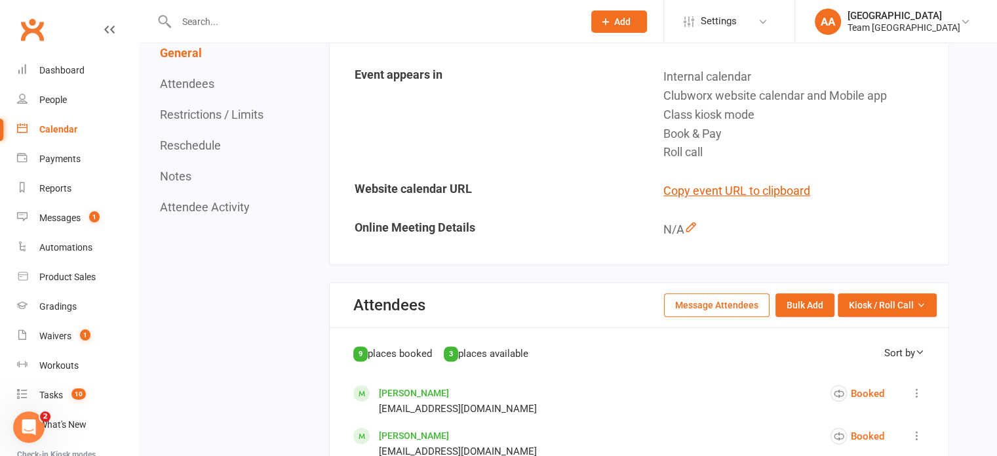
scroll to position [590, 0]
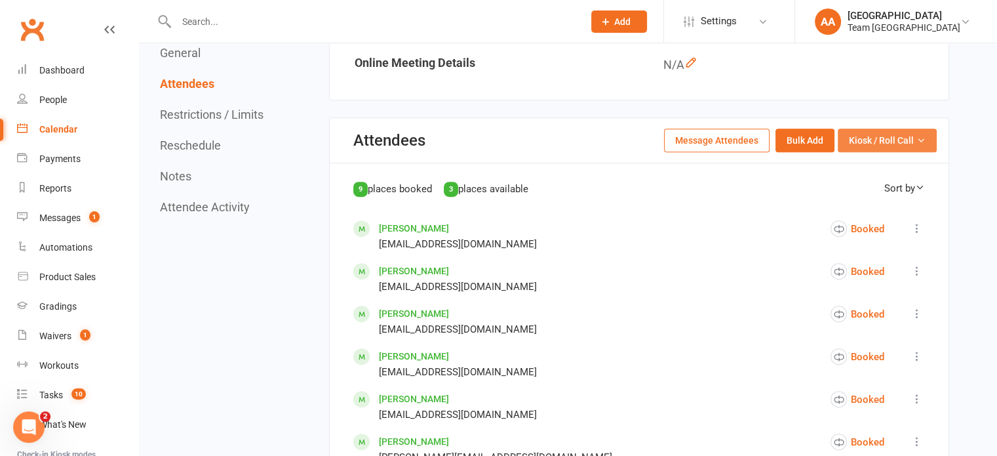
click at [875, 147] on span "Kiosk / Roll Call" at bounding box center [881, 140] width 65 height 14
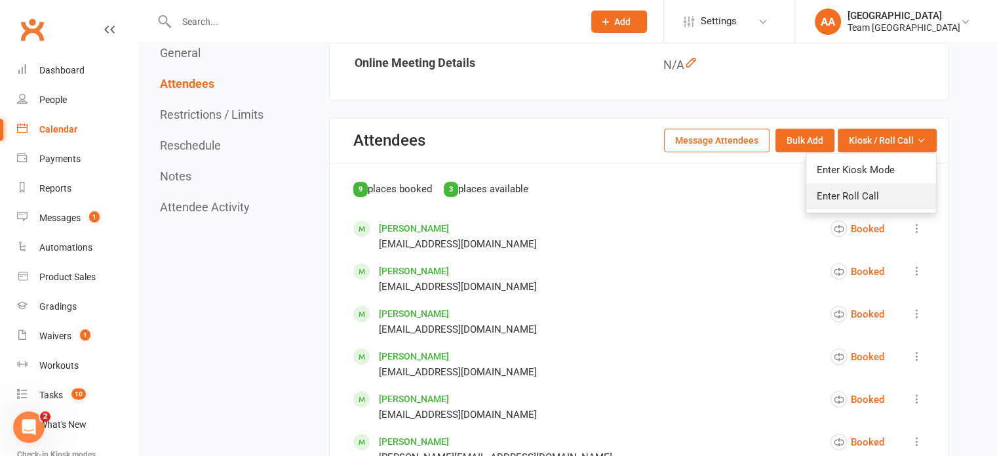
click at [851, 209] on link "Enter Roll Call" at bounding box center [871, 196] width 130 height 26
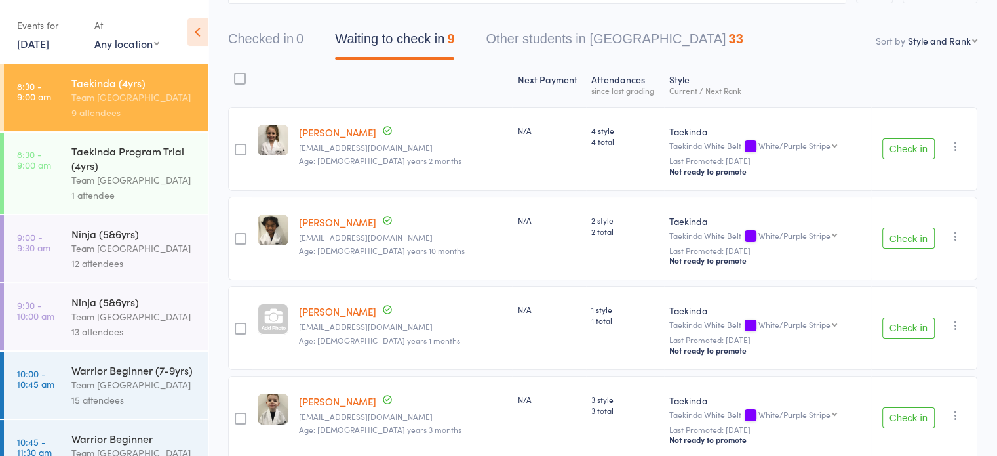
scroll to position [131, 0]
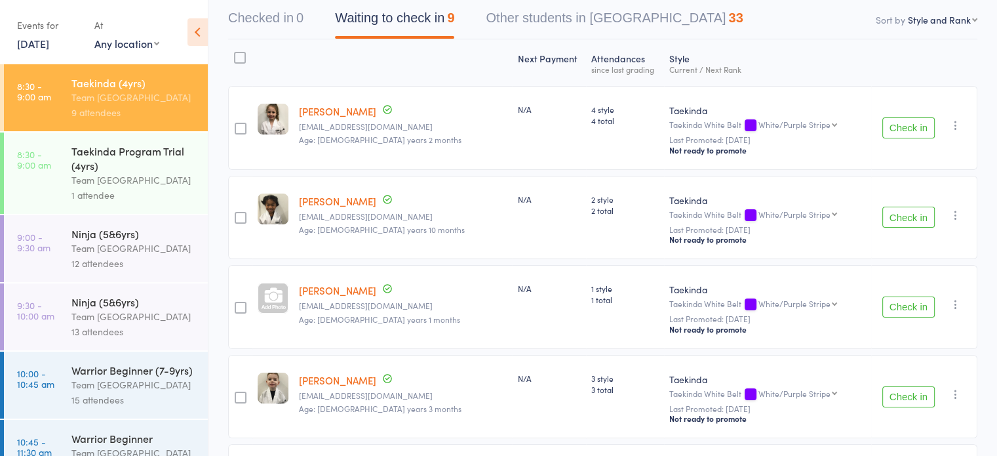
click at [332, 294] on link "[PERSON_NAME]" at bounding box center [337, 290] width 77 height 14
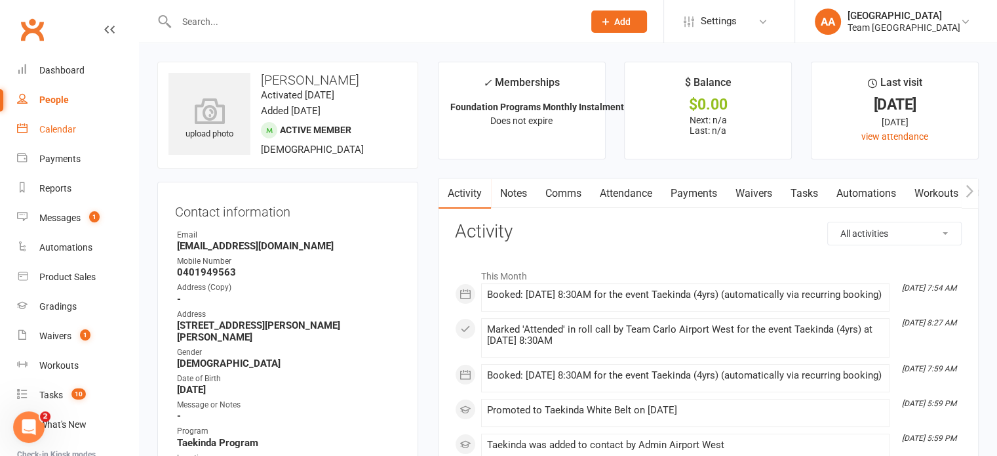
click at [53, 130] on div "Calendar" at bounding box center [57, 129] width 37 height 10
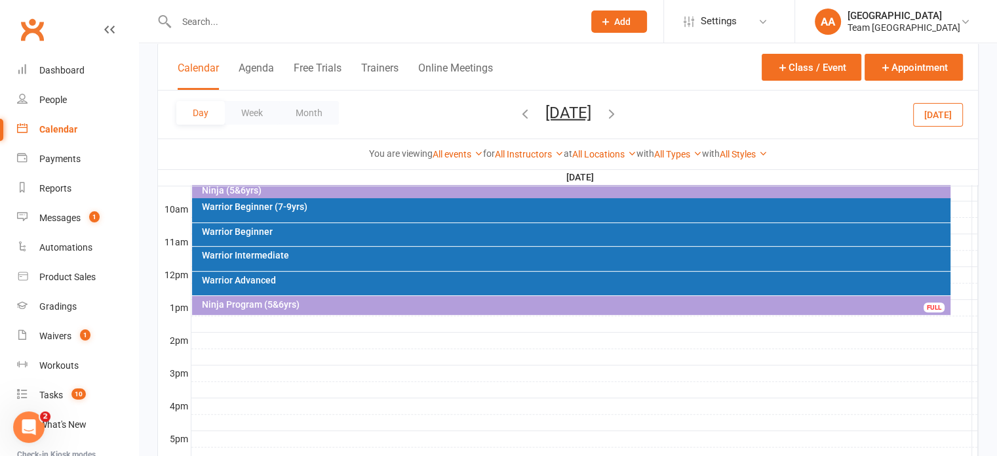
scroll to position [328, 0]
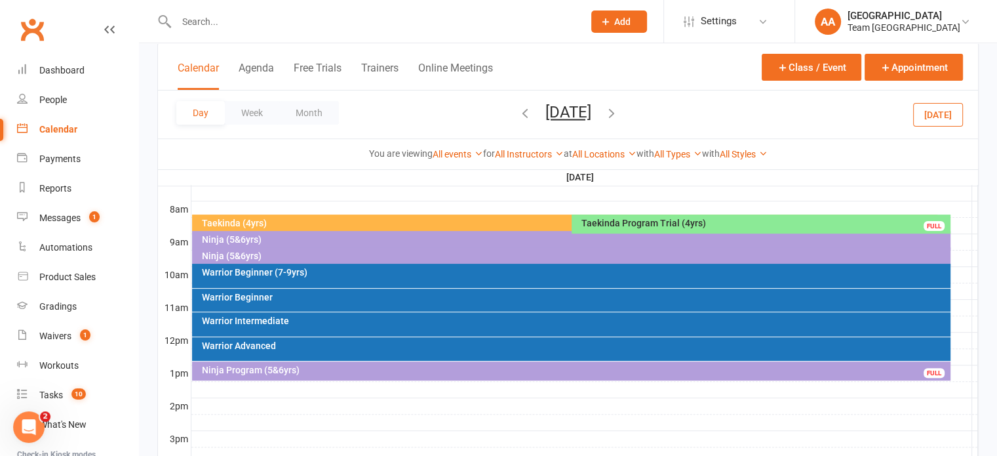
click at [461, 220] on div "Taekinda (4yrs)" at bounding box center [568, 222] width 734 height 9
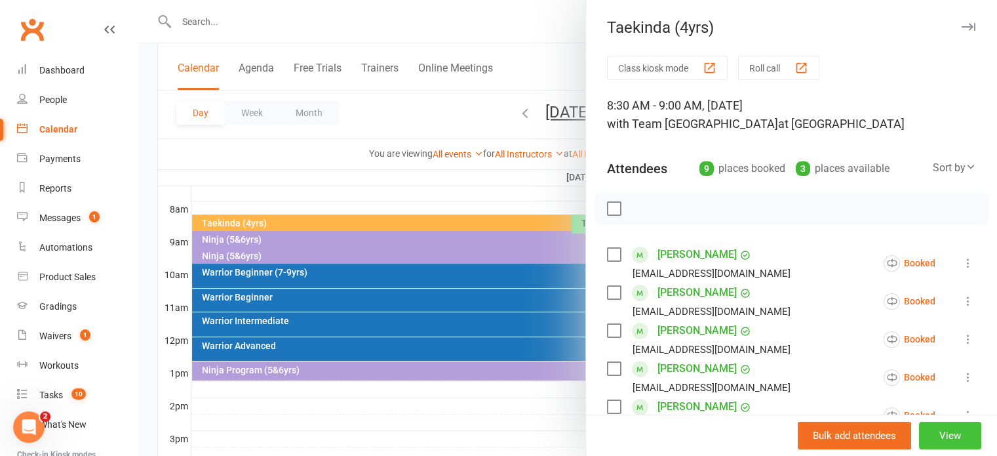
click at [937, 439] on button "View" at bounding box center [950, 436] width 62 height 28
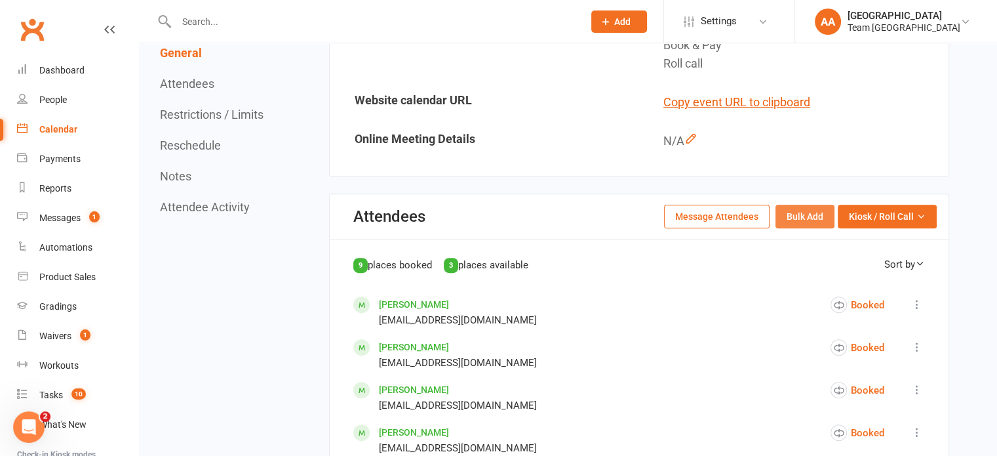
scroll to position [524, 0]
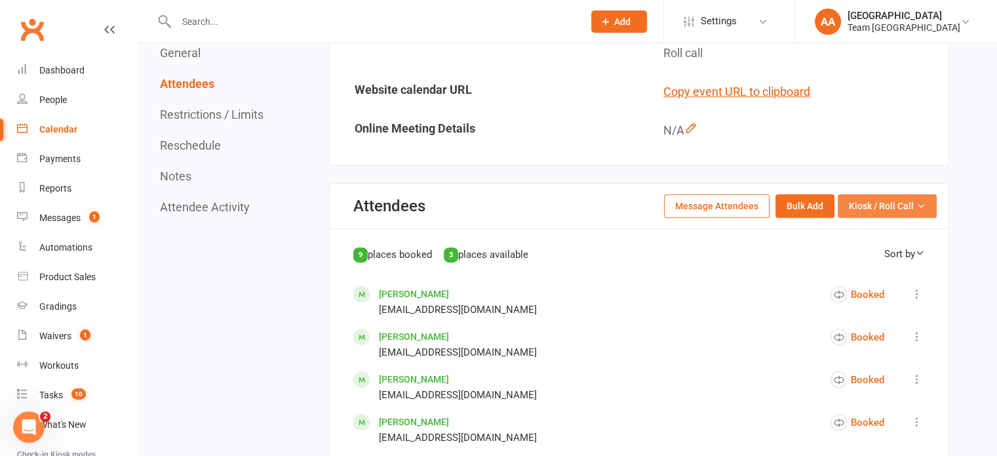
click at [893, 213] on span "Kiosk / Roll Call" at bounding box center [881, 206] width 65 height 14
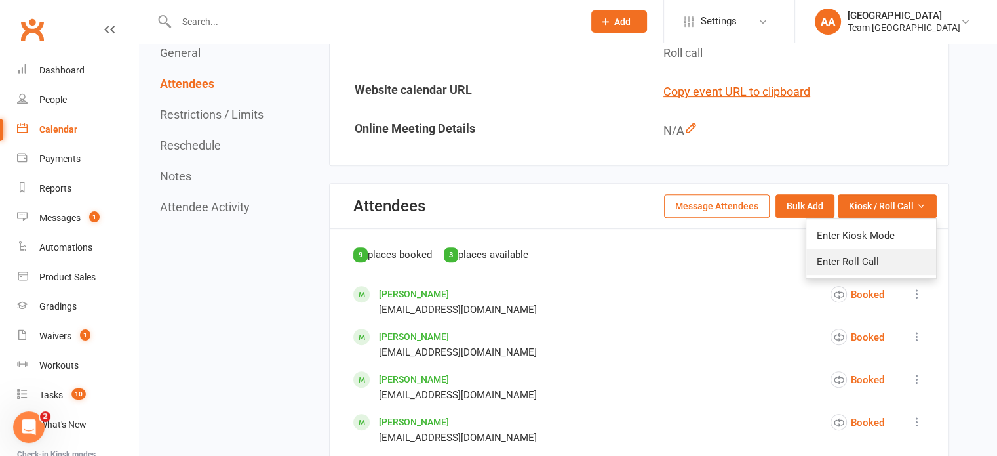
click at [837, 275] on link "Enter Roll Call" at bounding box center [871, 261] width 130 height 26
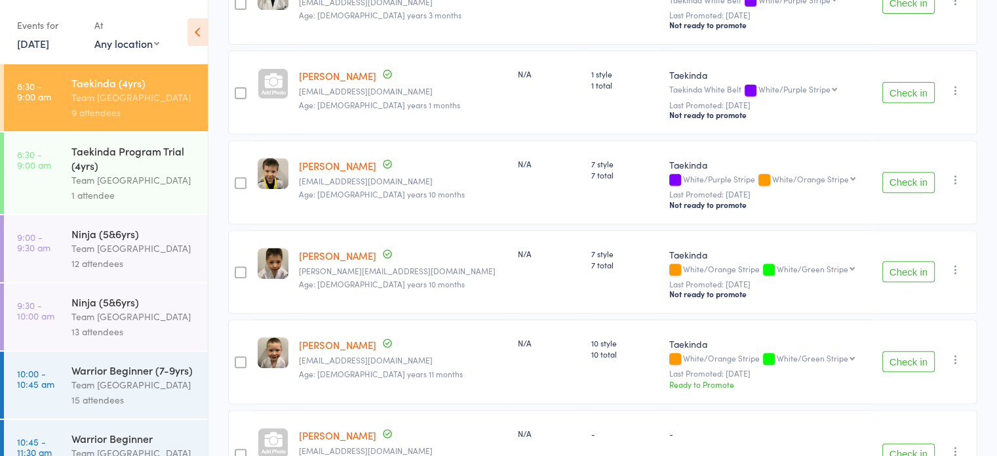
scroll to position [620, 0]
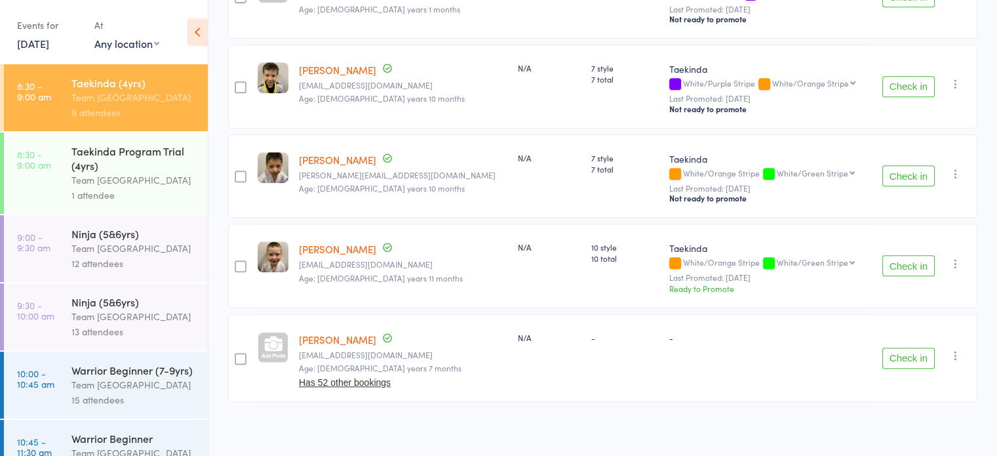
click at [141, 158] on div "Taekinda Program Trial (4yrs)" at bounding box center [133, 158] width 125 height 29
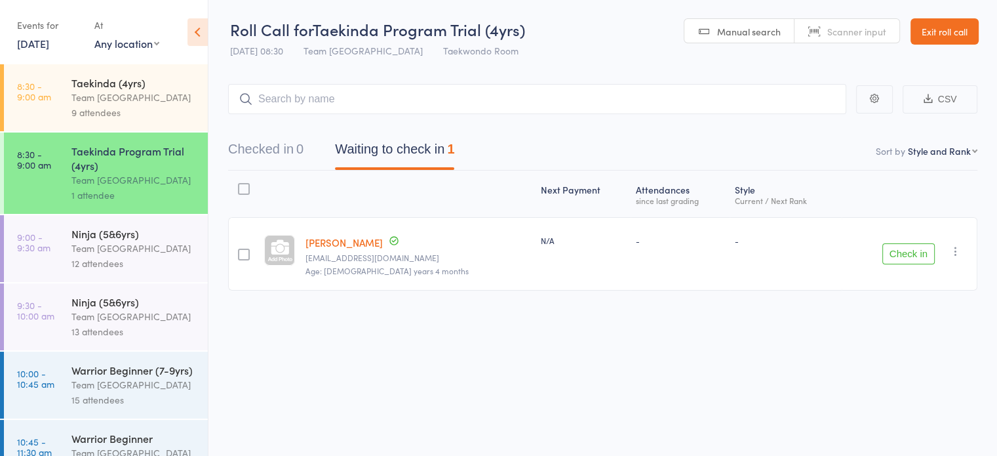
click at [351, 241] on link "[PERSON_NAME]" at bounding box center [343, 242] width 77 height 14
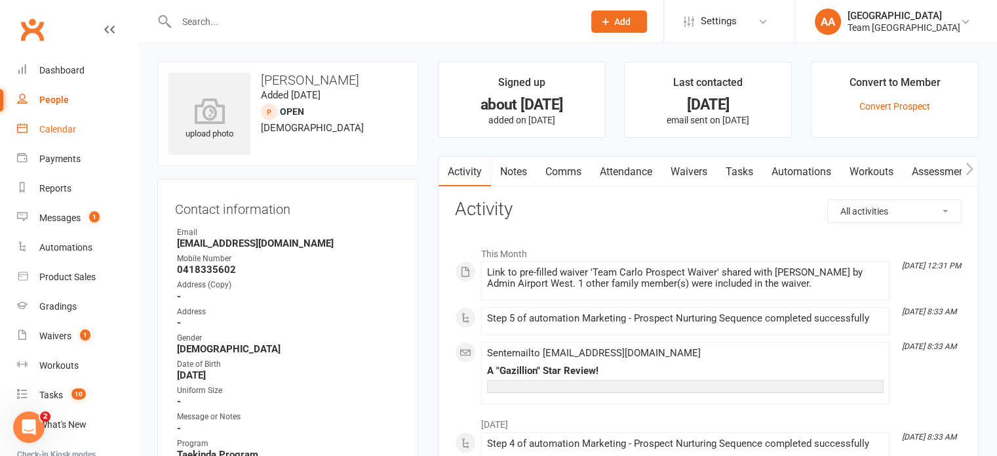
click at [61, 131] on div "Calendar" at bounding box center [57, 129] width 37 height 10
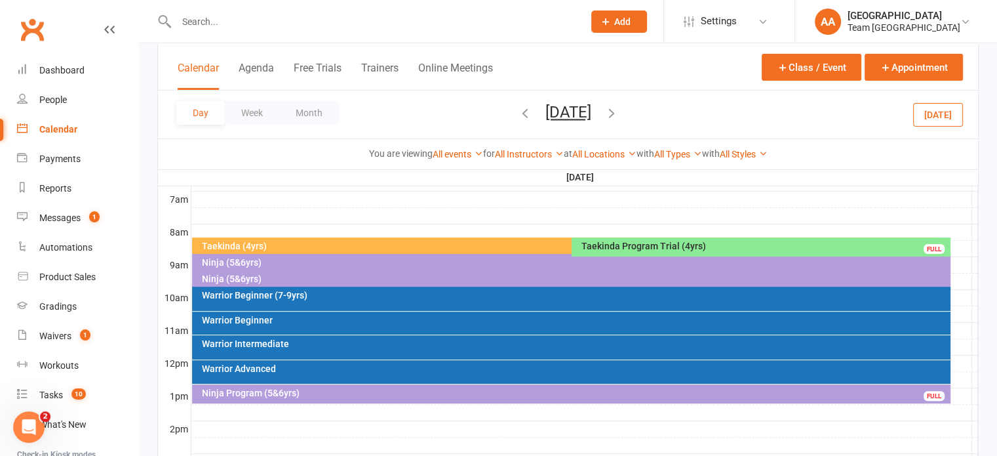
scroll to position [328, 0]
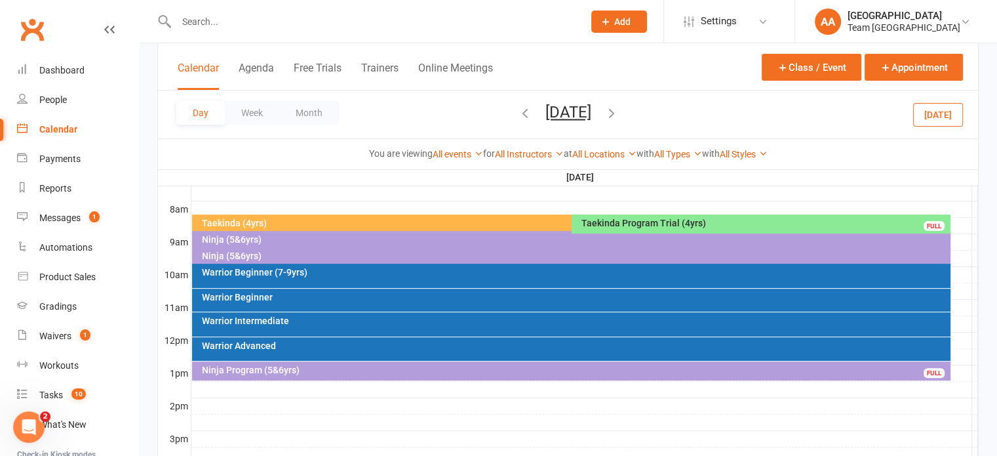
click at [222, 238] on div "Ninja (5&6yrs)" at bounding box center [574, 239] width 747 height 9
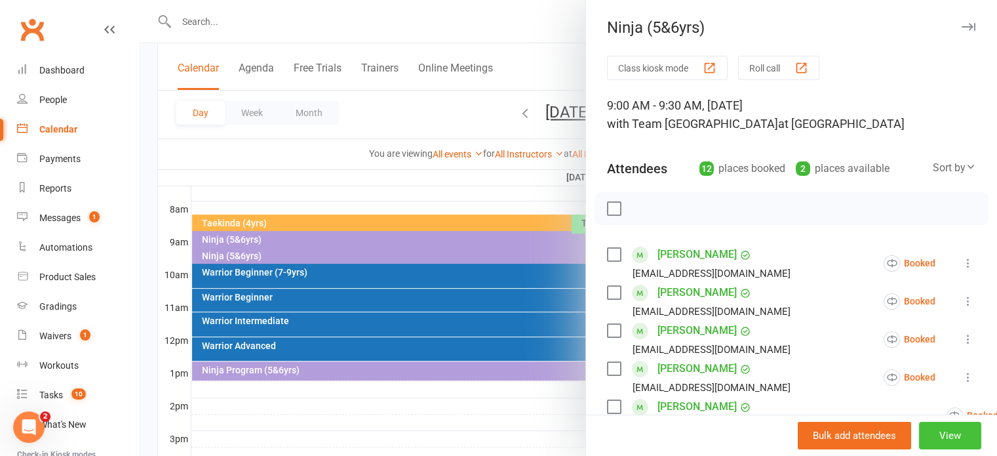
click at [960, 438] on button "View" at bounding box center [950, 436] width 62 height 28
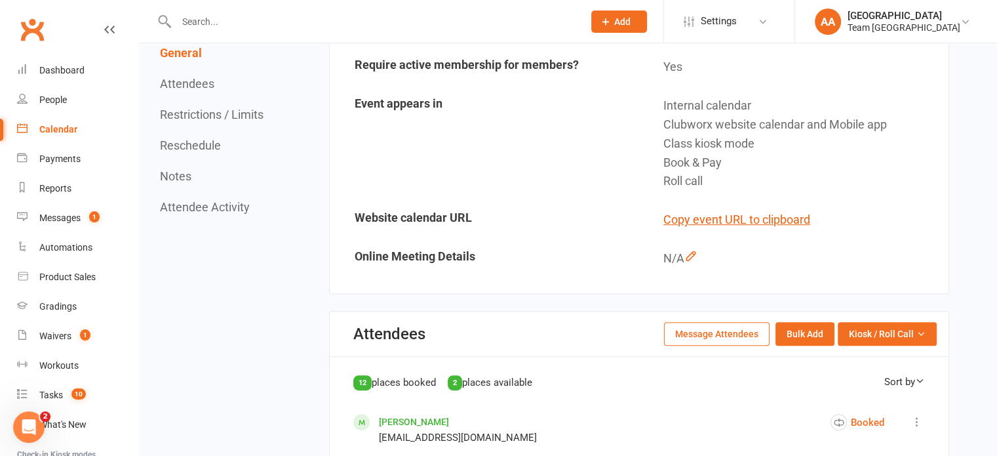
scroll to position [459, 0]
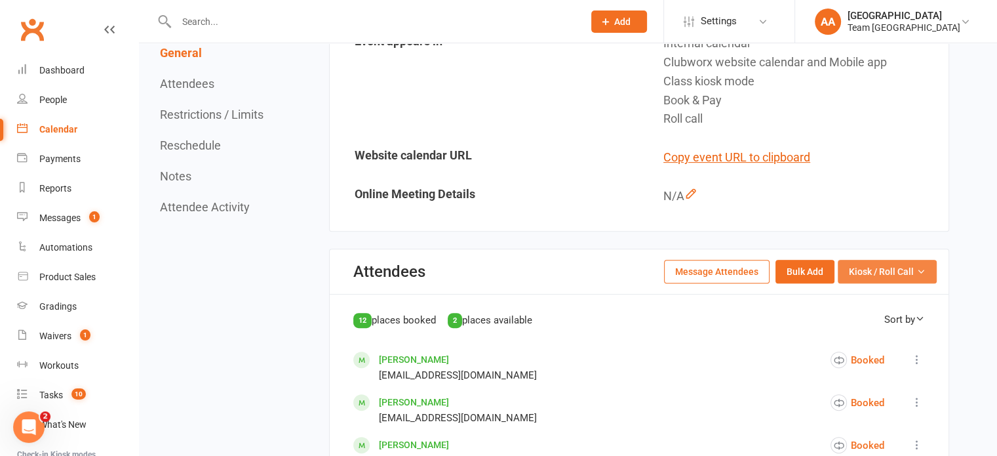
click at [893, 279] on span "Kiosk / Roll Call" at bounding box center [881, 271] width 65 height 14
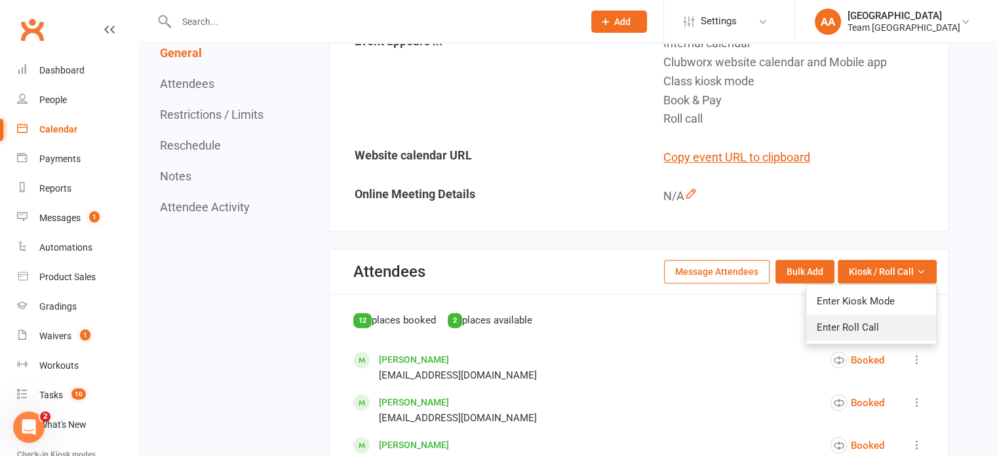
click at [870, 340] on link "Enter Roll Call" at bounding box center [871, 327] width 130 height 26
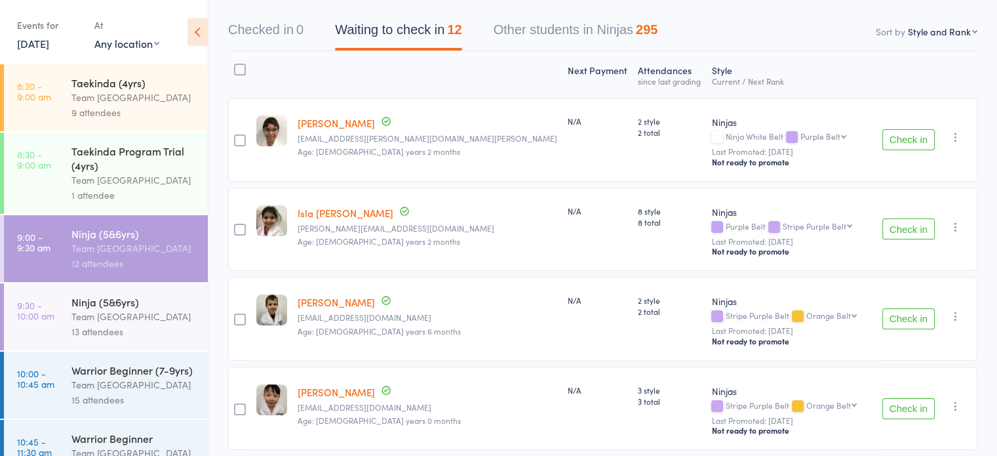
scroll to position [227, 0]
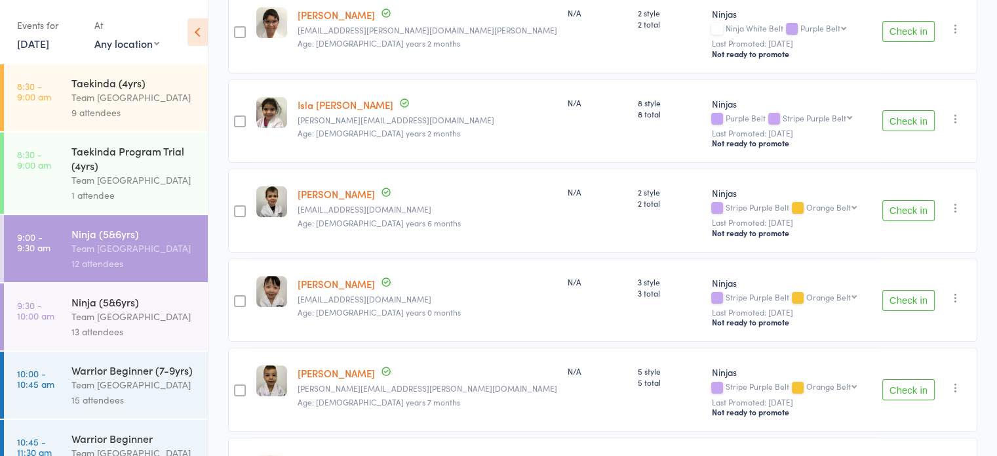
click at [117, 297] on div "Ninja (5&6yrs)" at bounding box center [133, 301] width 125 height 14
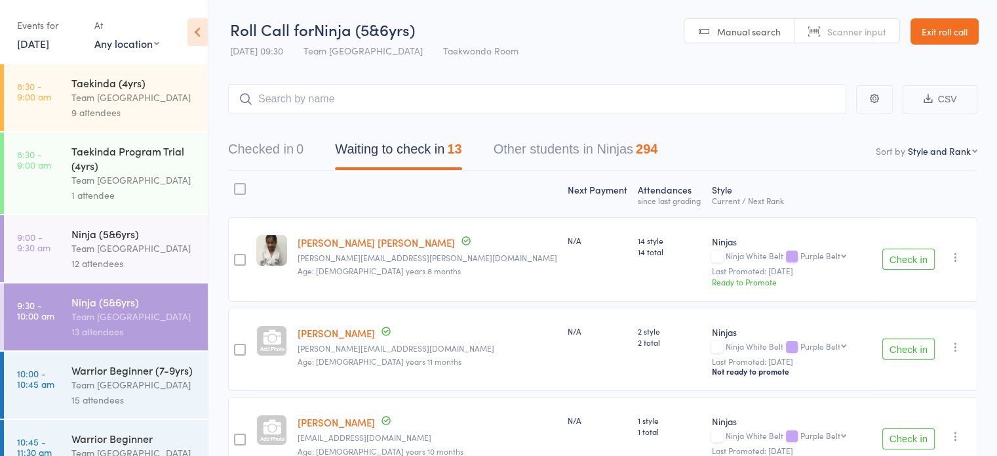
click at [113, 260] on div "12 attendees" at bounding box center [133, 263] width 125 height 15
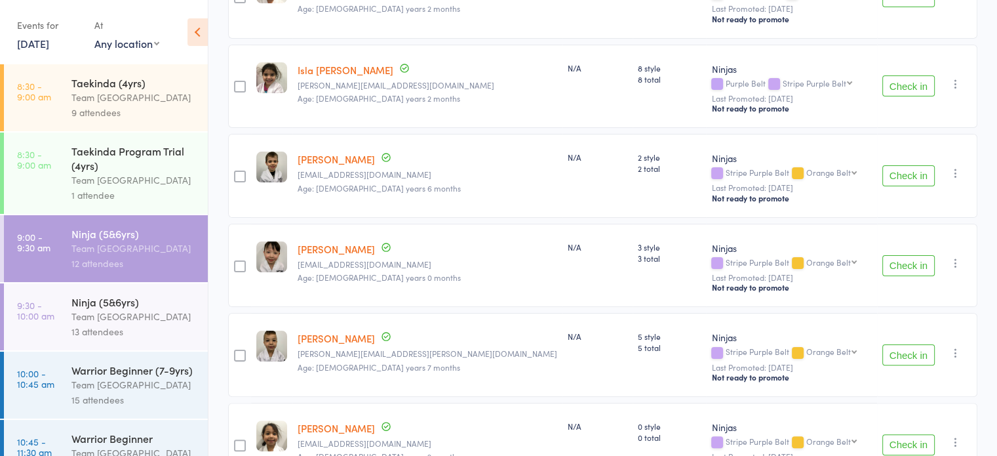
scroll to position [227, 0]
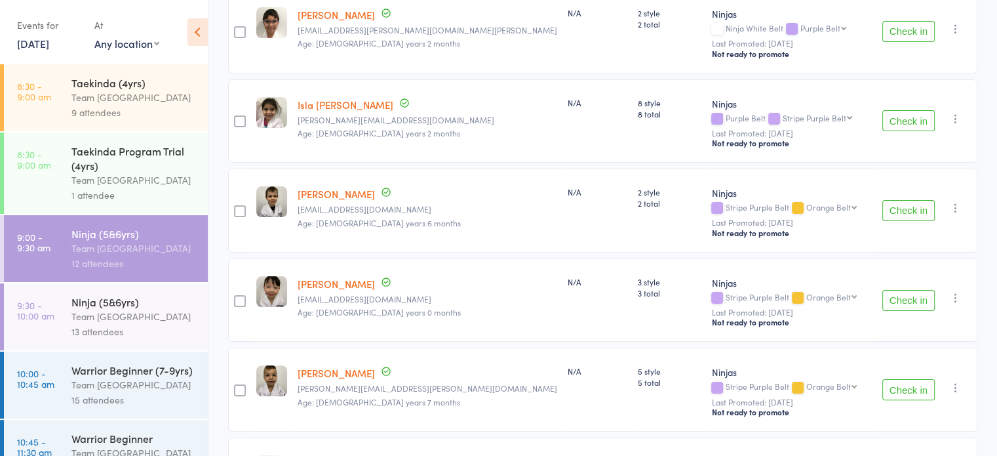
click at [131, 336] on div "13 attendees" at bounding box center [133, 331] width 125 height 15
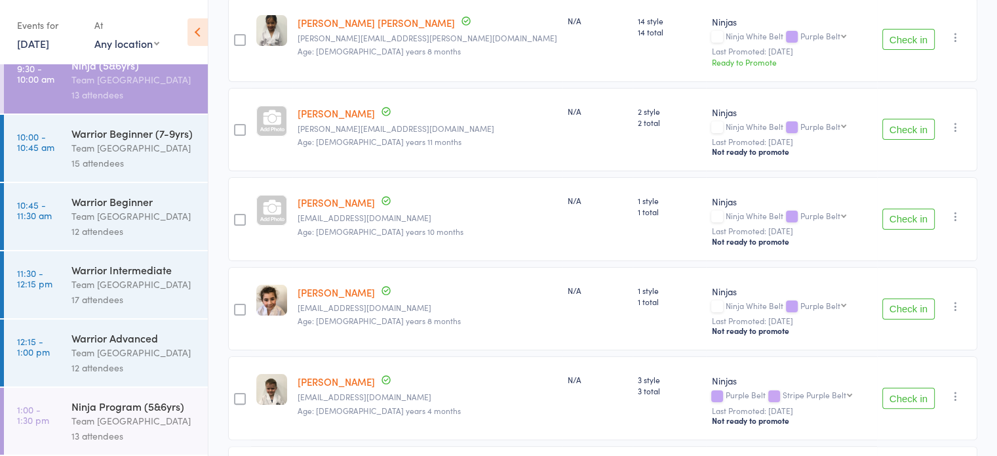
scroll to position [120, 0]
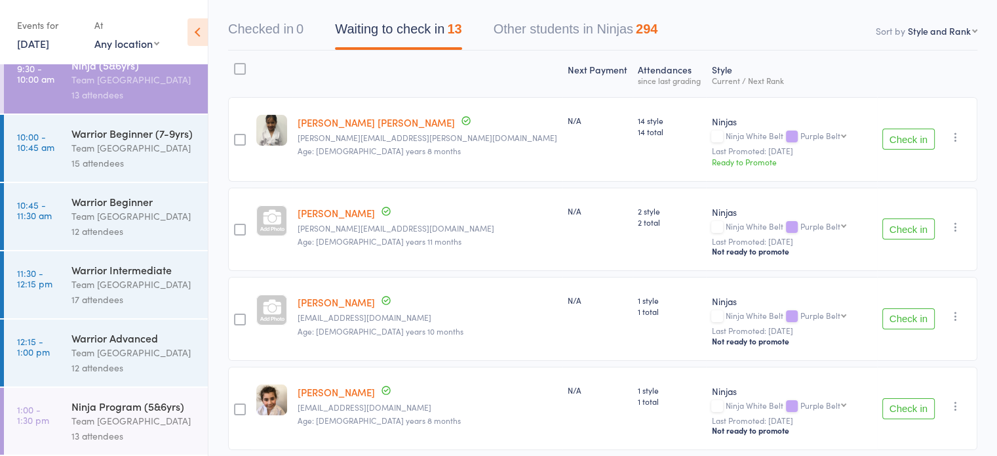
click at [145, 155] on div "15 attendees" at bounding box center [133, 162] width 125 height 15
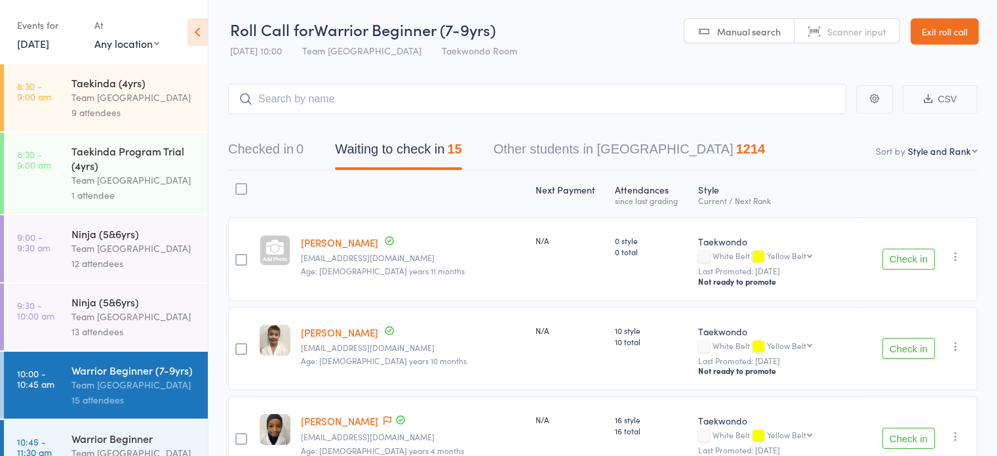
click at [347, 335] on link "[PERSON_NAME]" at bounding box center [339, 332] width 77 height 14
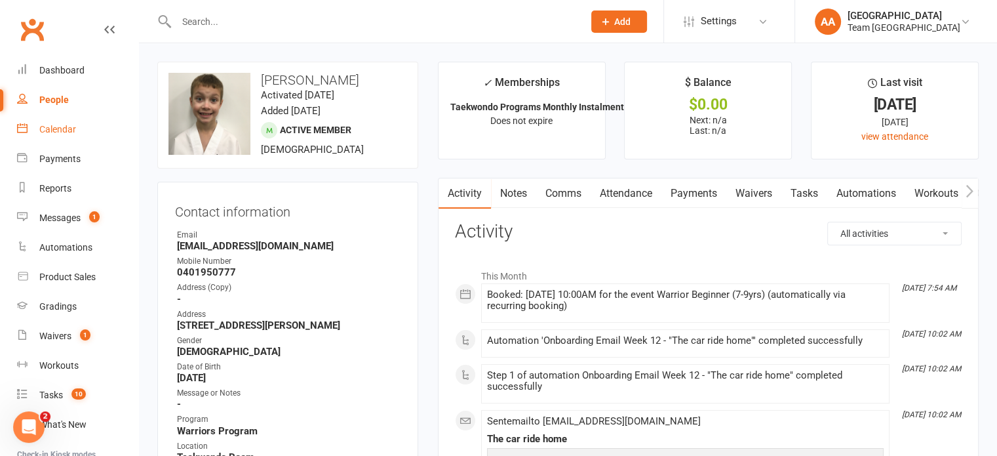
click at [57, 128] on div "Calendar" at bounding box center [57, 129] width 37 height 10
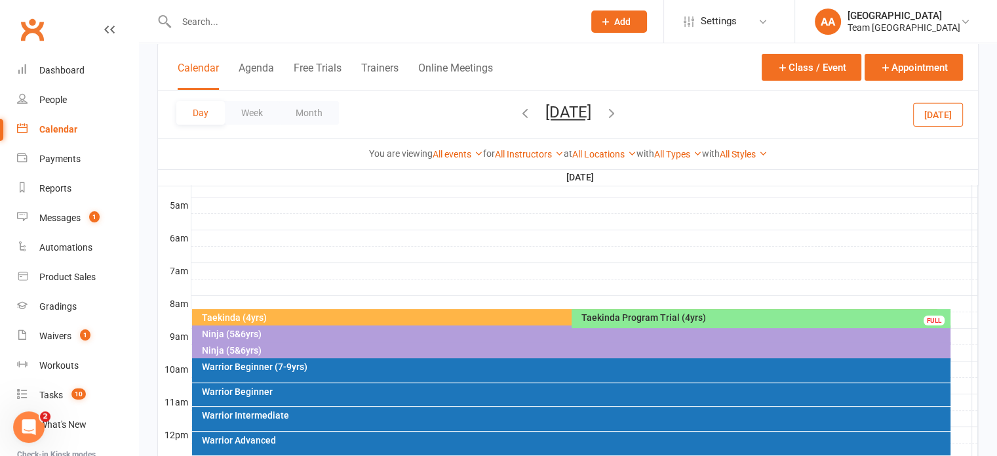
scroll to position [328, 0]
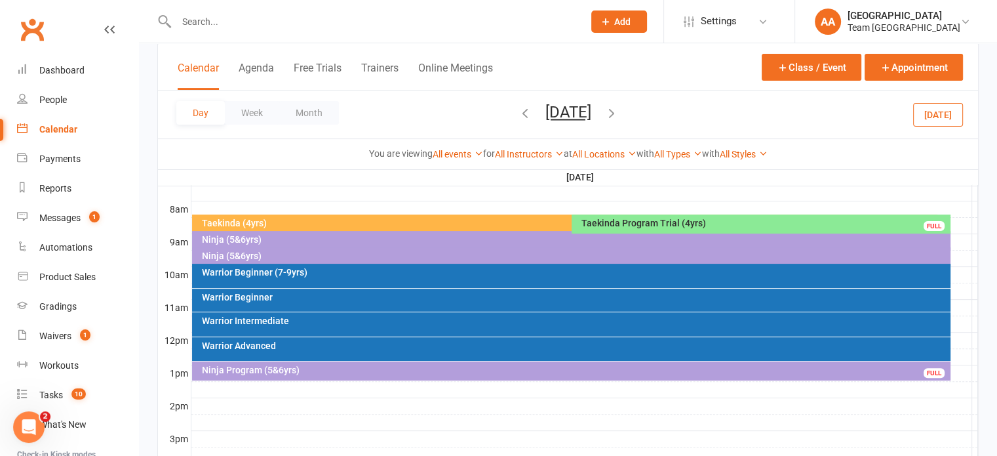
click at [313, 274] on div "Warrior Beginner (7-9yrs)" at bounding box center [574, 271] width 747 height 9
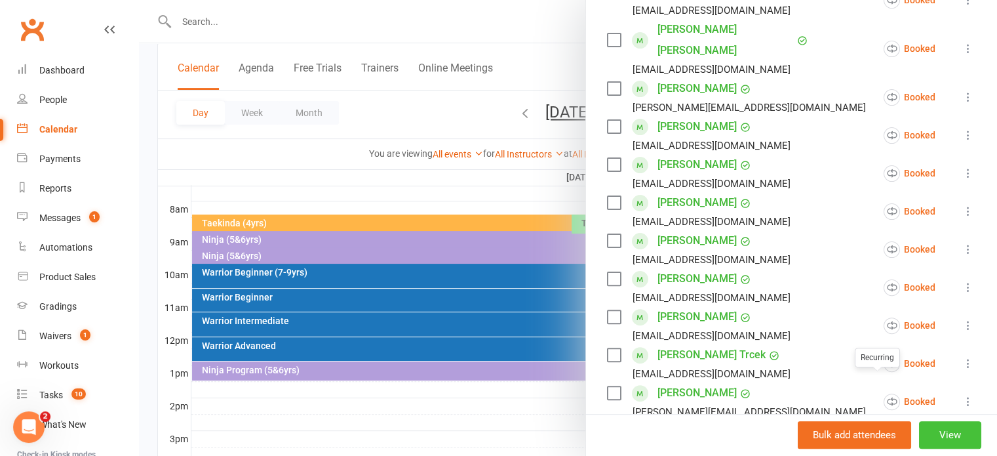
scroll to position [393, 0]
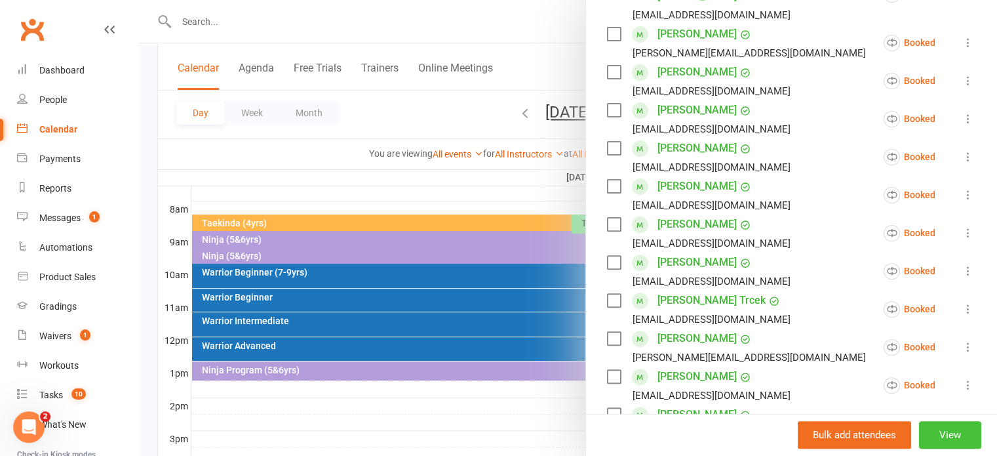
click at [919, 430] on button "View" at bounding box center [950, 436] width 62 height 28
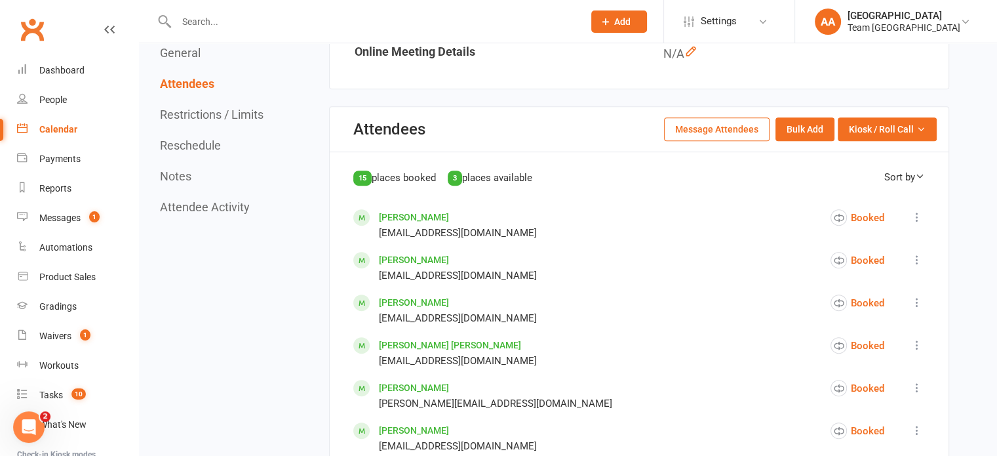
scroll to position [459, 0]
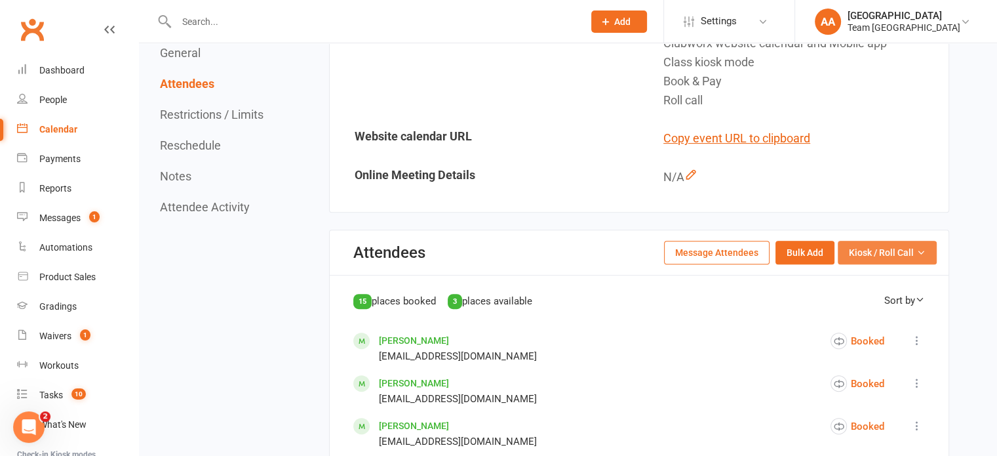
click at [893, 248] on span "Kiosk / Roll Call" at bounding box center [881, 252] width 65 height 14
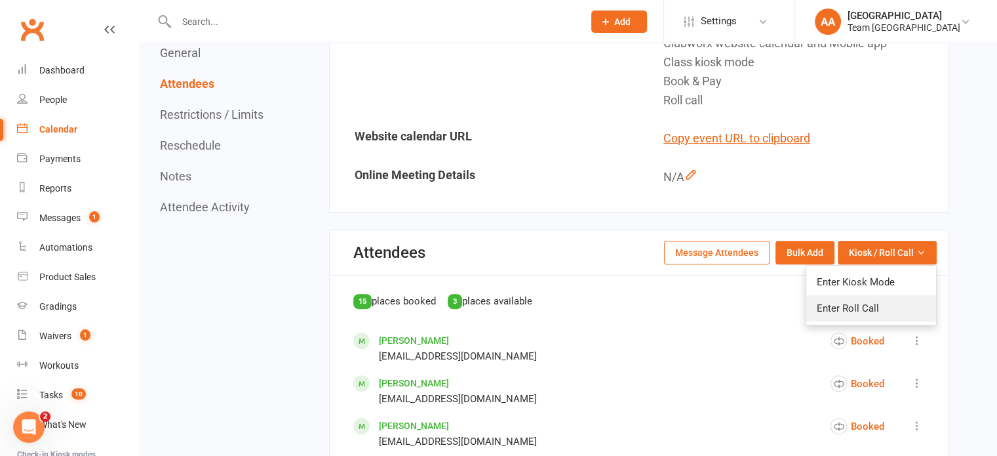
click at [878, 298] on link "Enter Roll Call" at bounding box center [871, 308] width 130 height 26
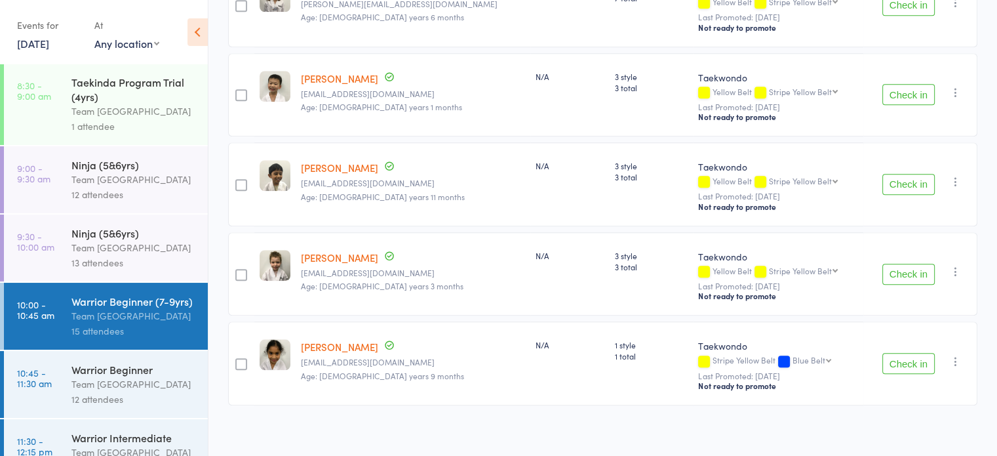
scroll to position [254, 0]
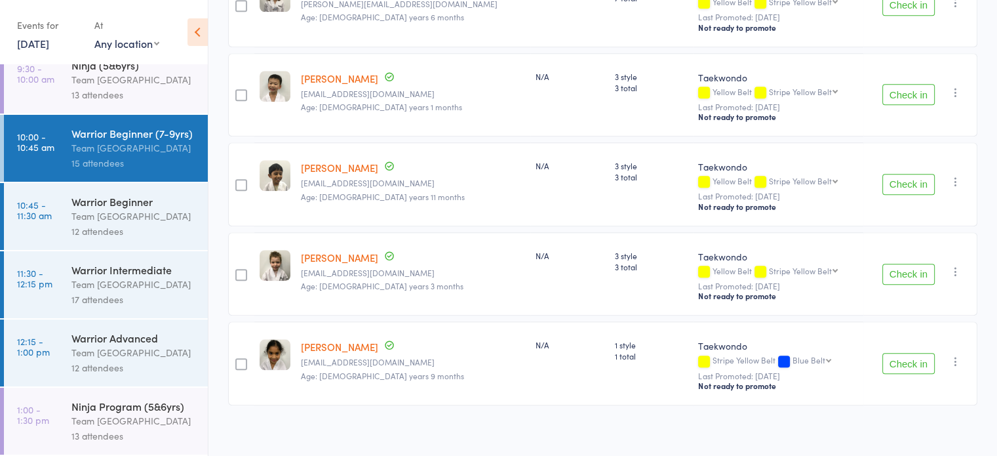
click at [137, 235] on div "12 attendees" at bounding box center [133, 231] width 125 height 15
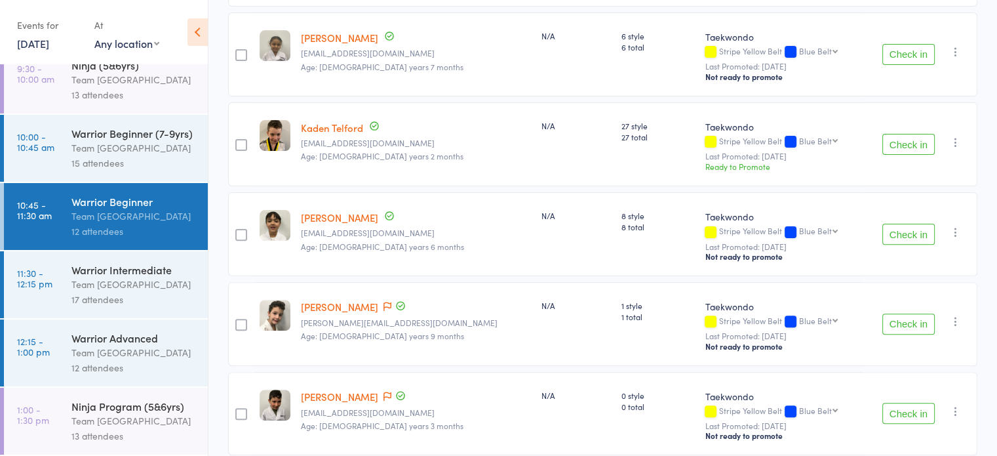
scroll to position [393, 0]
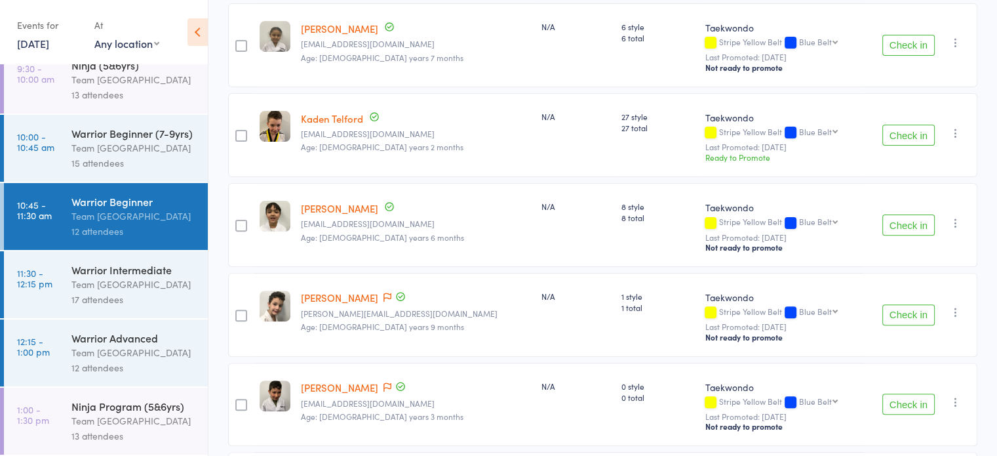
click at [121, 288] on div "Team [GEOGRAPHIC_DATA]" at bounding box center [133, 284] width 125 height 15
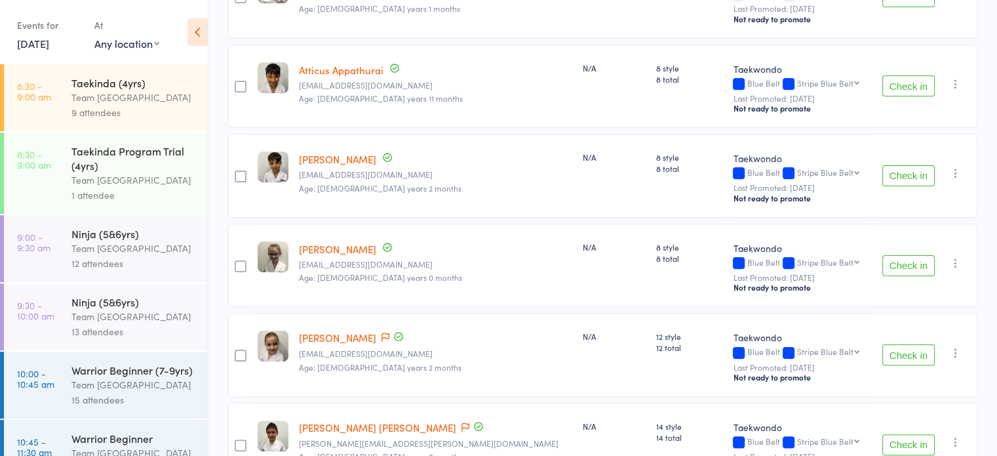
scroll to position [328, 0]
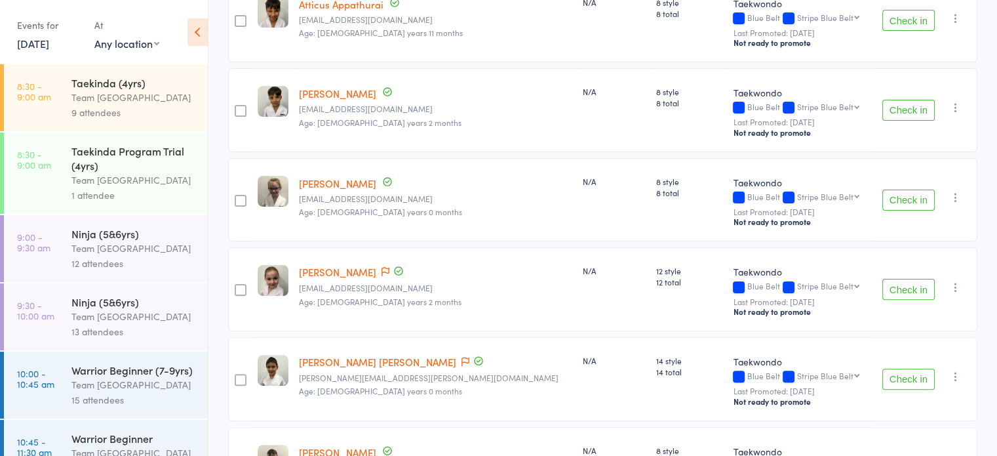
click at [402, 268] on div "Contact has been flagged" at bounding box center [391, 272] width 26 height 14
click at [389, 269] on icon at bounding box center [386, 271] width 8 height 9
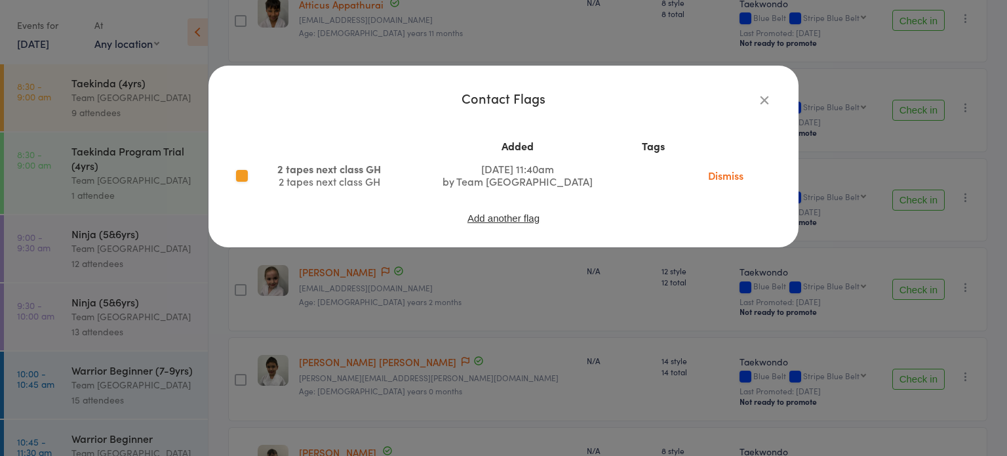
click at [766, 100] on icon "button" at bounding box center [764, 99] width 14 height 14
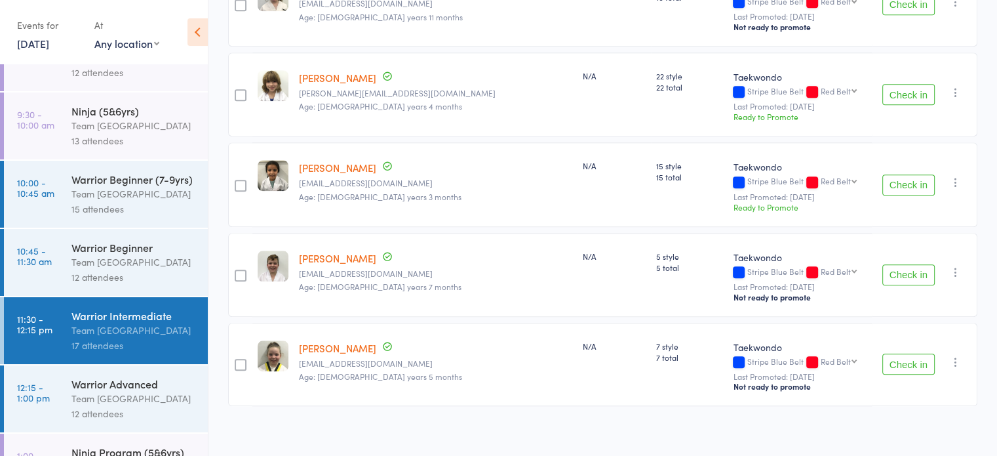
scroll to position [254, 0]
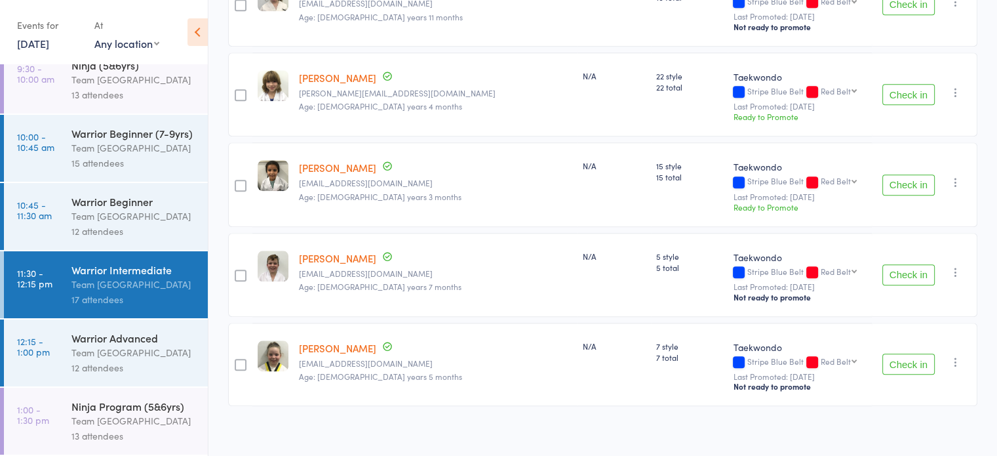
click at [106, 340] on div "Warrior Advanced" at bounding box center [133, 337] width 125 height 14
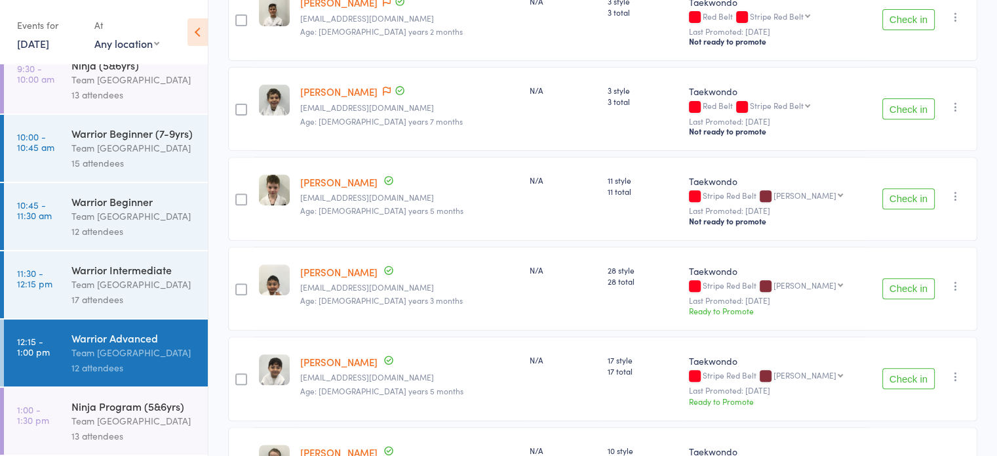
scroll to position [490, 0]
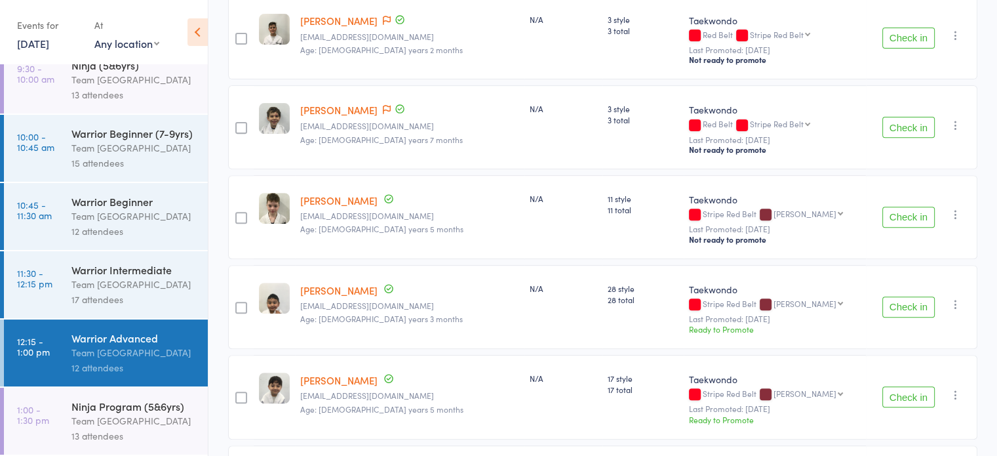
click at [132, 414] on div "Team [GEOGRAPHIC_DATA]" at bounding box center [133, 420] width 125 height 15
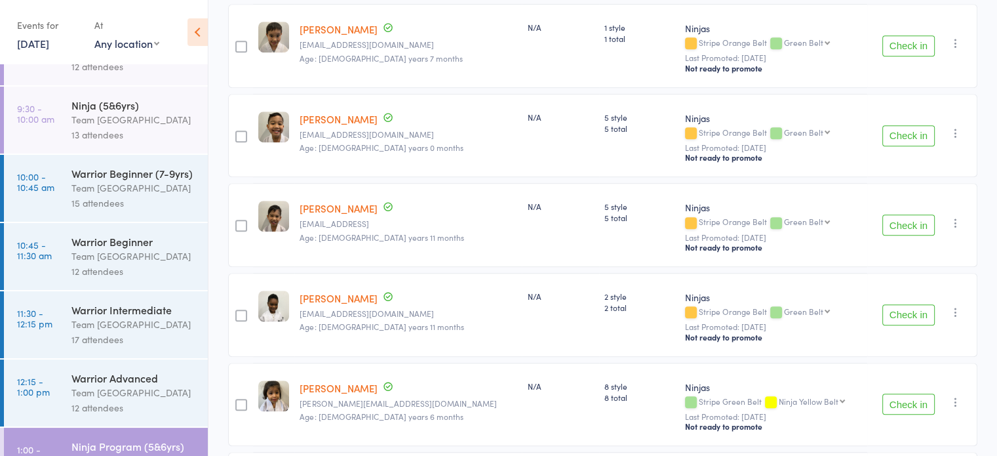
scroll to position [907, 0]
